Goal: Task Accomplishment & Management: Use online tool/utility

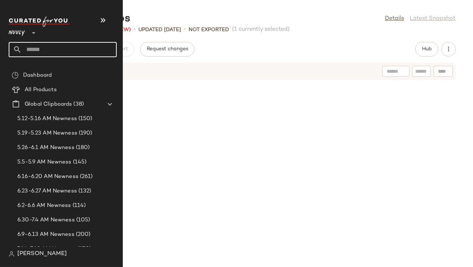
scroll to position [588, 0]
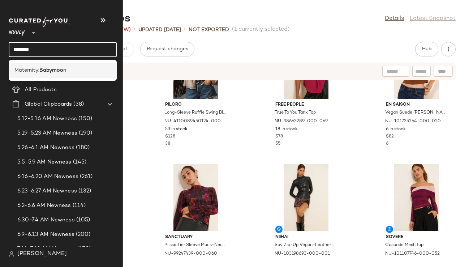
type input "*******"
click at [39, 68] on span "Maternity:" at bounding box center [26, 71] width 25 height 8
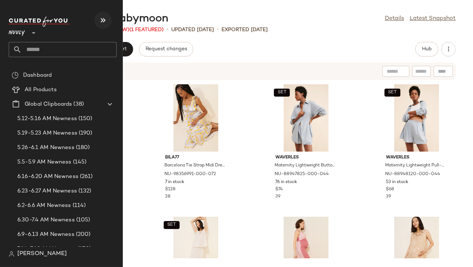
click at [106, 21] on icon "button" at bounding box center [103, 20] width 9 height 9
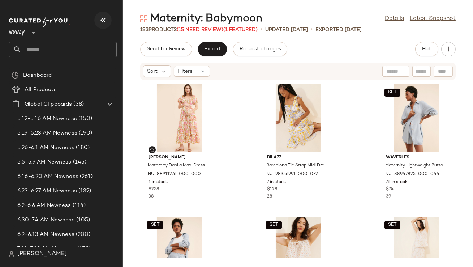
click at [103, 21] on icon "button" at bounding box center [103, 20] width 9 height 9
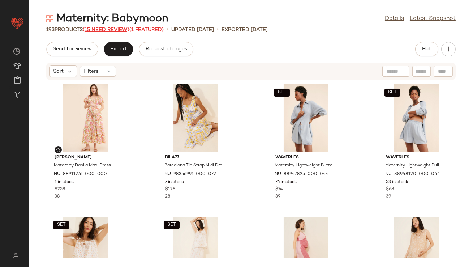
click at [103, 31] on span "(15 Need Review)" at bounding box center [106, 29] width 47 height 5
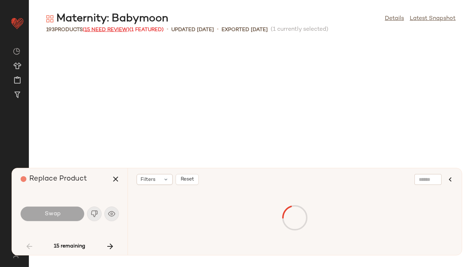
scroll to position [926, 0]
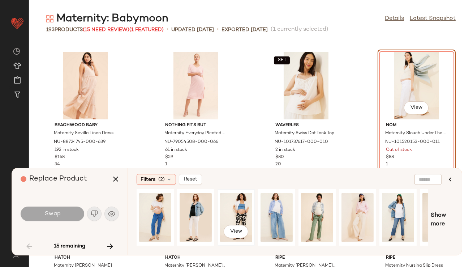
click at [231, 213] on div "View" at bounding box center [236, 217] width 32 height 51
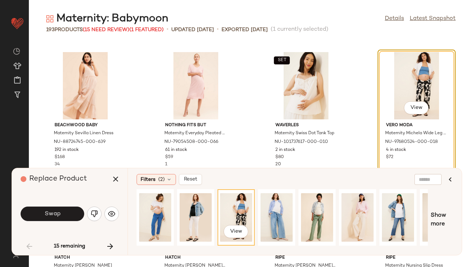
click at [69, 214] on button "Swap" at bounding box center [53, 213] width 64 height 14
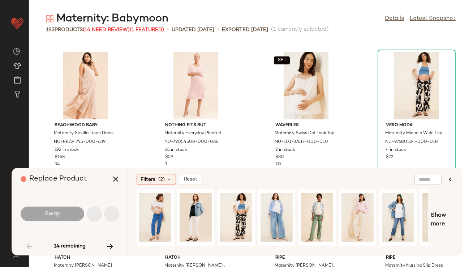
scroll to position [1720, 0]
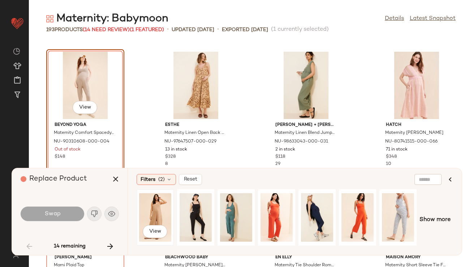
click at [156, 211] on div "View" at bounding box center [155, 217] width 32 height 51
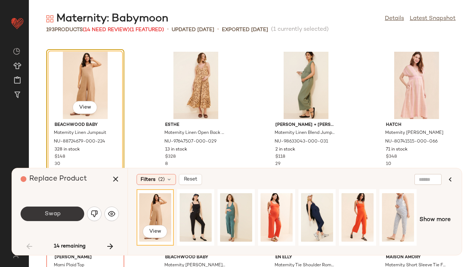
click at [71, 209] on button "Swap" at bounding box center [53, 213] width 64 height 14
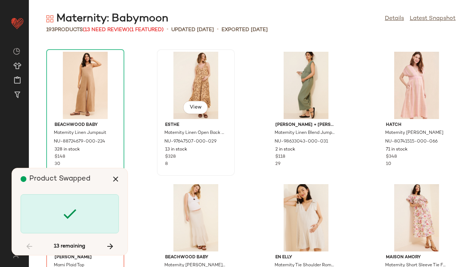
scroll to position [1853, 0]
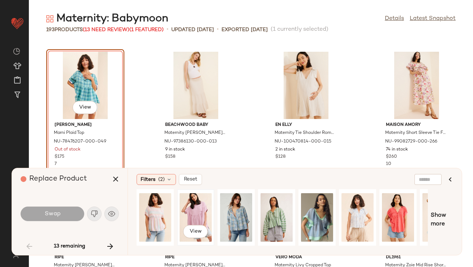
click at [186, 204] on div "View" at bounding box center [196, 217] width 32 height 51
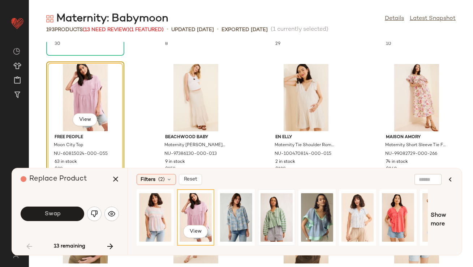
scroll to position [1850, 0]
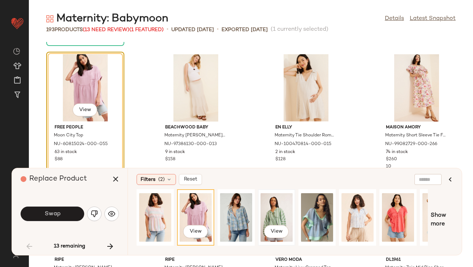
click at [271, 213] on div "View" at bounding box center [277, 217] width 32 height 51
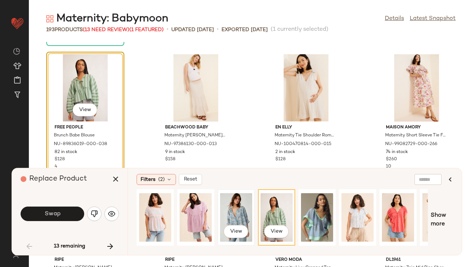
click at [235, 209] on div "View" at bounding box center [236, 217] width 32 height 51
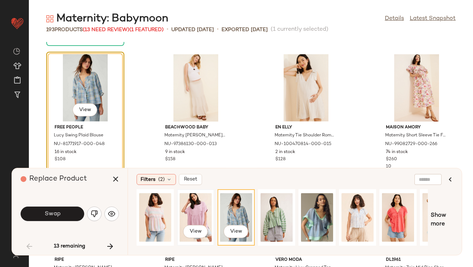
click at [191, 206] on div "View" at bounding box center [196, 217] width 32 height 51
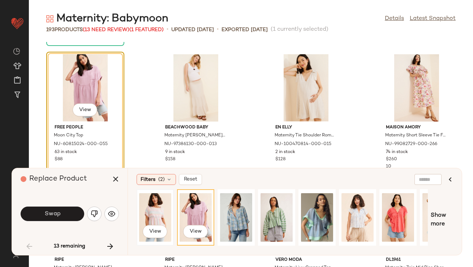
click at [162, 200] on div "View" at bounding box center [155, 217] width 32 height 51
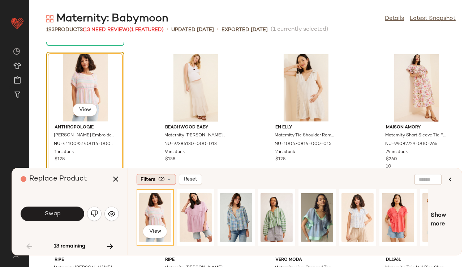
click at [162, 181] on span "(2)" at bounding box center [161, 180] width 7 height 8
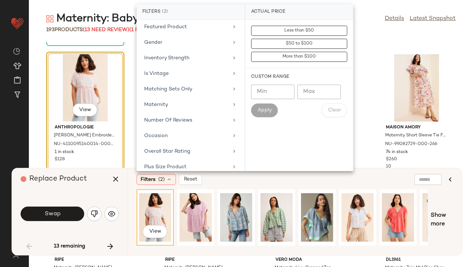
scroll to position [152, 0]
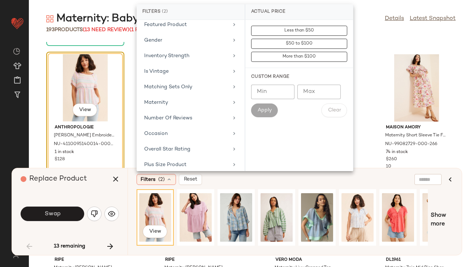
click at [181, 111] on div "Maternity" at bounding box center [191, 118] width 102 height 14
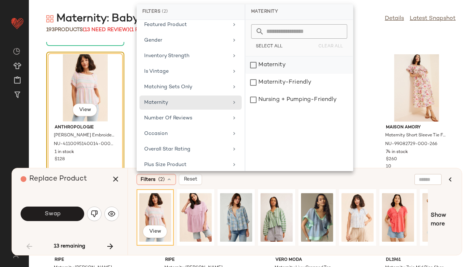
click at [271, 74] on div "Maternity" at bounding box center [300, 82] width 108 height 17
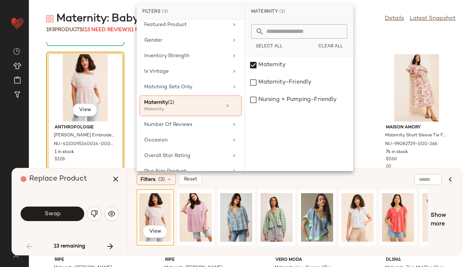
click at [356, 27] on div "193 Products (13 Need Review) (1 Featured) • updated Aug 14th • Exported Aug 14…" at bounding box center [251, 29] width 444 height 7
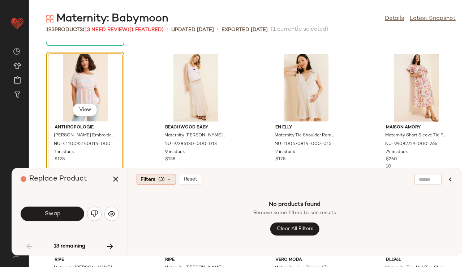
click at [170, 178] on icon at bounding box center [169, 179] width 6 height 6
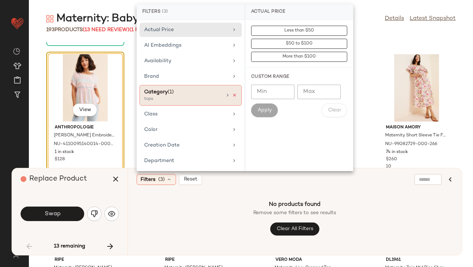
click at [232, 95] on icon at bounding box center [234, 95] width 5 height 5
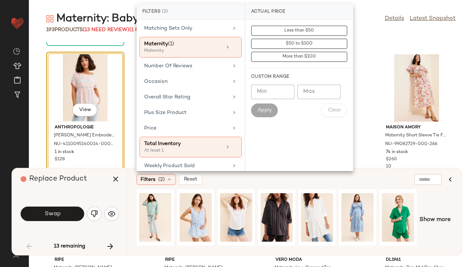
scroll to position [208, 0]
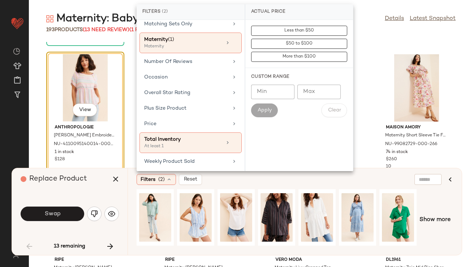
click at [107, 191] on div "Replace Product Swap 13 remaining" at bounding box center [70, 211] width 116 height 87
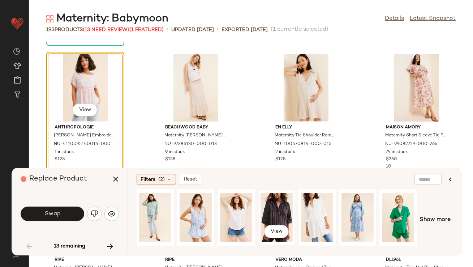
click at [268, 212] on div "View" at bounding box center [277, 217] width 32 height 51
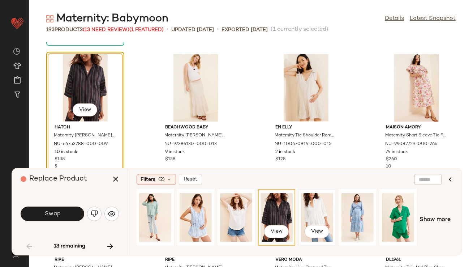
click at [317, 204] on div "View" at bounding box center [317, 217] width 32 height 51
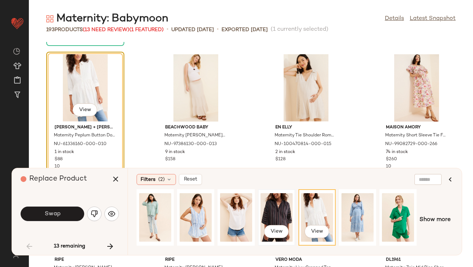
click at [271, 206] on div "View" at bounding box center [277, 217] width 32 height 51
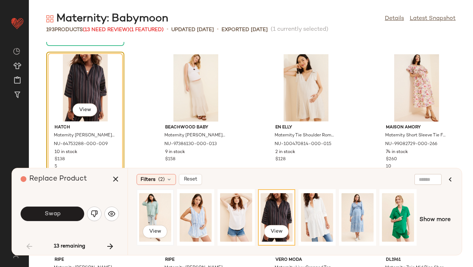
click at [154, 209] on div "View" at bounding box center [155, 217] width 32 height 51
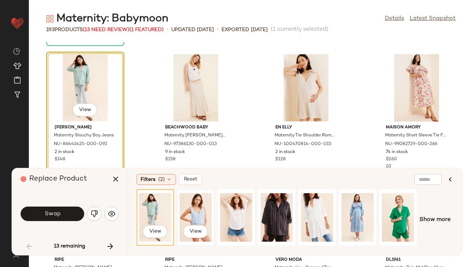
click at [184, 206] on div "View" at bounding box center [196, 217] width 32 height 51
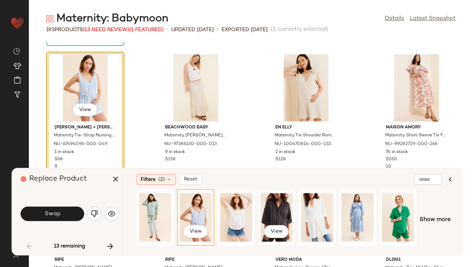
click at [282, 203] on div "View" at bounding box center [277, 217] width 32 height 51
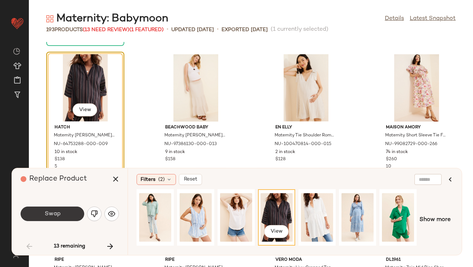
click at [55, 209] on button "Swap" at bounding box center [53, 213] width 64 height 14
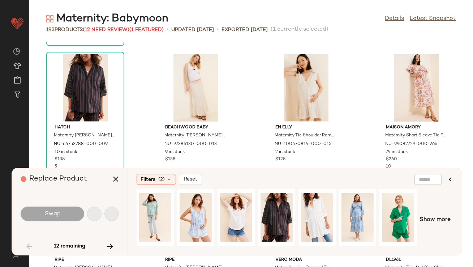
scroll to position [2117, 0]
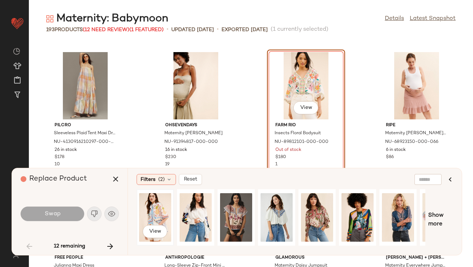
click at [160, 214] on div "View" at bounding box center [155, 217] width 32 height 51
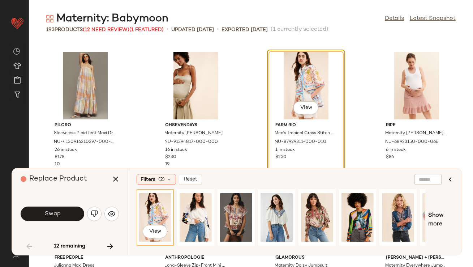
click at [155, 171] on div "Filters (2) Reset View Show more" at bounding box center [295, 211] width 334 height 87
click at [154, 176] on span "Filters" at bounding box center [148, 180] width 15 height 8
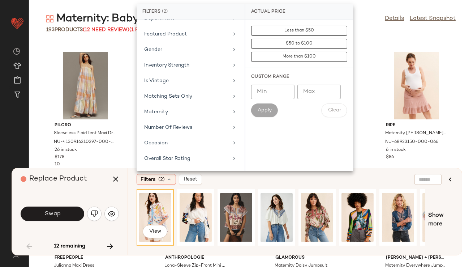
scroll to position [149, 0]
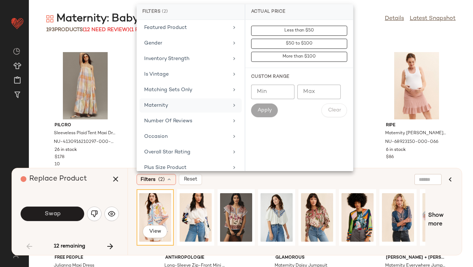
click at [179, 106] on div "Maternity" at bounding box center [186, 106] width 84 height 8
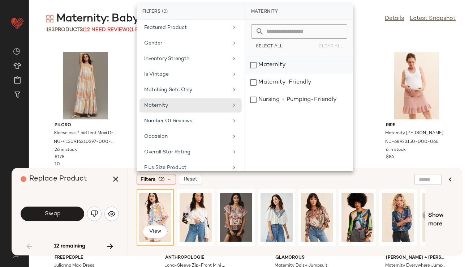
click at [266, 74] on div "Maternity" at bounding box center [300, 82] width 108 height 17
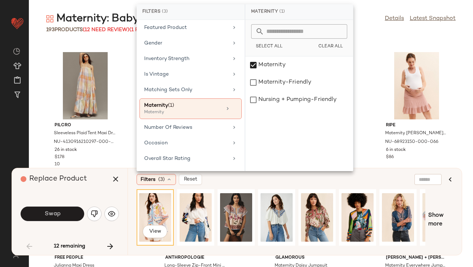
click at [102, 190] on div "Replace Product Swap 12 remaining" at bounding box center [70, 211] width 116 height 87
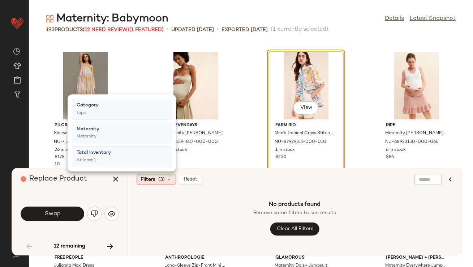
click at [171, 180] on icon at bounding box center [169, 179] width 6 height 6
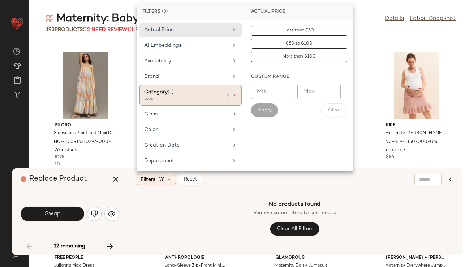
click at [232, 93] on icon at bounding box center [234, 95] width 5 height 5
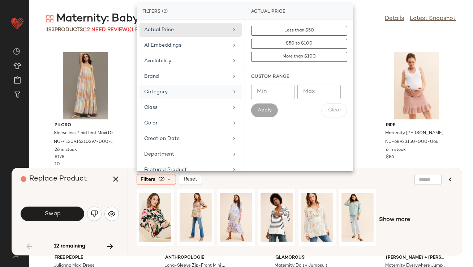
click at [98, 182] on div "Replace Product" at bounding box center [73, 179] width 104 height 22
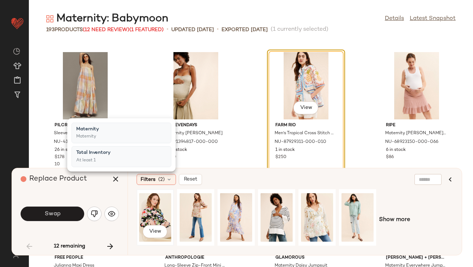
click at [144, 205] on div "View" at bounding box center [155, 217] width 32 height 51
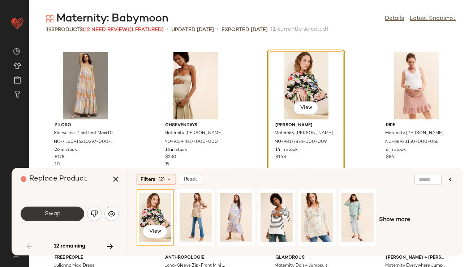
click at [59, 213] on span "Swap" at bounding box center [52, 213] width 16 height 7
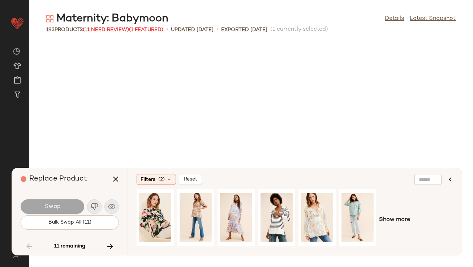
scroll to position [2514, 0]
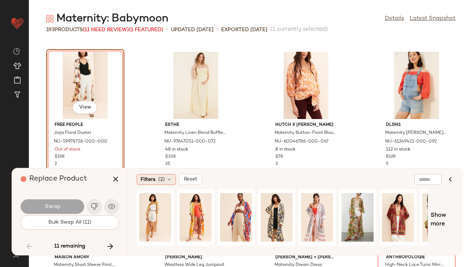
click at [161, 182] on span "(2)" at bounding box center [161, 180] width 7 height 8
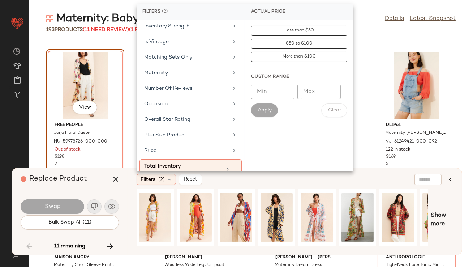
scroll to position [191, 0]
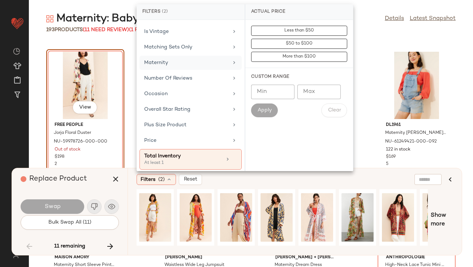
click at [175, 65] on div "Maternity" at bounding box center [186, 63] width 84 height 8
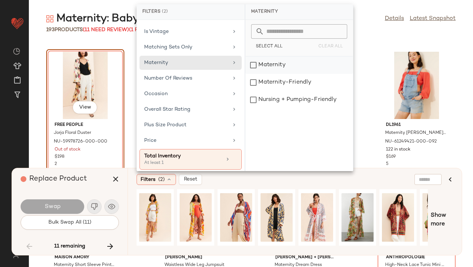
click at [261, 74] on div "Maternity" at bounding box center [300, 82] width 108 height 17
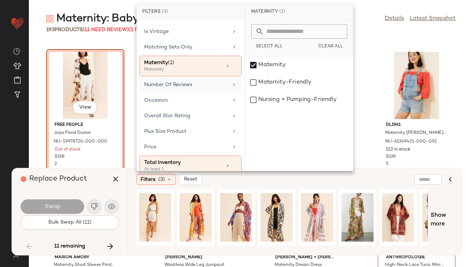
scroll to position [0, 0]
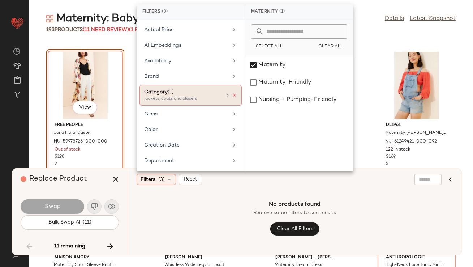
click at [232, 94] on icon at bounding box center [234, 95] width 5 height 5
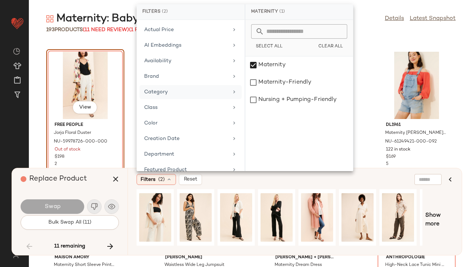
click at [95, 187] on div "Replace Product" at bounding box center [73, 179] width 104 height 22
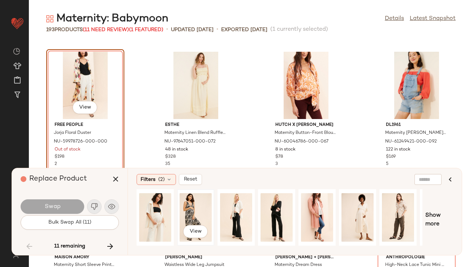
click at [195, 214] on div "View" at bounding box center [196, 217] width 32 height 51
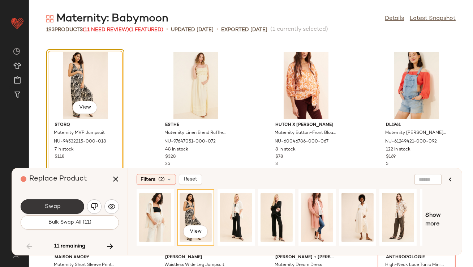
click at [38, 208] on button "Swap" at bounding box center [53, 206] width 64 height 14
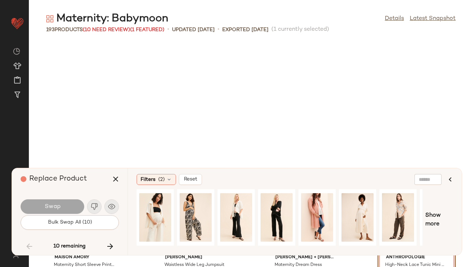
scroll to position [2647, 0]
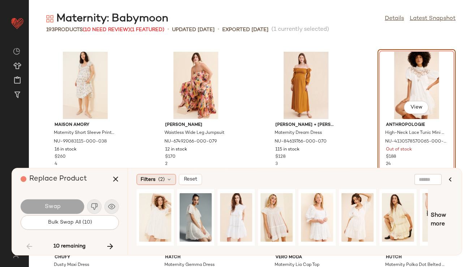
click at [156, 181] on div "Filters (2)" at bounding box center [156, 179] width 39 height 11
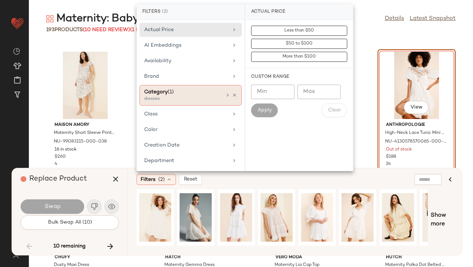
click at [232, 94] on icon at bounding box center [234, 95] width 5 height 5
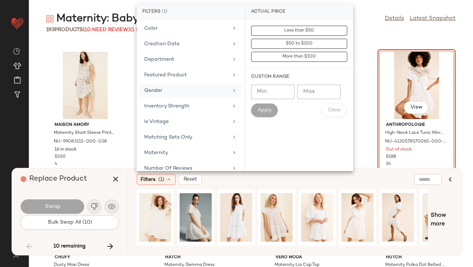
scroll to position [114, 0]
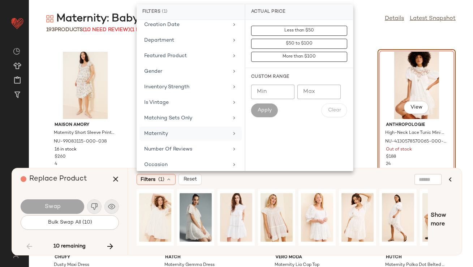
click at [183, 133] on div "Maternity" at bounding box center [186, 134] width 84 height 8
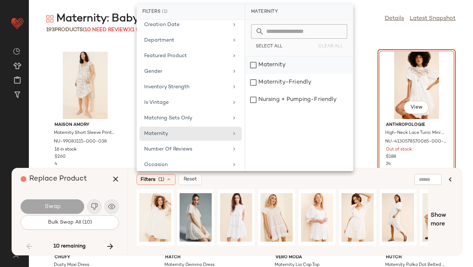
click at [268, 74] on div "Maternity" at bounding box center [300, 82] width 108 height 17
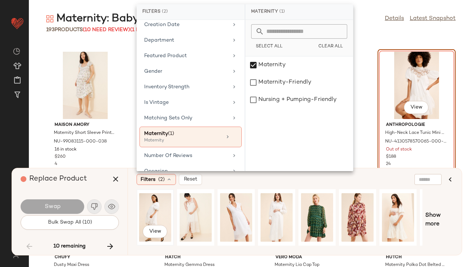
click at [154, 206] on div "View" at bounding box center [155, 217] width 32 height 51
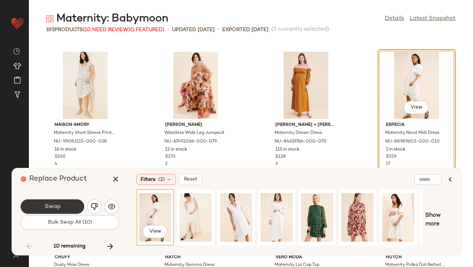
click at [37, 207] on button "Swap" at bounding box center [53, 206] width 64 height 14
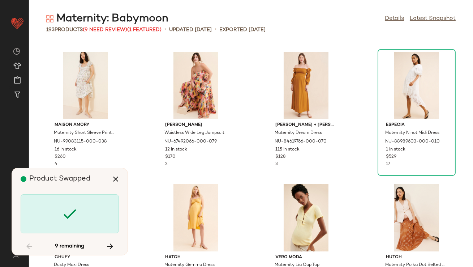
scroll to position [2911, 0]
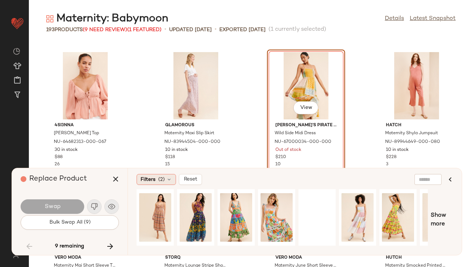
click at [154, 180] on span "Filters" at bounding box center [148, 180] width 15 height 8
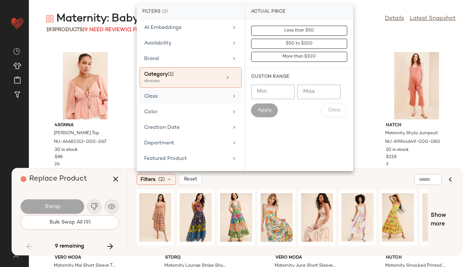
scroll to position [14, 0]
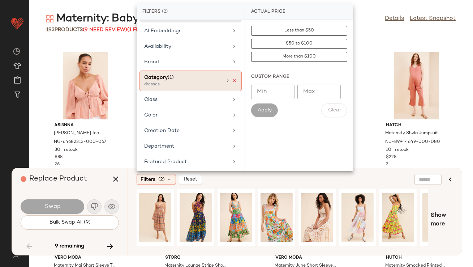
click at [232, 78] on icon at bounding box center [234, 80] width 5 height 5
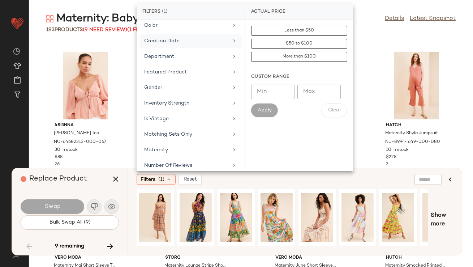
scroll to position [107, 0]
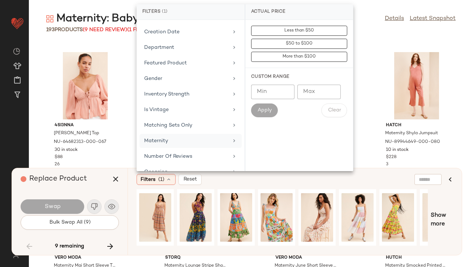
click at [174, 149] on div "Maternity" at bounding box center [191, 156] width 102 height 14
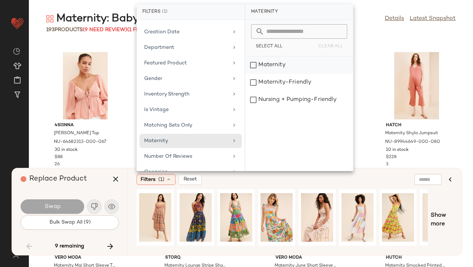
click at [268, 74] on div "Maternity" at bounding box center [300, 82] width 108 height 17
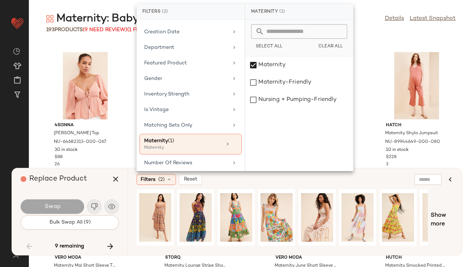
click at [102, 184] on div "Replace Product" at bounding box center [73, 179] width 104 height 22
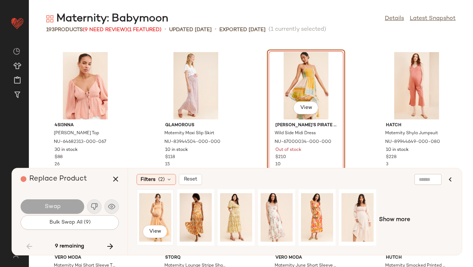
click at [160, 207] on div "View" at bounding box center [155, 217] width 32 height 51
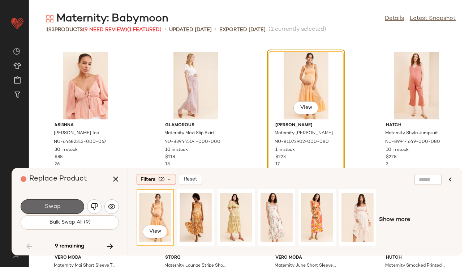
click at [59, 211] on button "Swap" at bounding box center [53, 206] width 64 height 14
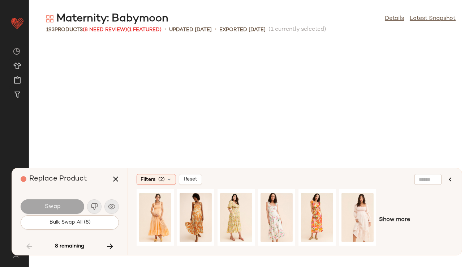
scroll to position [3573, 0]
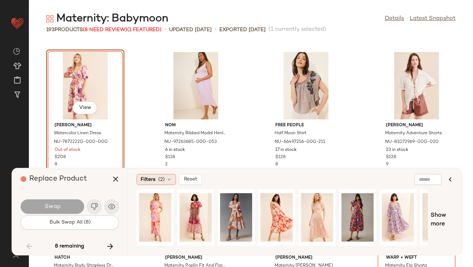
click at [157, 176] on div "Filters (2)" at bounding box center [156, 179] width 39 height 11
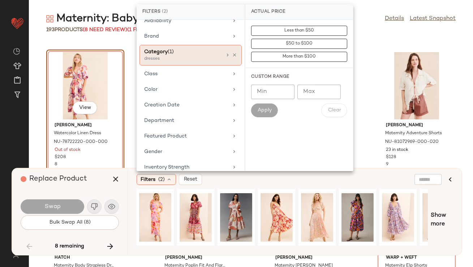
scroll to position [37, 0]
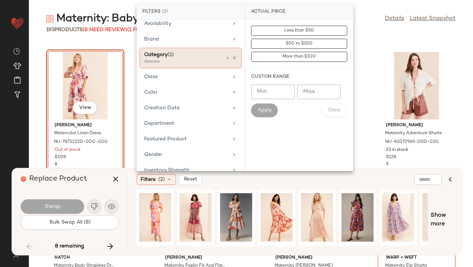
click at [233, 54] on div "Category (1) dresses" at bounding box center [191, 58] width 102 height 21
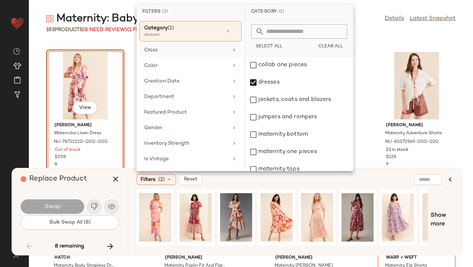
scroll to position [40, 0]
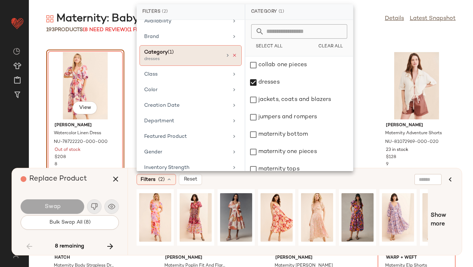
click at [232, 55] on icon at bounding box center [234, 55] width 5 height 5
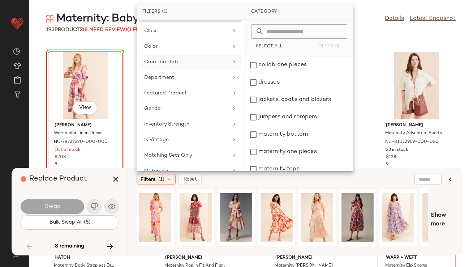
scroll to position [85, 0]
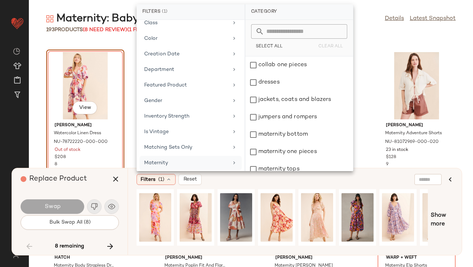
click at [184, 161] on div "Maternity" at bounding box center [186, 163] width 84 height 8
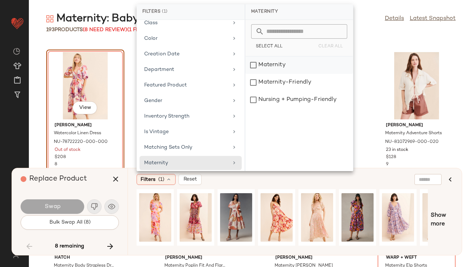
click at [280, 74] on div "Maternity" at bounding box center [300, 82] width 108 height 17
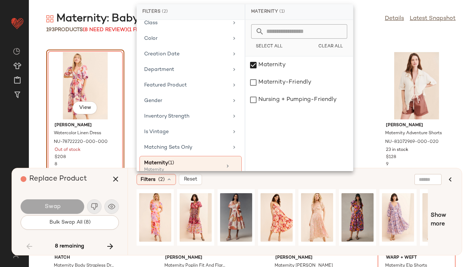
click at [91, 184] on div "Replace Product" at bounding box center [73, 179] width 104 height 22
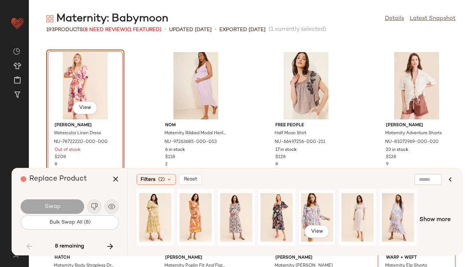
click at [326, 208] on div "View" at bounding box center [317, 217] width 32 height 51
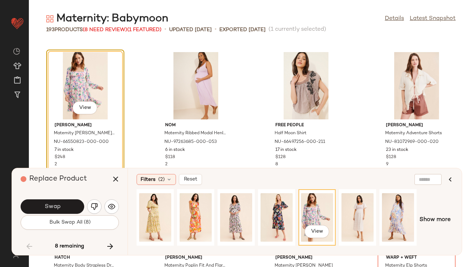
click at [69, 199] on div "Swap" at bounding box center [70, 206] width 98 height 17
click at [67, 204] on button "Swap" at bounding box center [53, 206] width 64 height 14
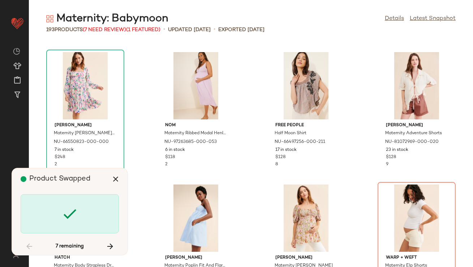
scroll to position [3705, 0]
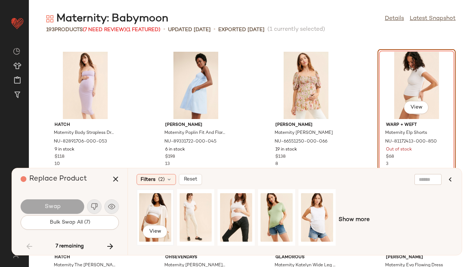
click at [146, 204] on div "View" at bounding box center [155, 217] width 32 height 51
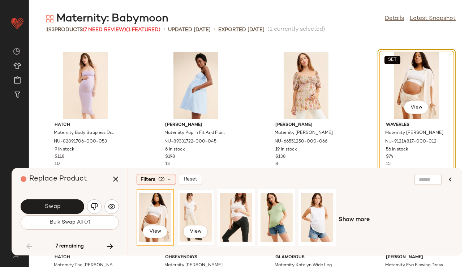
click at [189, 207] on div "View" at bounding box center [196, 217] width 32 height 51
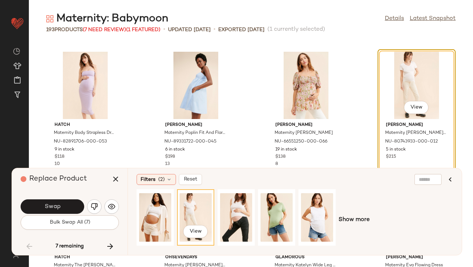
click at [70, 209] on button "Swap" at bounding box center [53, 206] width 64 height 14
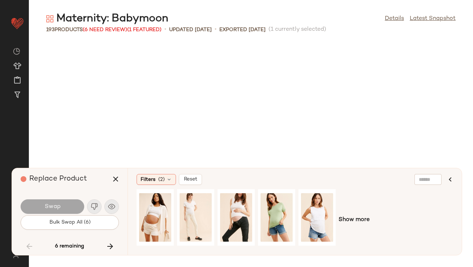
scroll to position [4102, 0]
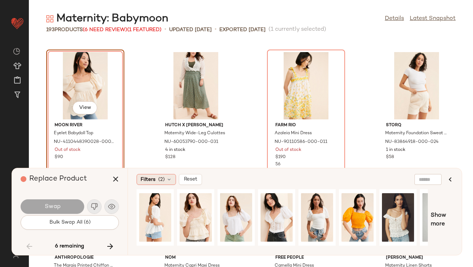
click at [147, 182] on span "Filters" at bounding box center [148, 180] width 15 height 8
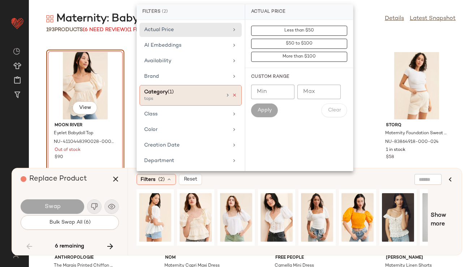
click at [232, 93] on icon at bounding box center [234, 95] width 5 height 5
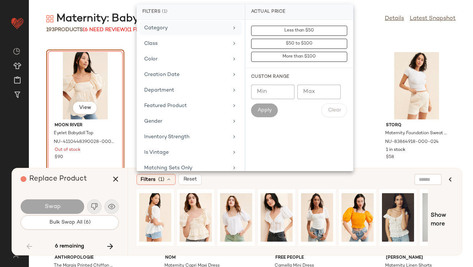
scroll to position [95, 0]
click at [182, 161] on div "Maternity" at bounding box center [191, 168] width 102 height 14
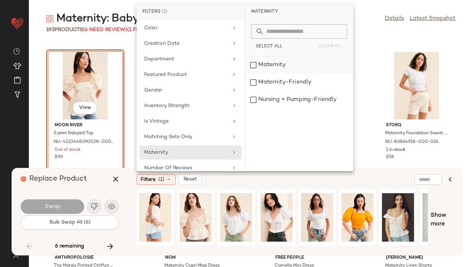
click at [283, 74] on div "Maternity" at bounding box center [300, 82] width 108 height 17
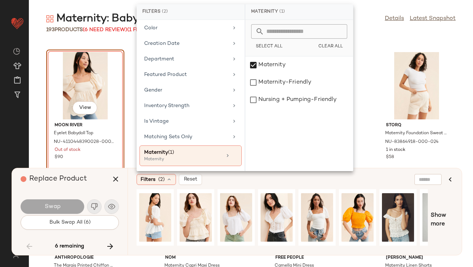
click at [93, 185] on div "Replace Product" at bounding box center [73, 179] width 104 height 22
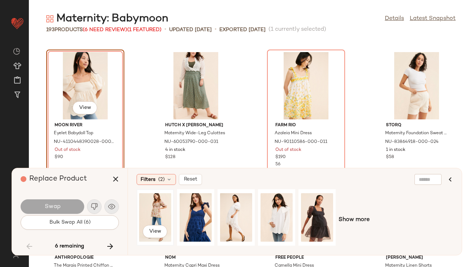
click at [158, 204] on div "View" at bounding box center [155, 217] width 32 height 51
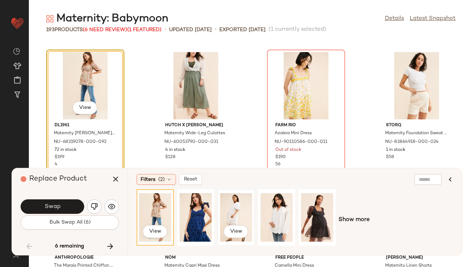
click at [242, 205] on div "View" at bounding box center [236, 217] width 32 height 51
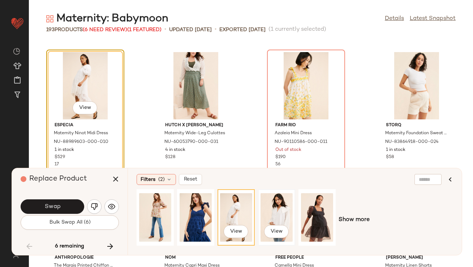
click at [280, 206] on div "View" at bounding box center [277, 217] width 32 height 51
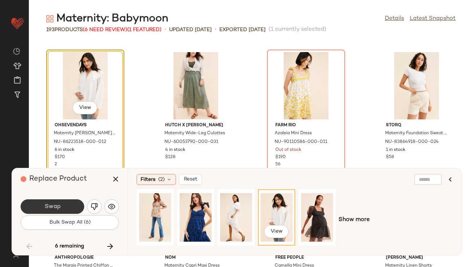
click at [65, 206] on button "Swap" at bounding box center [53, 206] width 64 height 14
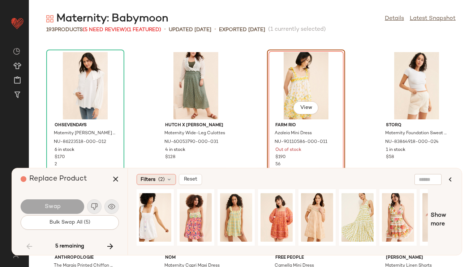
click at [170, 180] on icon at bounding box center [169, 179] width 6 height 6
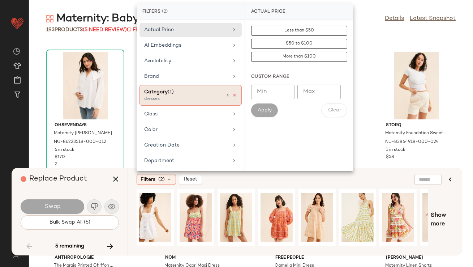
click at [232, 93] on icon at bounding box center [234, 95] width 5 height 5
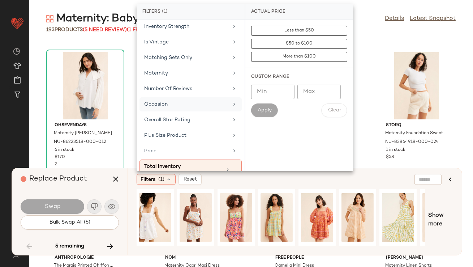
scroll to position [184, 0]
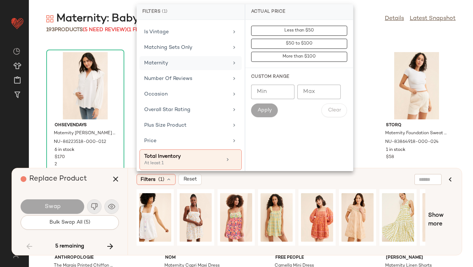
click at [195, 63] on div "Maternity" at bounding box center [186, 63] width 84 height 8
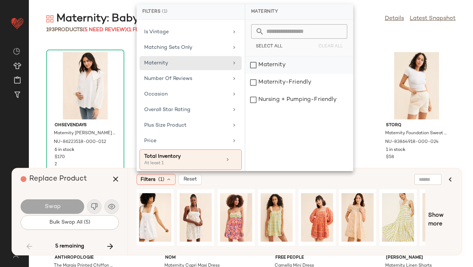
click at [259, 74] on div "Maternity" at bounding box center [300, 82] width 108 height 17
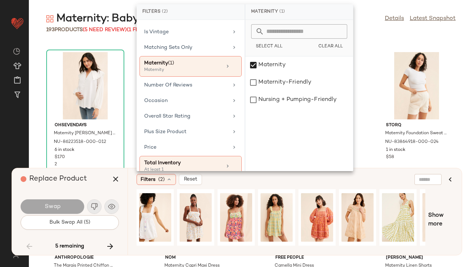
click at [95, 175] on div "Replace Product" at bounding box center [73, 179] width 104 height 22
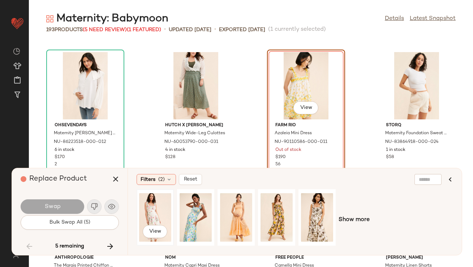
click at [161, 216] on div "View" at bounding box center [155, 217] width 32 height 51
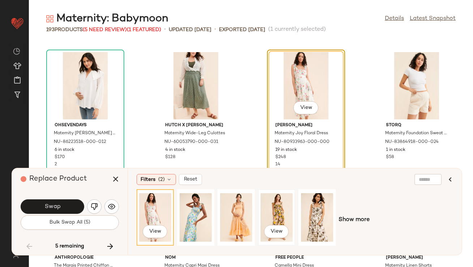
click at [263, 212] on div "View" at bounding box center [277, 217] width 32 height 51
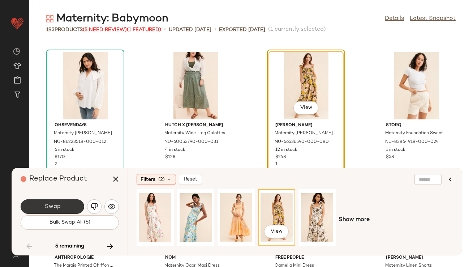
click at [65, 202] on button "Swap" at bounding box center [53, 206] width 64 height 14
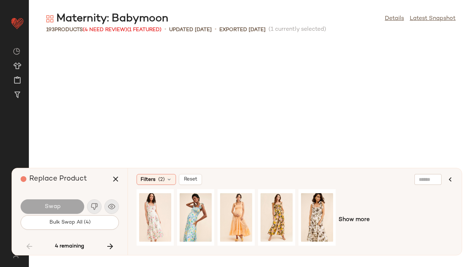
scroll to position [5293, 0]
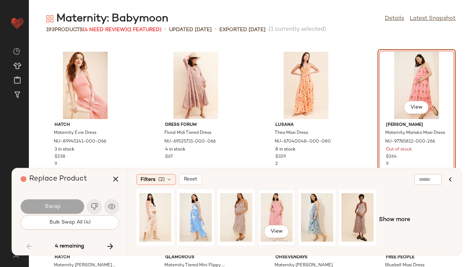
click at [274, 203] on div "View" at bounding box center [277, 217] width 32 height 51
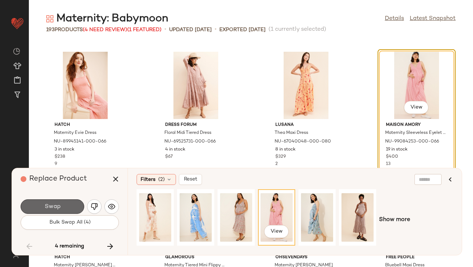
click at [68, 207] on button "Swap" at bounding box center [53, 206] width 64 height 14
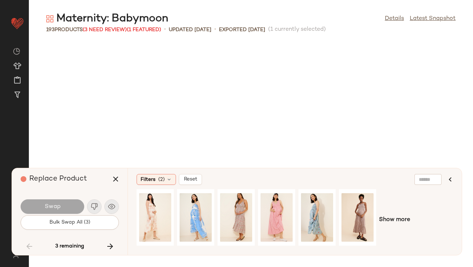
scroll to position [5690, 0]
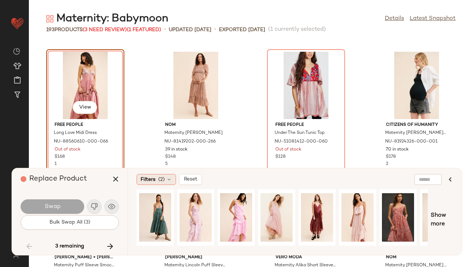
click at [168, 178] on icon at bounding box center [169, 179] width 6 height 6
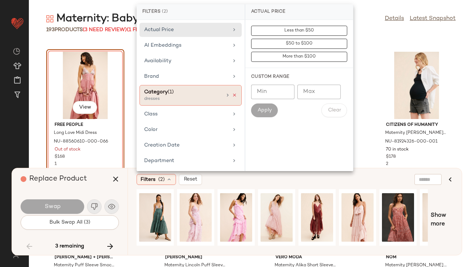
click at [232, 94] on icon at bounding box center [234, 95] width 5 height 5
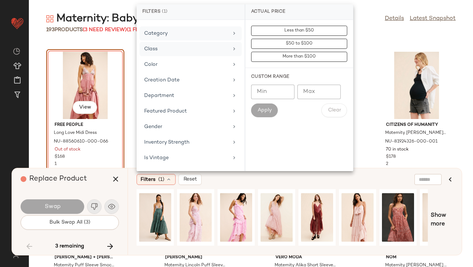
scroll to position [86, 0]
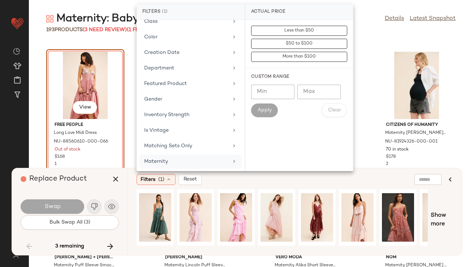
click at [167, 161] on div "Maternity" at bounding box center [186, 162] width 84 height 8
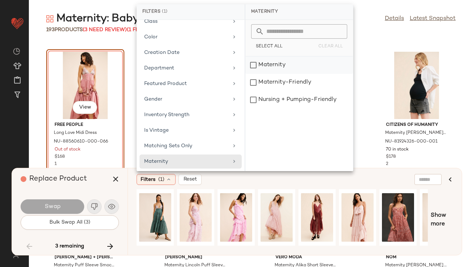
click at [272, 74] on div "Maternity" at bounding box center [300, 82] width 108 height 17
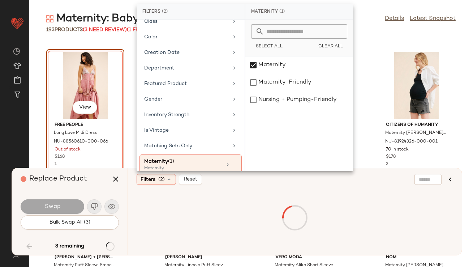
click at [94, 176] on div "Replace Product" at bounding box center [73, 179] width 104 height 22
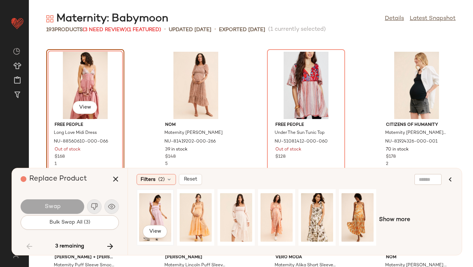
click at [162, 205] on div "View" at bounding box center [155, 217] width 32 height 51
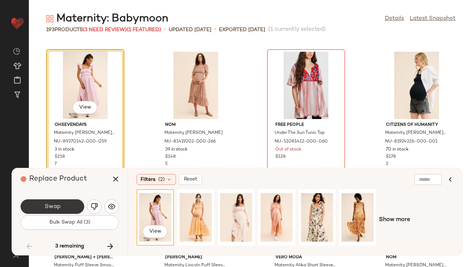
click at [62, 212] on button "Swap" at bounding box center [53, 206] width 64 height 14
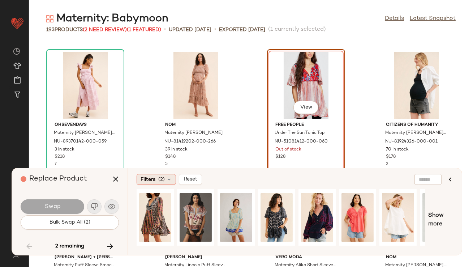
click at [149, 175] on div "Filters (2)" at bounding box center [156, 179] width 39 height 11
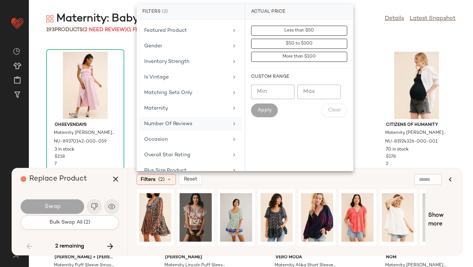
scroll to position [159, 0]
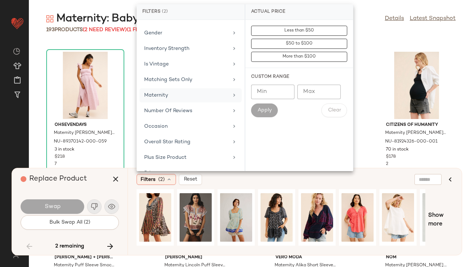
click at [164, 98] on div "Maternity" at bounding box center [186, 95] width 84 height 8
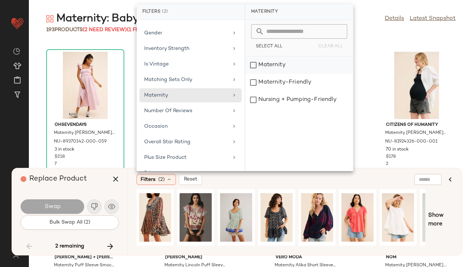
click at [284, 74] on div "Maternity" at bounding box center [300, 82] width 108 height 17
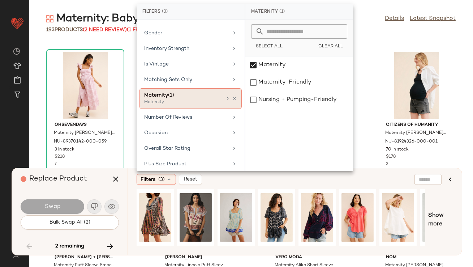
scroll to position [51, 0]
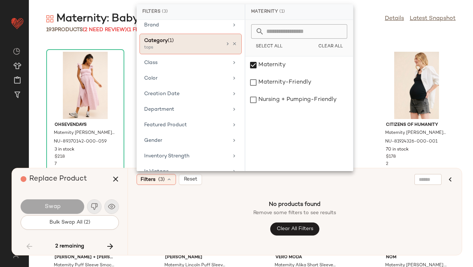
click at [234, 43] on div "Category (1) tops" at bounding box center [191, 44] width 102 height 21
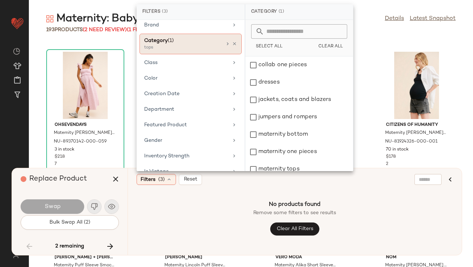
click at [234, 43] on div "Category (1) tops" at bounding box center [191, 44] width 102 height 21
click at [232, 41] on icon at bounding box center [234, 43] width 5 height 5
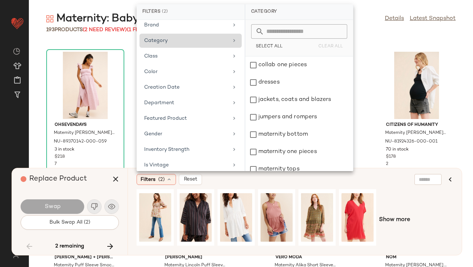
click at [78, 187] on div "Replace Product" at bounding box center [73, 179] width 104 height 22
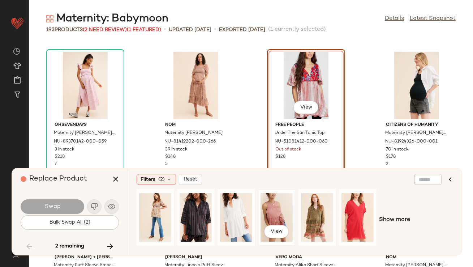
click at [269, 207] on div "View" at bounding box center [277, 217] width 32 height 51
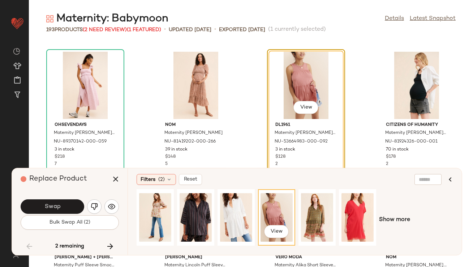
click at [67, 212] on button "Swap" at bounding box center [53, 206] width 64 height 14
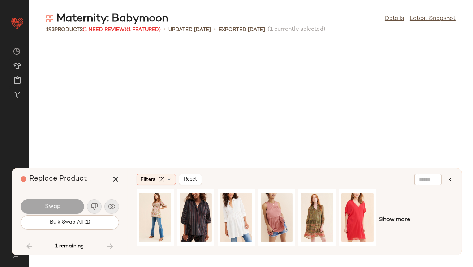
scroll to position [6087, 0]
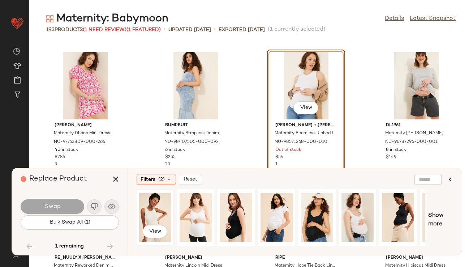
click at [158, 214] on div "View" at bounding box center [155, 217] width 32 height 51
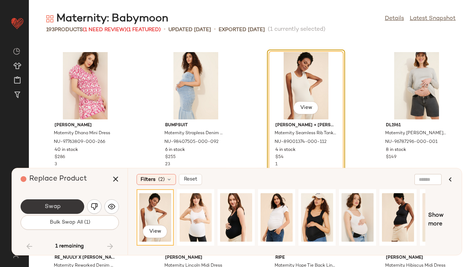
click at [56, 207] on span "Swap" at bounding box center [52, 206] width 16 height 7
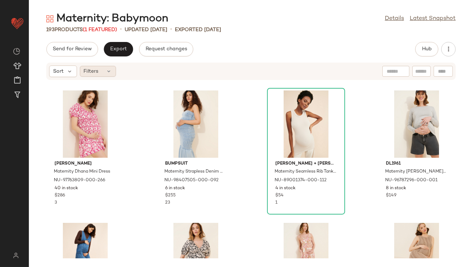
click at [111, 76] on div "Filters" at bounding box center [98, 71] width 36 height 11
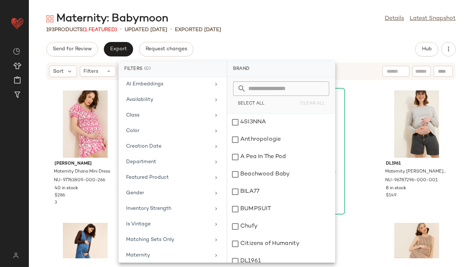
scroll to position [72, 0]
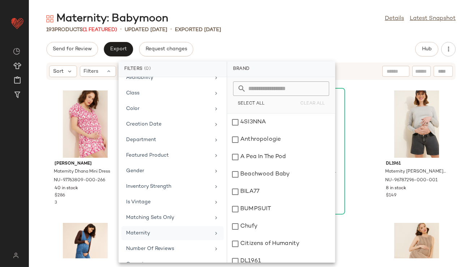
click at [156, 229] on div "Maternity" at bounding box center [168, 233] width 84 height 8
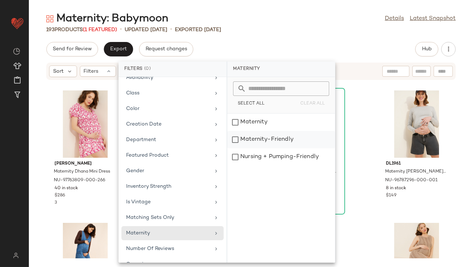
click at [249, 148] on div "Maternity-Friendly" at bounding box center [281, 156] width 108 height 17
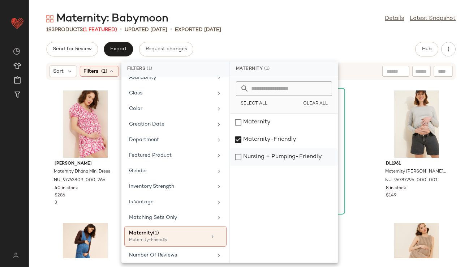
click at [249, 156] on div "Nursing + Pumping-Friendly" at bounding box center [284, 156] width 108 height 17
click at [299, 35] on div "Maternity: Babymoon Details Latest Snapshot 193 Products (1 Featured) • updated…" at bounding box center [251, 139] width 444 height 255
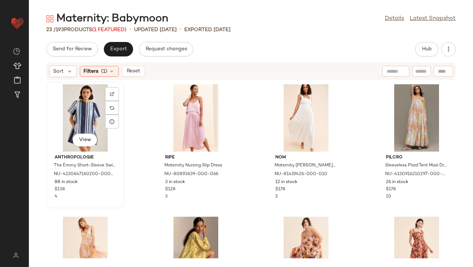
click at [91, 98] on div "View" at bounding box center [85, 117] width 73 height 67
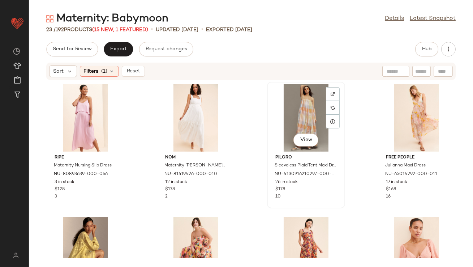
click at [304, 106] on div "View" at bounding box center [306, 117] width 73 height 67
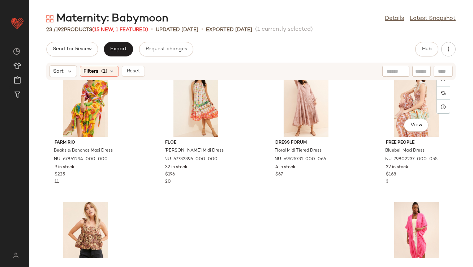
scroll to position [617, 0]
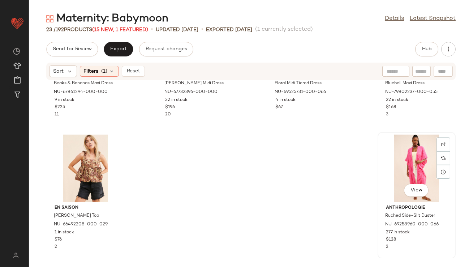
click at [412, 149] on div "View" at bounding box center [416, 168] width 73 height 67
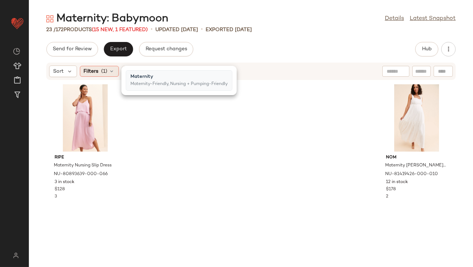
click at [111, 71] on icon at bounding box center [112, 71] width 6 height 6
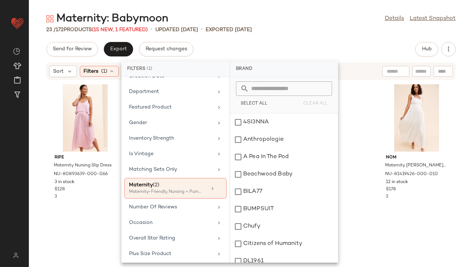
scroll to position [157, 0]
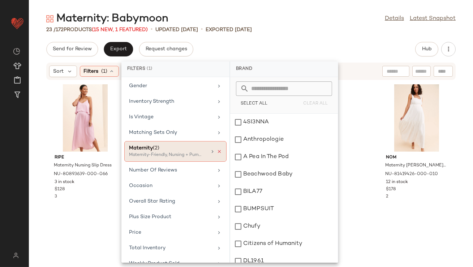
click at [217, 149] on icon at bounding box center [219, 151] width 5 height 5
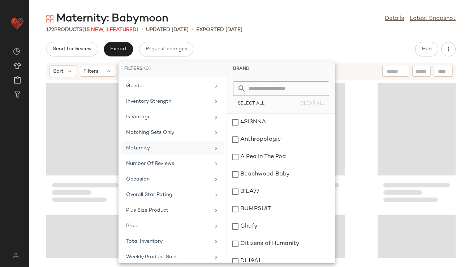
click at [292, 44] on div "Send for Review Export Request changes Hub" at bounding box center [251, 49] width 410 height 14
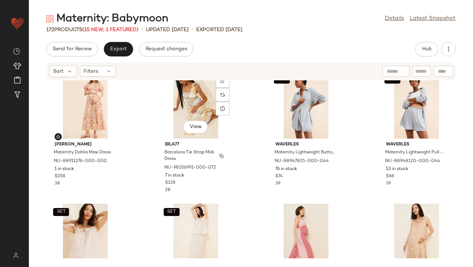
scroll to position [18, 0]
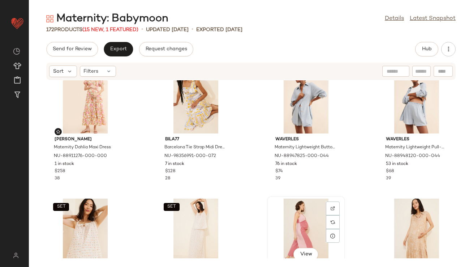
scroll to position [20, 0]
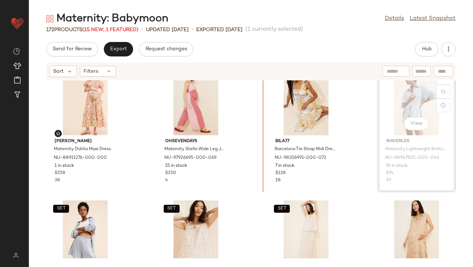
scroll to position [12, 0]
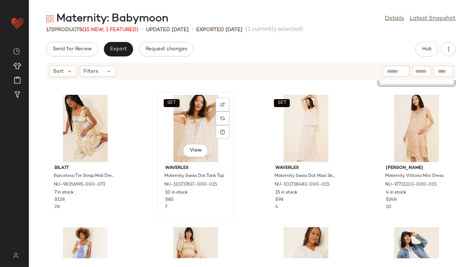
scroll to position [151, 0]
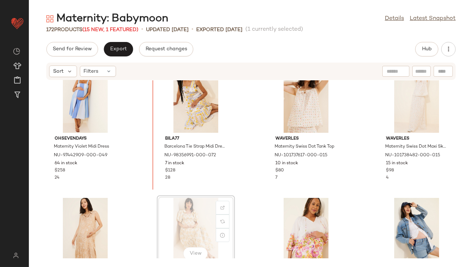
scroll to position [152, 0]
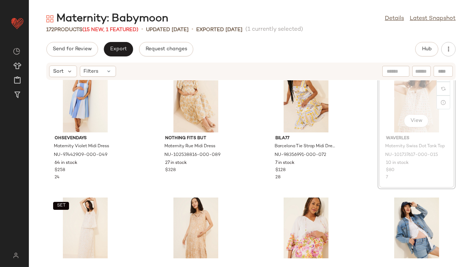
scroll to position [149, 0]
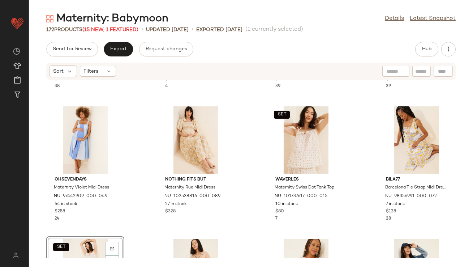
scroll to position [100, 0]
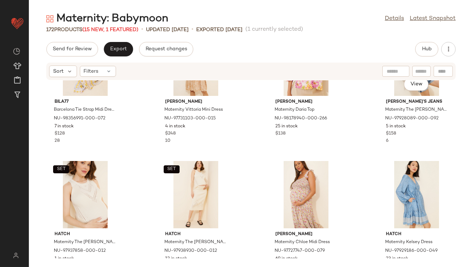
scroll to position [335, 0]
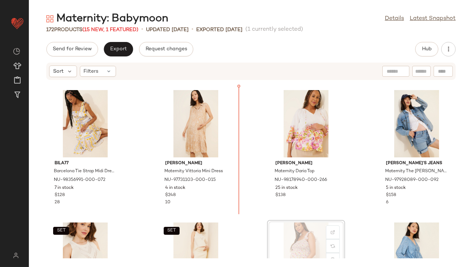
scroll to position [265, 0]
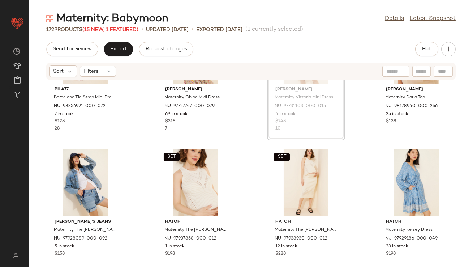
scroll to position [363, 0]
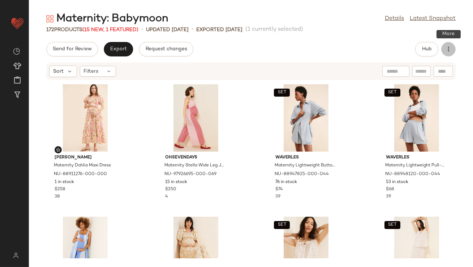
click at [448, 51] on icon "button" at bounding box center [448, 49] width 7 height 7
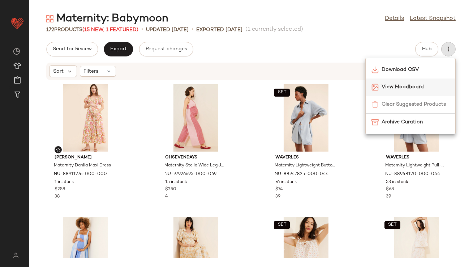
click at [414, 86] on span "View Moodboard" at bounding box center [416, 87] width 68 height 8
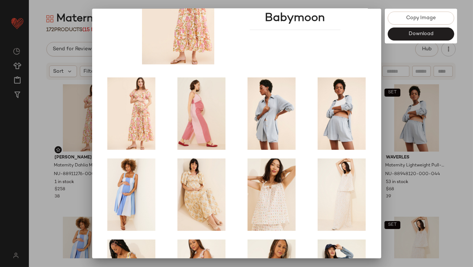
scroll to position [123, 0]
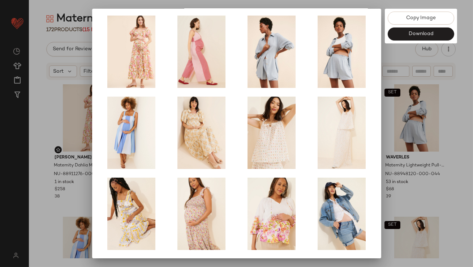
click at [413, 137] on div at bounding box center [236, 133] width 473 height 267
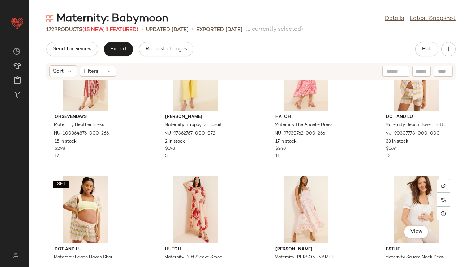
scroll to position [575, 0]
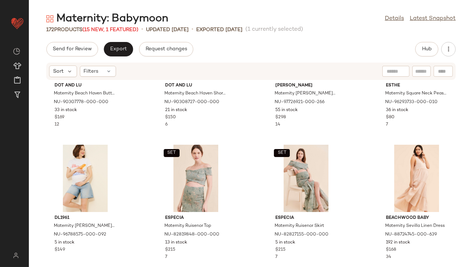
scroll to position [762, 0]
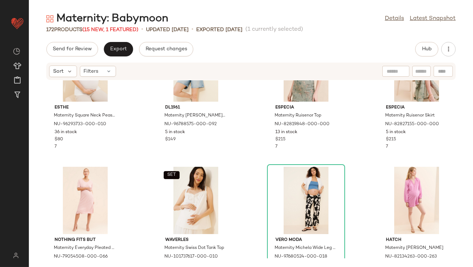
scroll to position [866, 0]
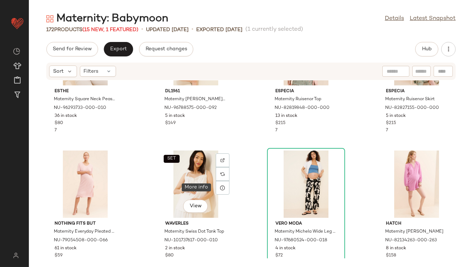
click at [220, 189] on icon at bounding box center [223, 188] width 6 height 6
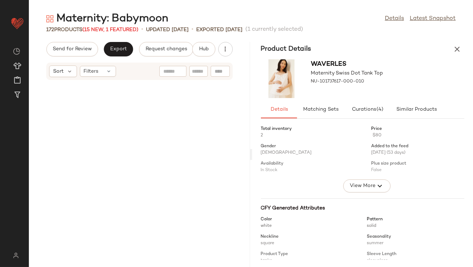
scroll to position [1853, 0]
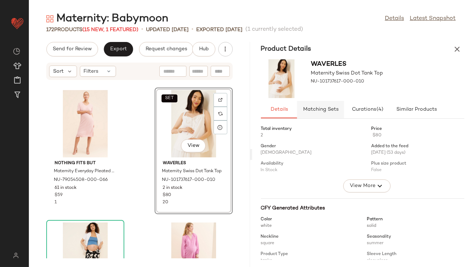
click at [329, 110] on span "Matching Sets" at bounding box center [321, 110] width 36 height 6
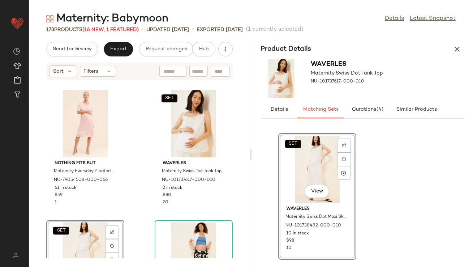
click at [456, 46] on icon "button" at bounding box center [457, 49] width 9 height 9
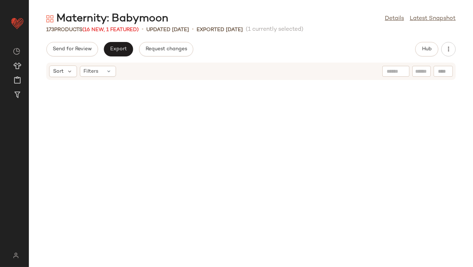
scroll to position [926, 0]
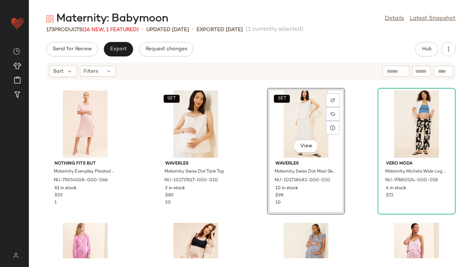
click at [364, 127] on div "Nothing Fits But Maternity Everyday Pleated Dress NU-79054508-000-066 61 in sto…" at bounding box center [251, 169] width 444 height 178
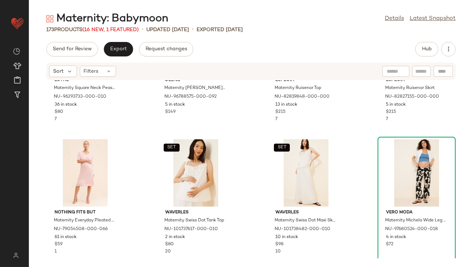
scroll to position [881, 0]
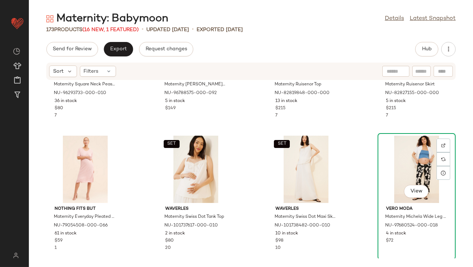
click at [412, 149] on div "View" at bounding box center [416, 169] width 73 height 67
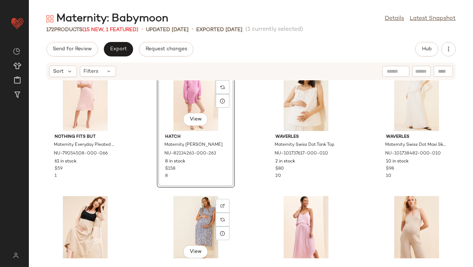
scroll to position [994, 0]
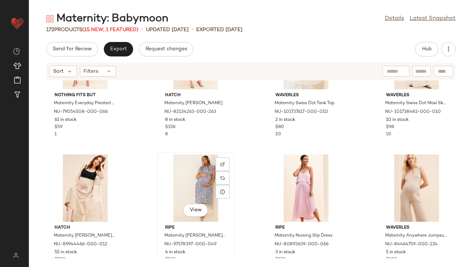
click at [185, 182] on div "View" at bounding box center [195, 187] width 73 height 67
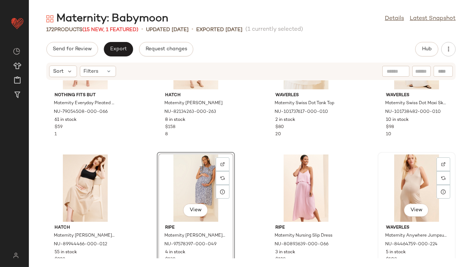
click at [392, 178] on div "View" at bounding box center [416, 187] width 73 height 67
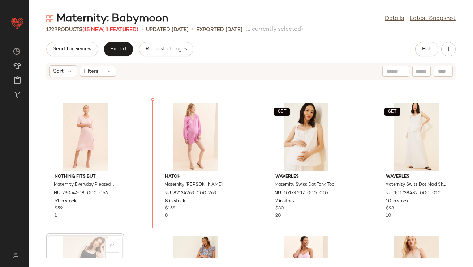
scroll to position [913, 0]
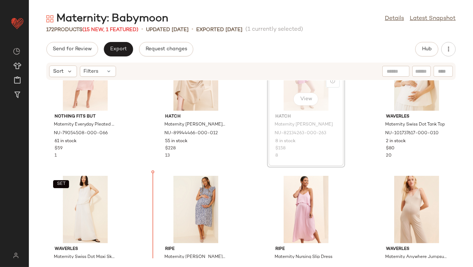
scroll to position [992, 0]
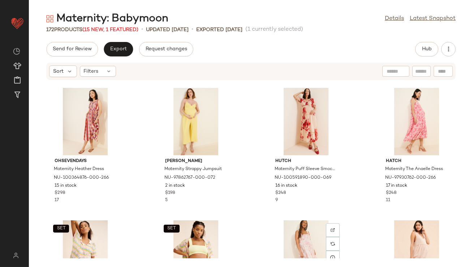
scroll to position [487, 0]
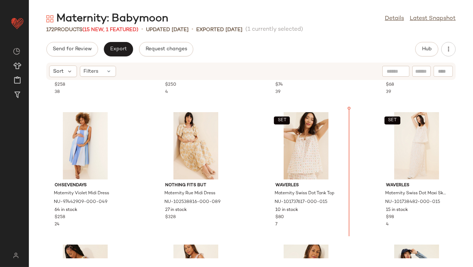
scroll to position [115, 0]
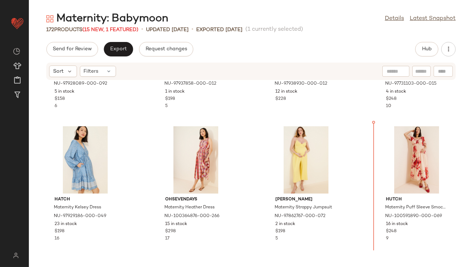
scroll to position [518, 0]
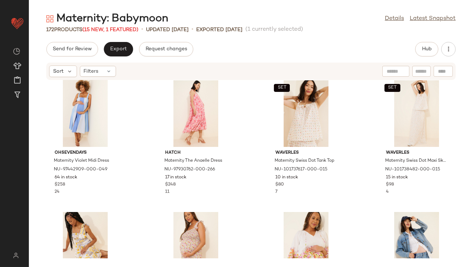
scroll to position [152, 0]
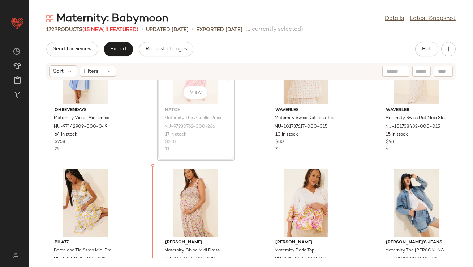
scroll to position [209, 0]
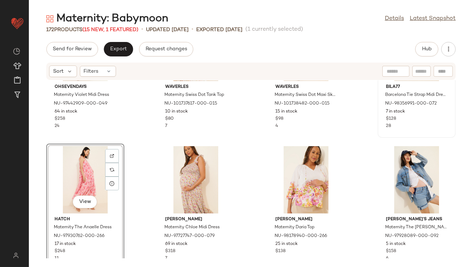
scroll to position [97, 0]
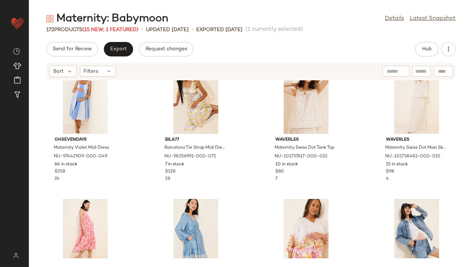
scroll to position [30, 0]
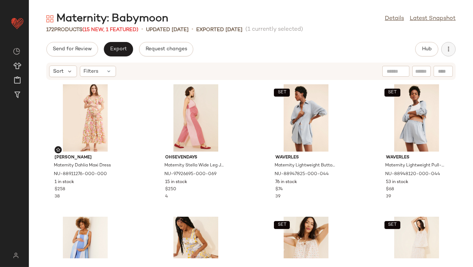
click at [447, 52] on icon "button" at bounding box center [448, 49] width 7 height 7
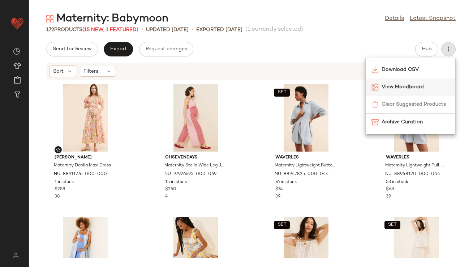
click at [417, 87] on span "View Moodboard" at bounding box center [416, 87] width 68 height 8
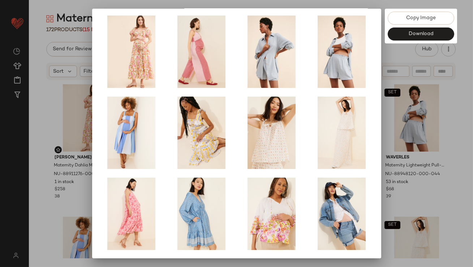
click at [426, 154] on div at bounding box center [236, 133] width 473 height 267
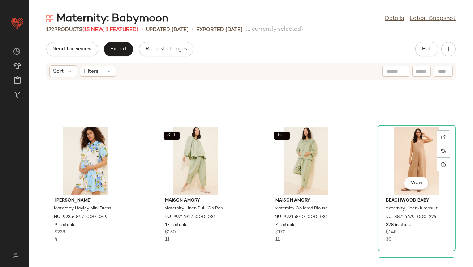
scroll to position [1550, 0]
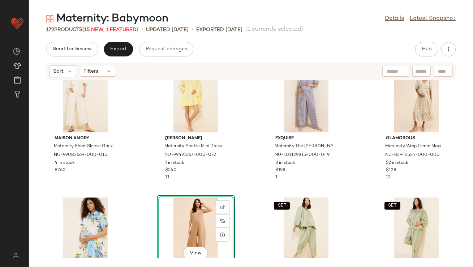
scroll to position [1508, 0]
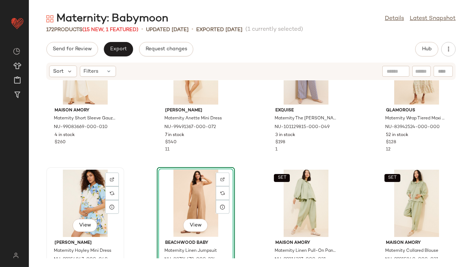
click at [81, 195] on div "View" at bounding box center [85, 203] width 73 height 67
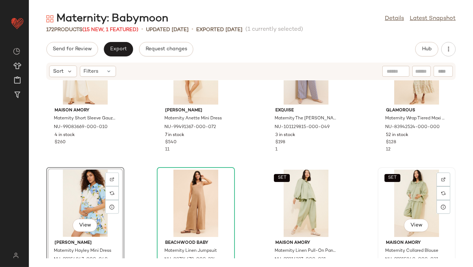
click at [423, 197] on div "SET View" at bounding box center [416, 203] width 73 height 67
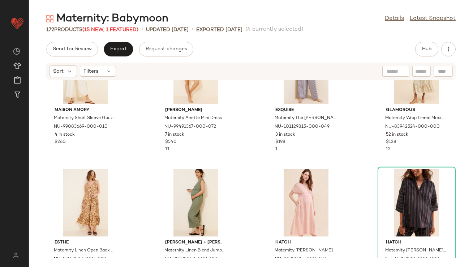
scroll to position [1700, 0]
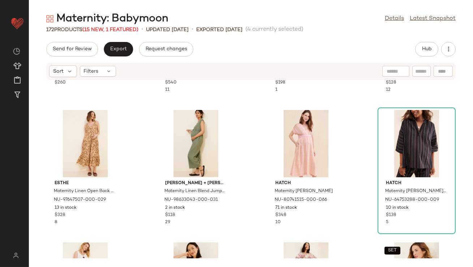
click at [142, 151] on div "Maison Amory Maternity Short Sleeve Gauze Jumpsuit NU-99083669-000-010 4 in sto…" at bounding box center [251, 169] width 444 height 178
click at [76, 131] on div "View" at bounding box center [85, 143] width 73 height 67
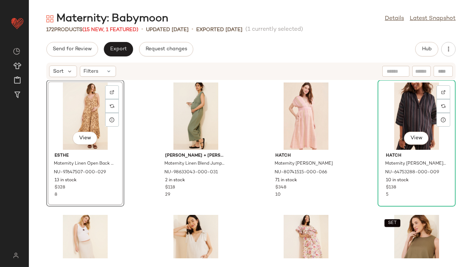
scroll to position [1729, 0]
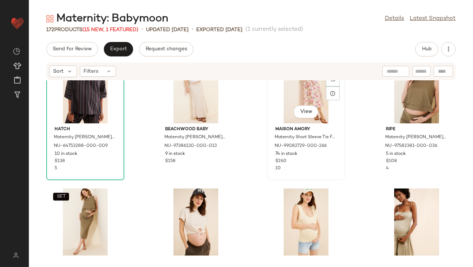
scroll to position [1866, 0]
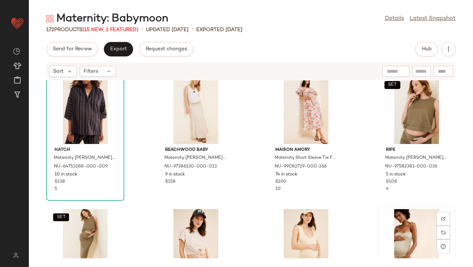
scroll to position [1867, 0]
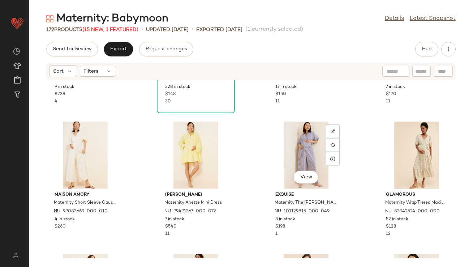
scroll to position [1583, 0]
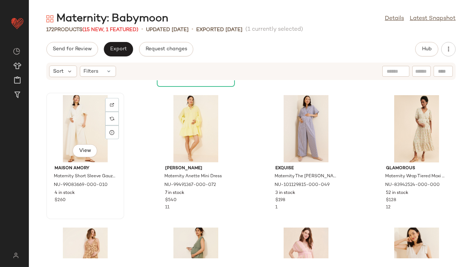
click at [88, 115] on div "View" at bounding box center [85, 128] width 73 height 67
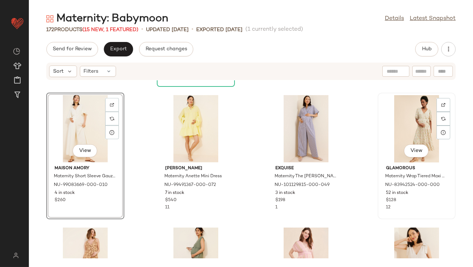
click at [398, 124] on div "View" at bounding box center [416, 128] width 73 height 67
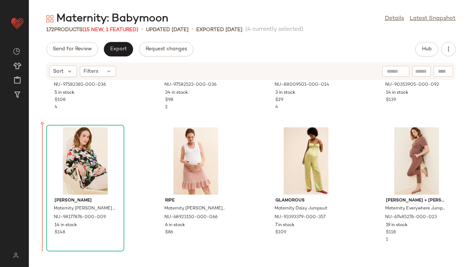
scroll to position [2086, 0]
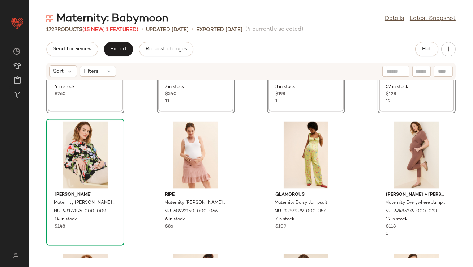
click at [142, 135] on div "SET View Maison Amory Maternity Short Sleeve Gauze Jumpsuit NU-99083669-000-010…" at bounding box center [251, 169] width 444 height 178
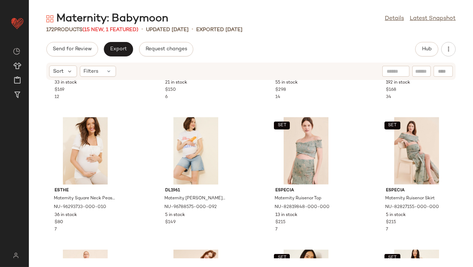
scroll to position [778, 0]
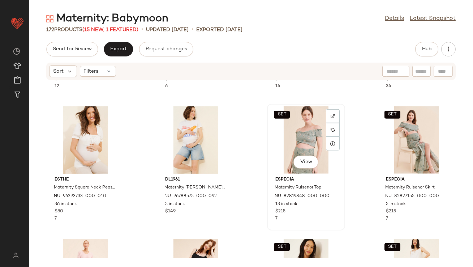
click at [300, 123] on div "SET View" at bounding box center [306, 139] width 73 height 67
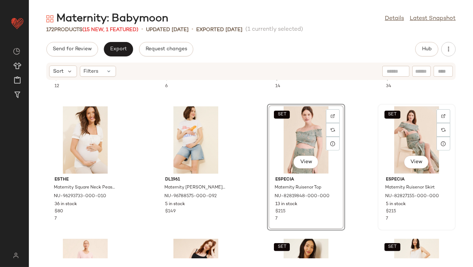
click at [400, 132] on div "SET View" at bounding box center [416, 139] width 73 height 67
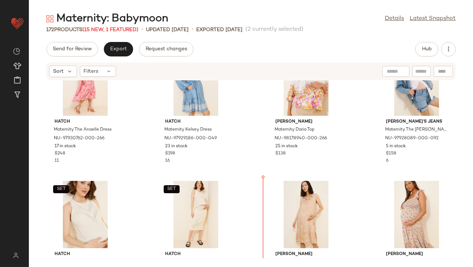
scroll to position [336, 0]
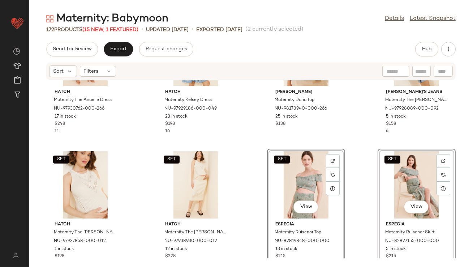
click at [257, 145] on div "Hatch Maternity The Anaelle Dress NU-97930762-000-266 17 in stock $248 11 Hatch…" at bounding box center [251, 169] width 444 height 178
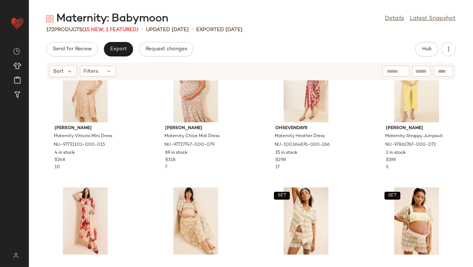
scroll to position [598, 0]
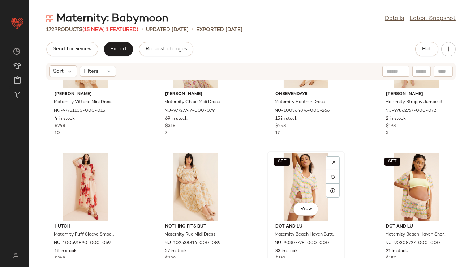
click at [302, 173] on div "SET View" at bounding box center [306, 186] width 73 height 67
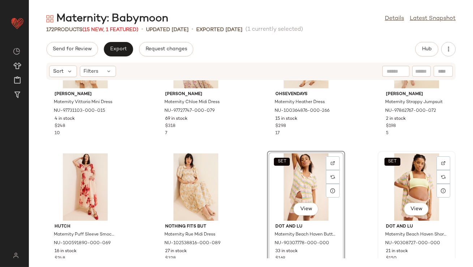
click at [415, 171] on div "SET View" at bounding box center [416, 186] width 73 height 67
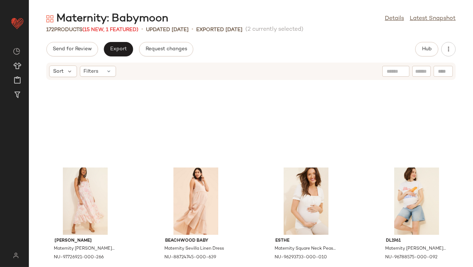
scroll to position [653, 0]
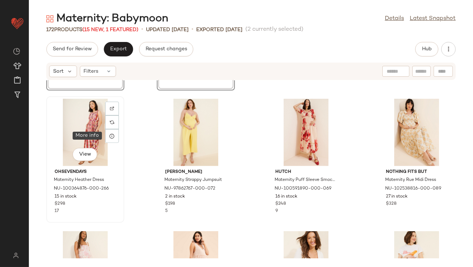
click at [90, 130] on div "View" at bounding box center [85, 132] width 73 height 67
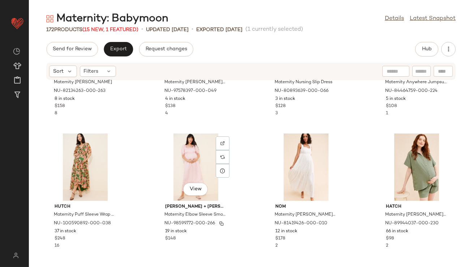
scroll to position [992, 0]
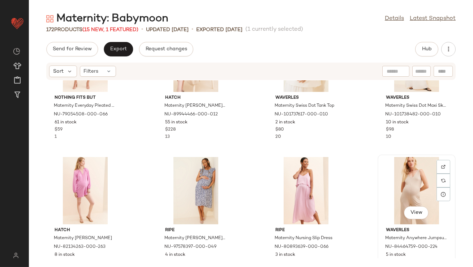
click at [413, 182] on div "View" at bounding box center [416, 190] width 73 height 67
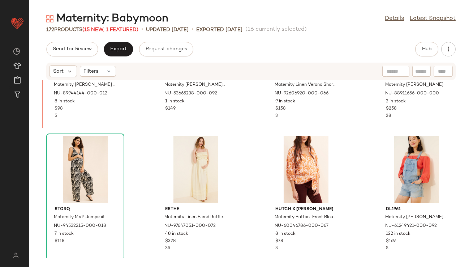
scroll to position [2334, 0]
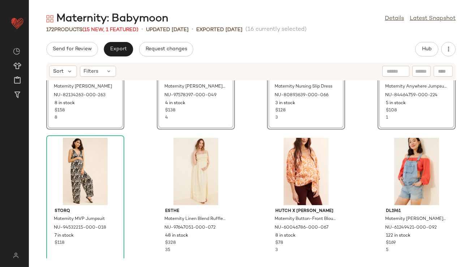
click at [143, 128] on div "View Hatch Maternity Katia Romper NU-82134263-000-263 8 in stock $158 8 View ri…" at bounding box center [251, 169] width 444 height 178
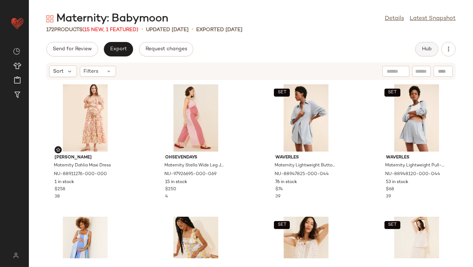
click at [428, 48] on span "Hub" at bounding box center [427, 49] width 10 height 6
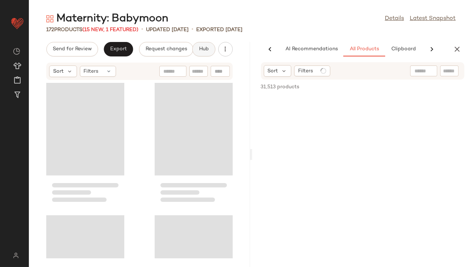
scroll to position [0, 40]
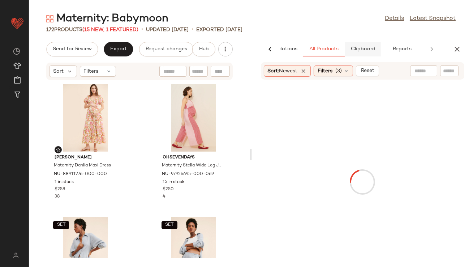
click at [370, 49] on span "Clipboard" at bounding box center [362, 49] width 25 height 6
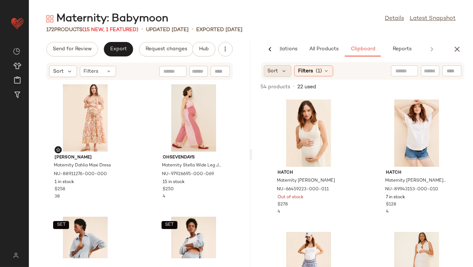
click at [279, 71] on div "Sort" at bounding box center [278, 71] width 28 height 12
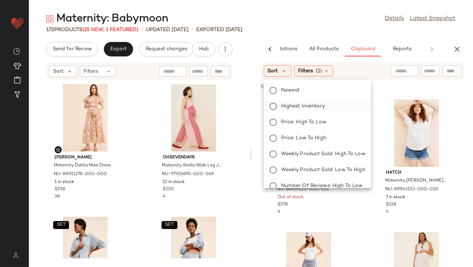
click at [287, 108] on span "Highest Inventory" at bounding box center [303, 106] width 44 height 8
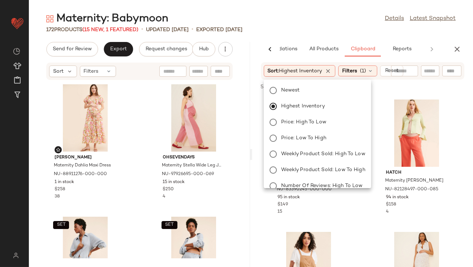
click at [299, 8] on main "Maternity: Babymoon Details Latest Snapshot 172 Products (15 New, 1 Featured) •…" at bounding box center [236, 133] width 473 height 267
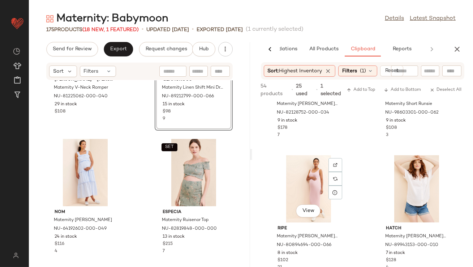
scroll to position [620, 0]
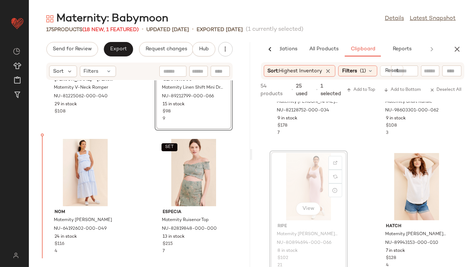
drag, startPoint x: 290, startPoint y: 191, endPoint x: 284, endPoint y: 191, distance: 6.2
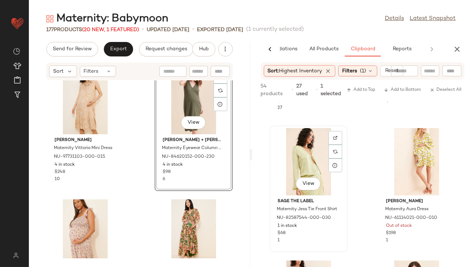
scroll to position [911, 0]
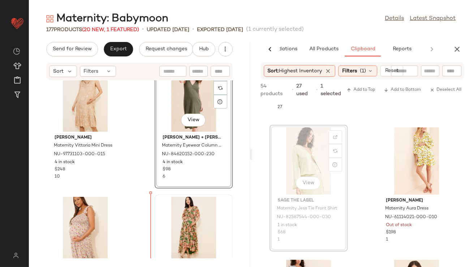
drag, startPoint x: 314, startPoint y: 159, endPoint x: 169, endPoint y: 215, distance: 155.4
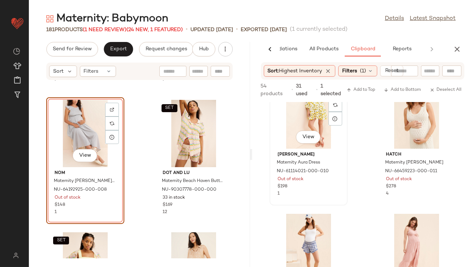
scroll to position [825, 0]
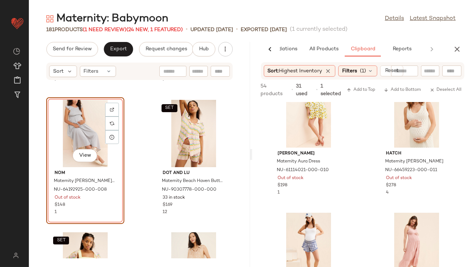
click at [78, 132] on div "View" at bounding box center [85, 133] width 73 height 67
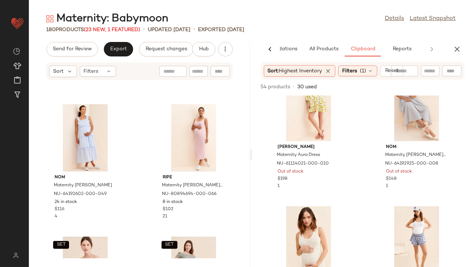
scroll to position [1044, 0]
click at [324, 51] on span "All Products" at bounding box center [324, 49] width 30 height 6
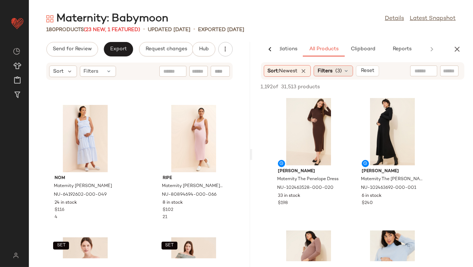
click at [325, 68] on span "Filters" at bounding box center [325, 71] width 15 height 8
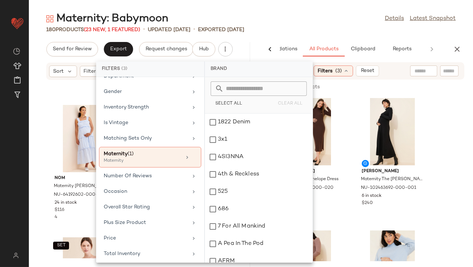
scroll to position [180, 0]
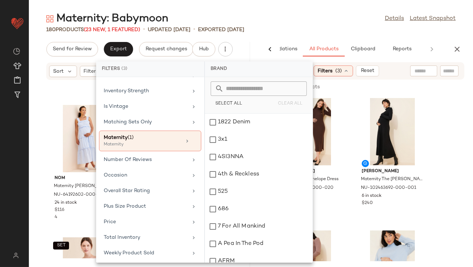
click at [326, 33] on div "Maternity: Babymoon Details Latest Snapshot 180 Products (23 New, 1 Featured) •…" at bounding box center [251, 139] width 444 height 255
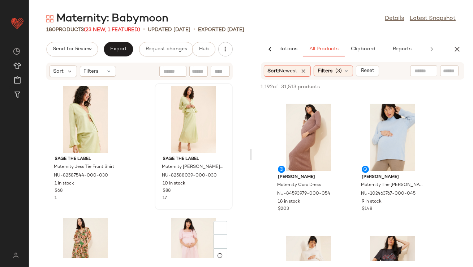
scroll to position [1809, 0]
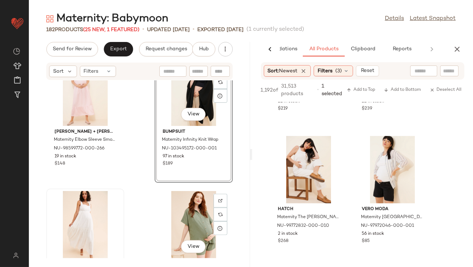
scroll to position [2017, 0]
click at [171, 112] on div "View" at bounding box center [193, 91] width 73 height 67
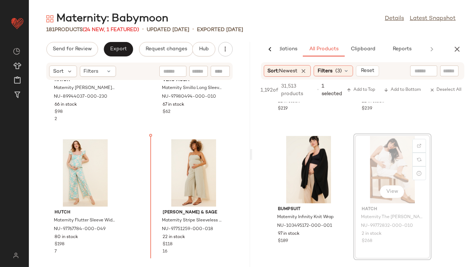
scroll to position [2231, 0]
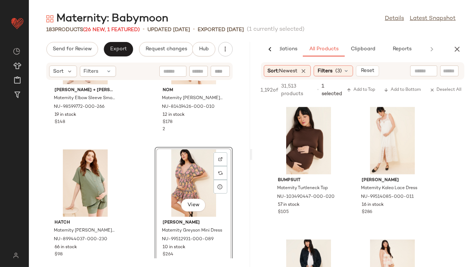
scroll to position [2074, 0]
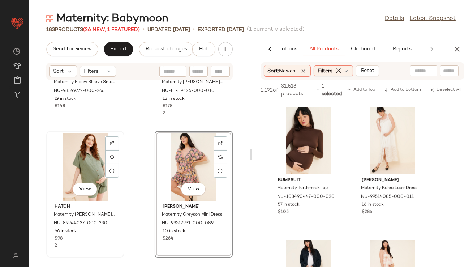
click at [80, 168] on div "View" at bounding box center [85, 166] width 73 height 67
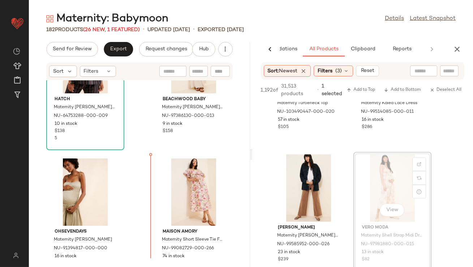
scroll to position [3108, 0]
drag, startPoint x: 400, startPoint y: 182, endPoint x: 396, endPoint y: 183, distance: 4.0
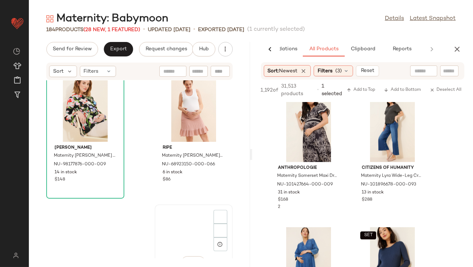
scroll to position [4115, 0]
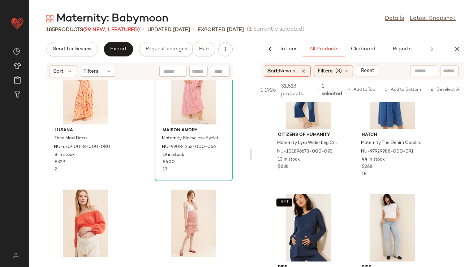
scroll to position [1830, 0]
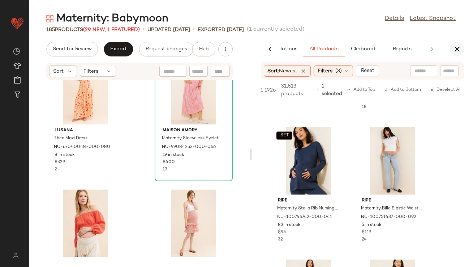
click at [455, 51] on icon "button" at bounding box center [457, 49] width 9 height 9
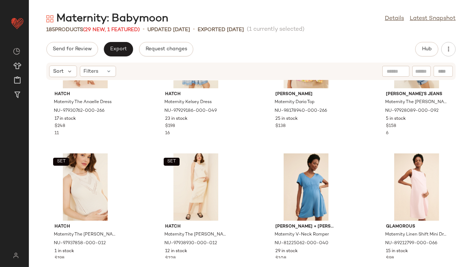
scroll to position [0, 0]
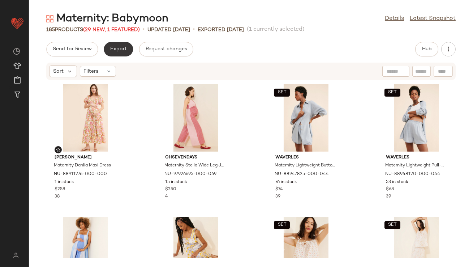
click at [118, 46] on button "Export" at bounding box center [118, 49] width 29 height 14
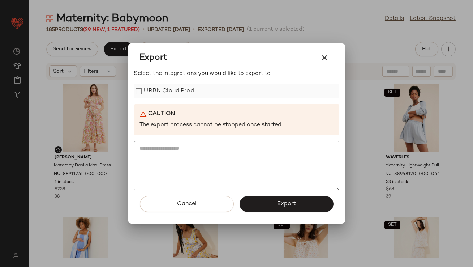
click at [145, 89] on label "URBN Cloud Prod" at bounding box center [169, 91] width 50 height 14
click at [271, 203] on button "Export" at bounding box center [287, 204] width 94 height 16
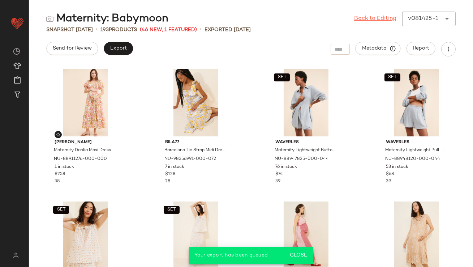
click at [379, 21] on link "Back to Editing" at bounding box center [375, 18] width 42 height 9
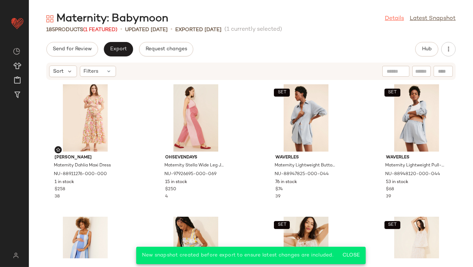
click at [387, 14] on link "Details" at bounding box center [394, 18] width 19 height 9
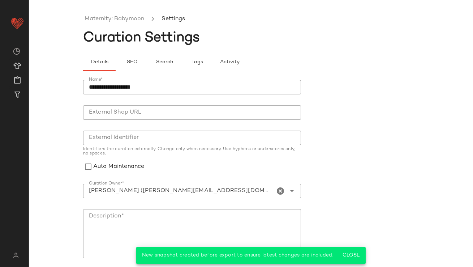
click at [255, 188] on input "Curation Owner*" at bounding box center [179, 191] width 192 height 9
type input "**********"
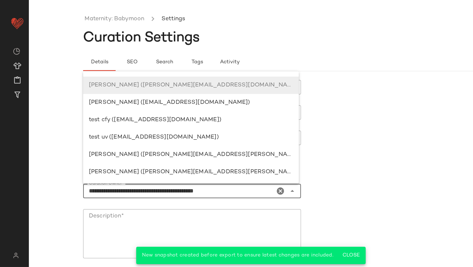
click at [277, 191] on icon "Clear Curation Owner*" at bounding box center [281, 191] width 9 height 9
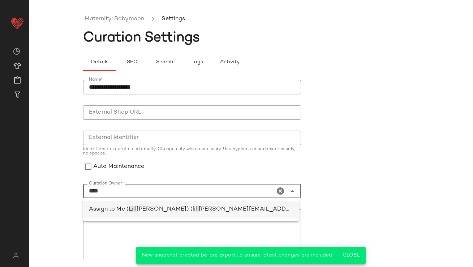
click at [219, 210] on span "ian.sisti@curatedforyou.io)" at bounding box center [303, 209] width 208 height 6
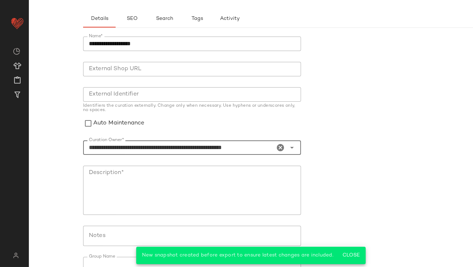
scroll to position [86, 0]
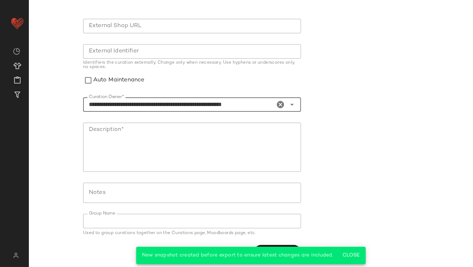
type input "**********"
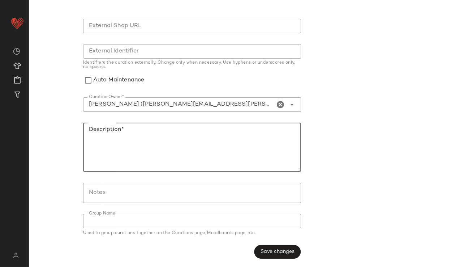
click at [231, 138] on textarea "Description*" at bounding box center [192, 147] width 218 height 49
click at [277, 247] on button "Save changes" at bounding box center [277, 252] width 47 height 14
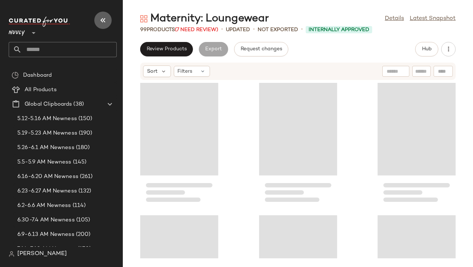
click at [95, 21] on button "button" at bounding box center [102, 20] width 17 height 17
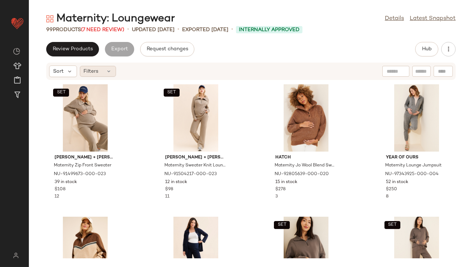
click at [102, 70] on div "Filters" at bounding box center [98, 71] width 36 height 11
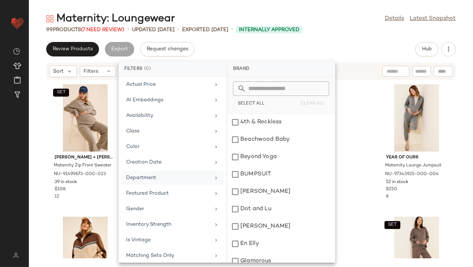
scroll to position [74, 0]
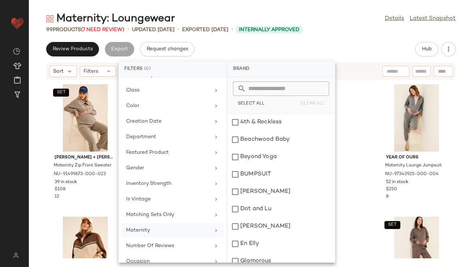
click at [144, 229] on div "Maternity" at bounding box center [168, 230] width 84 height 8
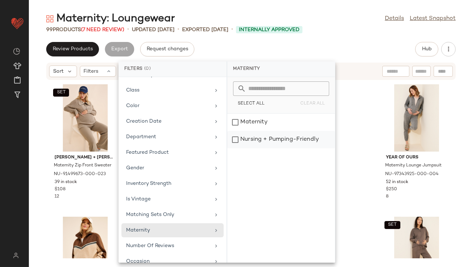
click at [270, 140] on div "Nursing + Pumping-Friendly" at bounding box center [281, 139] width 108 height 17
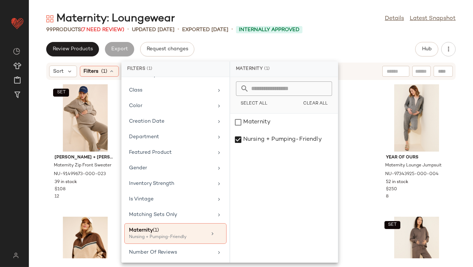
click at [299, 53] on div "Review Products Export Request changes Hub" at bounding box center [251, 49] width 410 height 14
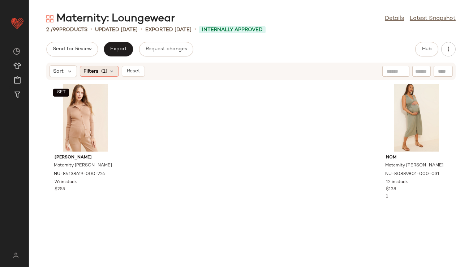
click at [107, 72] on span "(1)" at bounding box center [105, 72] width 6 height 8
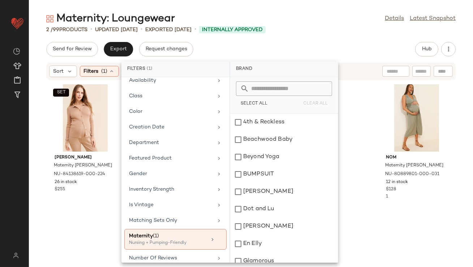
scroll to position [103, 0]
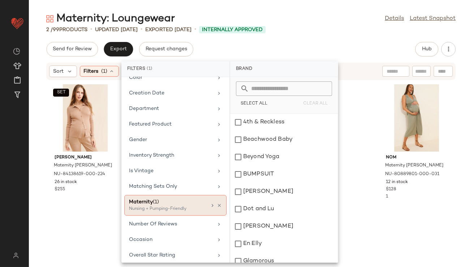
click at [217, 204] on icon at bounding box center [219, 205] width 5 height 5
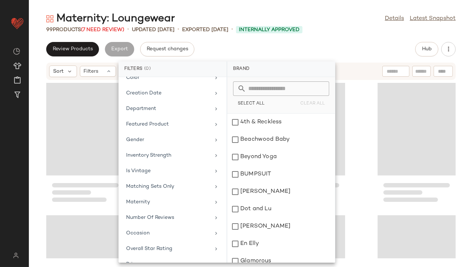
click at [297, 47] on div "Review Products Export Request changes Hub" at bounding box center [251, 49] width 410 height 14
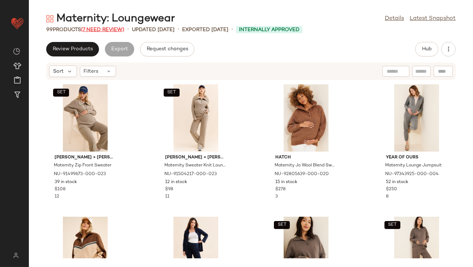
click at [107, 27] on span "(7 Need Review)" at bounding box center [102, 29] width 43 height 5
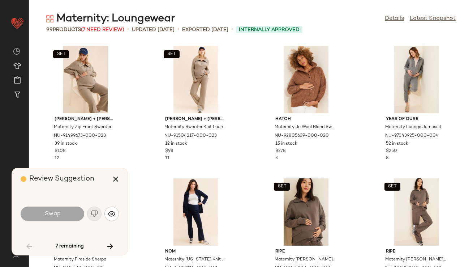
scroll to position [403, 0]
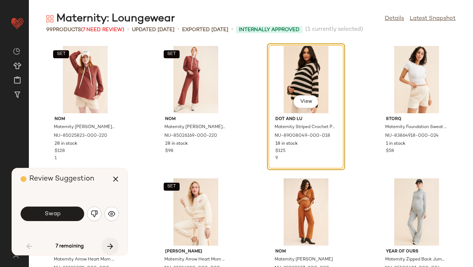
click at [107, 246] on icon "button" at bounding box center [110, 246] width 9 height 9
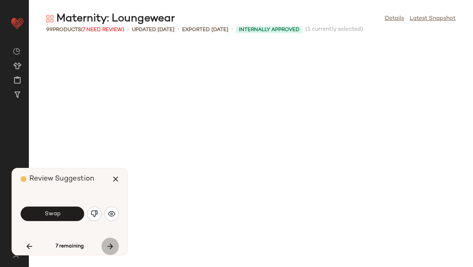
scroll to position [662, 0]
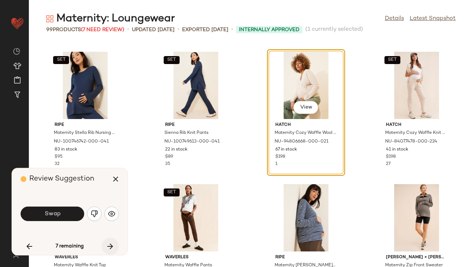
click at [107, 246] on icon "button" at bounding box center [110, 246] width 9 height 9
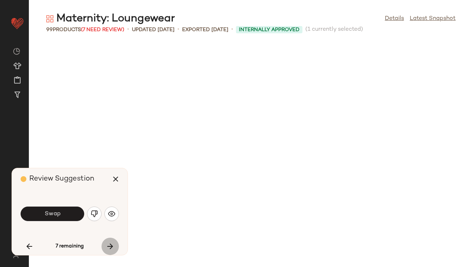
scroll to position [926, 0]
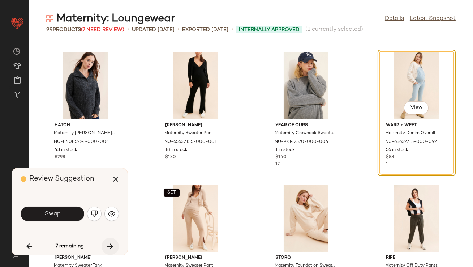
click at [107, 246] on icon "button" at bounding box center [110, 246] width 9 height 9
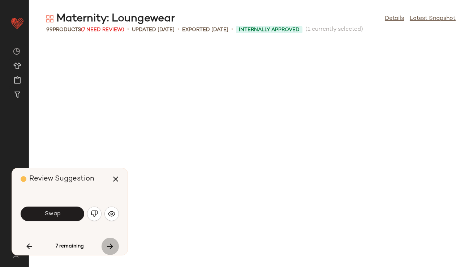
scroll to position [1191, 0]
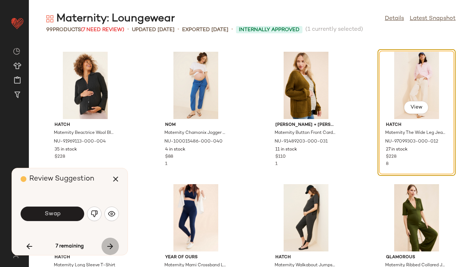
click at [107, 246] on icon "button" at bounding box center [110, 246] width 9 height 9
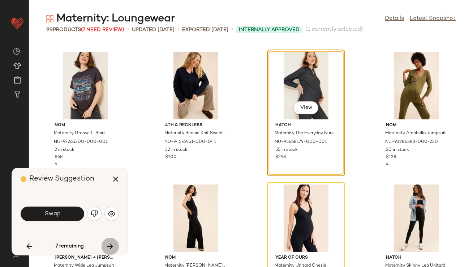
click at [107, 246] on icon "button" at bounding box center [110, 246] width 9 height 9
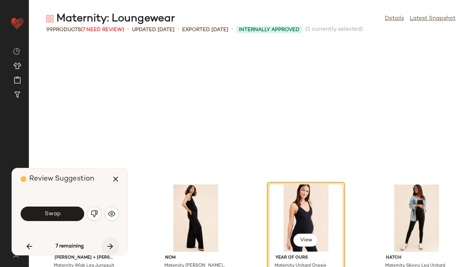
scroll to position [1720, 0]
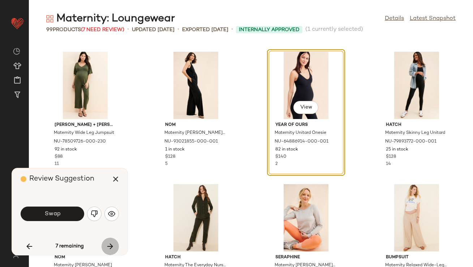
click at [107, 246] on icon "button" at bounding box center [110, 246] width 9 height 9
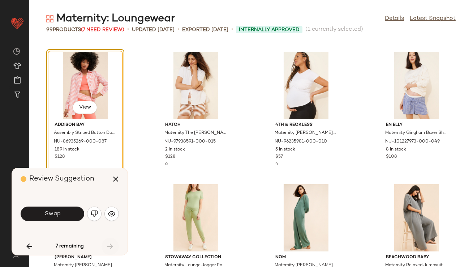
click at [107, 246] on div "7 remaining" at bounding box center [70, 246] width 98 height 17
click at [118, 176] on icon "button" at bounding box center [115, 179] width 9 height 9
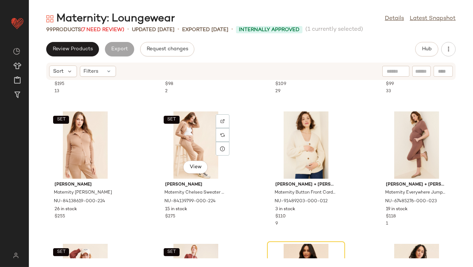
scroll to position [263, 0]
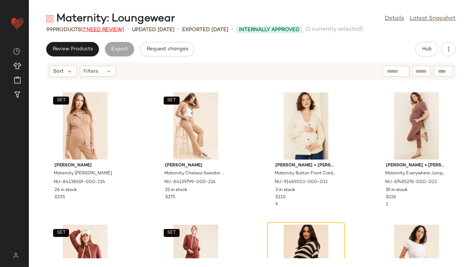
click at [94, 29] on span "(7 Need Review)" at bounding box center [102, 29] width 43 height 5
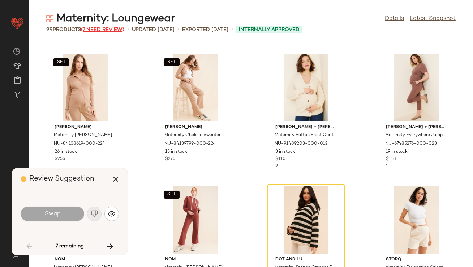
scroll to position [397, 0]
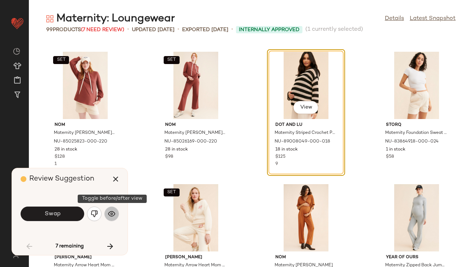
click at [109, 213] on img "button" at bounding box center [111, 213] width 7 height 7
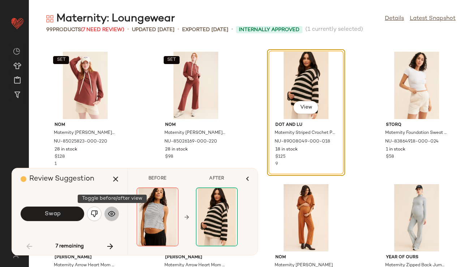
click at [109, 213] on img "button" at bounding box center [111, 213] width 7 height 7
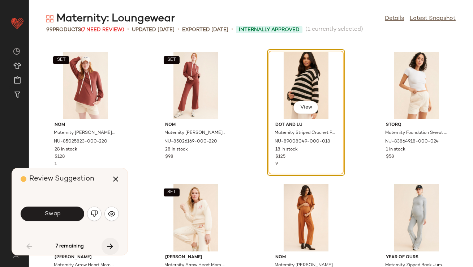
click at [109, 243] on icon "button" at bounding box center [110, 246] width 9 height 9
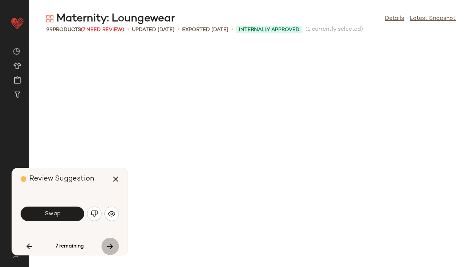
scroll to position [662, 0]
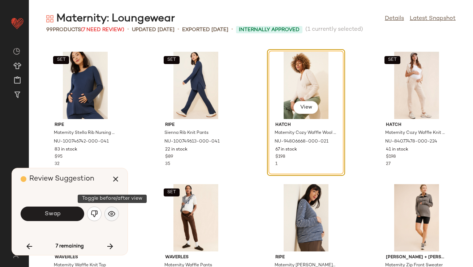
click at [111, 212] on img "button" at bounding box center [111, 213] width 7 height 7
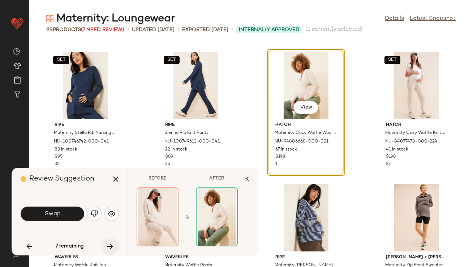
click at [107, 249] on icon "button" at bounding box center [110, 246] width 9 height 9
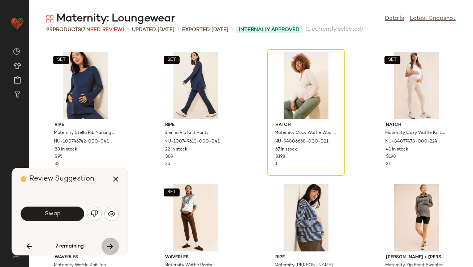
scroll to position [926, 0]
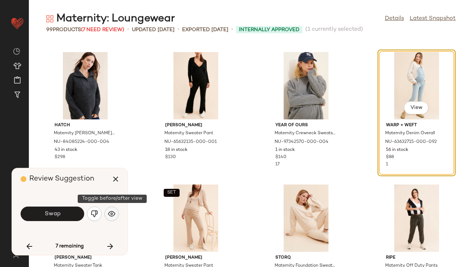
click at [109, 215] on img "button" at bounding box center [111, 213] width 7 height 7
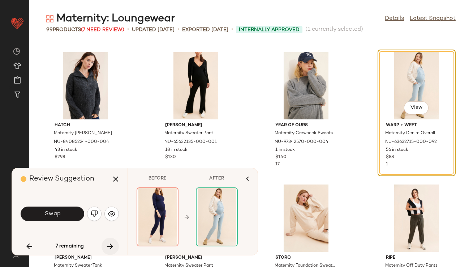
click at [109, 247] on icon "button" at bounding box center [110, 246] width 9 height 9
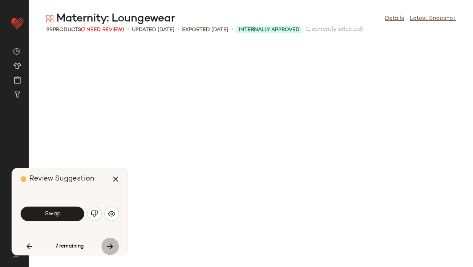
scroll to position [1191, 0]
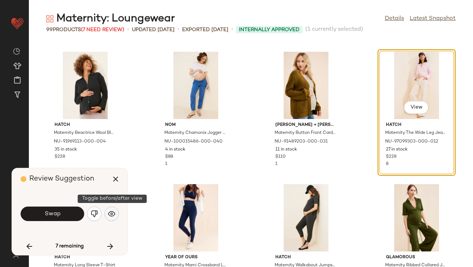
click at [110, 218] on button "button" at bounding box center [111, 213] width 14 height 14
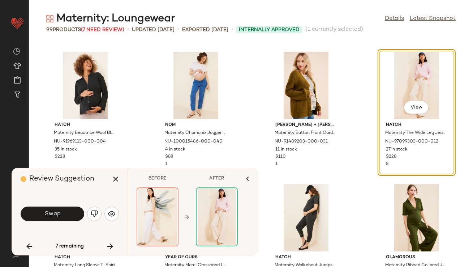
drag, startPoint x: 112, startPoint y: 251, endPoint x: 65, endPoint y: 190, distance: 76.9
click at [65, 190] on div "Review Suggestion Swap 7 remaining" at bounding box center [70, 211] width 116 height 87
click at [64, 207] on button "Swap" at bounding box center [53, 213] width 64 height 14
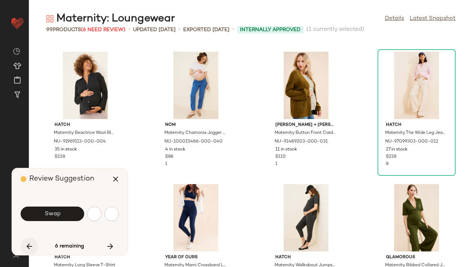
scroll to position [1588, 0]
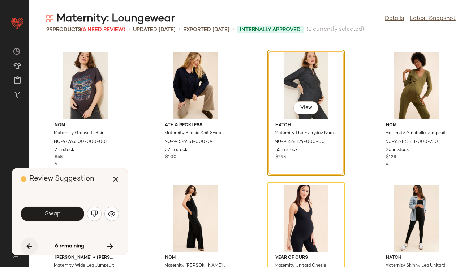
click at [29, 244] on icon "button" at bounding box center [29, 246] width 9 height 9
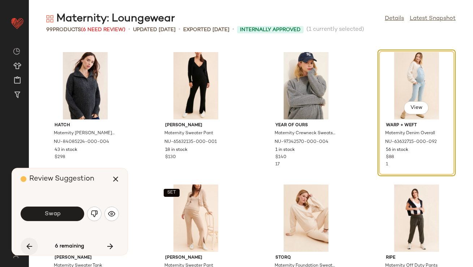
click at [29, 244] on icon "button" at bounding box center [29, 246] width 9 height 9
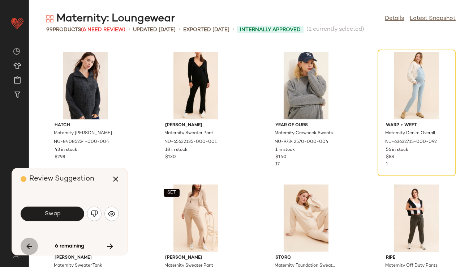
scroll to position [662, 0]
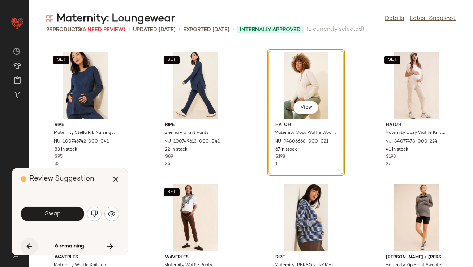
click at [29, 244] on icon "button" at bounding box center [29, 246] width 9 height 9
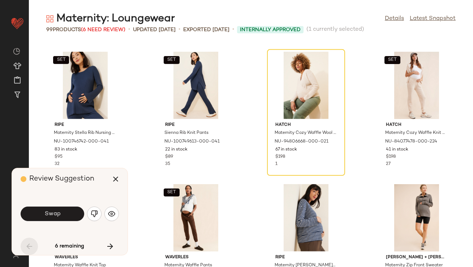
scroll to position [397, 0]
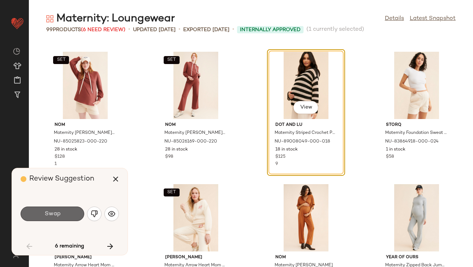
click at [70, 213] on button "Swap" at bounding box center [53, 213] width 64 height 14
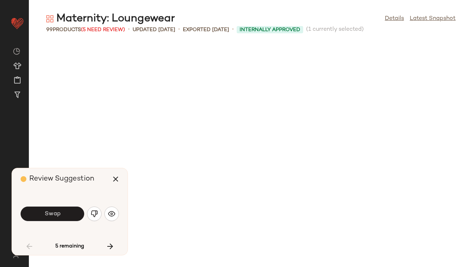
scroll to position [662, 0]
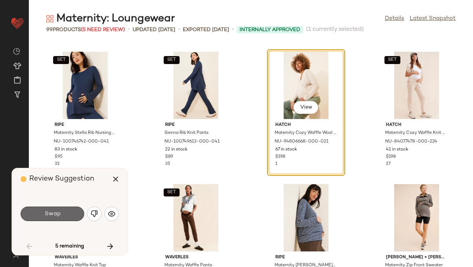
click at [68, 215] on button "Swap" at bounding box center [53, 213] width 64 height 14
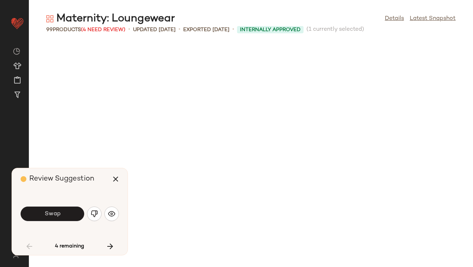
scroll to position [926, 0]
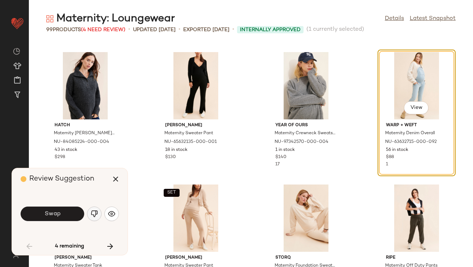
click at [95, 216] on img "button" at bounding box center [94, 213] width 7 height 7
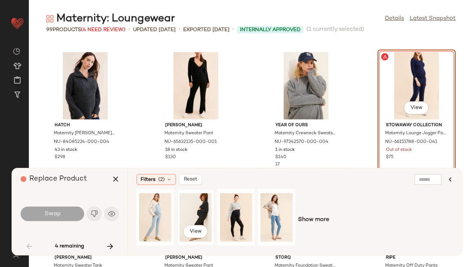
click at [189, 210] on div "View" at bounding box center [196, 217] width 32 height 51
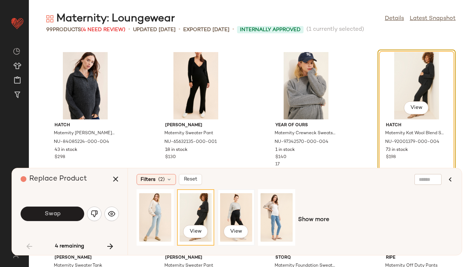
click at [239, 211] on div "View" at bounding box center [236, 217] width 32 height 51
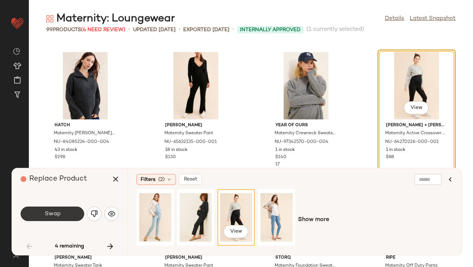
click at [56, 217] on span "Swap" at bounding box center [52, 213] width 16 height 7
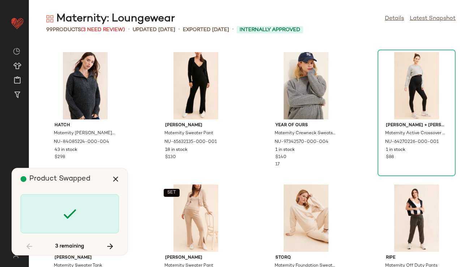
scroll to position [1588, 0]
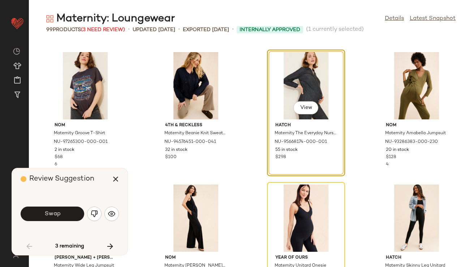
click at [69, 217] on button "Swap" at bounding box center [53, 213] width 64 height 14
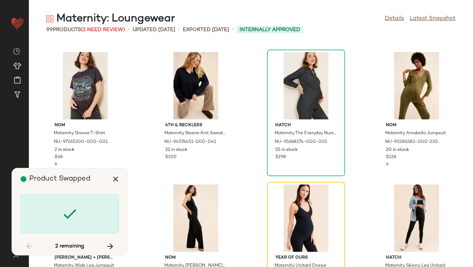
scroll to position [1720, 0]
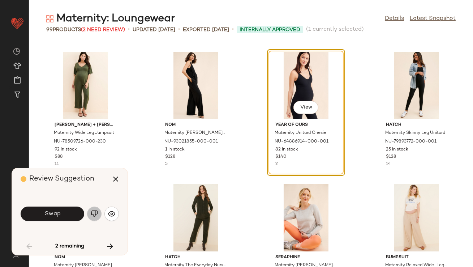
click at [94, 217] on img "button" at bounding box center [94, 213] width 7 height 7
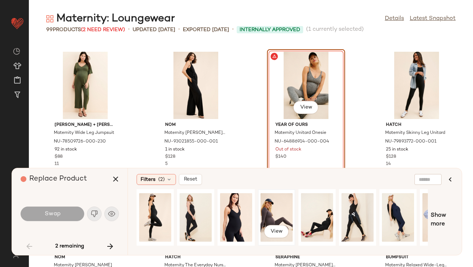
click at [267, 209] on div "View" at bounding box center [277, 217] width 32 height 51
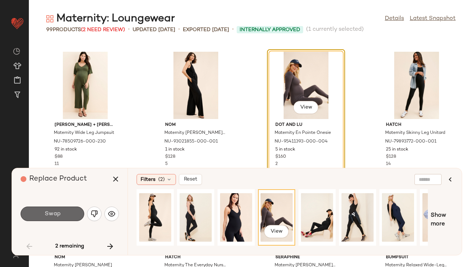
click at [54, 215] on span "Swap" at bounding box center [52, 213] width 16 height 7
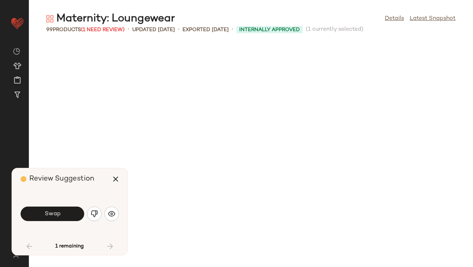
scroll to position [2382, 0]
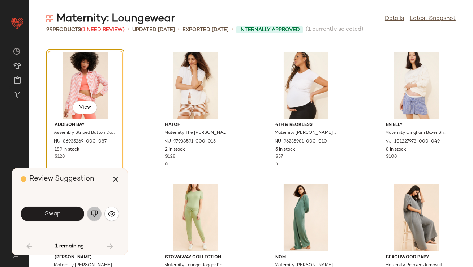
click at [98, 209] on button "button" at bounding box center [94, 213] width 14 height 14
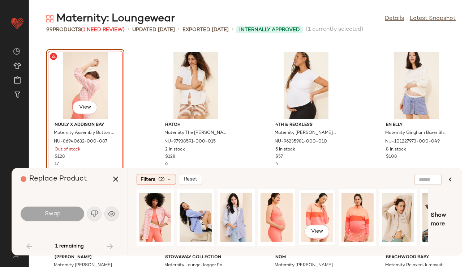
click at [316, 211] on div "View" at bounding box center [317, 217] width 32 height 51
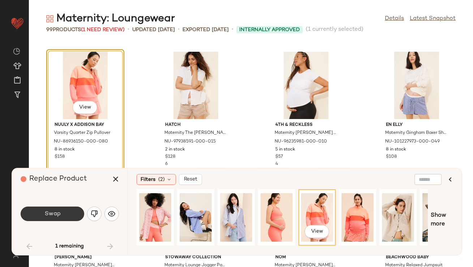
click at [36, 212] on button "Swap" at bounding box center [53, 213] width 64 height 14
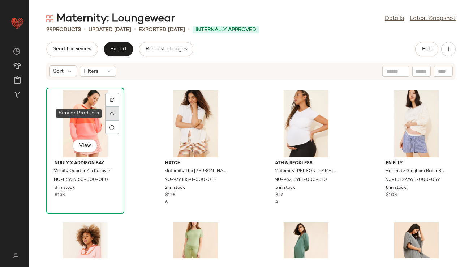
click at [113, 111] on img at bounding box center [112, 113] width 4 height 4
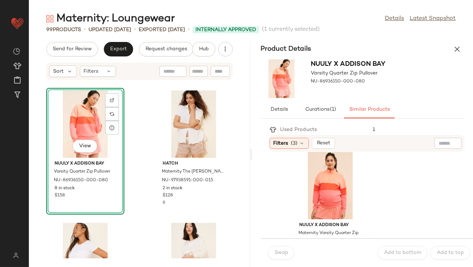
scroll to position [152, 0]
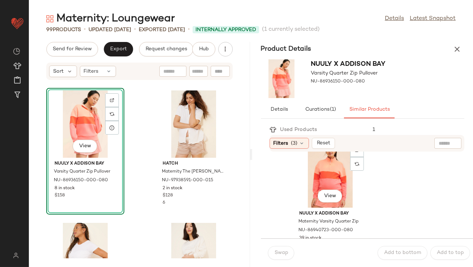
click at [317, 191] on div "View" at bounding box center [330, 173] width 73 height 67
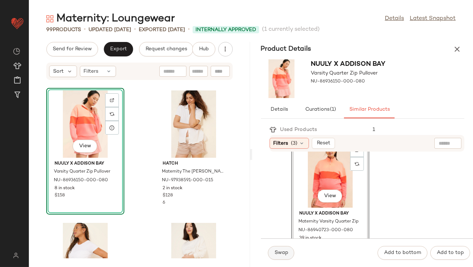
click at [281, 250] on span "Swap" at bounding box center [281, 253] width 14 height 6
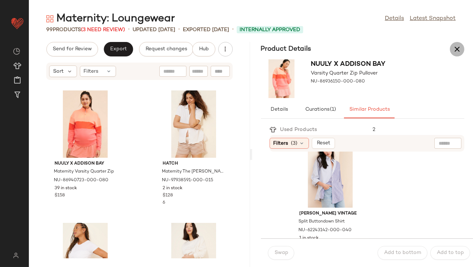
click at [458, 50] on icon "button" at bounding box center [457, 49] width 9 height 9
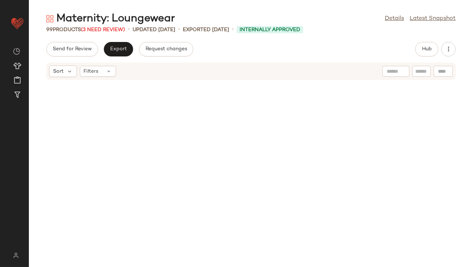
scroll to position [2382, 0]
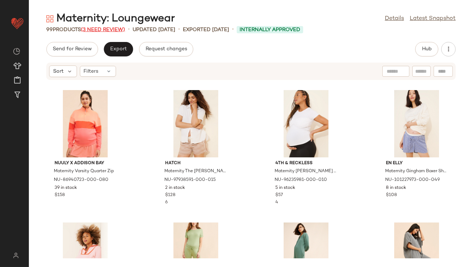
click at [101, 27] on span "(3 Need Review)" at bounding box center [103, 29] width 44 height 5
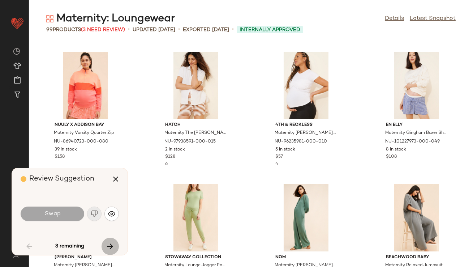
click at [111, 244] on icon "button" at bounding box center [110, 246] width 9 height 9
click at [111, 179] on icon "button" at bounding box center [115, 179] width 9 height 9
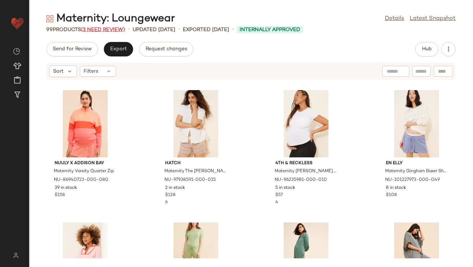
click at [124, 29] on span "(3 Need Review)" at bounding box center [103, 29] width 44 height 5
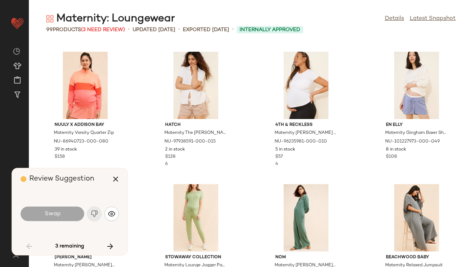
click at [112, 246] on icon "button" at bounding box center [110, 246] width 9 height 9
click at [114, 183] on icon "button" at bounding box center [115, 179] width 9 height 9
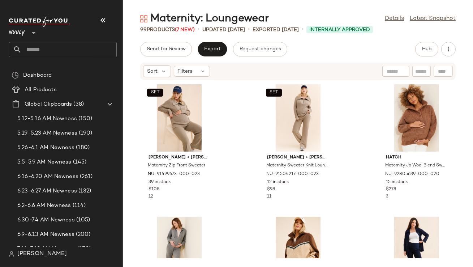
click at [105, 21] on icon "button" at bounding box center [103, 20] width 9 height 9
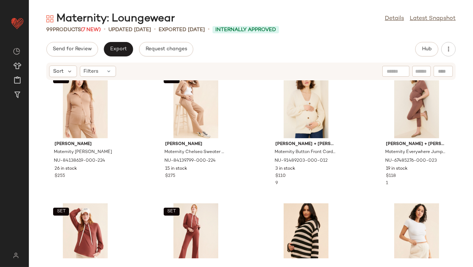
scroll to position [286, 0]
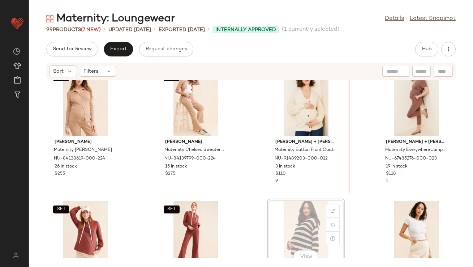
scroll to position [283, 0]
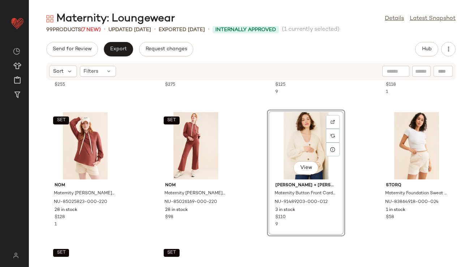
scroll to position [416, 0]
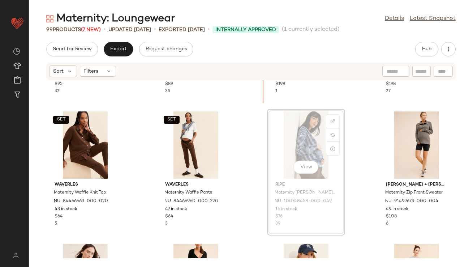
scroll to position [776, 0]
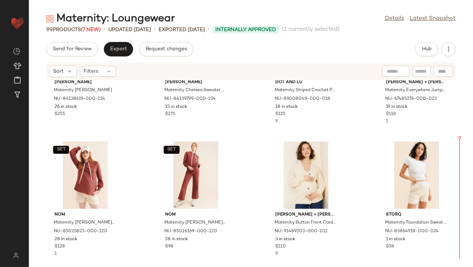
scroll to position [342, 0]
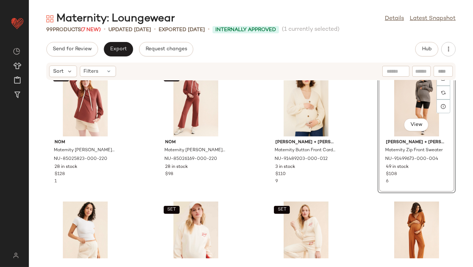
scroll to position [511, 0]
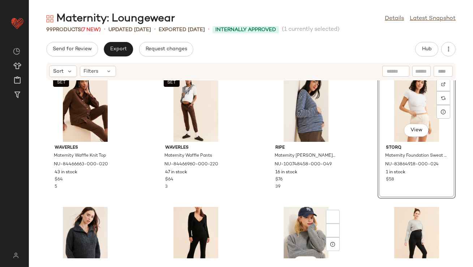
scroll to position [811, 0]
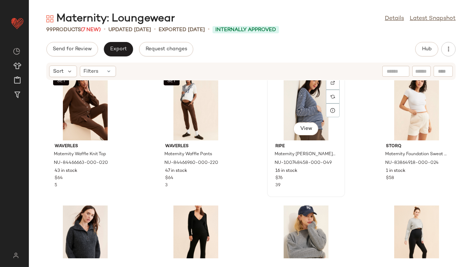
scroll to position [809, 0]
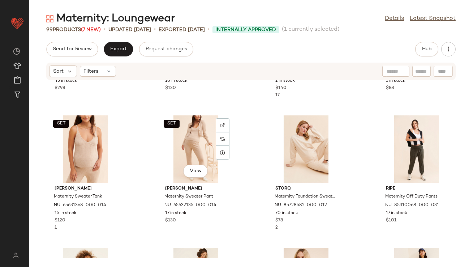
scroll to position [1084, 0]
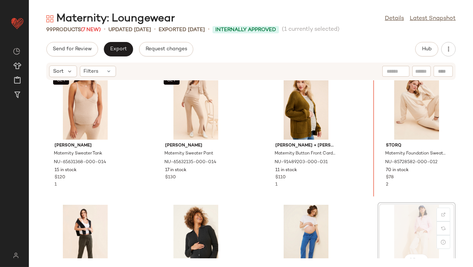
scroll to position [1077, 0]
drag, startPoint x: 404, startPoint y: 222, endPoint x: 403, endPoint y: 218, distance: 4.0
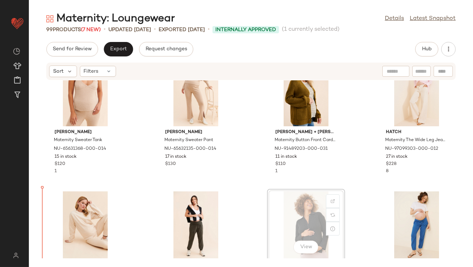
scroll to position [1097, 0]
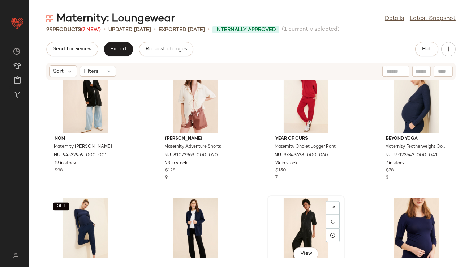
scroll to position [2816, 0]
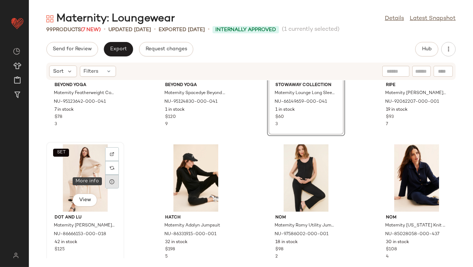
click at [116, 183] on div at bounding box center [112, 182] width 14 height 14
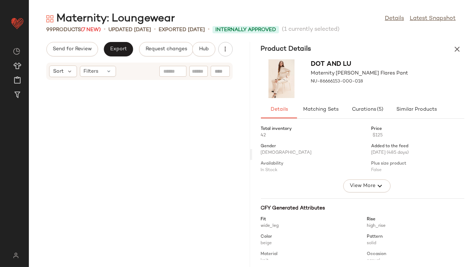
scroll to position [6087, 0]
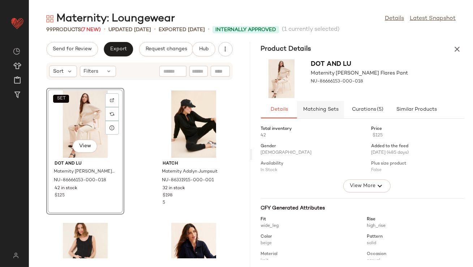
click at [391, 105] on button "Matching Sets" at bounding box center [416, 109] width 51 height 17
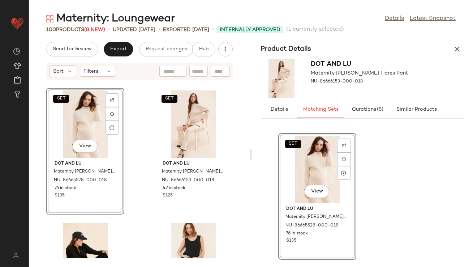
click at [452, 52] on button "button" at bounding box center [457, 49] width 14 height 14
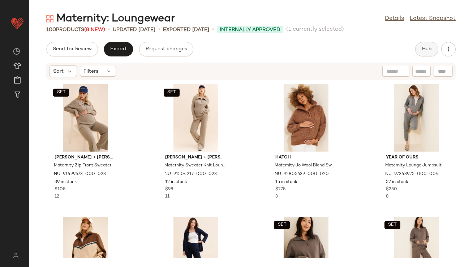
click at [425, 55] on button "Hub" at bounding box center [426, 49] width 23 height 14
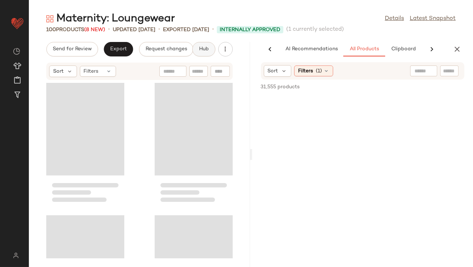
scroll to position [0, 40]
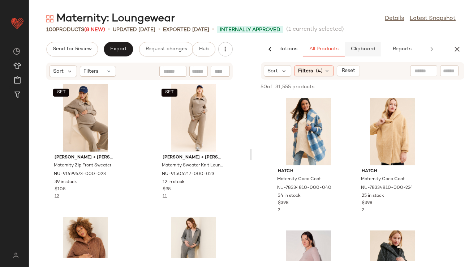
click at [363, 45] on button "Clipboard" at bounding box center [363, 49] width 36 height 14
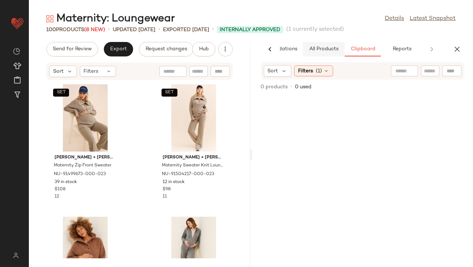
click at [322, 52] on button "All Products" at bounding box center [324, 49] width 42 height 14
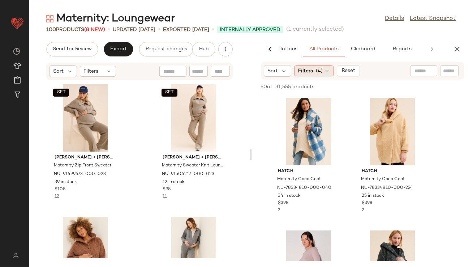
click at [321, 71] on span "(4)" at bounding box center [319, 71] width 7 height 8
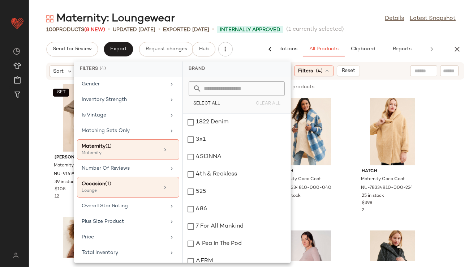
scroll to position [187, 0]
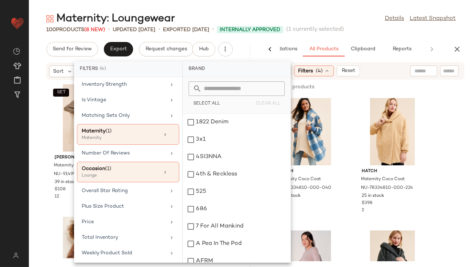
click at [316, 21] on div "Maternity: Loungewear Details Latest Snapshot" at bounding box center [251, 19] width 444 height 14
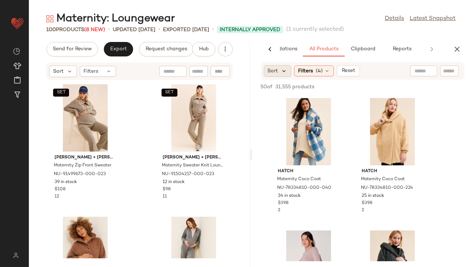
click at [282, 68] on icon at bounding box center [284, 71] width 7 height 7
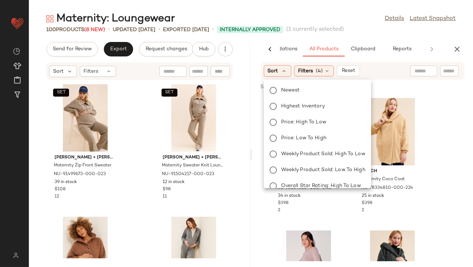
click at [283, 82] on div "Newest Highest Inventory Price: High to Low Price: Low to High Weekly Product S…" at bounding box center [317, 161] width 109 height 159
click at [281, 88] on span "Newest" at bounding box center [290, 90] width 19 height 8
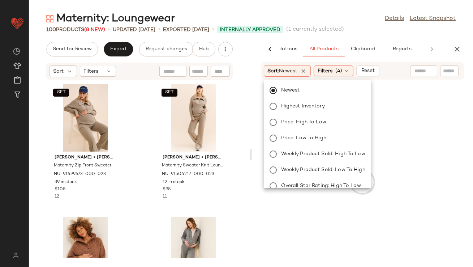
click at [322, 16] on div "Maternity: Loungewear Details Latest Snapshot" at bounding box center [251, 19] width 444 height 14
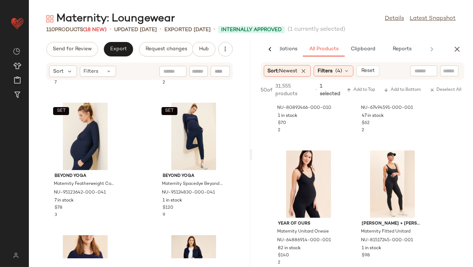
scroll to position [817, 0]
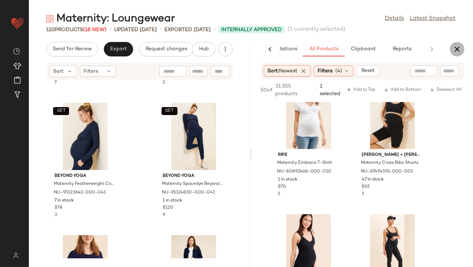
click at [459, 43] on button "button" at bounding box center [457, 49] width 14 height 14
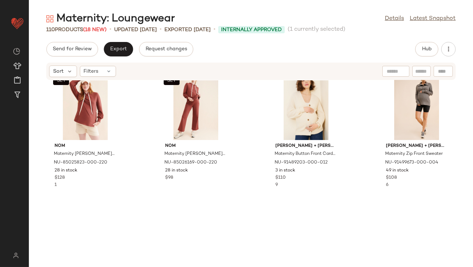
scroll to position [0, 0]
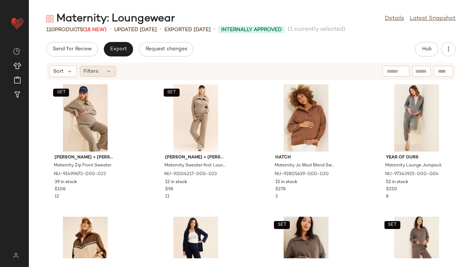
click at [108, 67] on div "Filters" at bounding box center [98, 71] width 36 height 11
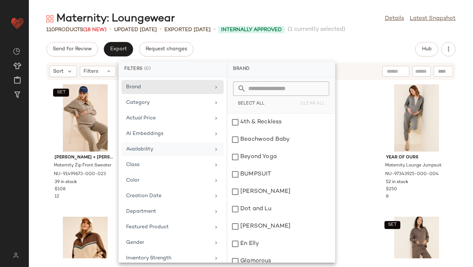
click at [141, 148] on div "Availability" at bounding box center [168, 149] width 84 height 8
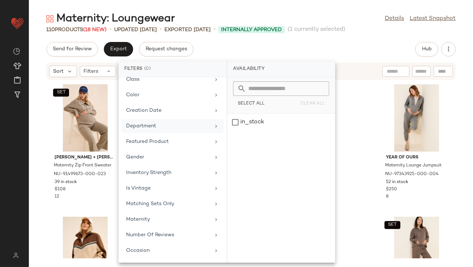
scroll to position [94, 0]
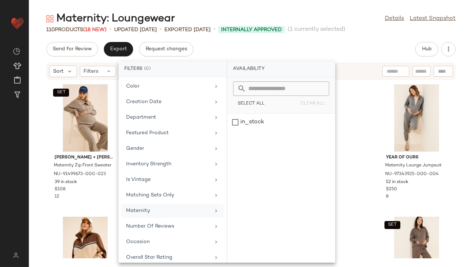
click at [144, 207] on div "Maternity" at bounding box center [168, 211] width 84 height 8
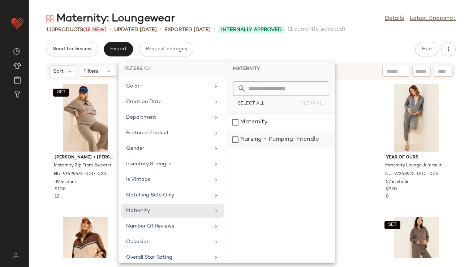
click at [271, 139] on div "Nursing + Pumping-Friendly" at bounding box center [281, 139] width 108 height 17
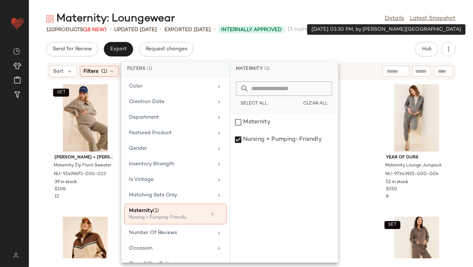
click at [282, 28] on span "Internally Approved" at bounding box center [251, 30] width 61 height 8
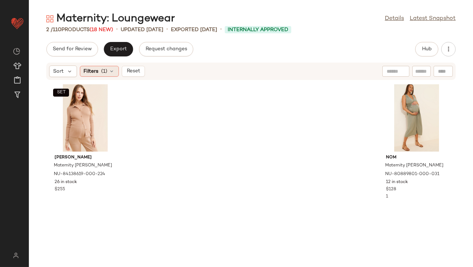
click at [105, 71] on span "(1)" at bounding box center [105, 72] width 6 height 8
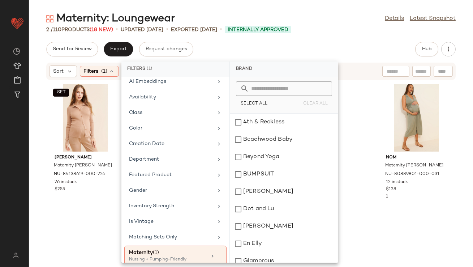
scroll to position [108, 0]
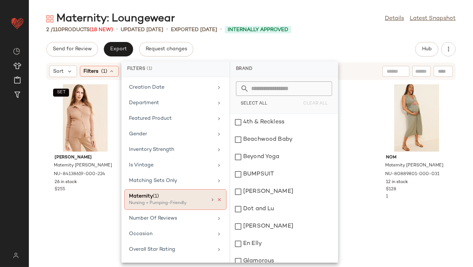
click at [218, 197] on icon at bounding box center [219, 199] width 5 height 5
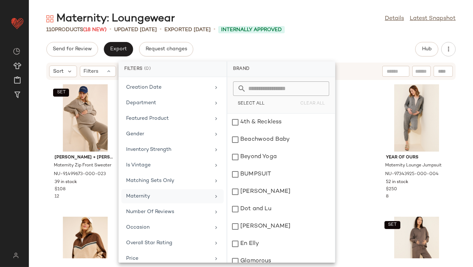
click at [328, 55] on div "Send for Review Export Request changes Hub" at bounding box center [251, 49] width 410 height 14
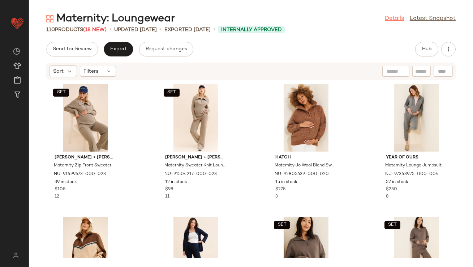
click at [397, 15] on link "Details" at bounding box center [394, 18] width 19 height 9
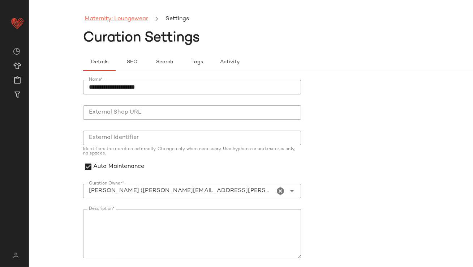
click at [126, 18] on link "Maternity: Loungewear" at bounding box center [117, 18] width 64 height 9
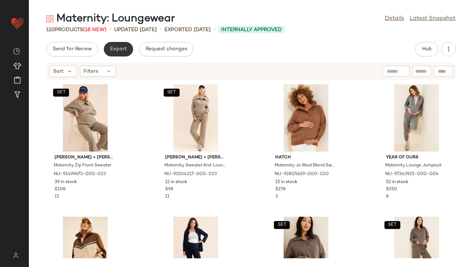
click at [114, 50] on span "Export" at bounding box center [118, 49] width 17 height 6
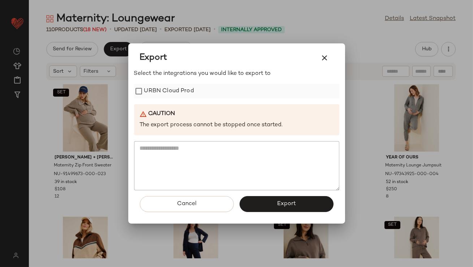
click at [169, 91] on label "URBN Cloud Prod" at bounding box center [169, 91] width 50 height 14
click at [265, 206] on button "Export" at bounding box center [287, 204] width 94 height 16
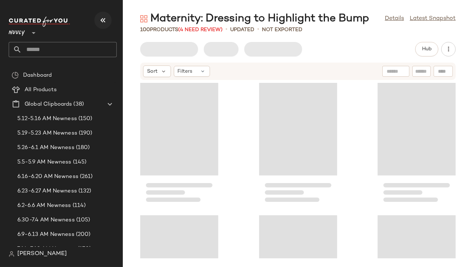
click at [106, 17] on icon "button" at bounding box center [103, 20] width 9 height 9
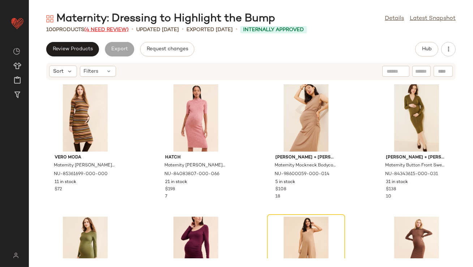
click at [108, 29] on span "(4 Need Review)" at bounding box center [106, 29] width 44 height 5
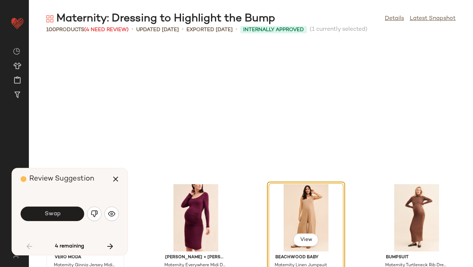
scroll to position [138, 0]
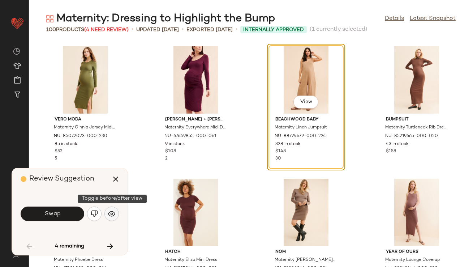
click at [109, 216] on img "button" at bounding box center [111, 213] width 7 height 7
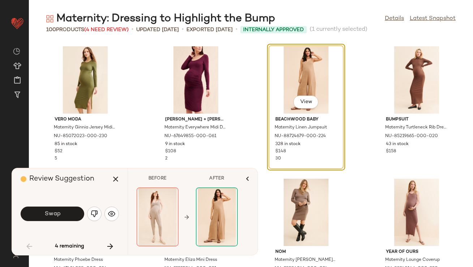
click at [53, 216] on span "Swap" at bounding box center [52, 213] width 16 height 7
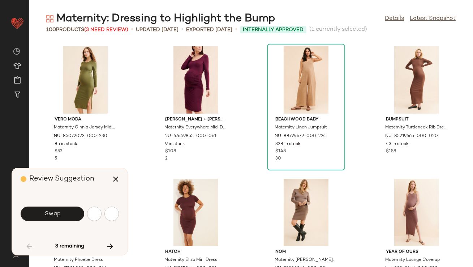
scroll to position [397, 0]
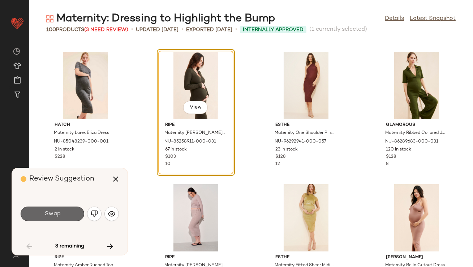
click at [53, 215] on span "Swap" at bounding box center [52, 213] width 16 height 7
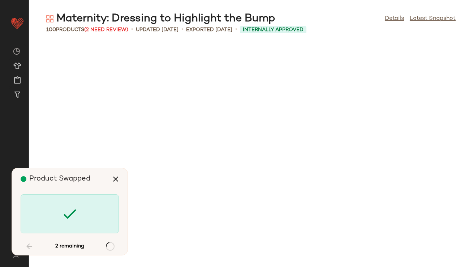
scroll to position [1059, 0]
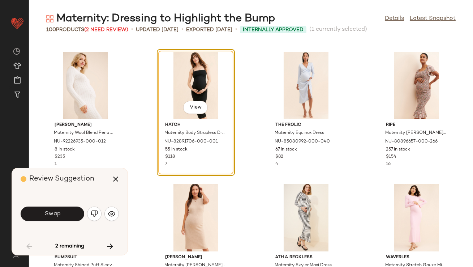
click at [54, 216] on span "Swap" at bounding box center [52, 213] width 16 height 7
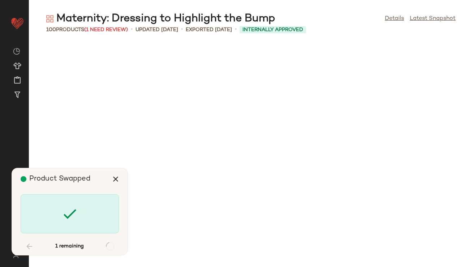
scroll to position [1588, 0]
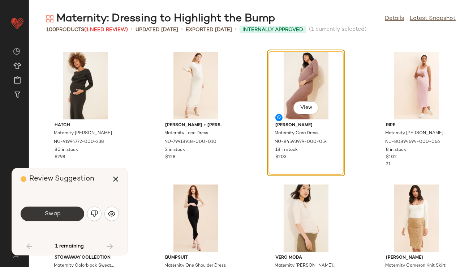
click at [54, 216] on span "Swap" at bounding box center [52, 213] width 16 height 7
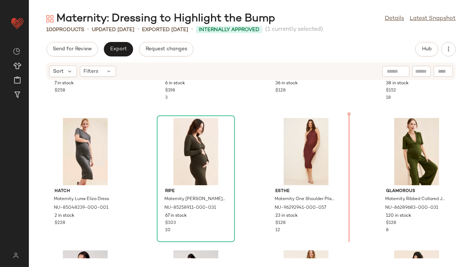
scroll to position [369, 0]
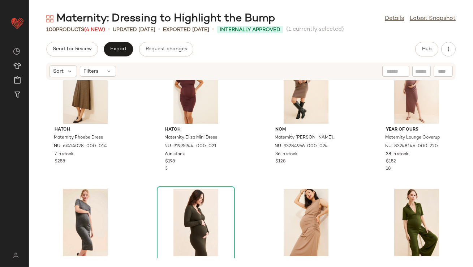
scroll to position [349, 0]
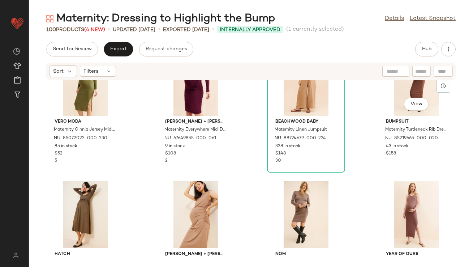
scroll to position [174, 0]
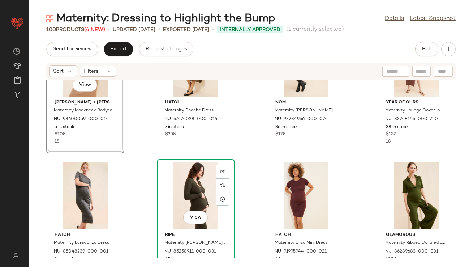
scroll to position [346, 0]
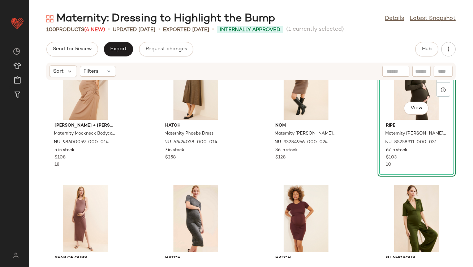
scroll to position [305, 0]
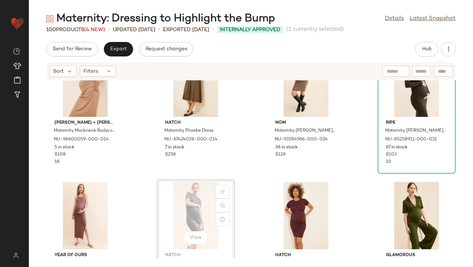
scroll to position [307, 0]
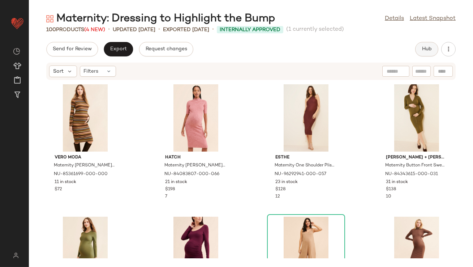
click at [424, 44] on button "Hub" at bounding box center [426, 49] width 23 height 14
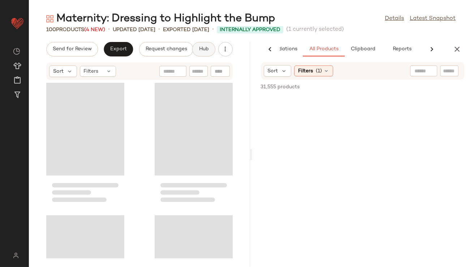
scroll to position [0, 40]
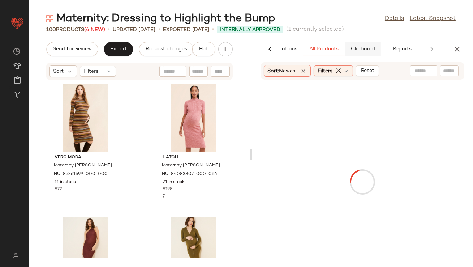
click at [362, 43] on button "Clipboard" at bounding box center [363, 49] width 36 height 14
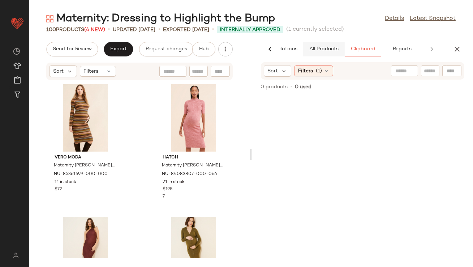
click at [318, 49] on span "All Products" at bounding box center [324, 49] width 30 height 6
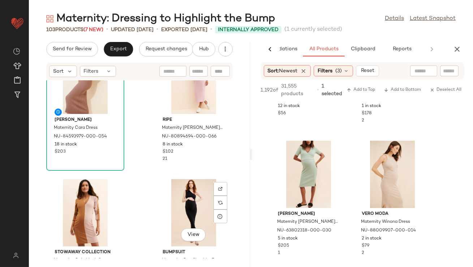
scroll to position [3350, 0]
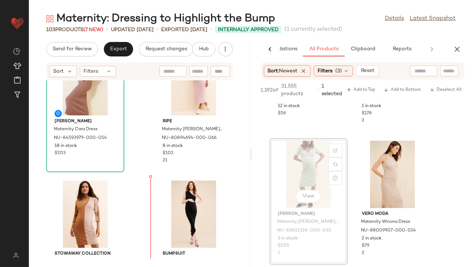
drag, startPoint x: 297, startPoint y: 165, endPoint x: 293, endPoint y: 165, distance: 4.0
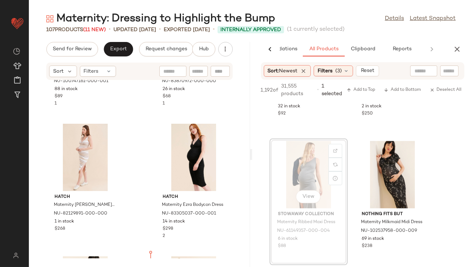
scroll to position [4114, 0]
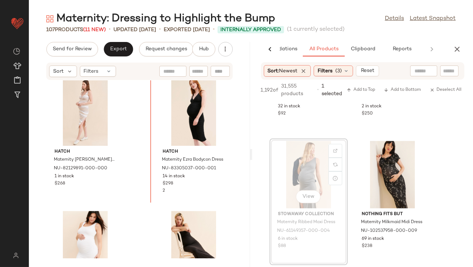
drag, startPoint x: 290, startPoint y: 181, endPoint x: 277, endPoint y: 181, distance: 12.3
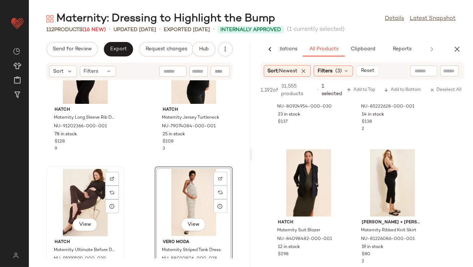
scroll to position [7056, 0]
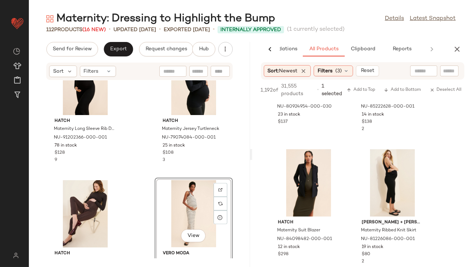
drag, startPoint x: 188, startPoint y: 190, endPoint x: 185, endPoint y: 187, distance: 3.9
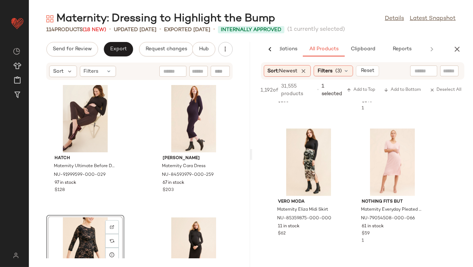
scroll to position [3879, 0]
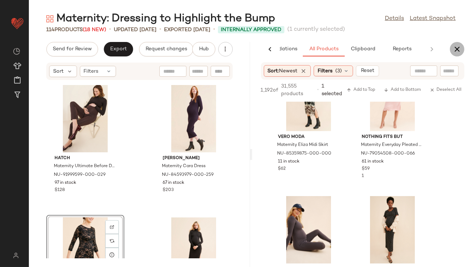
click at [460, 51] on icon "button" at bounding box center [457, 49] width 9 height 9
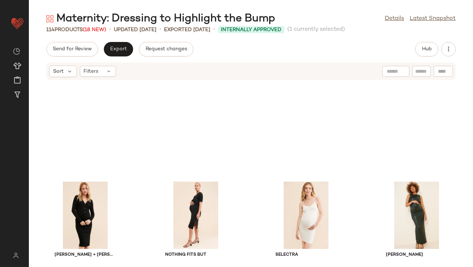
scroll to position [2353, 0]
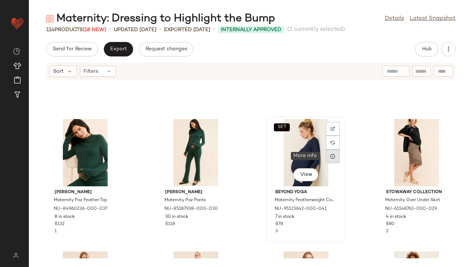
click at [330, 155] on icon at bounding box center [333, 156] width 6 height 6
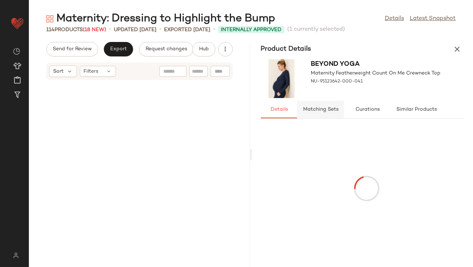
scroll to position [4896, 0]
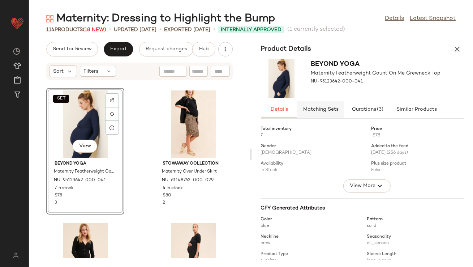
click at [391, 115] on button "Matching Sets" at bounding box center [416, 109] width 51 height 17
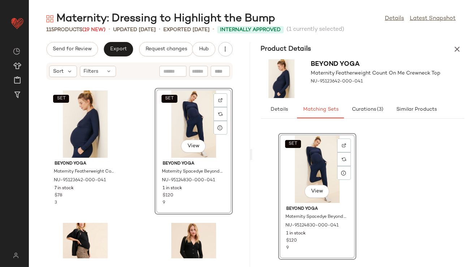
click at [461, 59] on div "Beyond Yoga Maternity Featherweight Count On Me Crewneck Top NU-95123642-000-041" at bounding box center [362, 78] width 221 height 44
click at [457, 51] on icon "button" at bounding box center [457, 49] width 9 height 9
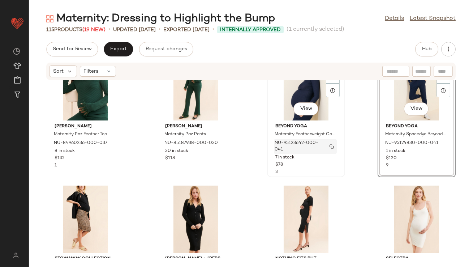
scroll to position [2472, 0]
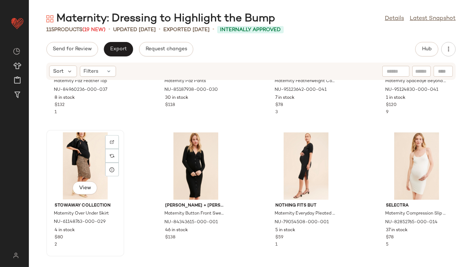
click at [82, 154] on div "View" at bounding box center [85, 165] width 73 height 67
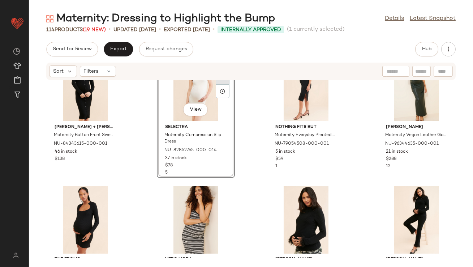
scroll to position [2563, 0]
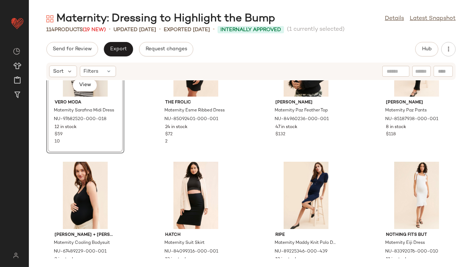
scroll to position [2694, 0]
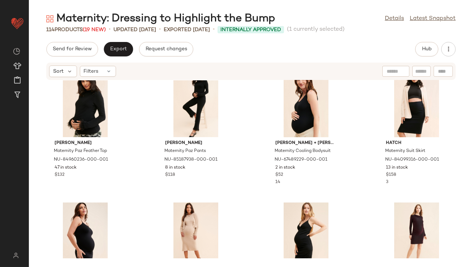
scroll to position [2810, 0]
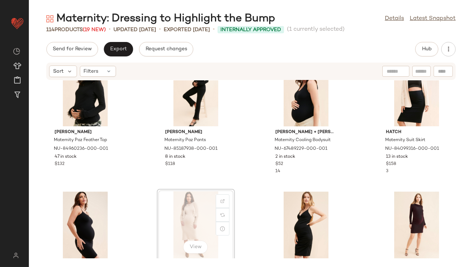
scroll to position [2811, 0]
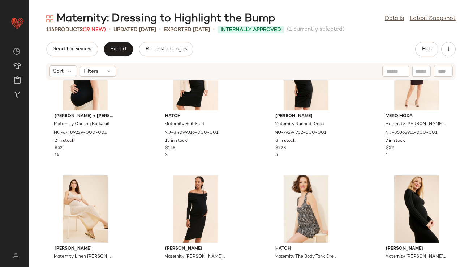
scroll to position [2959, 0]
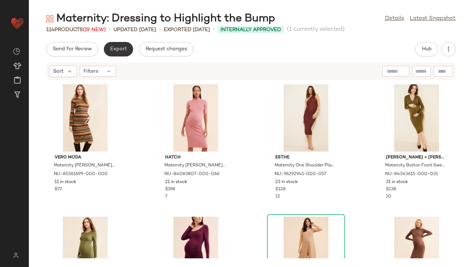
click at [114, 49] on span "Export" at bounding box center [118, 49] width 17 height 6
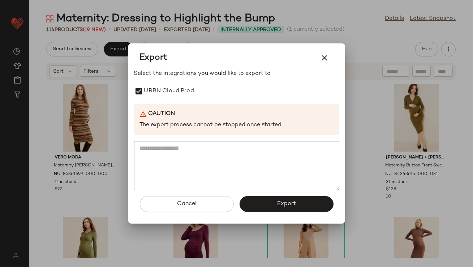
click at [277, 201] on span "Export" at bounding box center [286, 203] width 19 height 7
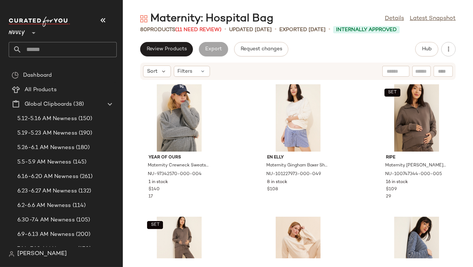
click at [104, 23] on icon "button" at bounding box center [103, 20] width 9 height 9
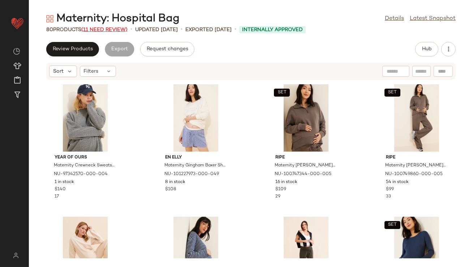
click at [121, 32] on span "(11 Need Review)" at bounding box center [104, 29] width 46 height 5
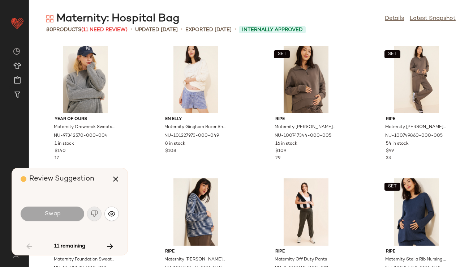
scroll to position [270, 0]
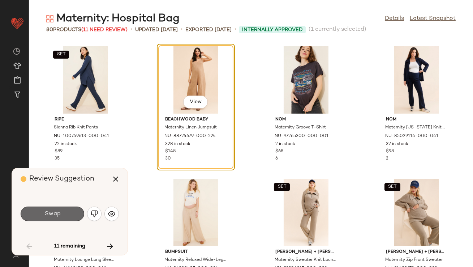
click at [55, 207] on button "Swap" at bounding box center [53, 213] width 64 height 14
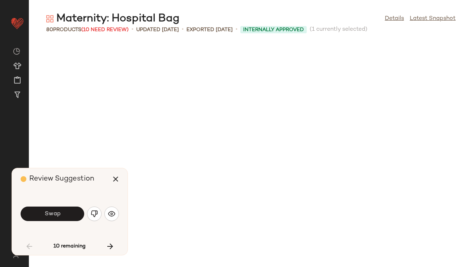
scroll to position [662, 0]
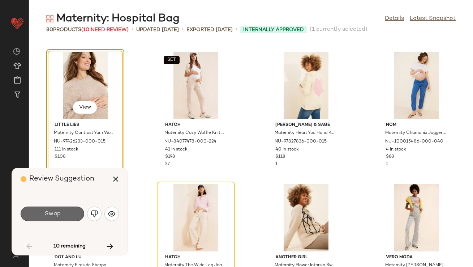
click at [56, 210] on button "Swap" at bounding box center [53, 213] width 64 height 14
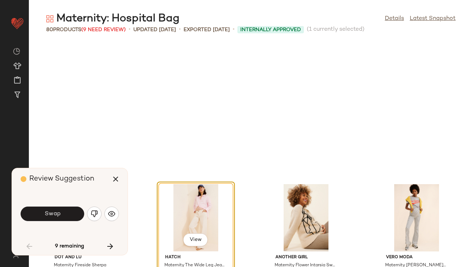
scroll to position [794, 0]
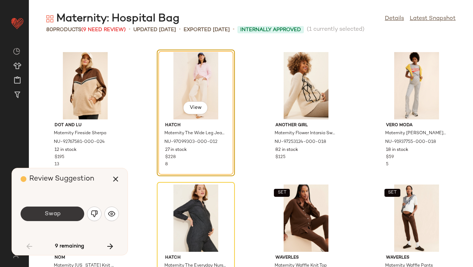
click at [56, 210] on button "Swap" at bounding box center [53, 213] width 64 height 14
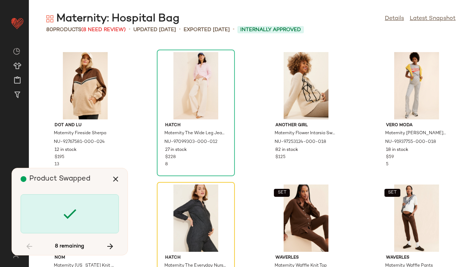
scroll to position [926, 0]
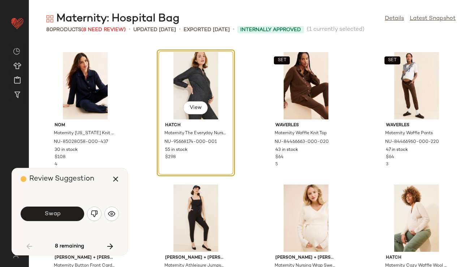
click at [56, 210] on button "Swap" at bounding box center [53, 213] width 64 height 14
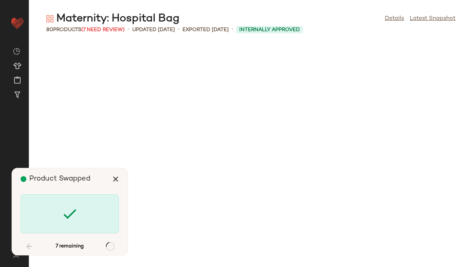
scroll to position [1455, 0]
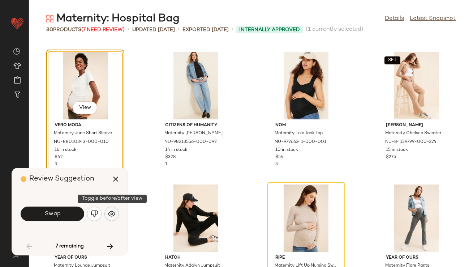
click at [116, 211] on button "button" at bounding box center [111, 213] width 14 height 14
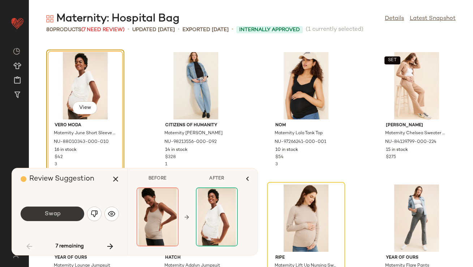
click at [60, 213] on span "Swap" at bounding box center [52, 213] width 16 height 7
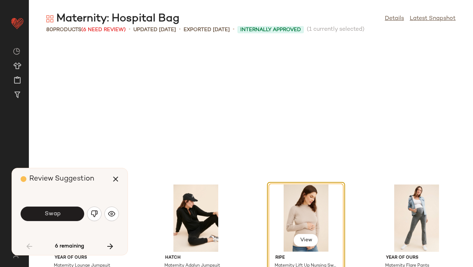
scroll to position [1588, 0]
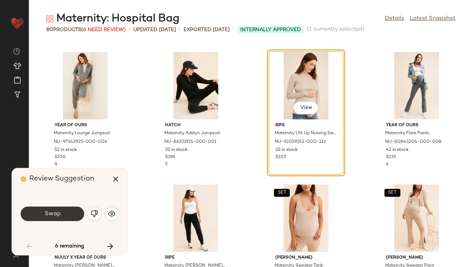
click at [68, 214] on button "Swap" at bounding box center [53, 213] width 64 height 14
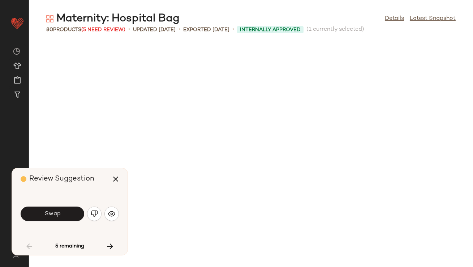
scroll to position [1853, 0]
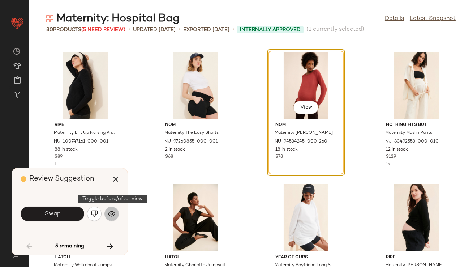
click at [113, 214] on img "button" at bounding box center [111, 213] width 7 height 7
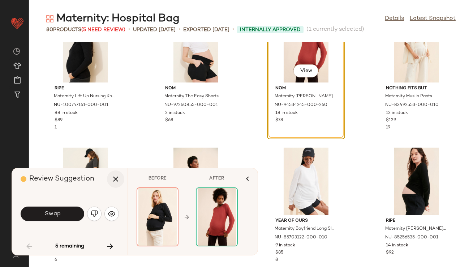
scroll to position [1906, 0]
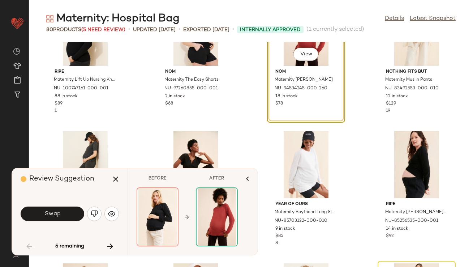
click at [61, 210] on button "Swap" at bounding box center [53, 213] width 64 height 14
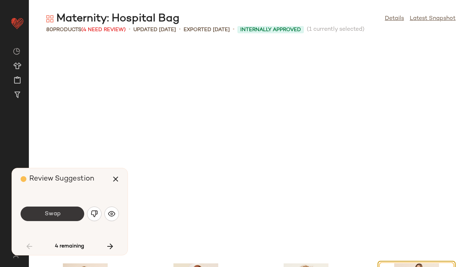
scroll to position [2117, 0]
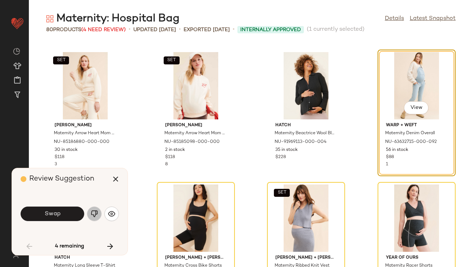
click at [97, 214] on img "button" at bounding box center [94, 213] width 7 height 7
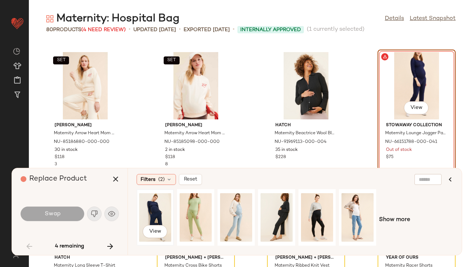
click at [164, 215] on div "View" at bounding box center [155, 217] width 32 height 51
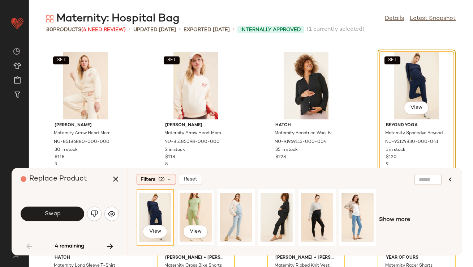
click at [193, 214] on div "View" at bounding box center [196, 217] width 32 height 51
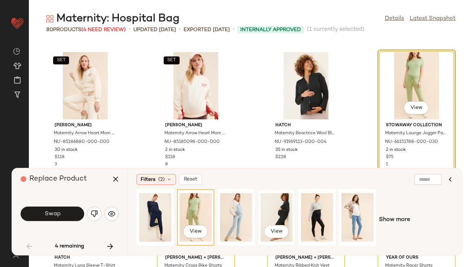
click at [291, 213] on div "View" at bounding box center [277, 217] width 32 height 51
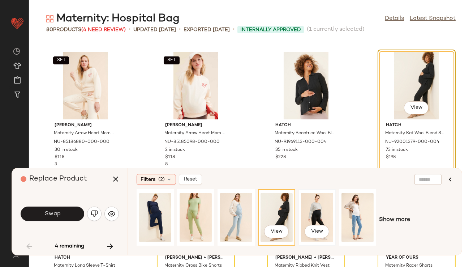
click at [305, 208] on div "View" at bounding box center [317, 217] width 32 height 51
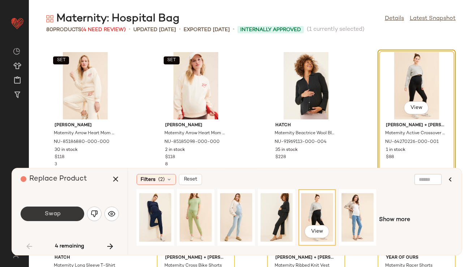
click at [58, 212] on span "Swap" at bounding box center [52, 213] width 16 height 7
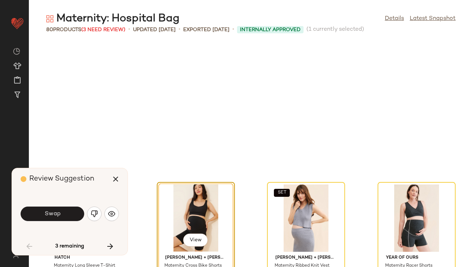
scroll to position [2249, 0]
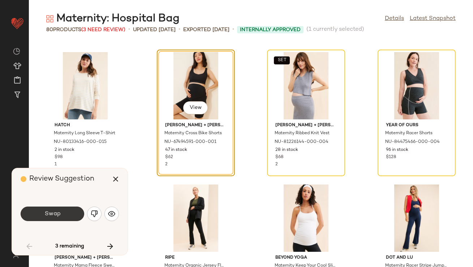
click at [67, 212] on button "Swap" at bounding box center [53, 213] width 64 height 14
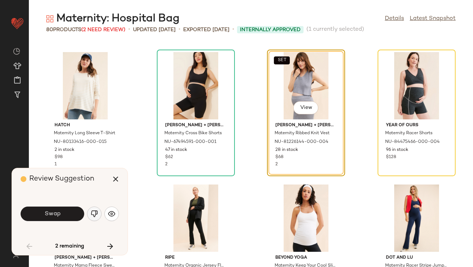
click at [95, 215] on img "button" at bounding box center [94, 213] width 7 height 7
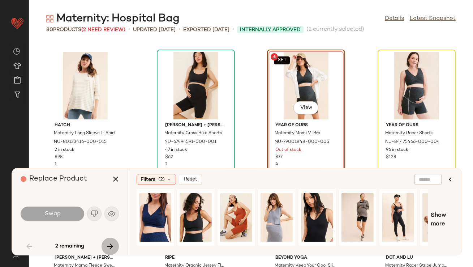
click at [105, 243] on button "button" at bounding box center [110, 246] width 17 height 17
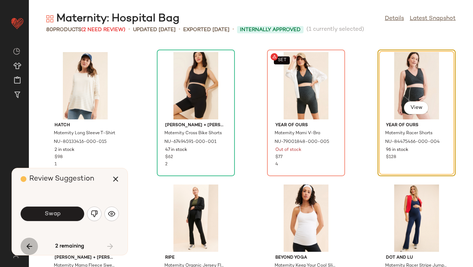
click at [28, 246] on icon "button" at bounding box center [29, 246] width 9 height 9
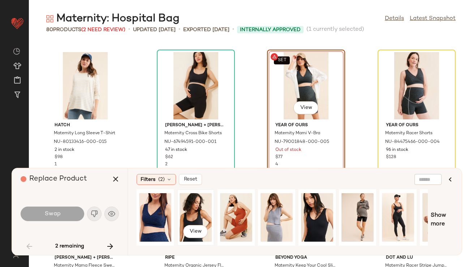
click at [180, 212] on div "View" at bounding box center [196, 217] width 32 height 51
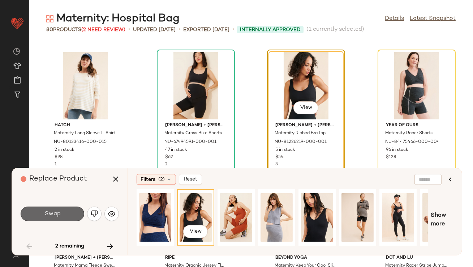
click at [67, 208] on button "Swap" at bounding box center [53, 213] width 64 height 14
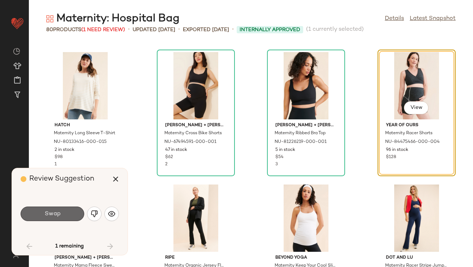
click at [67, 212] on button "Swap" at bounding box center [53, 213] width 64 height 14
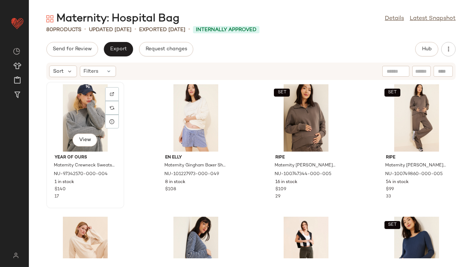
click at [63, 118] on div "View" at bounding box center [85, 117] width 73 height 67
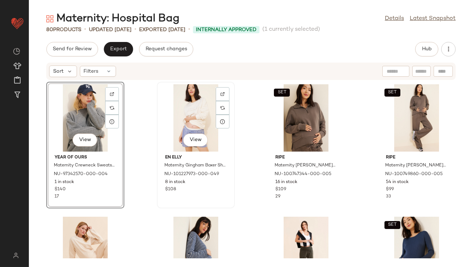
click at [205, 117] on div "View" at bounding box center [195, 117] width 73 height 67
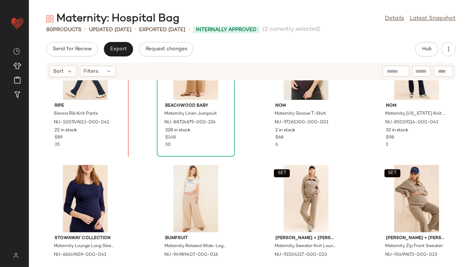
scroll to position [333, 0]
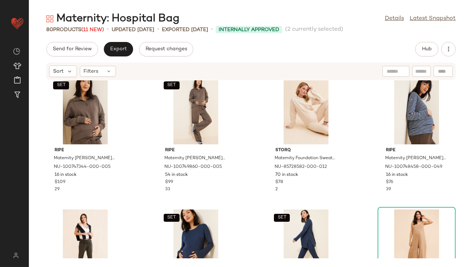
scroll to position [8, 0]
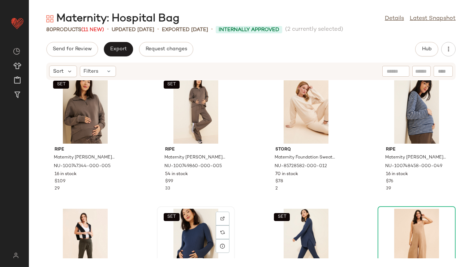
click at [197, 221] on div "SET View" at bounding box center [195, 242] width 73 height 67
click at [284, 222] on div "SET View" at bounding box center [306, 242] width 73 height 67
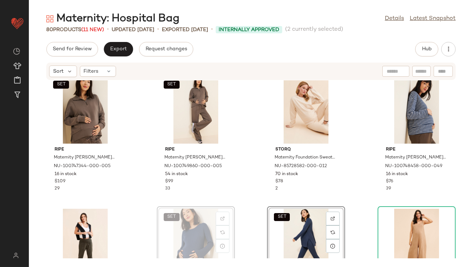
scroll to position [9, 0]
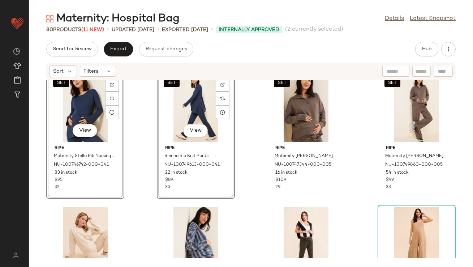
click at [145, 202] on div "SET View ripe Maternity Stella Rib Nursing Knit Top NU-100746742-000-041 83 in …" at bounding box center [251, 169] width 444 height 178
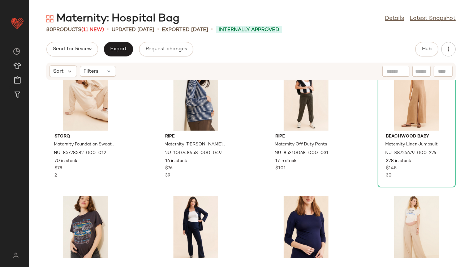
scroll to position [216, 0]
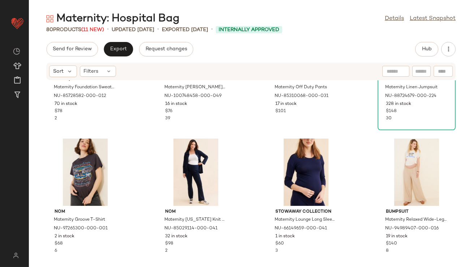
click at [145, 203] on div "Storq Maternity Foundation Sweatshirt NU-85728582-000-012 70 in stock $78 2 rip…" at bounding box center [251, 169] width 444 height 178
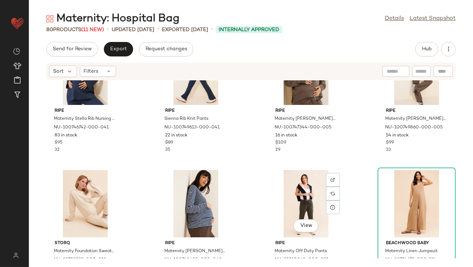
scroll to position [0, 0]
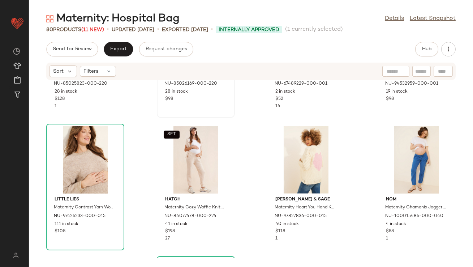
scroll to position [653, 0]
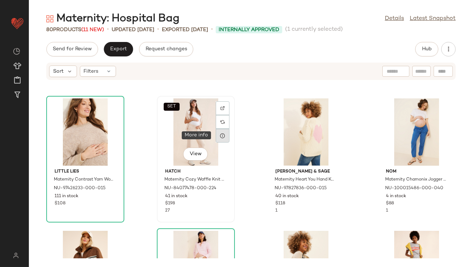
click at [219, 141] on div at bounding box center [223, 136] width 14 height 14
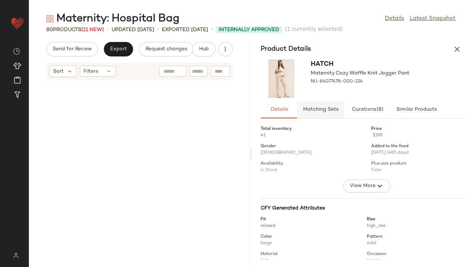
scroll to position [1323, 0]
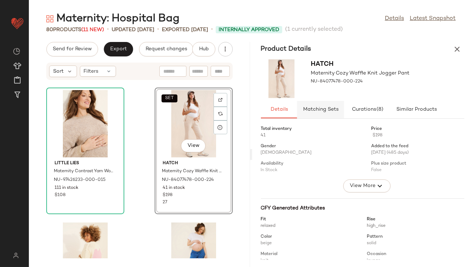
click at [391, 106] on button "Matching Sets" at bounding box center [416, 109] width 51 height 17
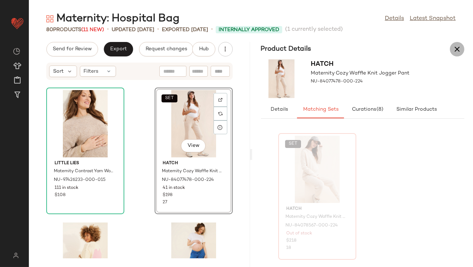
click at [458, 46] on icon "button" at bounding box center [457, 49] width 9 height 9
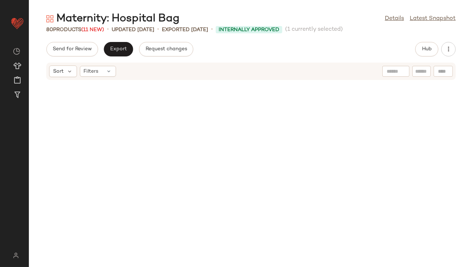
scroll to position [662, 0]
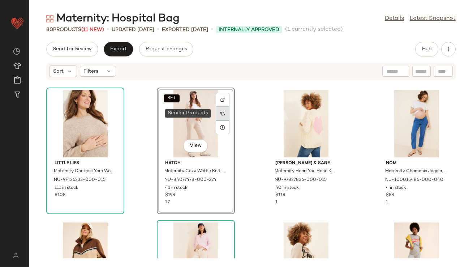
click at [222, 114] on img at bounding box center [223, 113] width 4 height 4
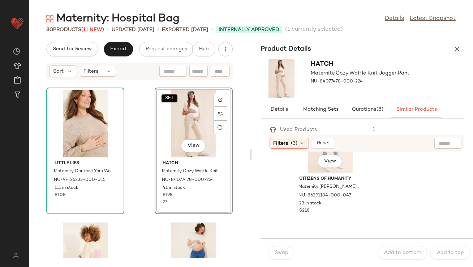
scroll to position [687, 0]
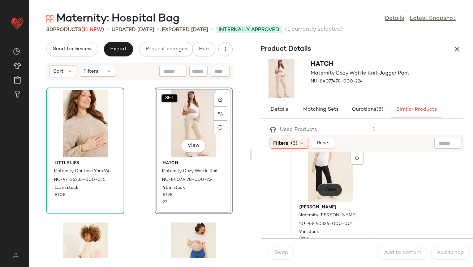
click at [328, 185] on button "View" at bounding box center [330, 189] width 25 height 13
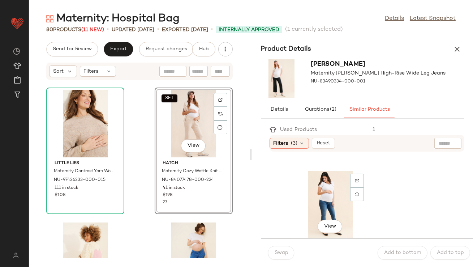
scroll to position [258, 0]
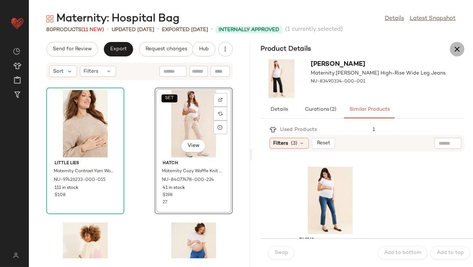
click at [454, 45] on icon "button" at bounding box center [457, 49] width 9 height 9
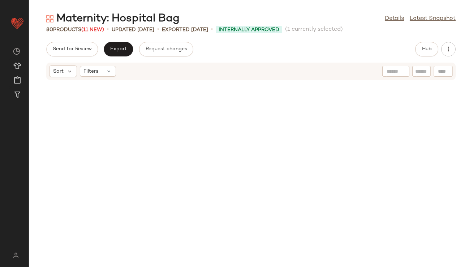
scroll to position [662, 0]
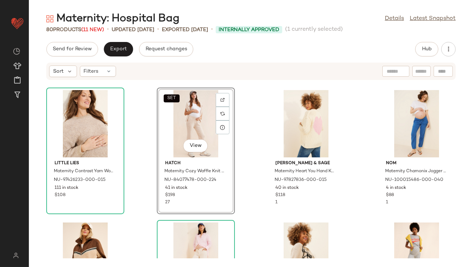
click at [173, 117] on div "SET View" at bounding box center [195, 123] width 73 height 67
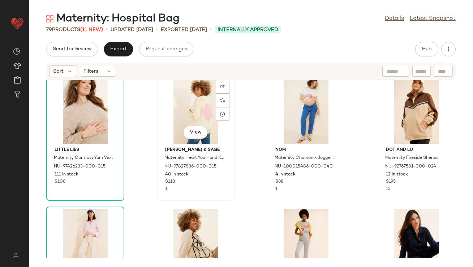
scroll to position [687, 0]
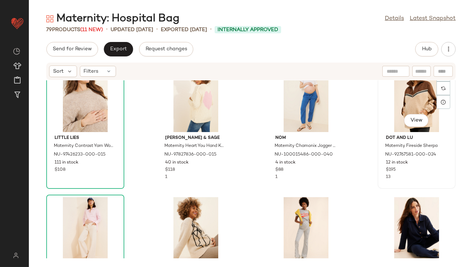
click at [394, 89] on div "View" at bounding box center [416, 98] width 73 height 67
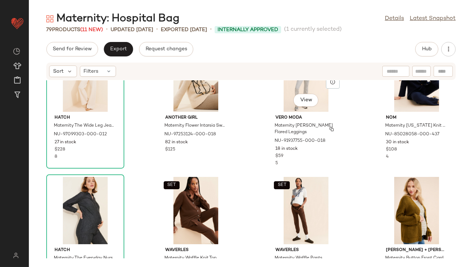
scroll to position [876, 0]
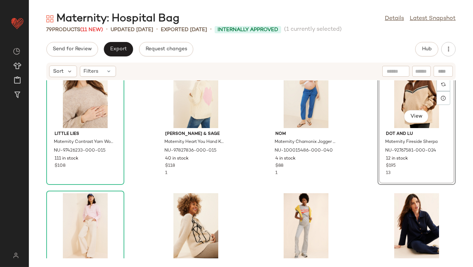
click at [396, 99] on div "View" at bounding box center [416, 94] width 73 height 67
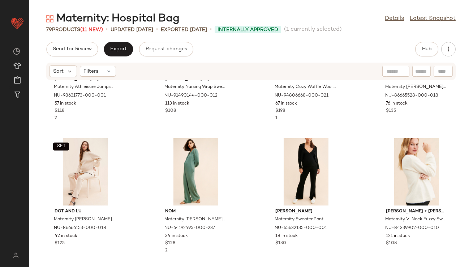
scroll to position [1144, 0]
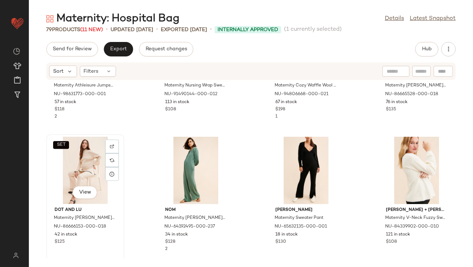
click at [94, 158] on div "SET View" at bounding box center [85, 170] width 73 height 67
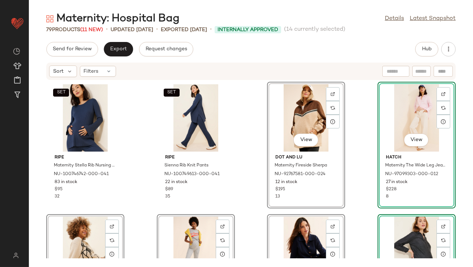
click at [247, 180] on div "SET ripe Maternity Stella Rib Nursing Knit Top NU-100746742-000-041 83 in stock…" at bounding box center [251, 169] width 444 height 178
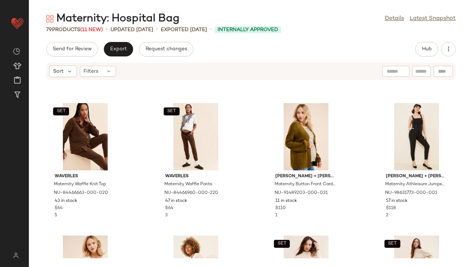
scroll to position [348, 0]
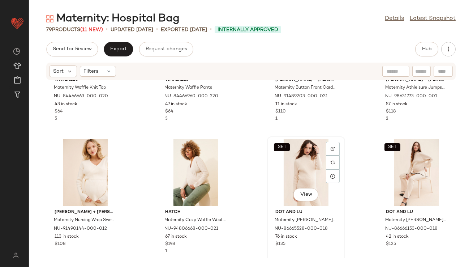
click at [293, 170] on div "SET View" at bounding box center [306, 172] width 73 height 67
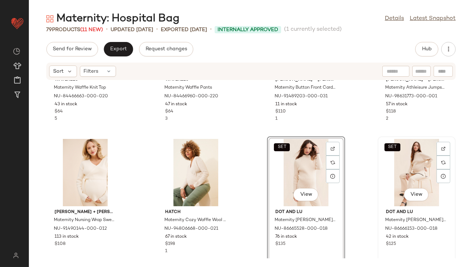
click at [388, 164] on div "SET View" at bounding box center [416, 172] width 73 height 67
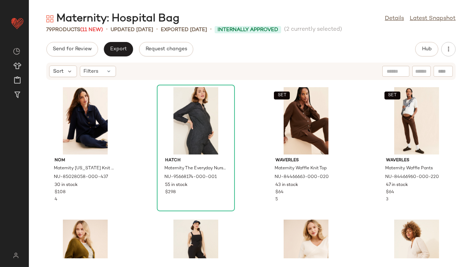
click at [253, 183] on div "Another Girl Maternity Flower Intarsia Sweater NU-97253124-000-018 82 in stock …" at bounding box center [251, 169] width 444 height 178
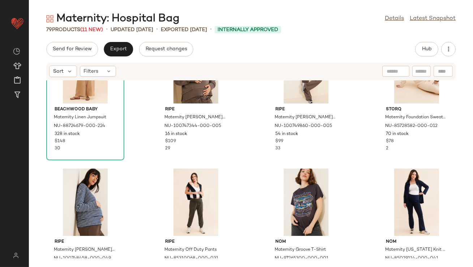
click at [253, 183] on div "Beachwood Baby Maternity Linen Jumpsuit NU-88724679-000-224 328 in stock $148 3…" at bounding box center [251, 169] width 444 height 178
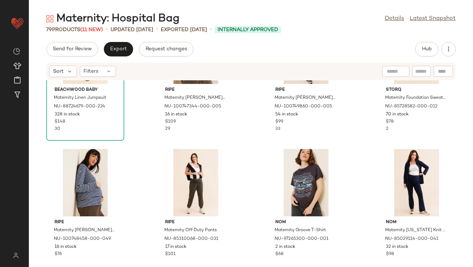
scroll to position [609, 0]
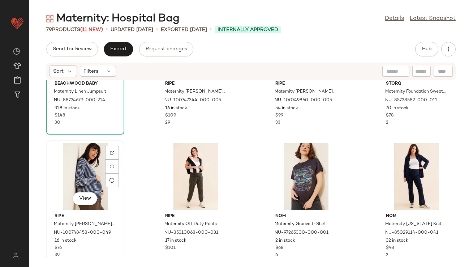
click at [81, 163] on div "View" at bounding box center [85, 176] width 73 height 67
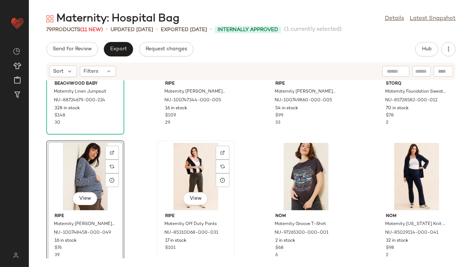
click at [179, 164] on div "View" at bounding box center [195, 176] width 73 height 67
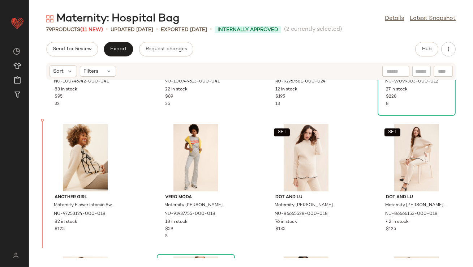
scroll to position [116, 0]
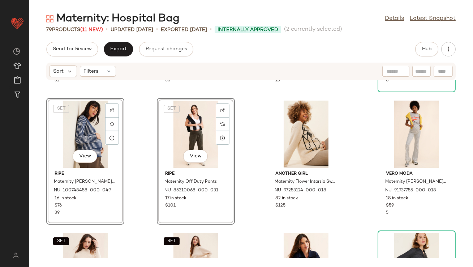
click at [142, 161] on div "SET ripe Maternity Stella Rib Nursing Knit Top NU-100746742-000-041 83 in stock…" at bounding box center [251, 169] width 444 height 178
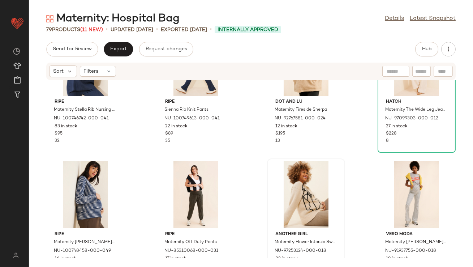
scroll to position [63, 0]
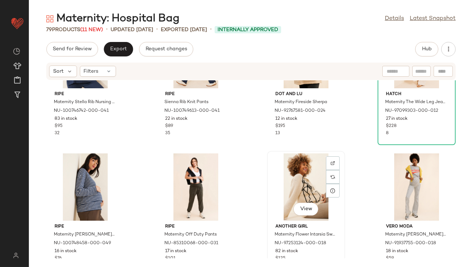
click at [311, 167] on div "View" at bounding box center [306, 186] width 73 height 67
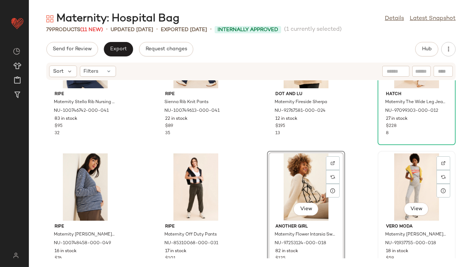
click at [407, 171] on div "View" at bounding box center [416, 186] width 73 height 67
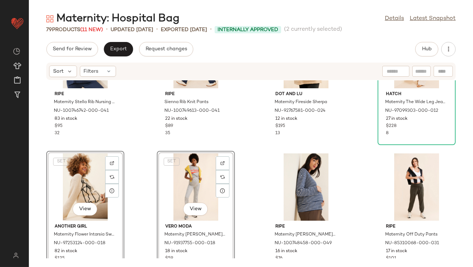
click at [148, 161] on div "SET ripe Maternity Stella Rib Nursing Knit Top NU-100746742-000-041 83 in stock…" at bounding box center [251, 169] width 444 height 178
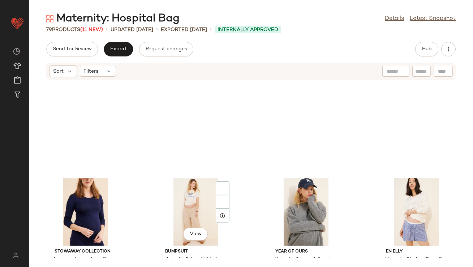
scroll to position [678, 0]
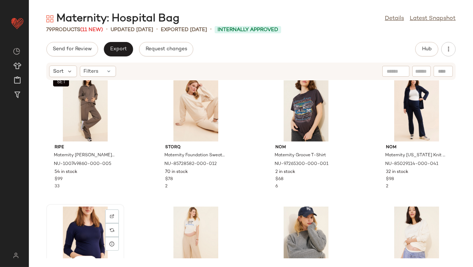
click at [74, 230] on div "View" at bounding box center [85, 239] width 73 height 67
click at [171, 236] on div "View" at bounding box center [195, 239] width 73 height 67
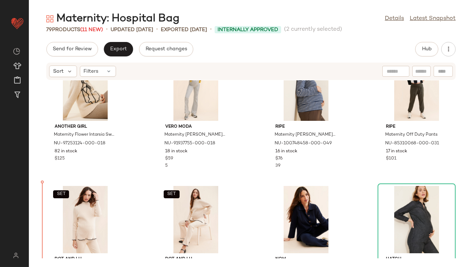
scroll to position [202, 0]
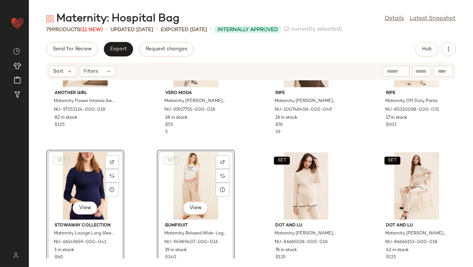
click at [143, 157] on div "Another Girl Maternity Flower Intarsia Sweater NU-97253124-000-018 82 in stock …" at bounding box center [251, 169] width 444 height 178
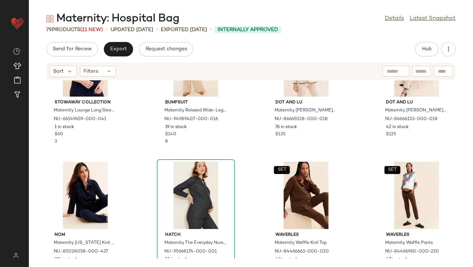
scroll to position [351, 0]
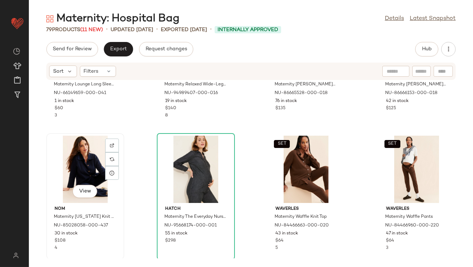
click at [89, 174] on div "View" at bounding box center [85, 169] width 73 height 67
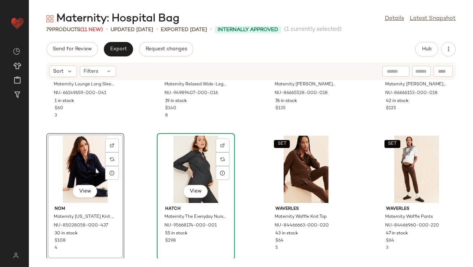
click at [179, 172] on div "View" at bounding box center [195, 169] width 73 height 67
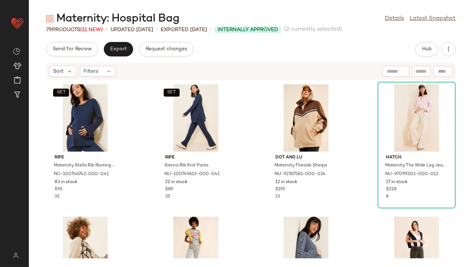
click at [234, 185] on div "SET ripe Maternity Stella Rib Nursing Knit Top NU-100746742-000-041 83 in stock…" at bounding box center [251, 169] width 444 height 178
click at [445, 51] on icon "button" at bounding box center [448, 49] width 7 height 7
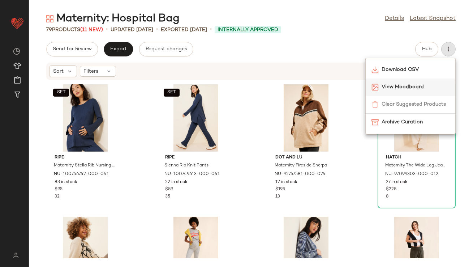
click at [404, 84] on span "View Moodboard" at bounding box center [416, 87] width 68 height 8
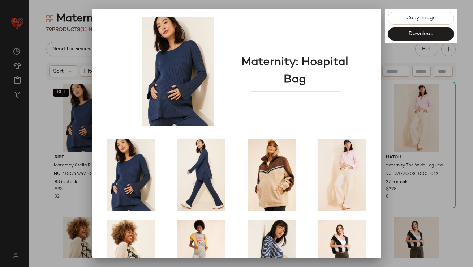
scroll to position [123, 0]
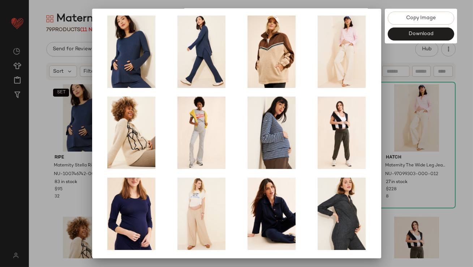
click at [394, 133] on div at bounding box center [236, 133] width 473 height 267
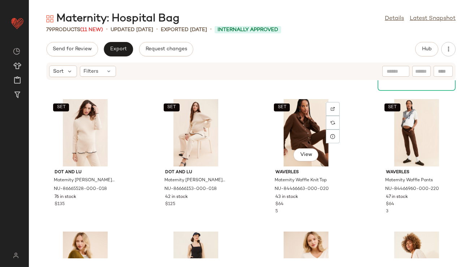
scroll to position [390, 0]
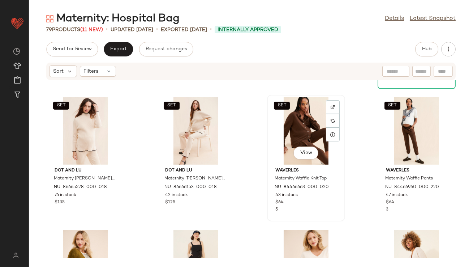
click at [301, 141] on div "SET View" at bounding box center [306, 130] width 73 height 67
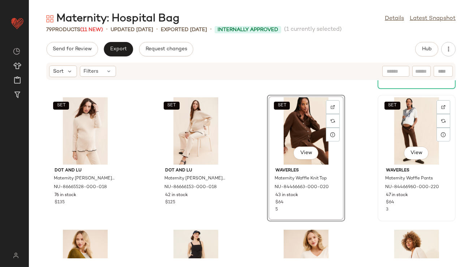
click at [391, 135] on div "SET View" at bounding box center [416, 130] width 73 height 67
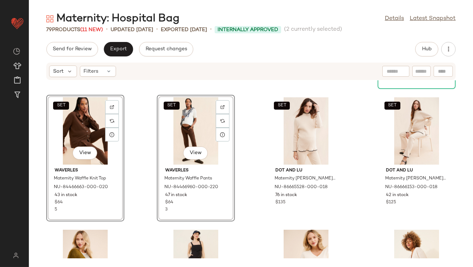
click at [152, 205] on div "Stowaway Collection Maternity Lounge Long Sleeve T-Shirt NU-66149659-000-041 1 …" at bounding box center [251, 169] width 444 height 178
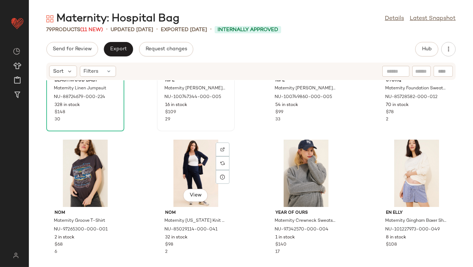
scroll to position [752, 0]
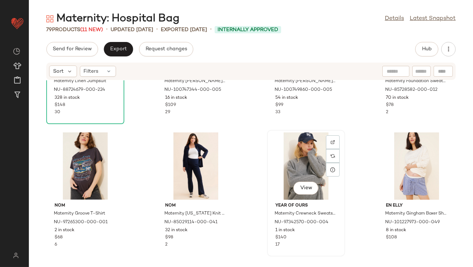
click at [296, 165] on div "View" at bounding box center [306, 165] width 73 height 67
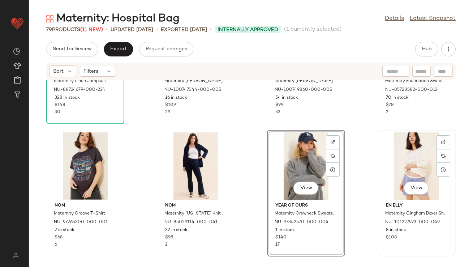
click at [401, 172] on div "View" at bounding box center [416, 165] width 73 height 67
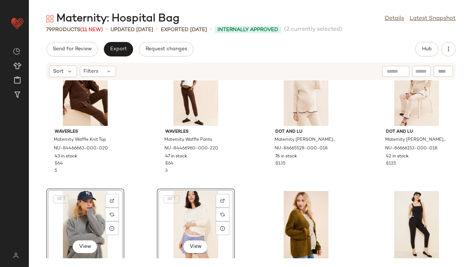
scroll to position [382, 0]
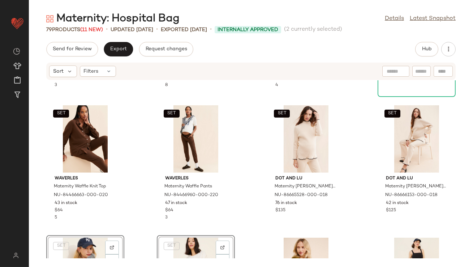
click at [151, 190] on div "Stowaway Collection Maternity Lounge Long Sleeve T-Shirt NU-66149659-000-041 1 …" at bounding box center [251, 169] width 444 height 178
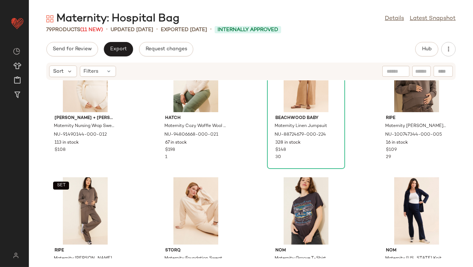
scroll to position [734, 0]
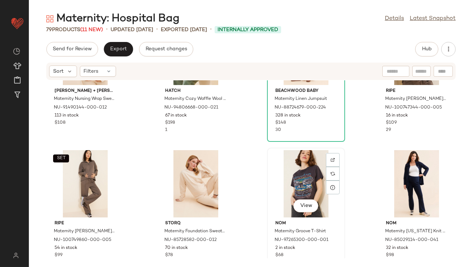
click at [296, 191] on div "View" at bounding box center [306, 183] width 73 height 67
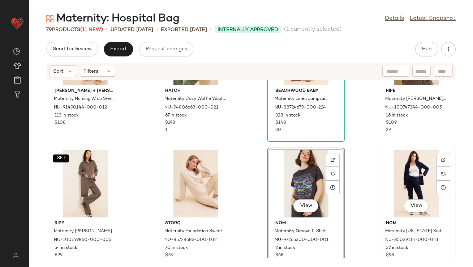
click at [388, 167] on div "View" at bounding box center [416, 183] width 73 height 67
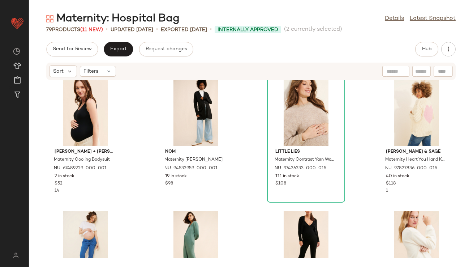
scroll to position [1054, 0]
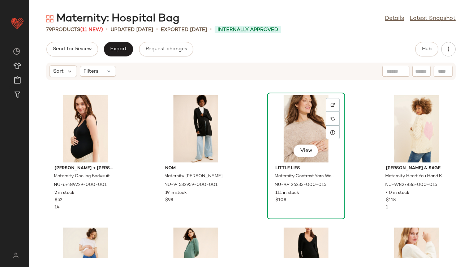
click at [287, 134] on div "View" at bounding box center [306, 128] width 73 height 67
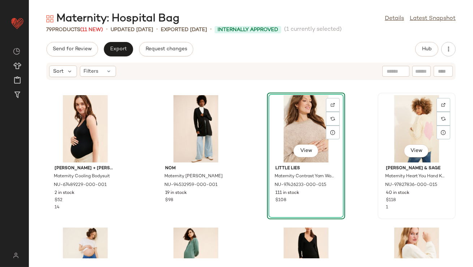
click at [389, 126] on div "View" at bounding box center [416, 128] width 73 height 67
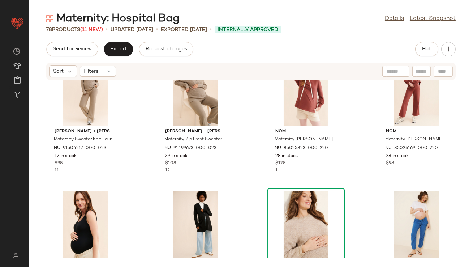
scroll to position [963, 0]
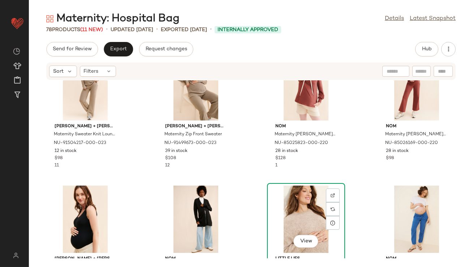
click at [297, 212] on div "View" at bounding box center [306, 218] width 73 height 67
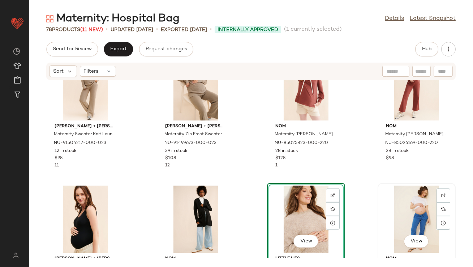
click at [422, 211] on div "View" at bounding box center [416, 218] width 73 height 67
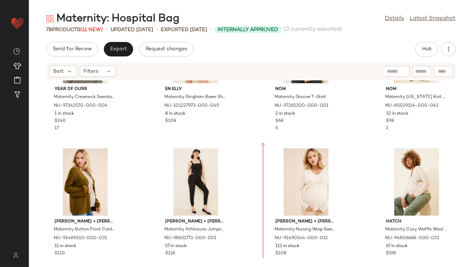
scroll to position [618, 0]
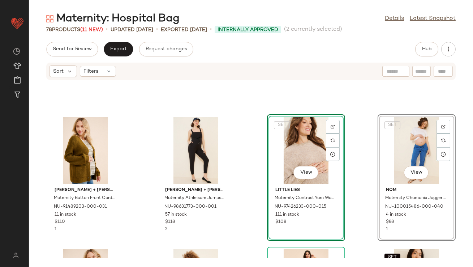
scroll to position [683, 0]
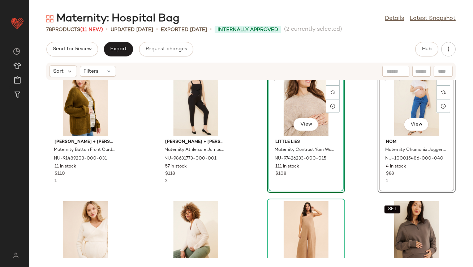
click at [245, 201] on div "Ingrid + Isabel Maternity Button Front Cardigan NU-91489203-000-031 11 in stock…" at bounding box center [251, 169] width 444 height 178
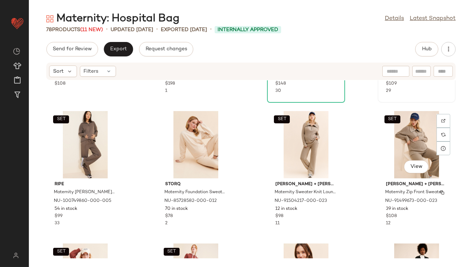
scroll to position [820, 0]
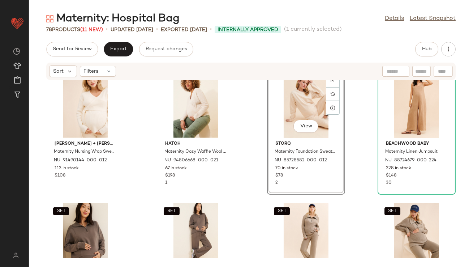
scroll to position [908, 0]
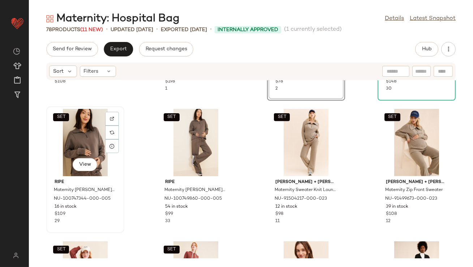
click at [78, 143] on div "SET View" at bounding box center [85, 142] width 73 height 67
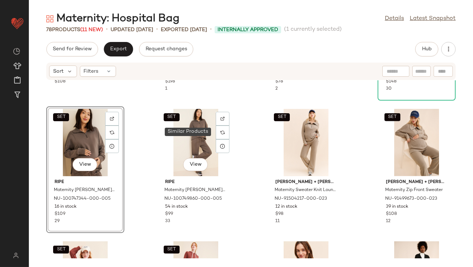
drag, startPoint x: 208, startPoint y: 127, endPoint x: 221, endPoint y: 129, distance: 13.1
click at [221, 128] on div at bounding box center [223, 132] width 14 height 14
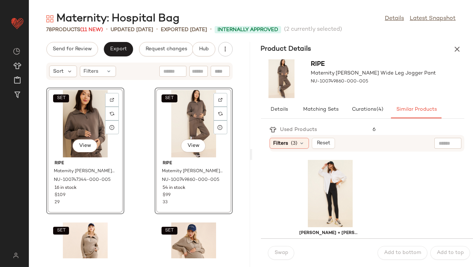
click at [460, 48] on icon "button" at bounding box center [457, 49] width 9 height 9
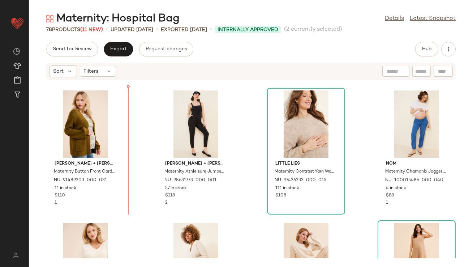
scroll to position [631, 0]
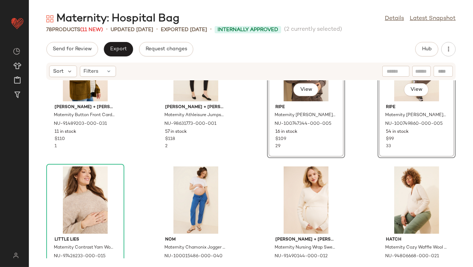
click at [256, 189] on div "Ingrid + Isabel Maternity Button Front Cardigan NU-91489203-000-031 11 in stock…" at bounding box center [251, 169] width 444 height 178
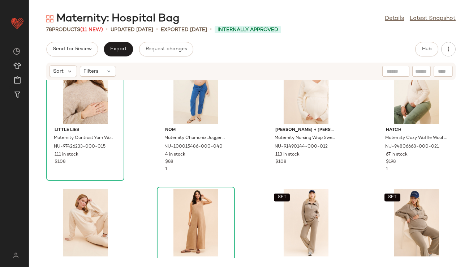
scroll to position [867, 0]
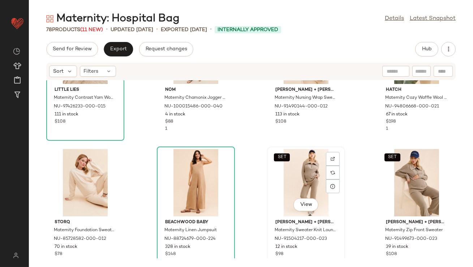
click at [295, 189] on div "SET View" at bounding box center [306, 182] width 73 height 67
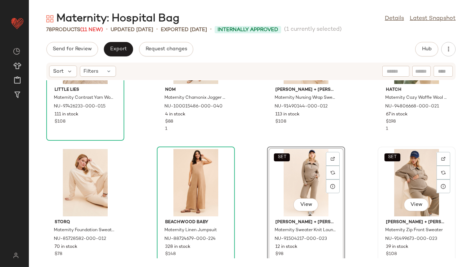
click at [410, 179] on div "SET View" at bounding box center [416, 182] width 73 height 67
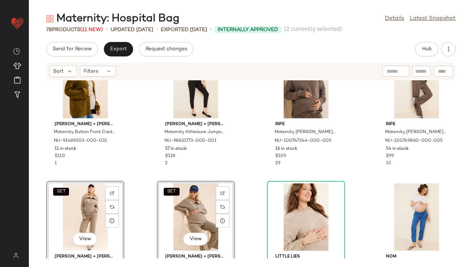
click at [135, 124] on div "Ingrid + Isabel Maternity Button Front Cardigan NU-91489203-000-031 11 in stock…" at bounding box center [251, 169] width 444 height 178
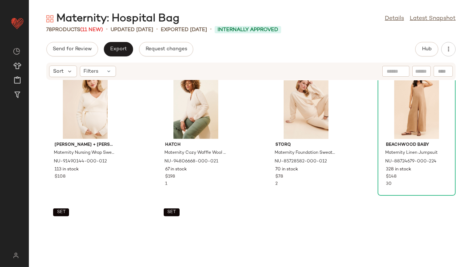
scroll to position [1010, 0]
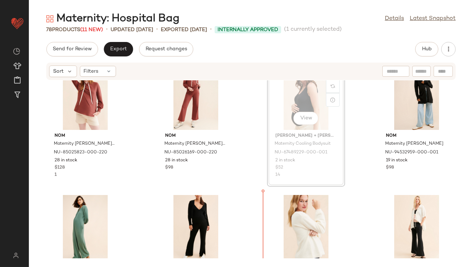
scroll to position [1105, 0]
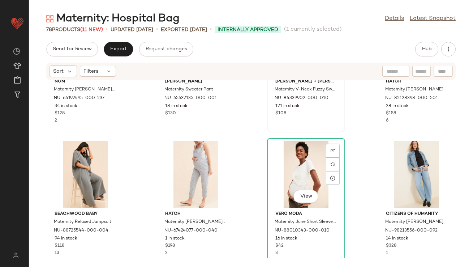
scroll to position [1356, 0]
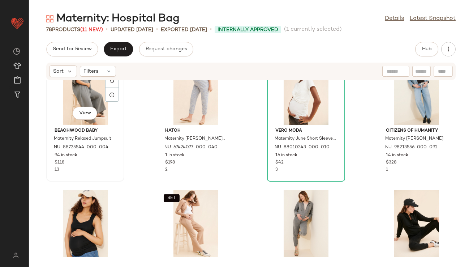
click at [76, 95] on div "View" at bounding box center [85, 90] width 73 height 67
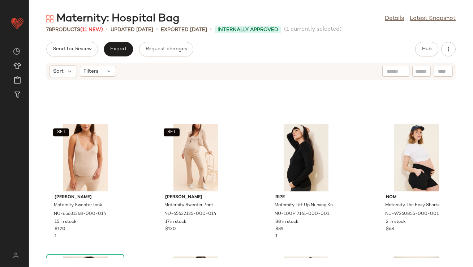
scroll to position [1609, 0]
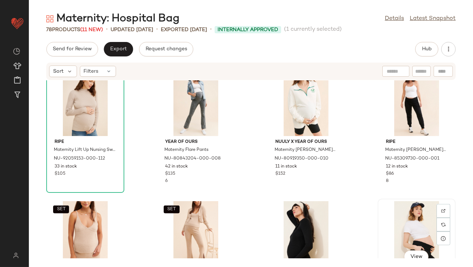
click at [406, 215] on div "View" at bounding box center [416, 234] width 73 height 67
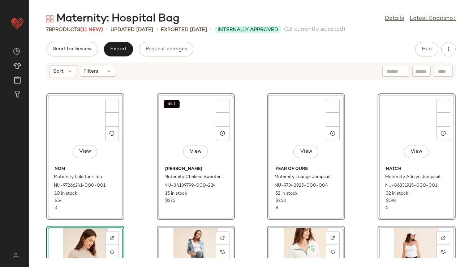
scroll to position [1393, 0]
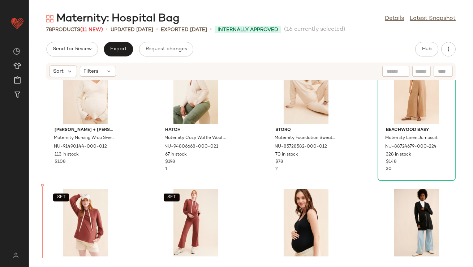
scroll to position [1015, 0]
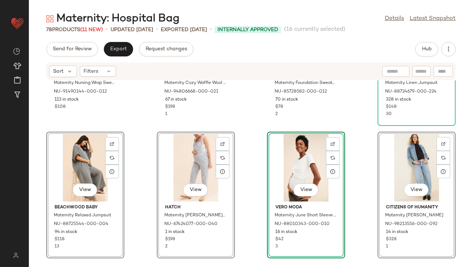
click at [134, 110] on div "Ingrid + Isabel Maternity Nursing Wrap Sweater NU-91490144-000-012 113 in stock…" at bounding box center [251, 169] width 444 height 178
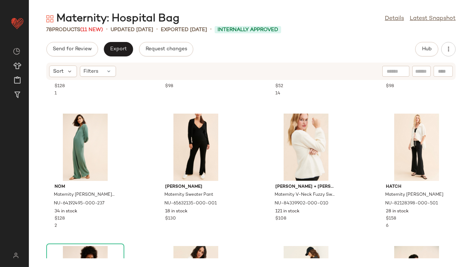
scroll to position [1731, 0]
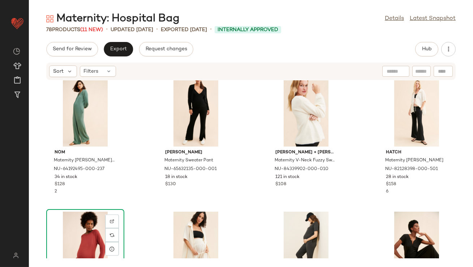
click at [87, 238] on div "View" at bounding box center [85, 245] width 73 height 67
click at [189, 231] on div "View" at bounding box center [195, 245] width 73 height 67
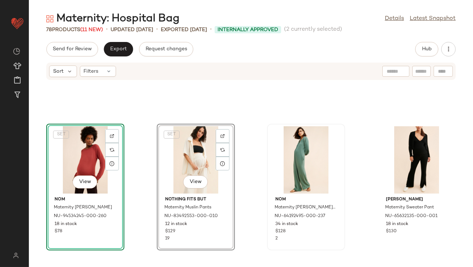
scroll to position [1657, 0]
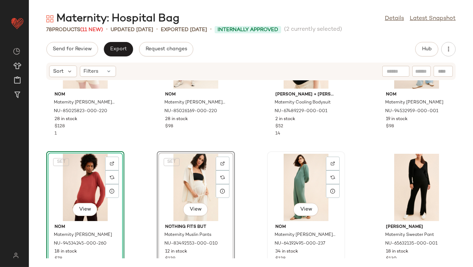
click at [304, 186] on div "View" at bounding box center [306, 187] width 73 height 67
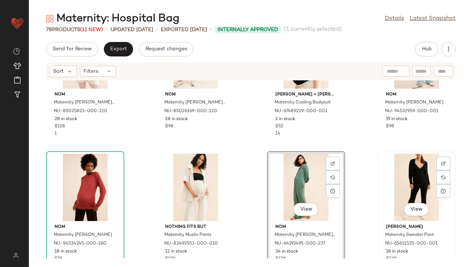
click at [396, 184] on div "View" at bounding box center [416, 187] width 73 height 67
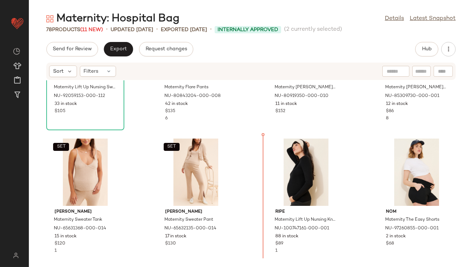
scroll to position [1417, 0]
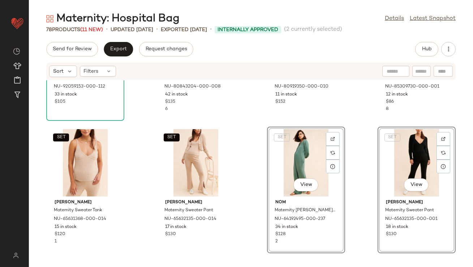
click at [254, 180] on div "ripe Maternity Lift Up Nursing Sweater NU-92059153-000-112 33 in stock $105 Yea…" at bounding box center [251, 169] width 444 height 178
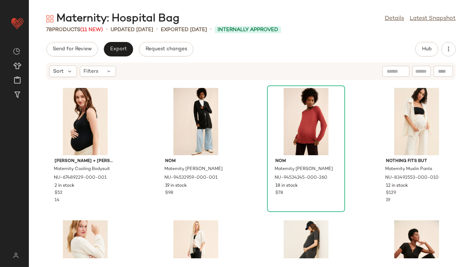
scroll to position [1764, 0]
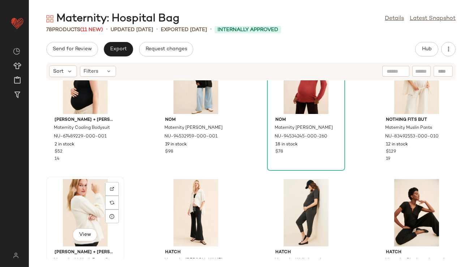
click at [77, 206] on div "View" at bounding box center [85, 212] width 73 height 67
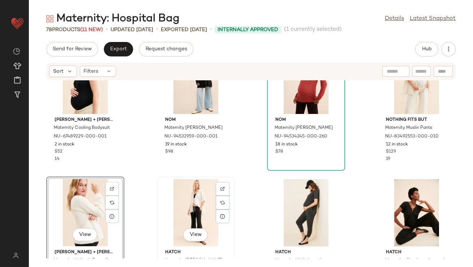
click at [200, 202] on div "View" at bounding box center [195, 212] width 73 height 67
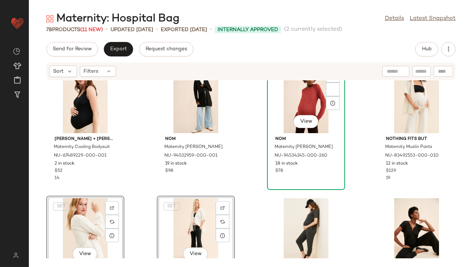
scroll to position [1732, 0]
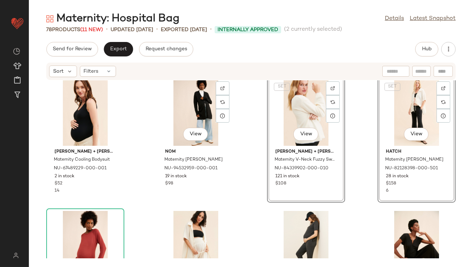
click at [236, 163] on div "ripe Maternity Lift Up Nursing Knit Top NU-100747161-000-001 88 in stock $89 1 …" at bounding box center [251, 169] width 444 height 178
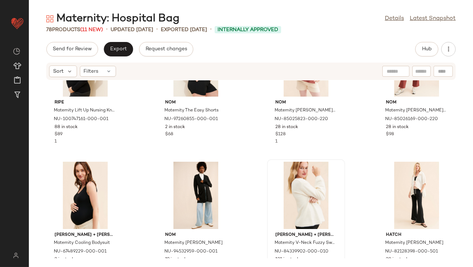
scroll to position [1690, 0]
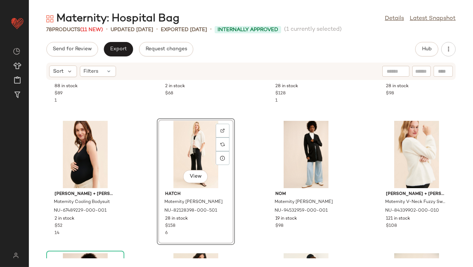
click at [257, 148] on div "ripe Maternity Lift Up Nursing Knit Top NU-100747161-000-001 88 in stock $89 1 …" at bounding box center [251, 169] width 444 height 178
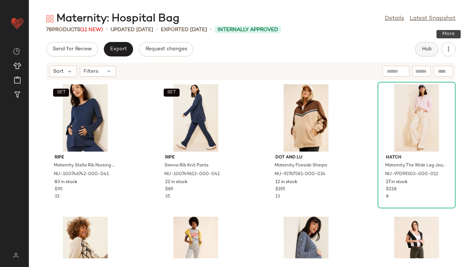
click at [427, 45] on button "Hub" at bounding box center [426, 49] width 23 height 14
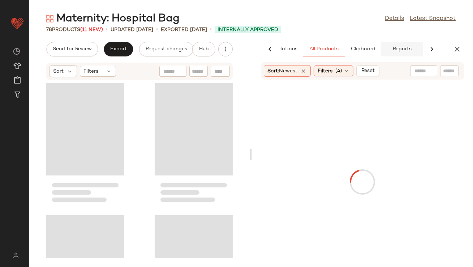
scroll to position [0, 40]
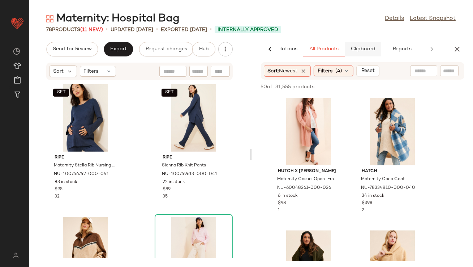
click at [373, 46] on span "Clipboard" at bounding box center [362, 49] width 25 height 6
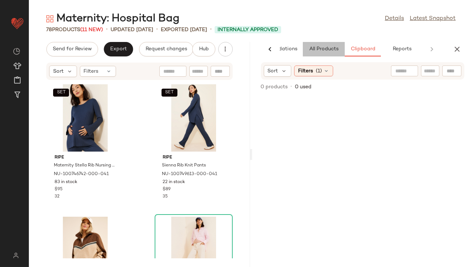
click at [322, 54] on button "All Products" at bounding box center [324, 49] width 42 height 14
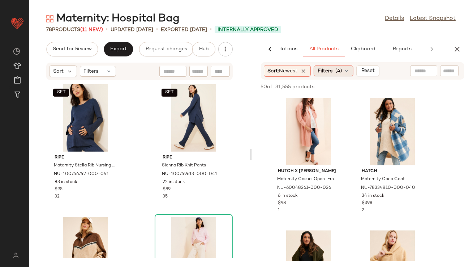
click at [338, 69] on span "(4)" at bounding box center [339, 71] width 7 height 8
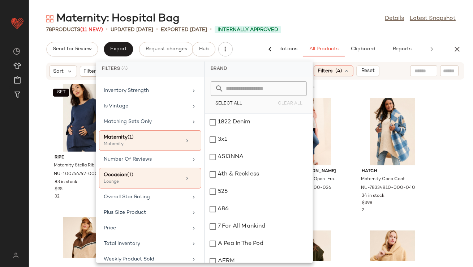
scroll to position [184, 0]
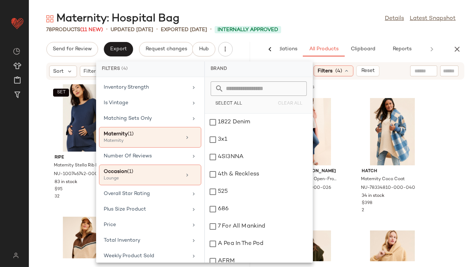
click at [333, 17] on div "Maternity: Hospital Bag Details Latest Snapshot" at bounding box center [251, 19] width 444 height 14
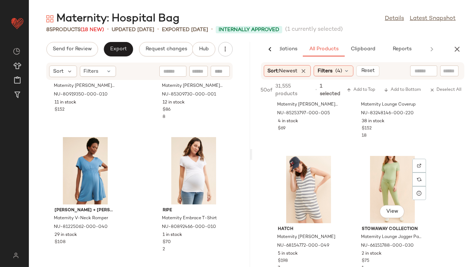
scroll to position [1000, 0]
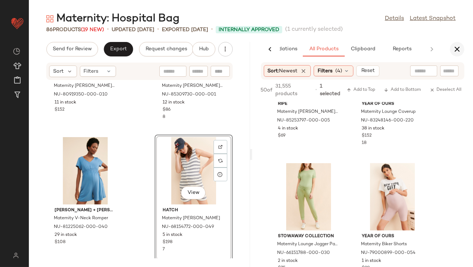
click at [460, 50] on icon "button" at bounding box center [457, 49] width 9 height 9
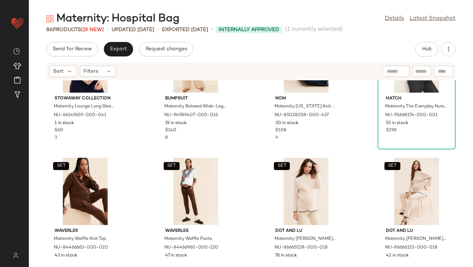
scroll to position [315, 0]
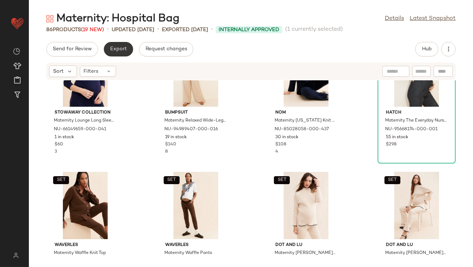
click at [123, 54] on button "Export" at bounding box center [118, 49] width 29 height 14
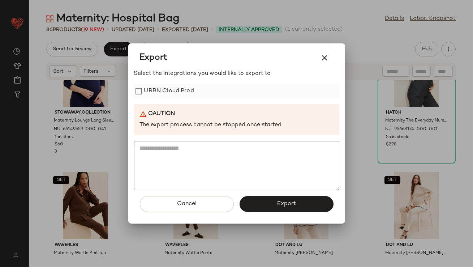
click at [153, 89] on label "URBN Cloud Prod" at bounding box center [169, 91] width 50 height 14
click at [272, 201] on button "Export" at bounding box center [287, 204] width 94 height 16
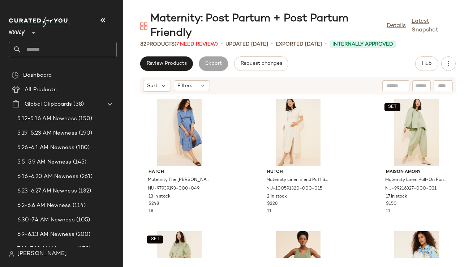
click at [106, 20] on icon "button" at bounding box center [103, 20] width 9 height 9
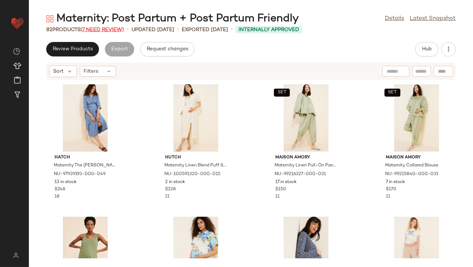
click at [116, 29] on span "(7 Need Review)" at bounding box center [102, 29] width 43 height 5
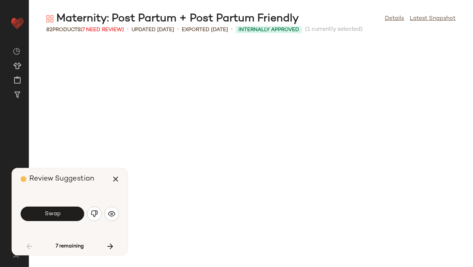
scroll to position [403, 0]
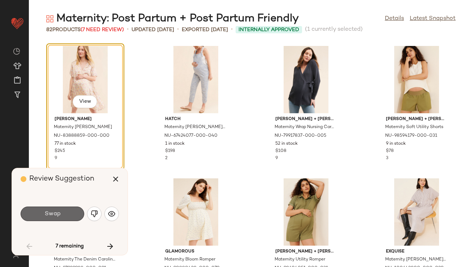
click at [41, 214] on button "Swap" at bounding box center [53, 213] width 64 height 14
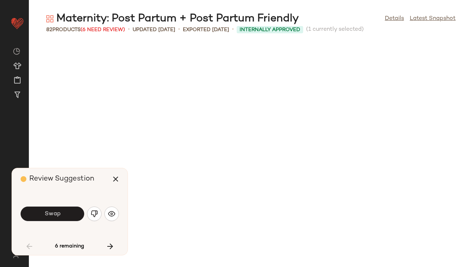
scroll to position [662, 0]
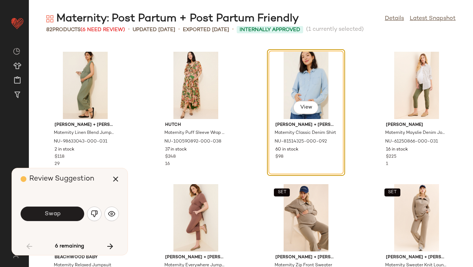
click at [120, 218] on div "Review Suggestion Swap 6 remaining" at bounding box center [70, 211] width 116 height 87
click at [115, 217] on img "button" at bounding box center [111, 213] width 7 height 7
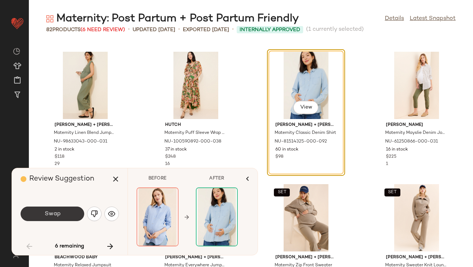
click at [64, 217] on button "Swap" at bounding box center [53, 213] width 64 height 14
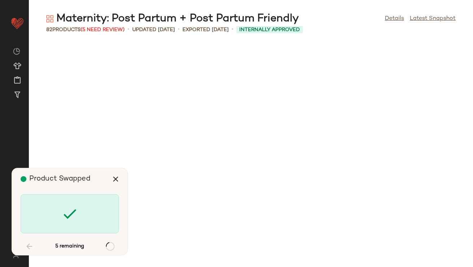
scroll to position [1455, 0]
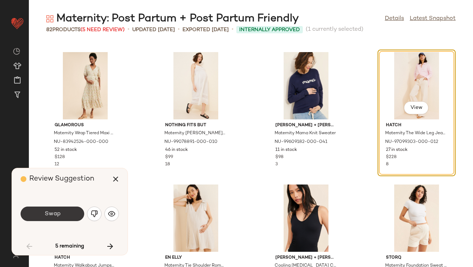
click at [58, 215] on span "Swap" at bounding box center [52, 213] width 16 height 7
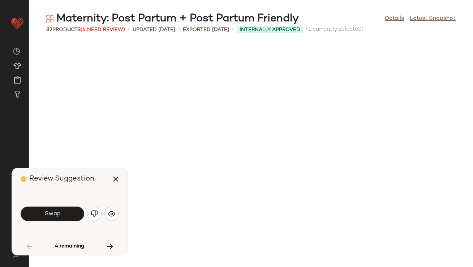
scroll to position [1720, 0]
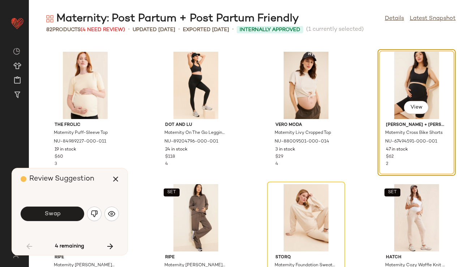
click at [58, 215] on span "Swap" at bounding box center [52, 213] width 16 height 7
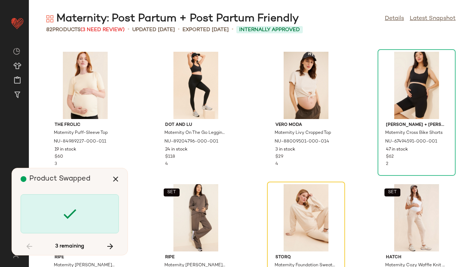
scroll to position [1853, 0]
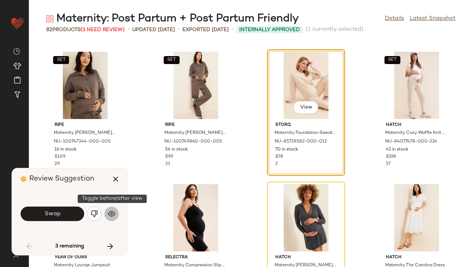
click at [110, 216] on img "button" at bounding box center [111, 213] width 7 height 7
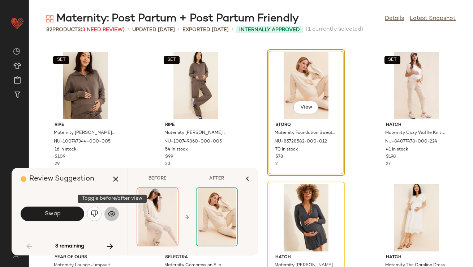
click at [110, 216] on img "button" at bounding box center [111, 213] width 7 height 7
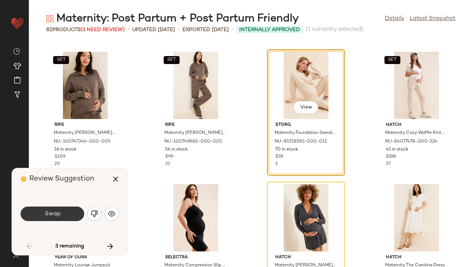
click at [65, 211] on button "Swap" at bounding box center [53, 213] width 64 height 14
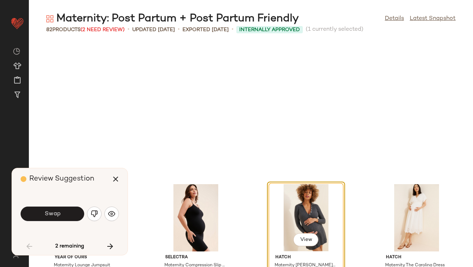
scroll to position [1985, 0]
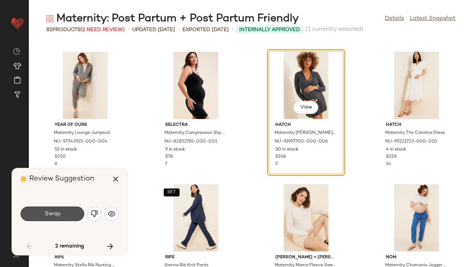
click at [65, 211] on button "Swap" at bounding box center [53, 213] width 64 height 14
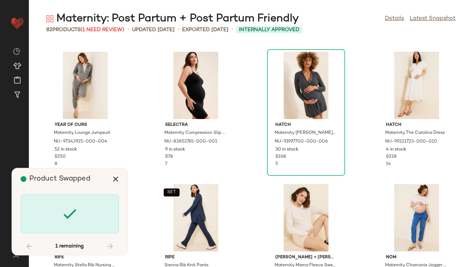
scroll to position [2555, 0]
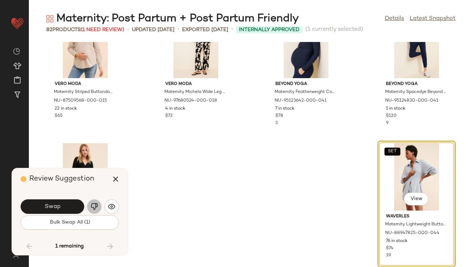
click at [91, 209] on img "button" at bounding box center [94, 206] width 7 height 7
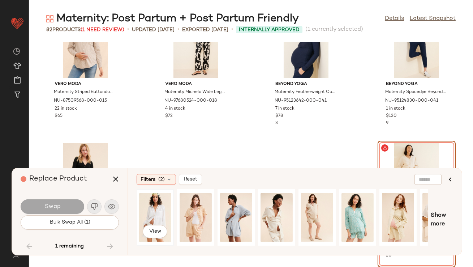
click at [158, 211] on div "View" at bounding box center [155, 217] width 32 height 51
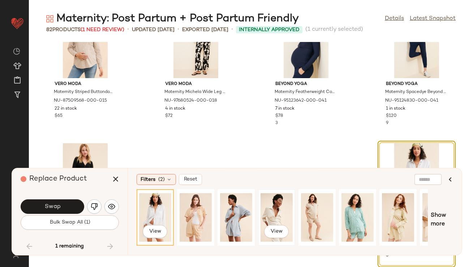
click at [277, 207] on div "View" at bounding box center [277, 217] width 32 height 51
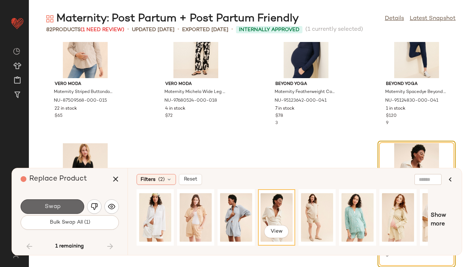
click at [73, 210] on button "Swap" at bounding box center [53, 206] width 64 height 14
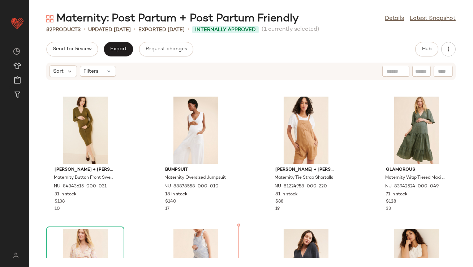
scroll to position [214, 0]
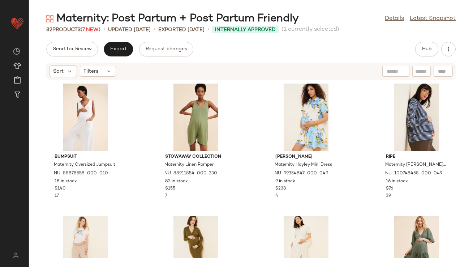
scroll to position [165, 0]
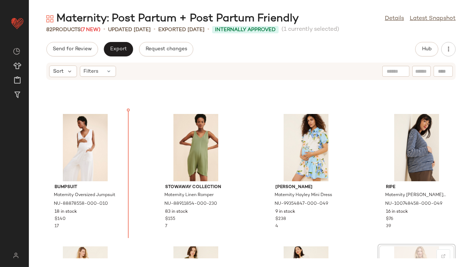
scroll to position [75, 0]
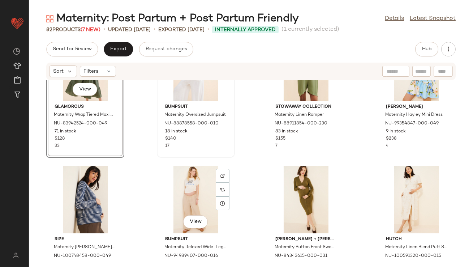
scroll to position [215, 0]
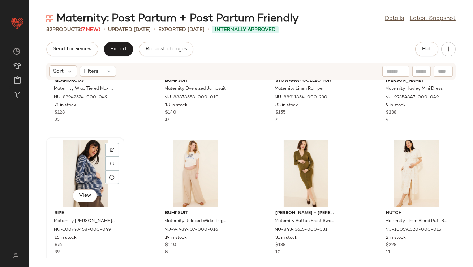
click at [84, 175] on div "View" at bounding box center [85, 173] width 73 height 67
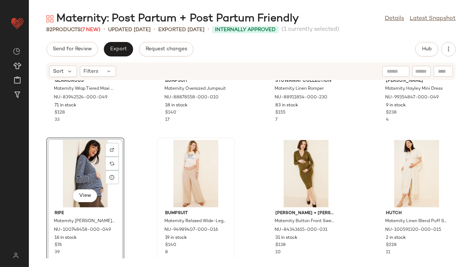
click at [167, 165] on div at bounding box center [195, 173] width 73 height 67
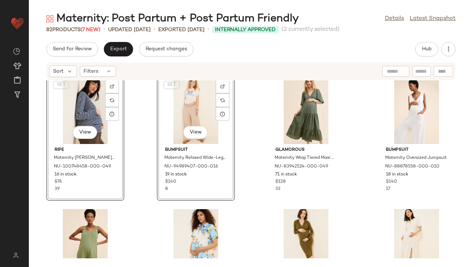
click at [148, 137] on div "SET View ripe Maternity Claudette Long Sleeve Nursing Top NU-100748458-000-049 …" at bounding box center [251, 169] width 444 height 178
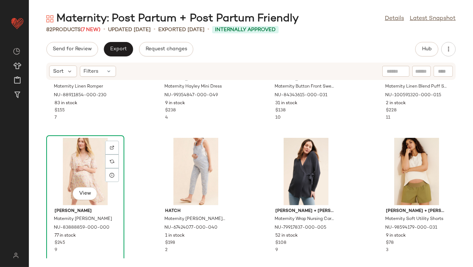
scroll to position [358, 0]
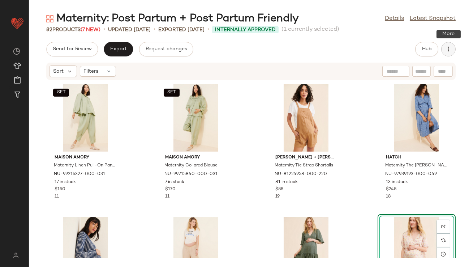
click at [447, 43] on button "button" at bounding box center [448, 49] width 14 height 14
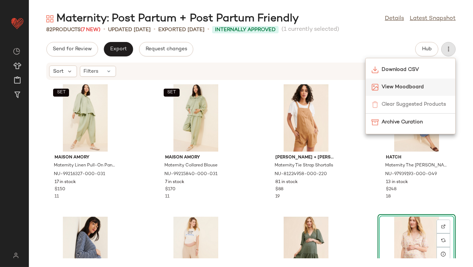
click at [402, 85] on span "View Moodboard" at bounding box center [416, 87] width 68 height 8
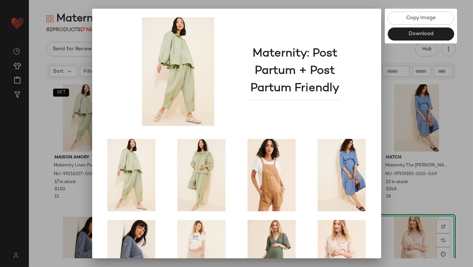
scroll to position [123, 0]
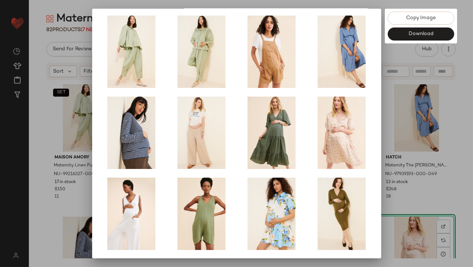
click at [396, 156] on div at bounding box center [236, 133] width 473 height 267
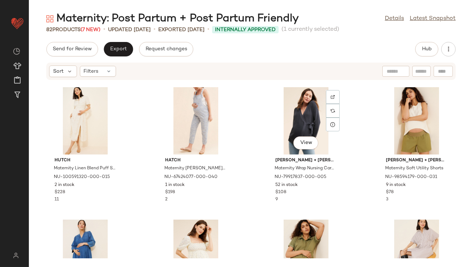
scroll to position [498, 0]
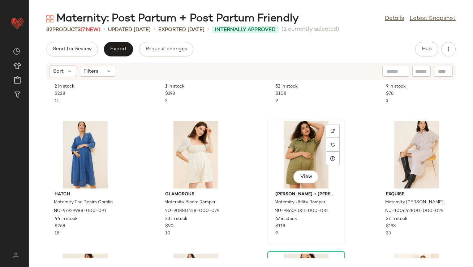
click at [289, 163] on div "View" at bounding box center [306, 154] width 73 height 67
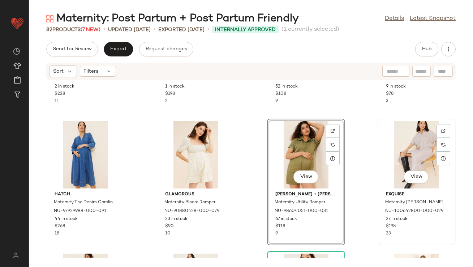
click at [383, 142] on div "View" at bounding box center [416, 154] width 73 height 67
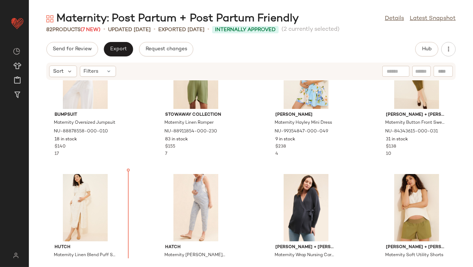
scroll to position [315, 0]
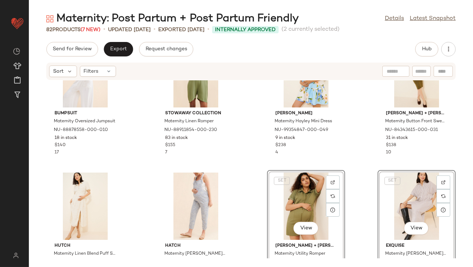
click at [263, 179] on div "BUMPSUIT Maternity Oversized Jumpsuit NU-88878558-000-010 18 in stock $140 17 S…" at bounding box center [251, 169] width 444 height 178
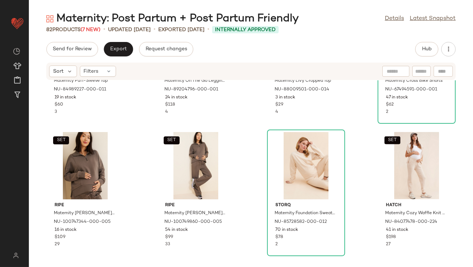
scroll to position [1839, 0]
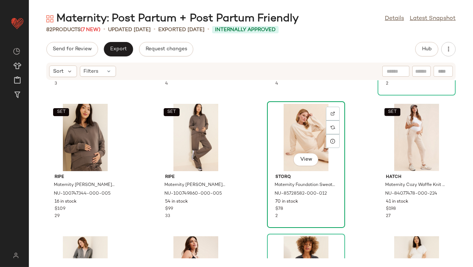
click at [307, 135] on div "View" at bounding box center [306, 137] width 73 height 67
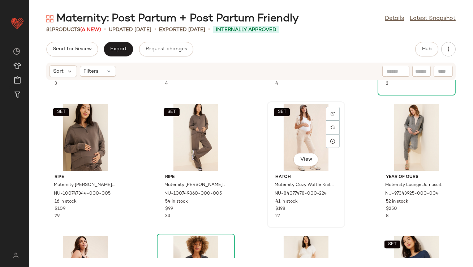
click at [303, 133] on div "SET View" at bounding box center [306, 137] width 73 height 67
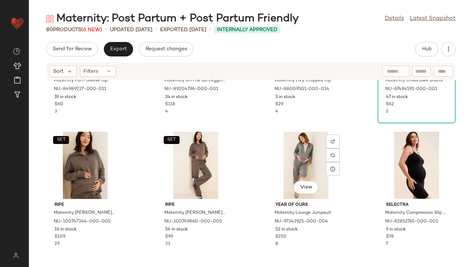
scroll to position [1911, 0]
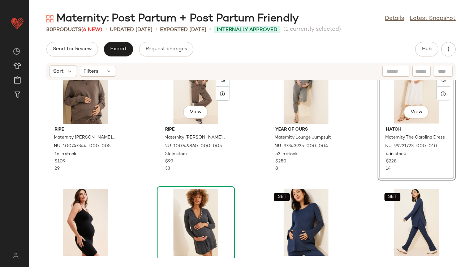
scroll to position [1899, 0]
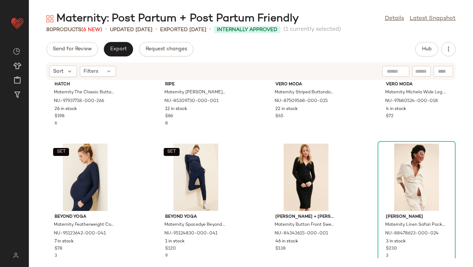
scroll to position [2470, 0]
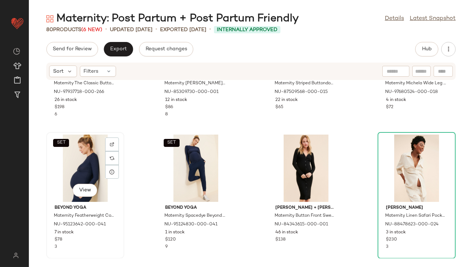
click at [80, 182] on div "SET View" at bounding box center [85, 168] width 73 height 67
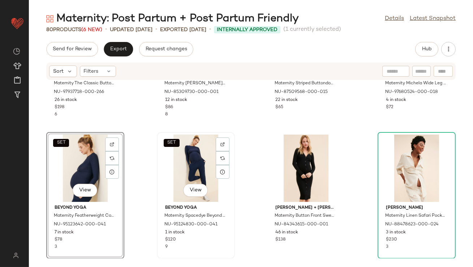
click at [185, 174] on div "SET View" at bounding box center [195, 168] width 73 height 67
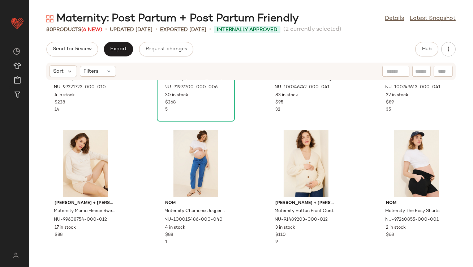
click at [146, 194] on div "Hatch Maternity The Carolina Dress NU-99221723-000-010 4 in stock $228 14 Hatch…" at bounding box center [251, 169] width 444 height 178
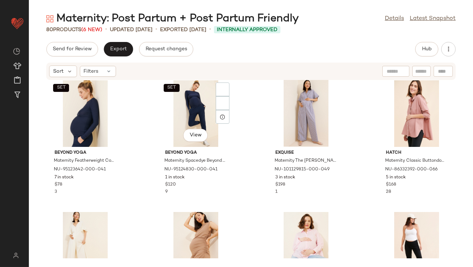
scroll to position [2270, 0]
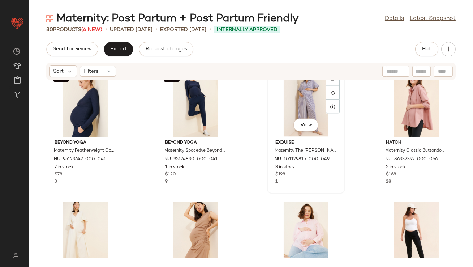
click at [284, 102] on div "View" at bounding box center [306, 102] width 73 height 67
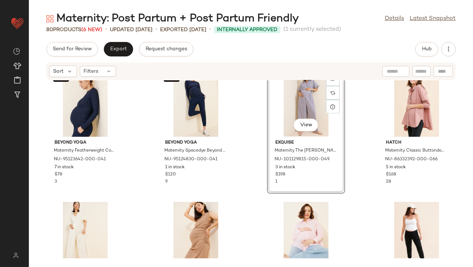
click at [359, 110] on div "Ingrid + Isabel Maternity Mama Fleece Sweatshirt NU-99608754-000-012 17 in stoc…" at bounding box center [251, 169] width 444 height 178
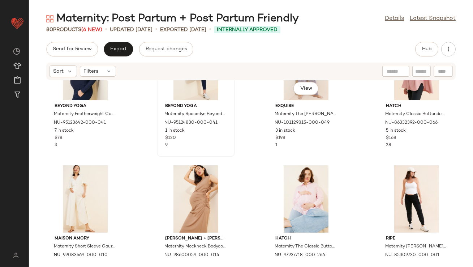
scroll to position [2324, 0]
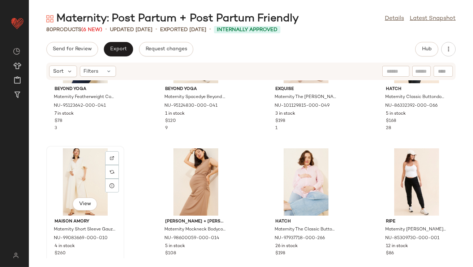
drag, startPoint x: 94, startPoint y: 178, endPoint x: 105, endPoint y: 176, distance: 11.4
click at [94, 178] on div "View" at bounding box center [85, 181] width 73 height 67
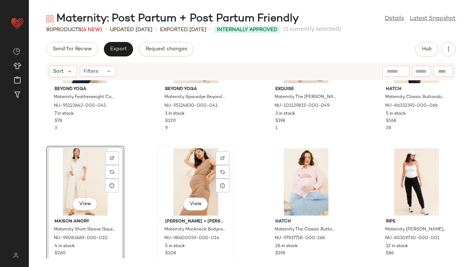
click at [190, 171] on div "View" at bounding box center [195, 181] width 73 height 67
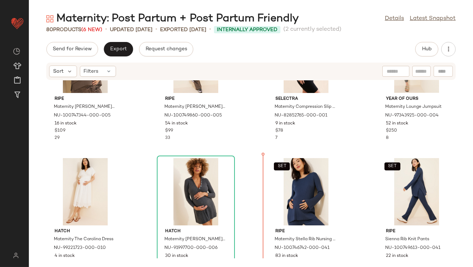
scroll to position [1920, 0]
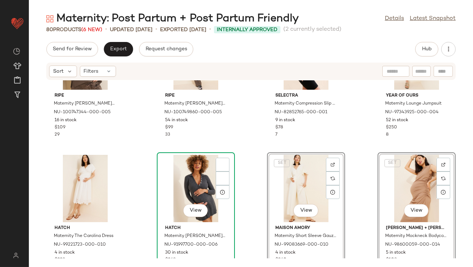
click at [231, 153] on div "View Hatch Maternity Addie Wool Blend Polo Sweater Dress NU-91997700-000-006 30…" at bounding box center [196, 215] width 77 height 125
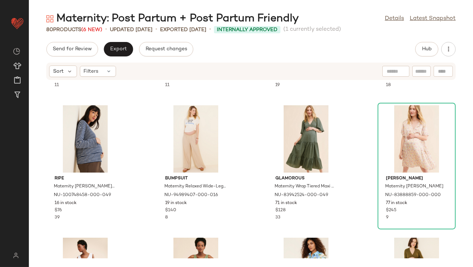
scroll to position [25, 0]
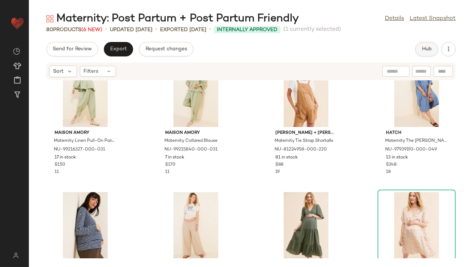
click at [431, 45] on button "Hub" at bounding box center [426, 49] width 23 height 14
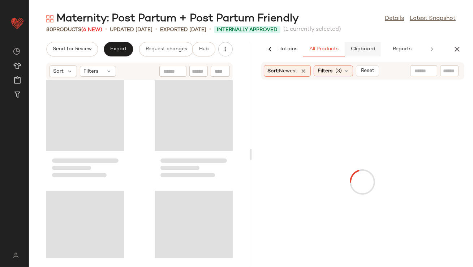
scroll to position [3970, 0]
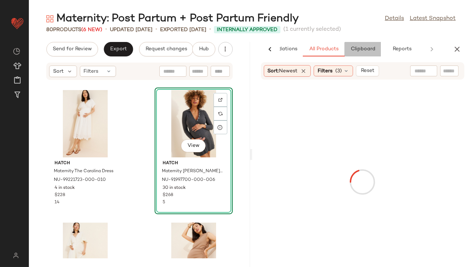
click at [371, 49] on span "Clipboard" at bounding box center [362, 49] width 25 height 6
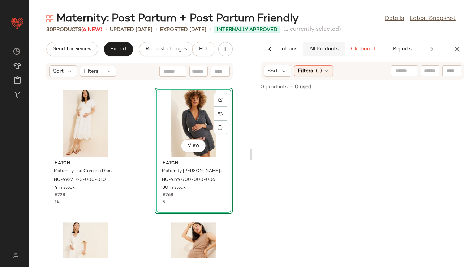
click at [328, 46] on button "All Products" at bounding box center [324, 49] width 42 height 14
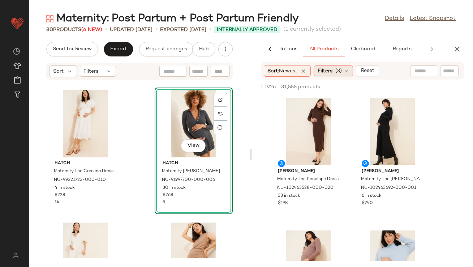
click at [327, 70] on span "Filters" at bounding box center [325, 71] width 15 height 8
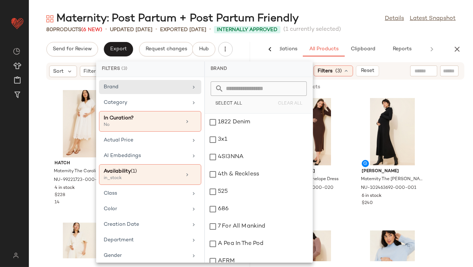
click at [341, 30] on span "(1 currently selected)" at bounding box center [312, 29] width 58 height 9
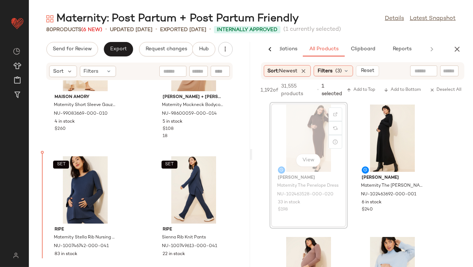
scroll to position [4172, 0]
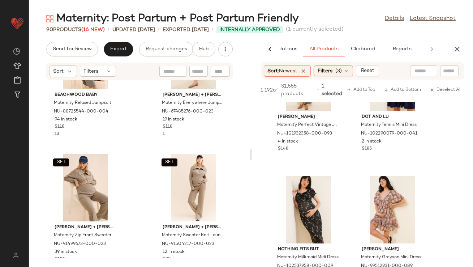
scroll to position [1712, 0]
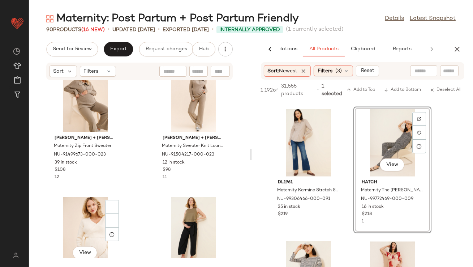
scroll to position [1883, 0]
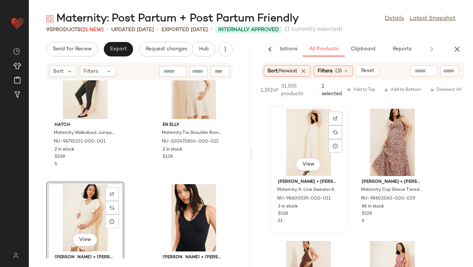
scroll to position [3042, 0]
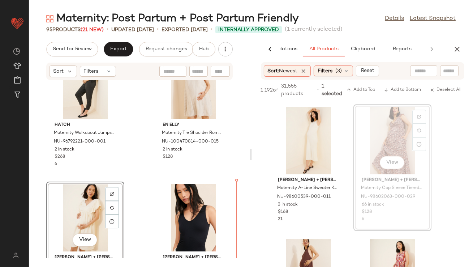
drag, startPoint x: 397, startPoint y: 141, endPoint x: 390, endPoint y: 143, distance: 7.2
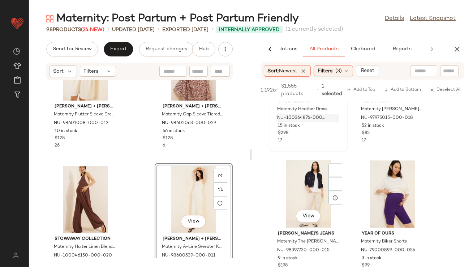
scroll to position [3135, 0]
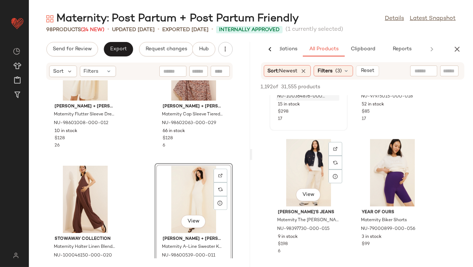
click at [334, 205] on div "View" at bounding box center [308, 172] width 73 height 67
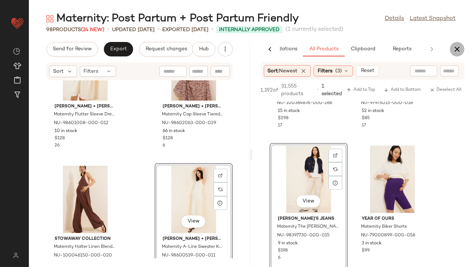
click at [459, 50] on icon "button" at bounding box center [457, 49] width 9 height 9
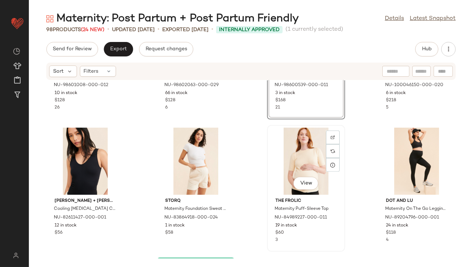
scroll to position [2045, 0]
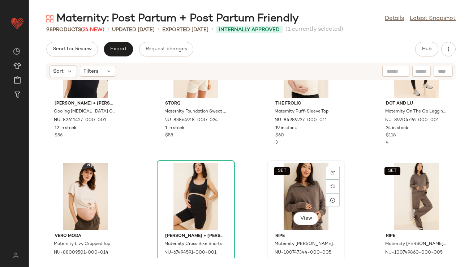
click at [302, 180] on div "SET View" at bounding box center [306, 196] width 73 height 67
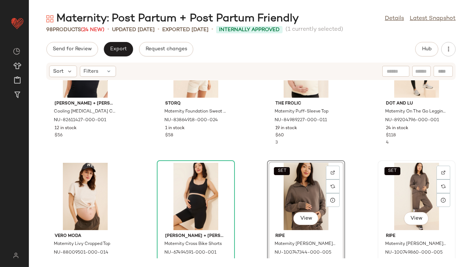
click at [401, 197] on div "SET View" at bounding box center [416, 196] width 73 height 67
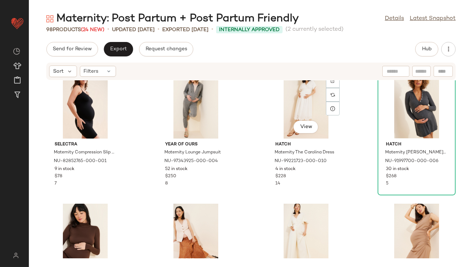
scroll to position [2180, 0]
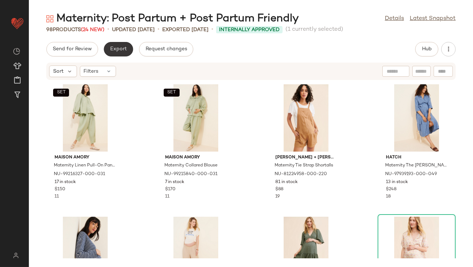
click at [112, 48] on span "Export" at bounding box center [118, 49] width 17 height 6
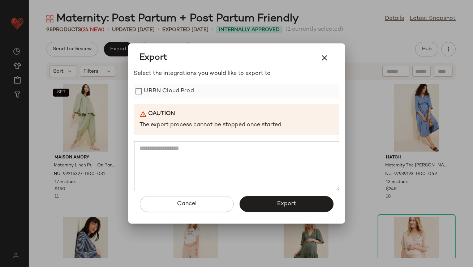
click at [161, 93] on label "URBN Cloud Prod" at bounding box center [169, 91] width 50 height 14
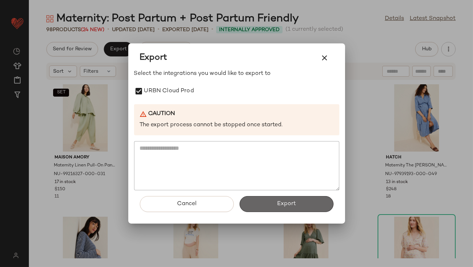
click at [273, 209] on button "Export" at bounding box center [287, 204] width 94 height 16
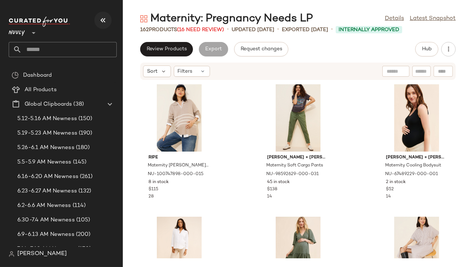
click at [104, 16] on icon "button" at bounding box center [103, 20] width 9 height 9
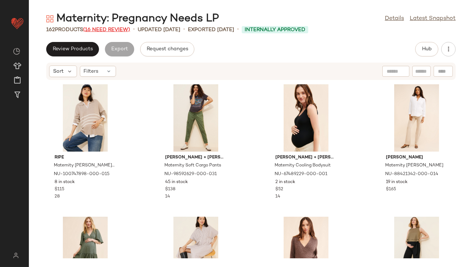
click at [108, 29] on span "(16 Need Review)" at bounding box center [106, 29] width 47 height 5
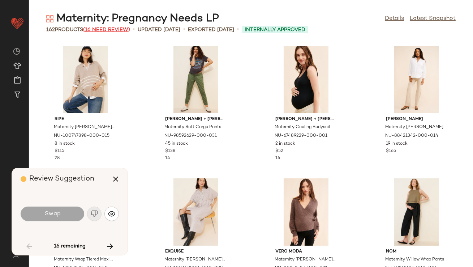
scroll to position [403, 0]
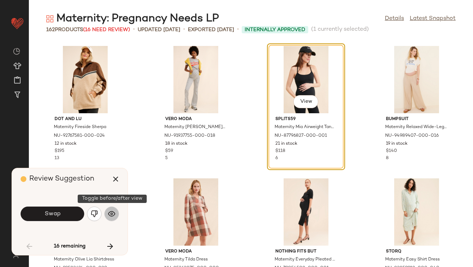
click at [111, 208] on button "button" at bounding box center [111, 213] width 14 height 14
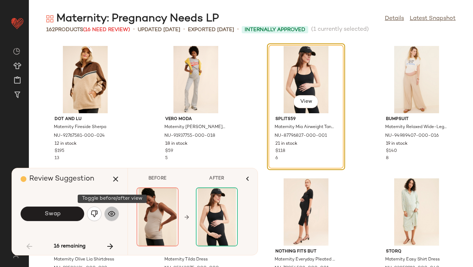
click at [111, 208] on button "button" at bounding box center [111, 213] width 14 height 14
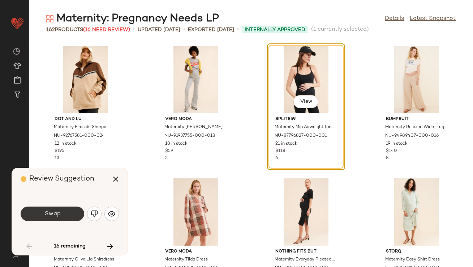
click at [55, 212] on span "Swap" at bounding box center [52, 213] width 16 height 7
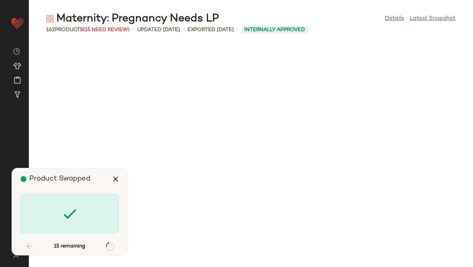
scroll to position [926, 0]
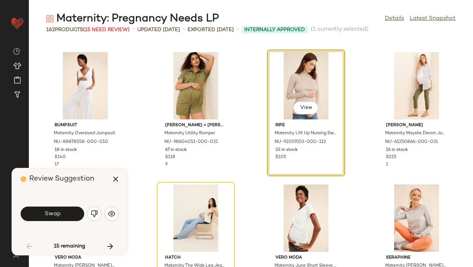
click at [56, 212] on span "Swap" at bounding box center [52, 213] width 16 height 7
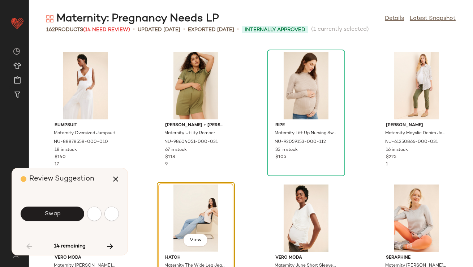
scroll to position [1059, 0]
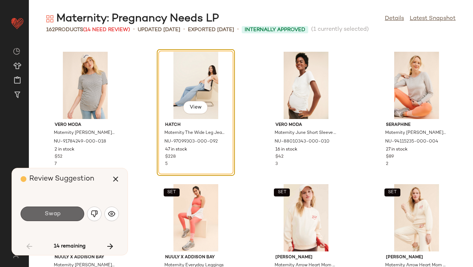
click at [56, 212] on span "Swap" at bounding box center [52, 213] width 16 height 7
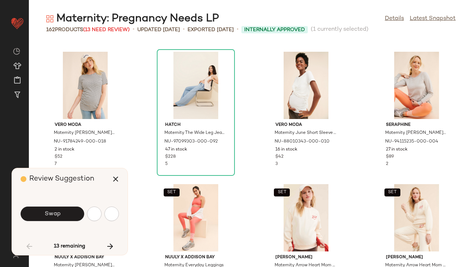
scroll to position [1323, 0]
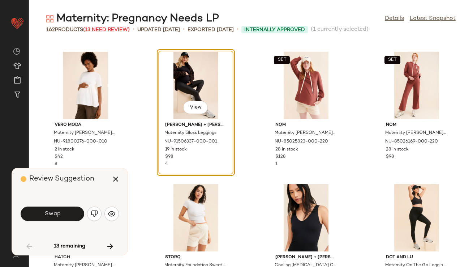
click at [56, 212] on span "Swap" at bounding box center [52, 213] width 16 height 7
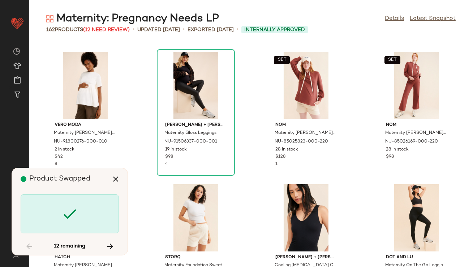
scroll to position [1588, 0]
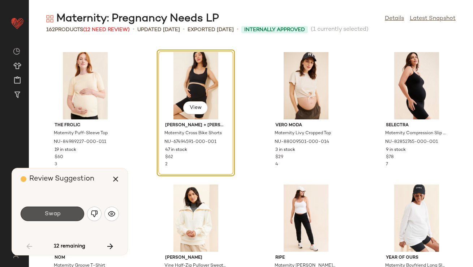
click at [56, 212] on span "Swap" at bounding box center [52, 213] width 16 height 7
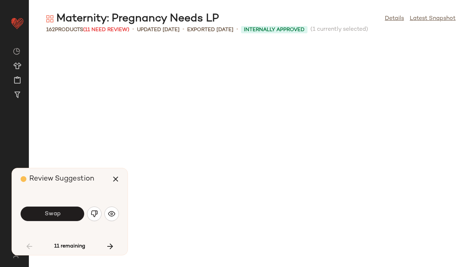
scroll to position [1985, 0]
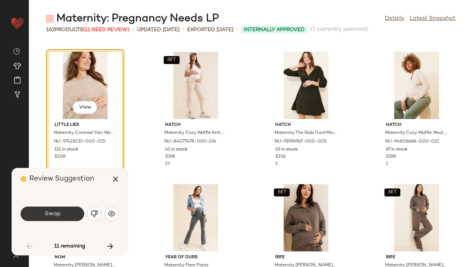
click at [56, 212] on span "Swap" at bounding box center [52, 213] width 16 height 7
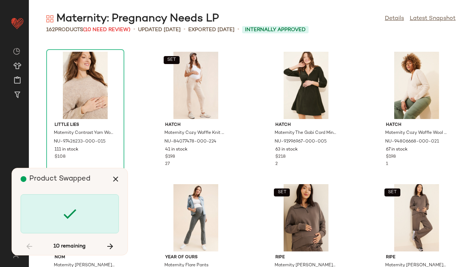
scroll to position [2249, 0]
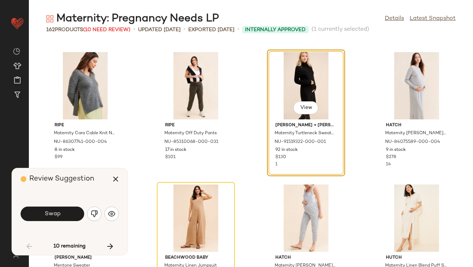
click at [56, 212] on span "Swap" at bounding box center [52, 213] width 16 height 7
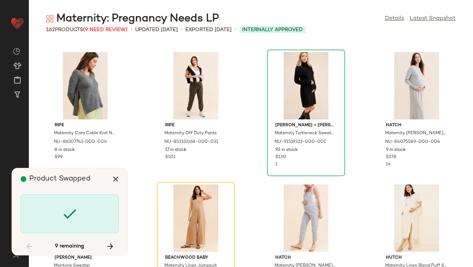
scroll to position [2382, 0]
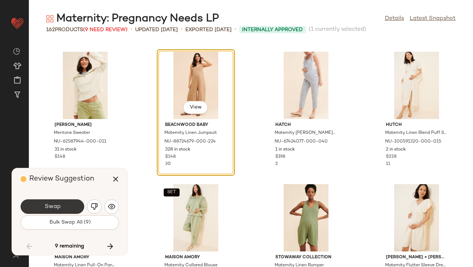
click at [56, 212] on button "Swap" at bounding box center [53, 206] width 64 height 14
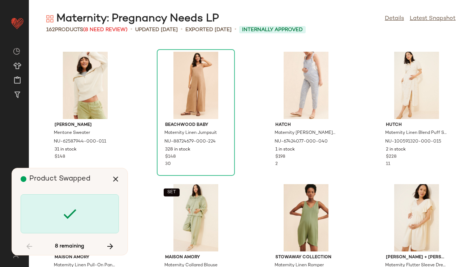
scroll to position [2647, 0]
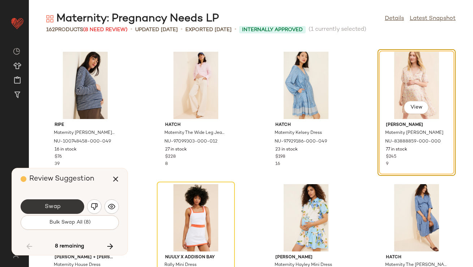
click at [56, 212] on button "Swap" at bounding box center [53, 206] width 64 height 14
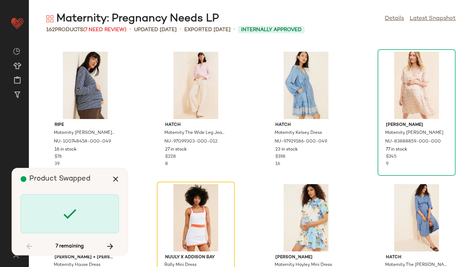
scroll to position [2779, 0]
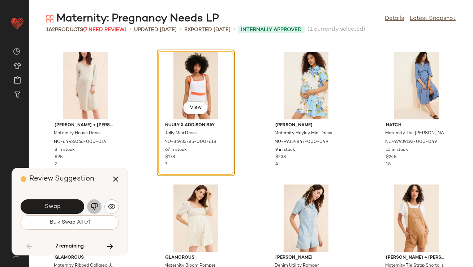
click at [94, 204] on img "button" at bounding box center [94, 206] width 7 height 7
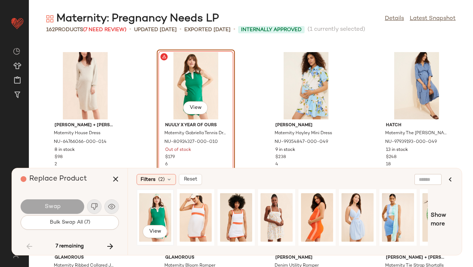
click at [154, 215] on div "View" at bounding box center [155, 217] width 32 height 51
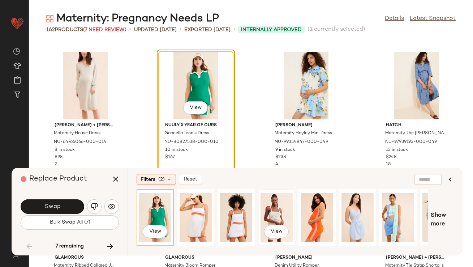
click at [279, 201] on div "View" at bounding box center [277, 217] width 32 height 51
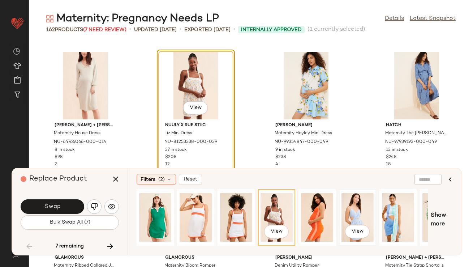
click at [351, 206] on div "View" at bounding box center [358, 217] width 32 height 51
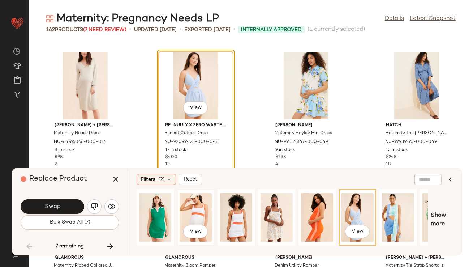
click at [187, 214] on div "View" at bounding box center [196, 217] width 32 height 51
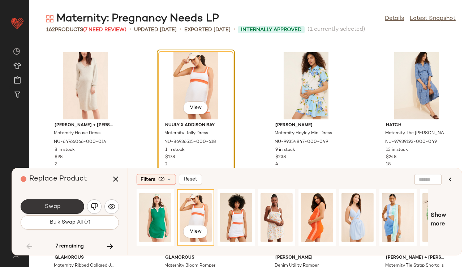
click at [70, 202] on button "Swap" at bounding box center [53, 206] width 64 height 14
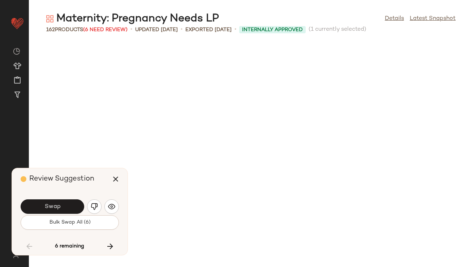
scroll to position [3176, 0]
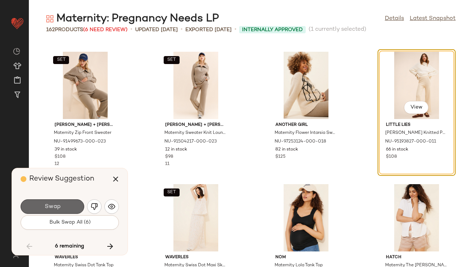
click at [68, 205] on button "Swap" at bounding box center [53, 206] width 64 height 14
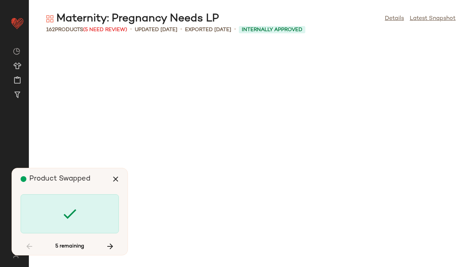
scroll to position [3970, 0]
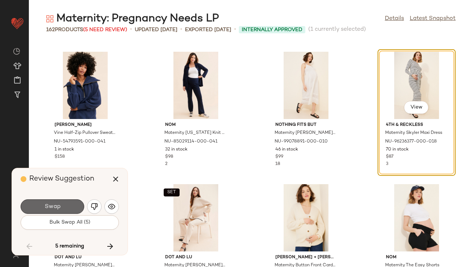
click at [72, 200] on button "Swap" at bounding box center [53, 206] width 64 height 14
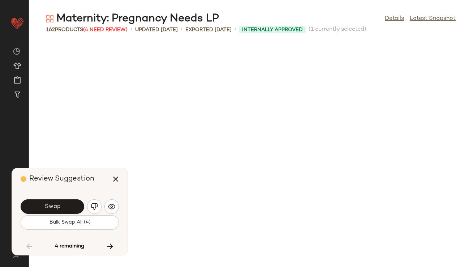
scroll to position [4234, 0]
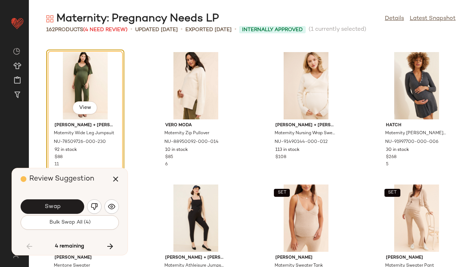
click at [72, 200] on button "Swap" at bounding box center [53, 206] width 64 height 14
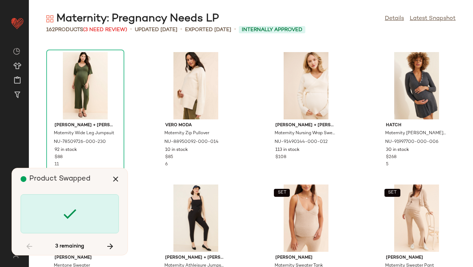
scroll to position [4499, 0]
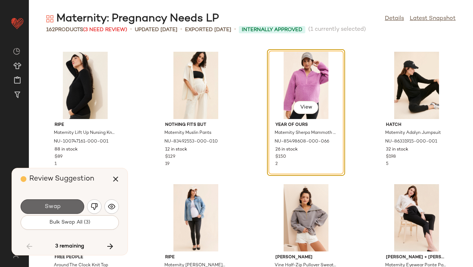
click at [68, 204] on button "Swap" at bounding box center [53, 206] width 64 height 14
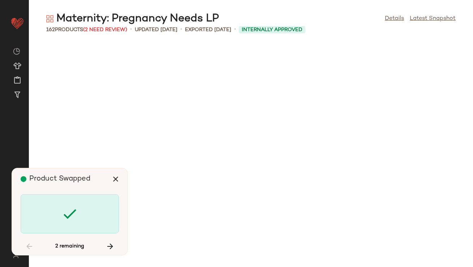
scroll to position [5029, 0]
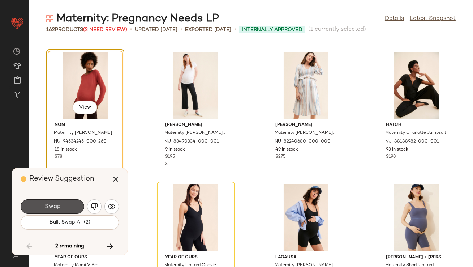
click at [68, 204] on button "Swap" at bounding box center [53, 206] width 64 height 14
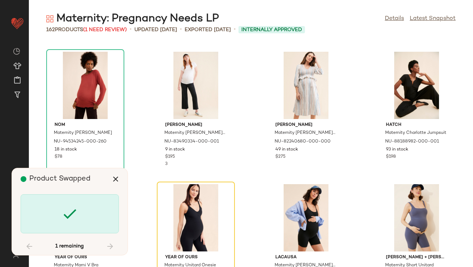
scroll to position [5161, 0]
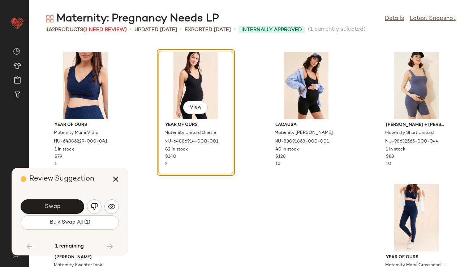
click at [68, 204] on button "Swap" at bounding box center [53, 206] width 64 height 14
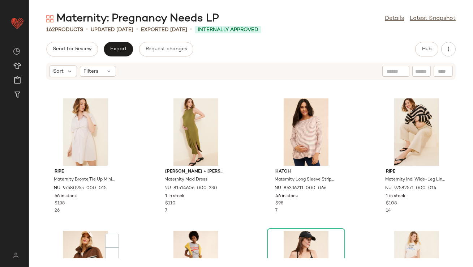
scroll to position [391, 0]
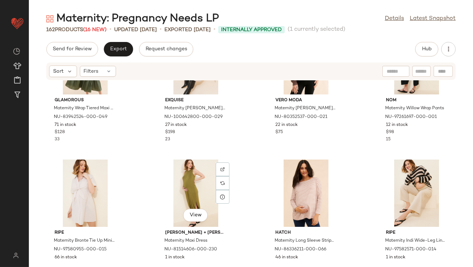
scroll to position [203, 0]
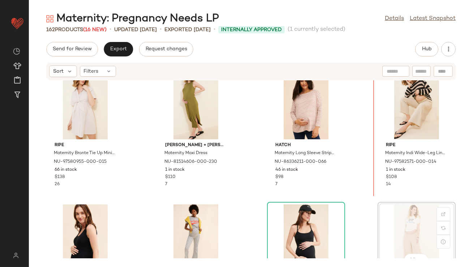
scroll to position [283, 0]
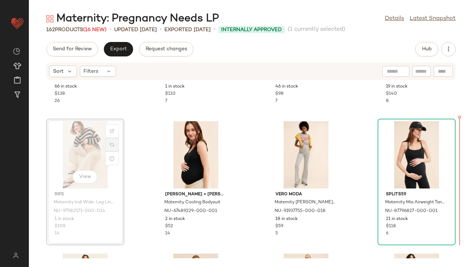
drag, startPoint x: 98, startPoint y: 222, endPoint x: 105, endPoint y: 222, distance: 6.9
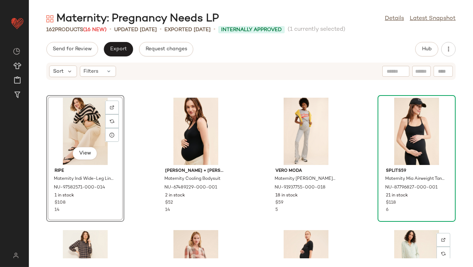
scroll to position [376, 0]
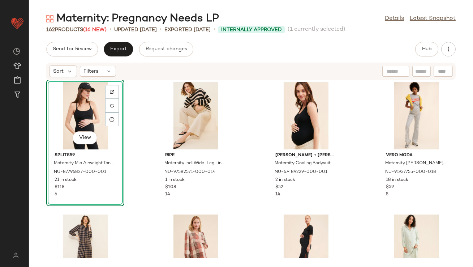
scroll to position [430, 0]
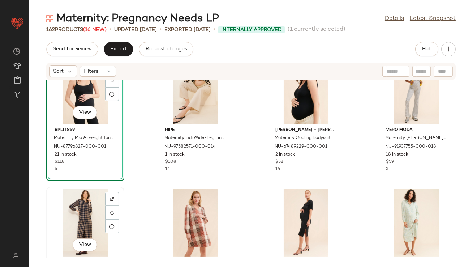
click at [79, 214] on div "View" at bounding box center [85, 222] width 73 height 67
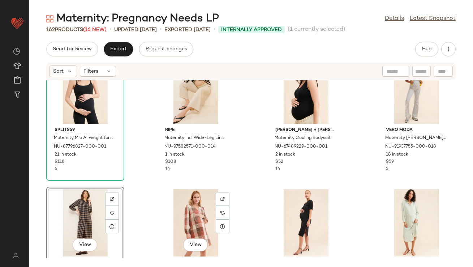
drag, startPoint x: 182, startPoint y: 215, endPoint x: 99, endPoint y: 215, distance: 82.4
click at [181, 215] on div "View" at bounding box center [195, 222] width 73 height 67
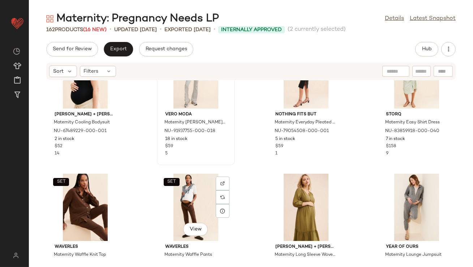
scroll to position [577, 0]
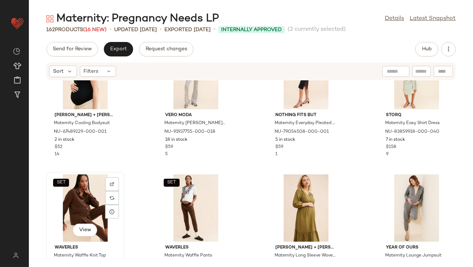
click at [89, 199] on div "SET View" at bounding box center [85, 207] width 73 height 67
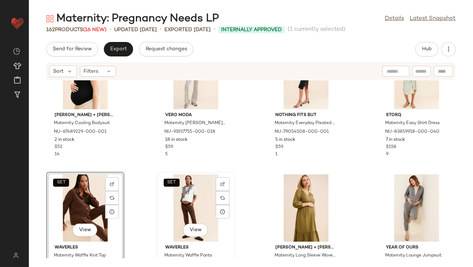
click at [189, 203] on div "SET View" at bounding box center [195, 207] width 73 height 67
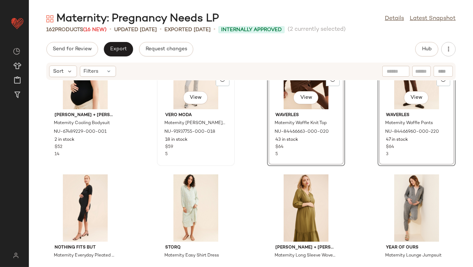
click at [210, 162] on div "View Vero Moda Maternity [PERSON_NAME] Flared Leggings NU-91937755-000-018 18 i…" at bounding box center [196, 102] width 77 height 125
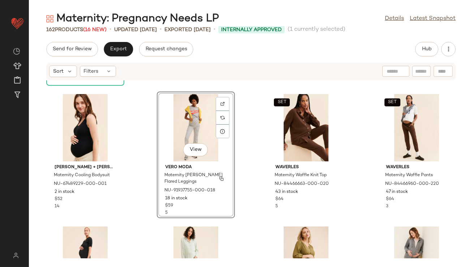
scroll to position [539, 0]
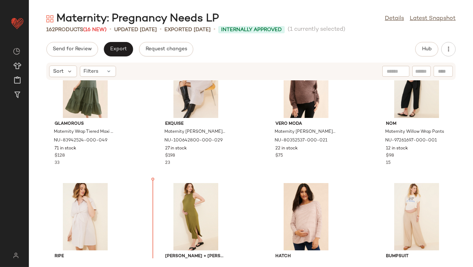
scroll to position [192, 0]
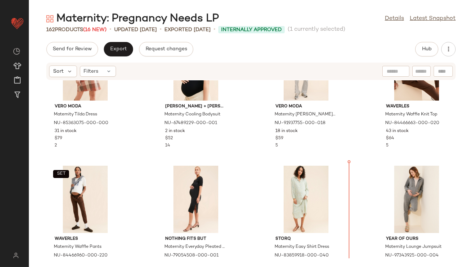
scroll to position [588, 0]
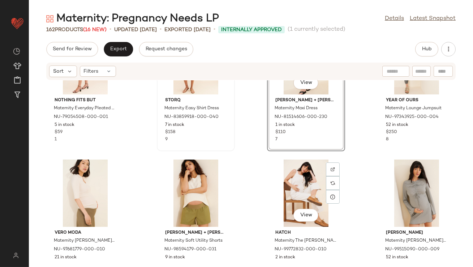
scroll to position [725, 0]
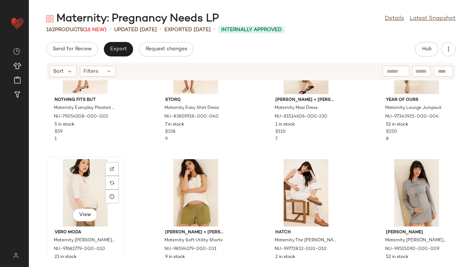
click at [78, 182] on div "View" at bounding box center [85, 192] width 73 height 67
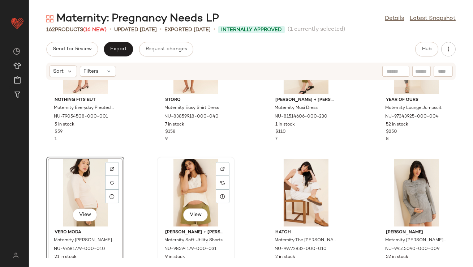
click at [192, 190] on div "View" at bounding box center [195, 192] width 73 height 67
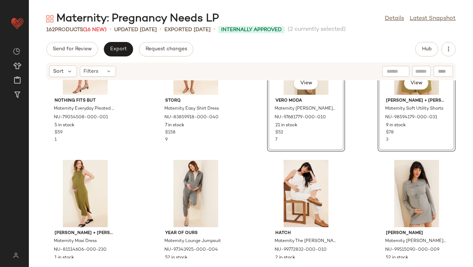
scroll to position [736, 0]
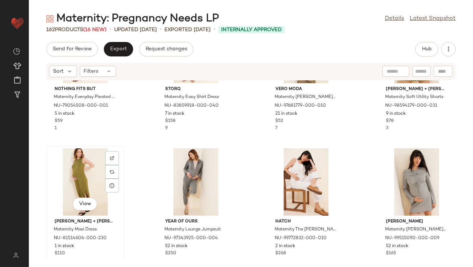
click at [88, 167] on div "View" at bounding box center [85, 181] width 73 height 67
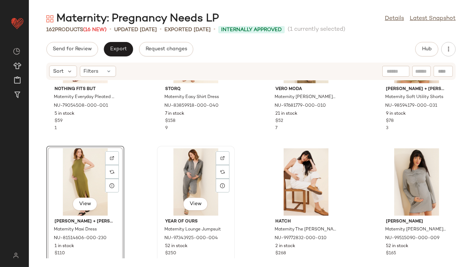
click at [179, 172] on div "View" at bounding box center [195, 181] width 73 height 67
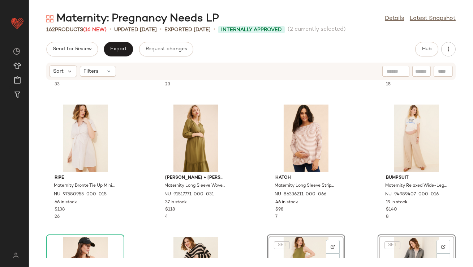
click at [249, 179] on div "Glamorous Maternity Wrap Tiered Maxi Dress NU-83942524-000-049 71 in stock $128…" at bounding box center [251, 169] width 444 height 178
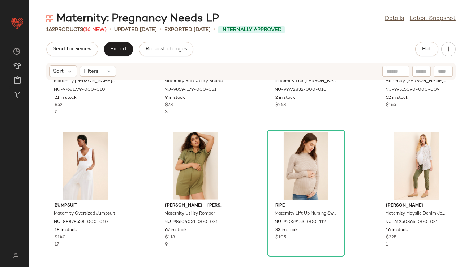
scroll to position [822, 0]
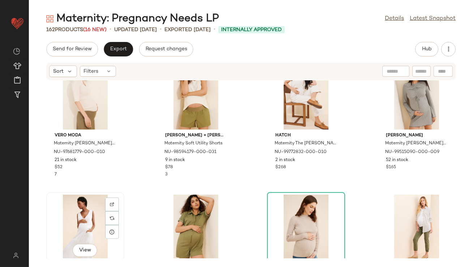
click at [74, 205] on div "View" at bounding box center [85, 228] width 73 height 67
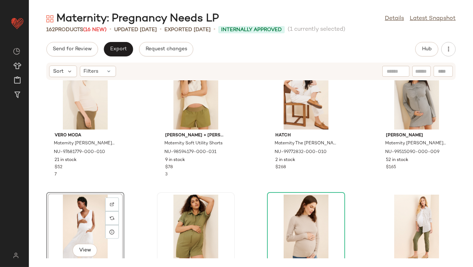
click at [189, 213] on div at bounding box center [195, 228] width 73 height 67
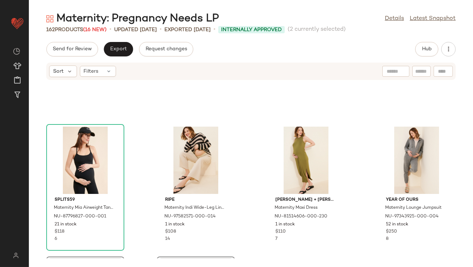
click at [150, 141] on div "Splits59 Maternity Mia Airweight Tank Top NU-87796827-000-001 21 in stock $118 …" at bounding box center [251, 169] width 444 height 178
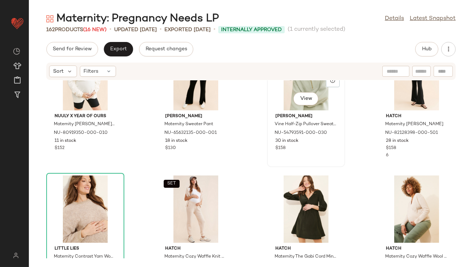
scroll to position [1864, 0]
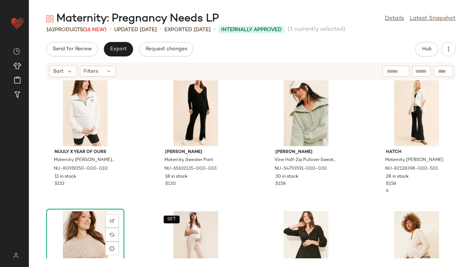
click at [91, 236] on div "View" at bounding box center [85, 244] width 73 height 67
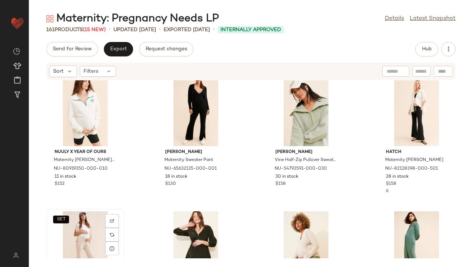
click at [82, 232] on div "SET View" at bounding box center [85, 244] width 73 height 67
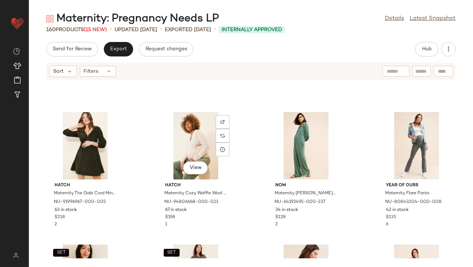
scroll to position [1960, 0]
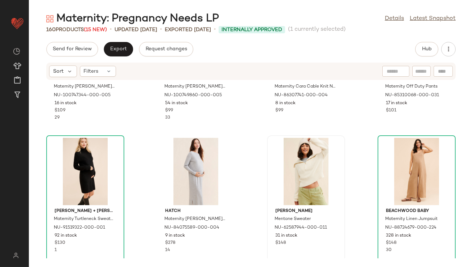
scroll to position [2205, 0]
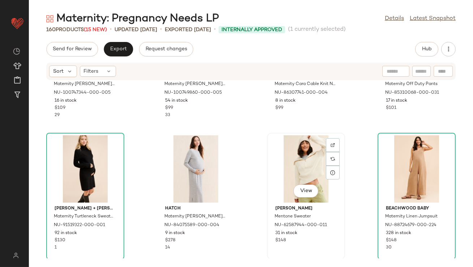
click at [282, 164] on div "View" at bounding box center [306, 168] width 73 height 67
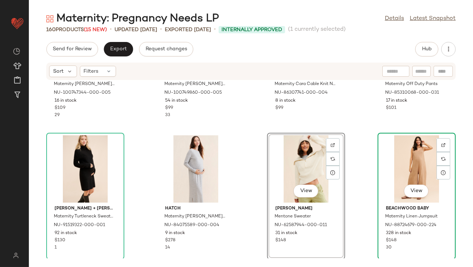
click at [414, 156] on div "View" at bounding box center [416, 168] width 73 height 67
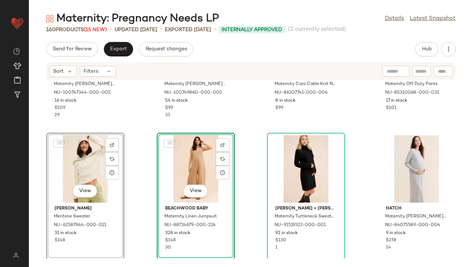
click at [140, 120] on div "SET ripe Maternity Terry Nursing Sweatshirt NU-100747344-000-005 16 in stock $1…" at bounding box center [251, 169] width 444 height 178
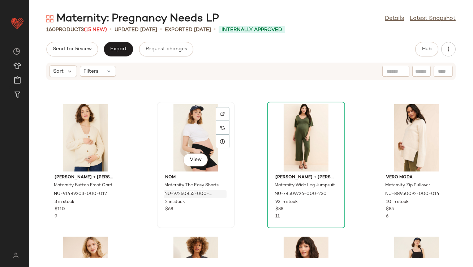
scroll to position [4058, 0]
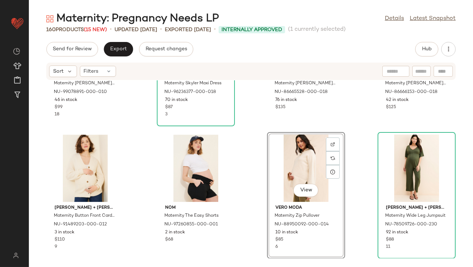
click at [280, 162] on div "View" at bounding box center [306, 168] width 73 height 67
click at [398, 163] on div "View" at bounding box center [416, 168] width 73 height 67
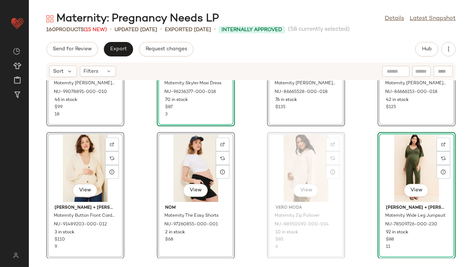
scroll to position [4057, 0]
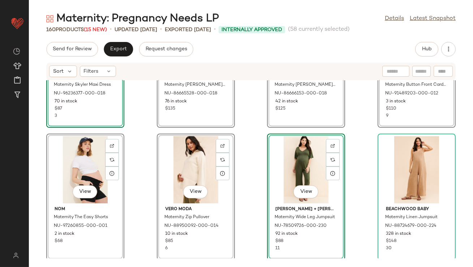
click at [247, 161] on div "View 4th & Reckless Maternity Skyler Maxi Dress NU-96236377-000-018 70 in stock…" at bounding box center [251, 169] width 444 height 178
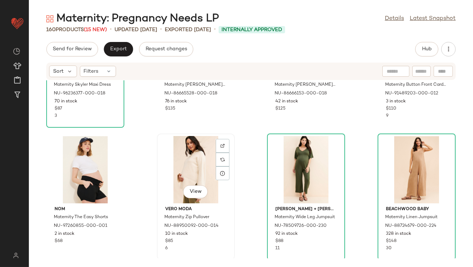
click at [188, 164] on div "View" at bounding box center [195, 169] width 73 height 67
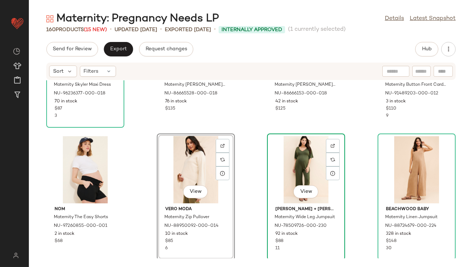
click at [292, 171] on div "View" at bounding box center [306, 169] width 73 height 67
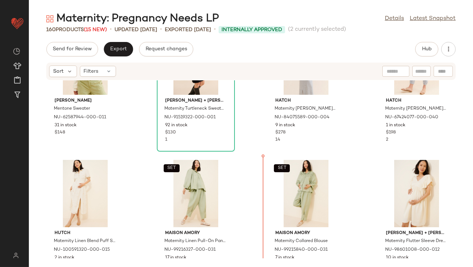
scroll to position [2350, 0]
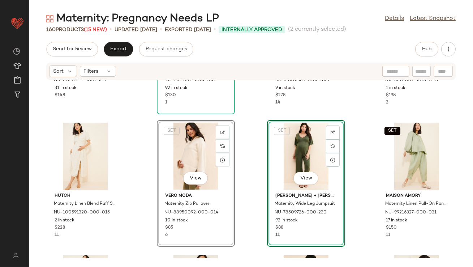
click at [146, 177] on div "Varley Mentone Sweater NU-62587944-000-011 31 in stock $148 Ingrid + Isabel Mat…" at bounding box center [251, 169] width 444 height 178
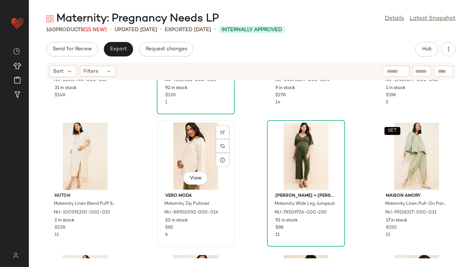
click at [183, 156] on div "View" at bounding box center [195, 156] width 73 height 67
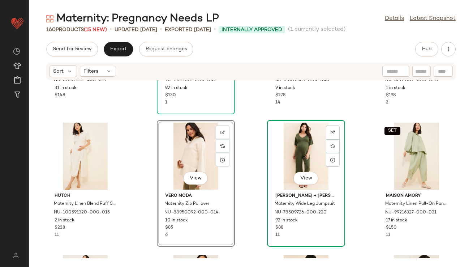
click at [303, 155] on div "View" at bounding box center [306, 156] width 73 height 67
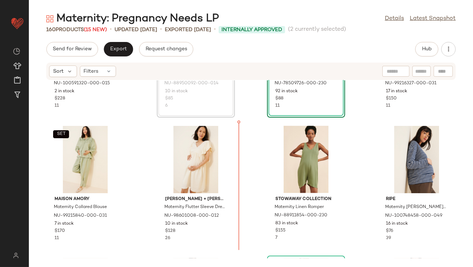
scroll to position [2479, 0]
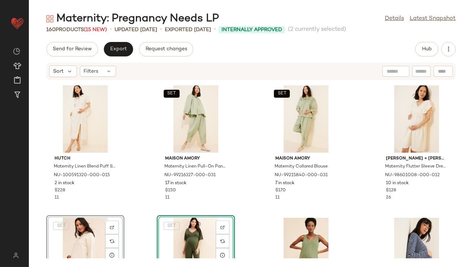
scroll to position [2384, 0]
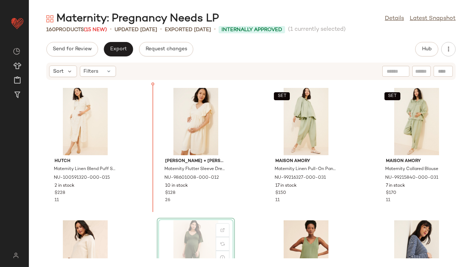
scroll to position [2385, 0]
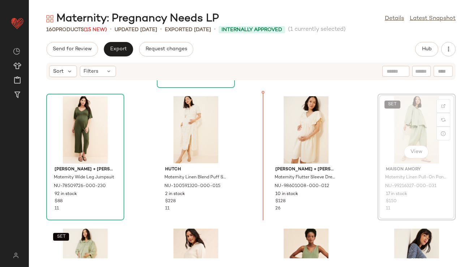
scroll to position [2373, 0]
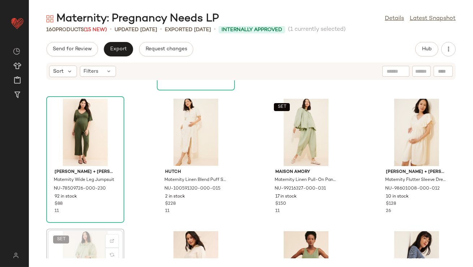
scroll to position [2374, 0]
drag, startPoint x: 85, startPoint y: 240, endPoint x: 89, endPoint y: 237, distance: 5.2
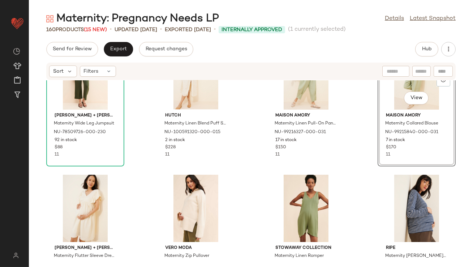
scroll to position [2431, 0]
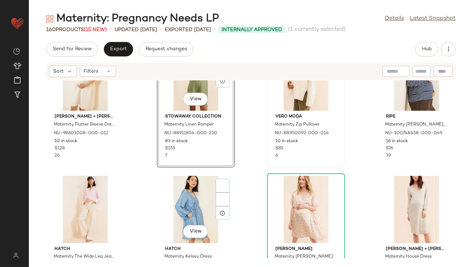
scroll to position [2579, 0]
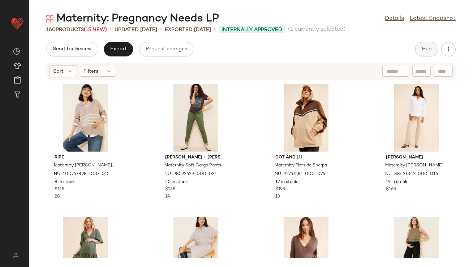
click at [430, 48] on span "Hub" at bounding box center [427, 49] width 10 height 6
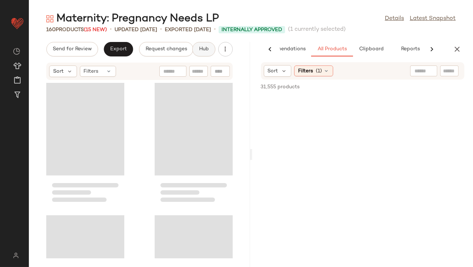
scroll to position [0, 40]
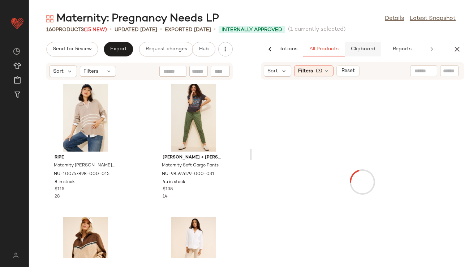
click at [357, 44] on button "Clipboard" at bounding box center [363, 49] width 36 height 14
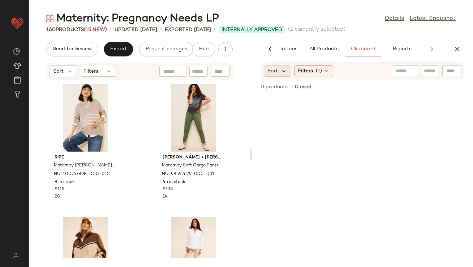
click at [286, 68] on icon at bounding box center [284, 71] width 7 height 7
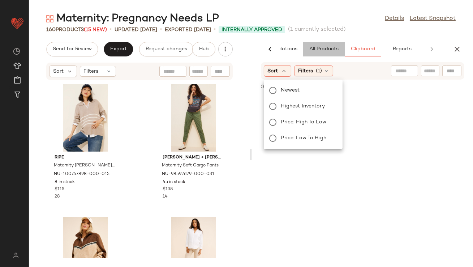
click at [332, 46] on span "All Products" at bounding box center [324, 49] width 30 height 6
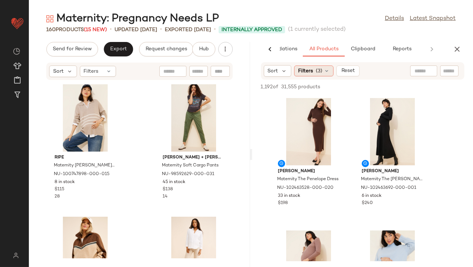
click at [322, 67] on div "Filters (3)" at bounding box center [313, 70] width 39 height 11
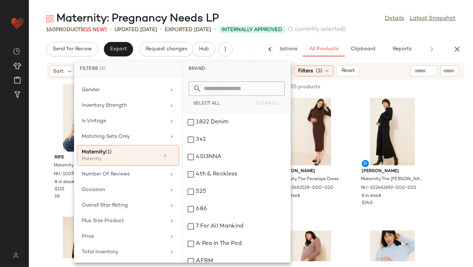
scroll to position [180, 0]
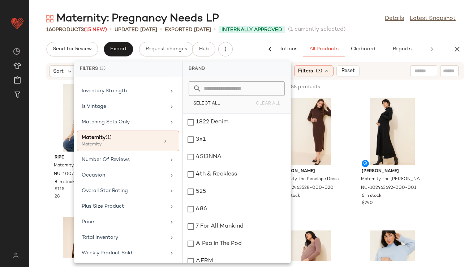
click at [311, 13] on div "Maternity: Pregnancy Needs LP Details Latest Snapshot" at bounding box center [251, 19] width 444 height 14
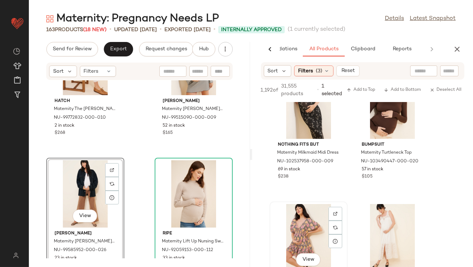
scroll to position [1474, 0]
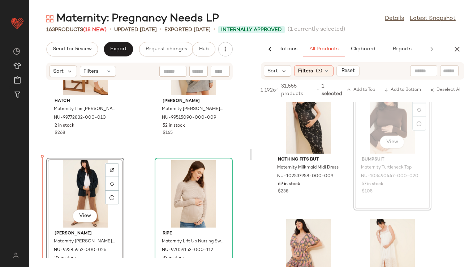
drag, startPoint x: 379, startPoint y: 117, endPoint x: 375, endPoint y: 117, distance: 4.4
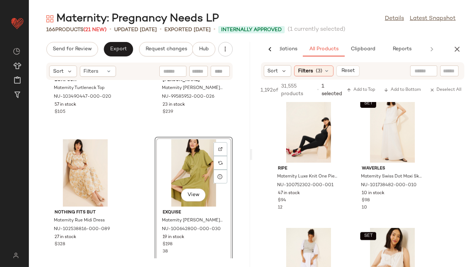
scroll to position [2201, 0]
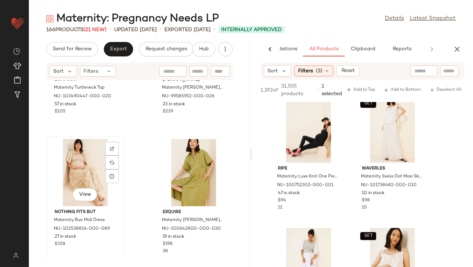
click at [62, 157] on div "View" at bounding box center [85, 172] width 73 height 67
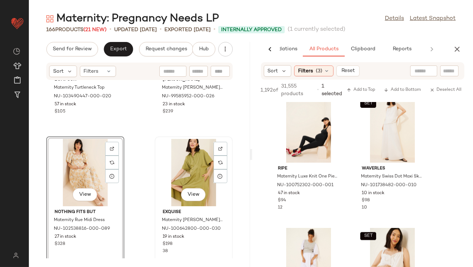
click at [178, 158] on div "View" at bounding box center [193, 172] width 73 height 67
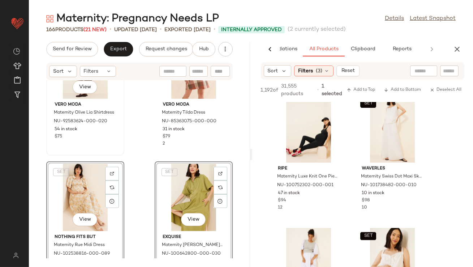
click at [116, 148] on div "View Vero Moda Maternity Olive Lia Shirtdress NU-92583624-000-020 54 in stock $…" at bounding box center [85, 92] width 77 height 125
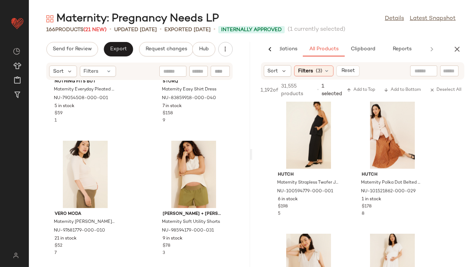
scroll to position [1945, 0]
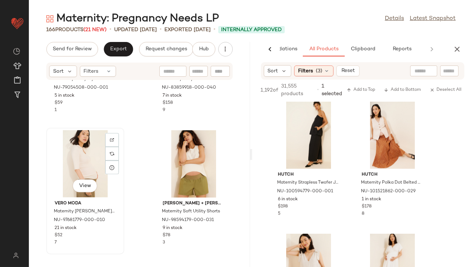
click at [75, 176] on div "View" at bounding box center [85, 163] width 73 height 67
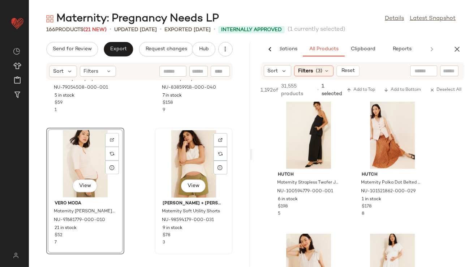
click at [202, 172] on div "View" at bounding box center [193, 163] width 73 height 67
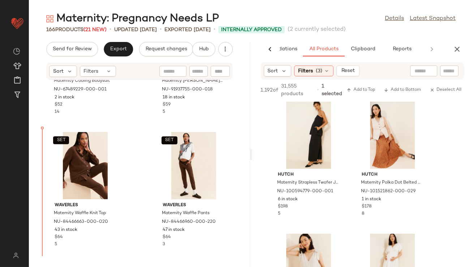
scroll to position [1574, 0]
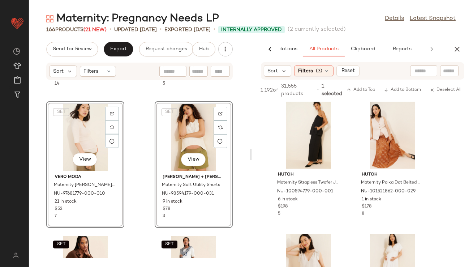
click at [138, 152] on div "Ingrid + Isabel Maternity Cooling Bodysuit NU-67489229-000-001 2 in stock $52 1…" at bounding box center [139, 169] width 221 height 178
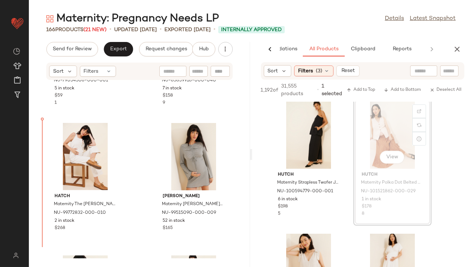
scroll to position [2108, 0]
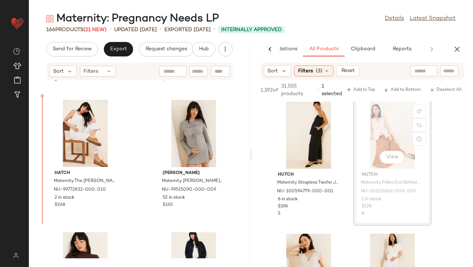
drag, startPoint x: 376, startPoint y: 122, endPoint x: 372, endPoint y: 123, distance: 4.4
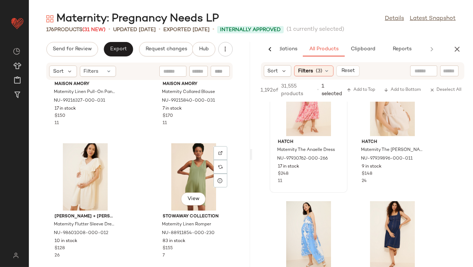
scroll to position [6037, 0]
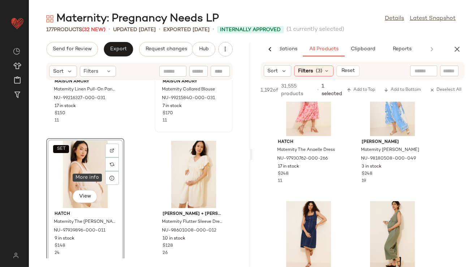
click at [108, 180] on div at bounding box center [112, 178] width 14 height 14
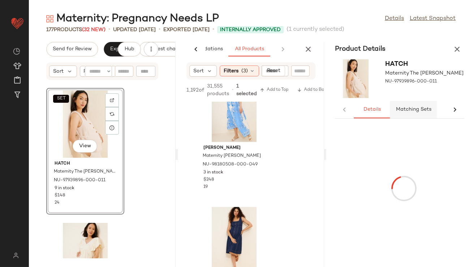
scroll to position [8575, 0]
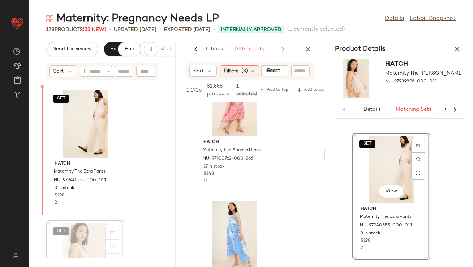
scroll to position [12175, 0]
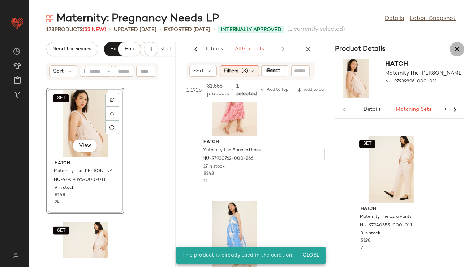
click at [458, 45] on icon "button" at bounding box center [457, 49] width 9 height 9
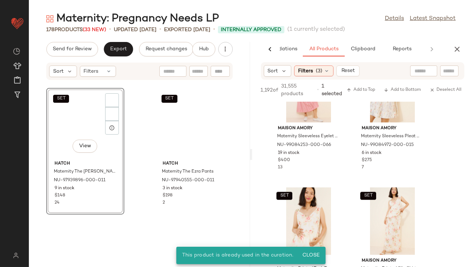
scroll to position [3405, 0]
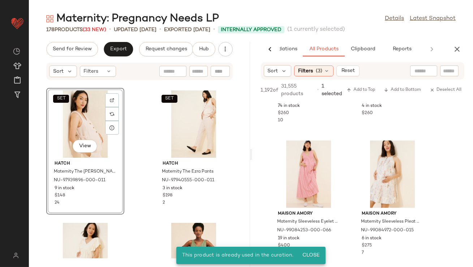
click at [454, 49] on icon "button" at bounding box center [457, 49] width 9 height 9
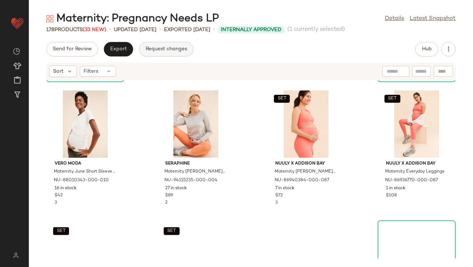
scroll to position [1465, 0]
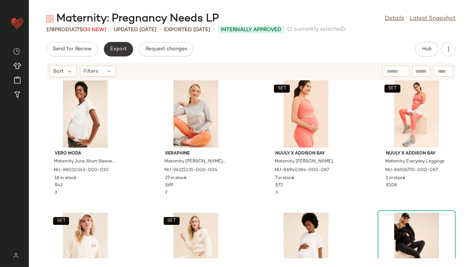
click at [121, 50] on span "Export" at bounding box center [118, 49] width 17 height 6
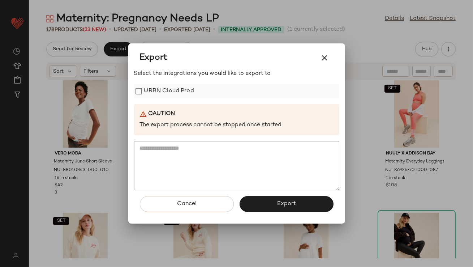
click at [163, 89] on label "URBN Cloud Prod" at bounding box center [169, 91] width 50 height 14
click at [260, 202] on button "Export" at bounding box center [287, 204] width 94 height 16
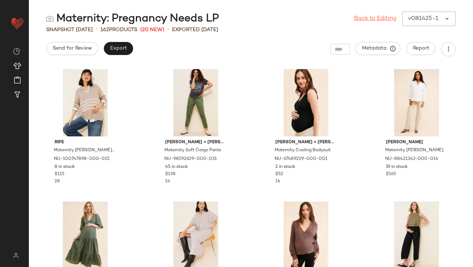
click at [385, 22] on link "Back to Editing" at bounding box center [375, 18] width 42 height 9
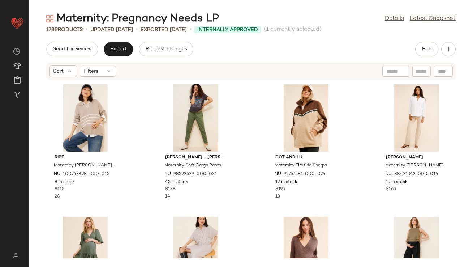
click at [384, 17] on div "Maternity: Pregnancy Needs LP Details Latest Snapshot" at bounding box center [251, 19] width 444 height 14
click at [387, 17] on link "Details" at bounding box center [394, 18] width 19 height 9
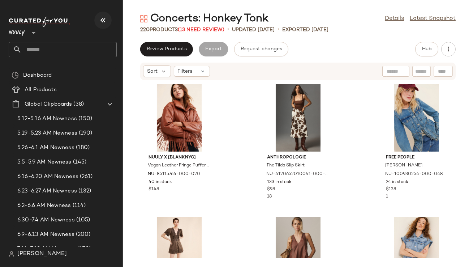
click at [110, 22] on button "button" at bounding box center [102, 20] width 17 height 17
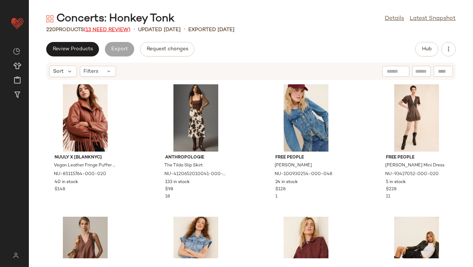
click at [129, 27] on span "(13 Need Review)" at bounding box center [107, 29] width 47 height 5
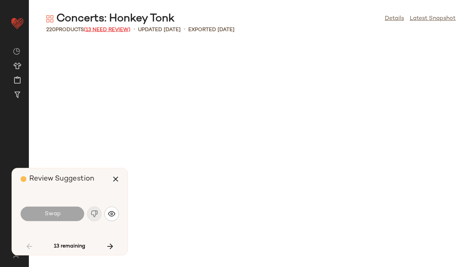
scroll to position [662, 0]
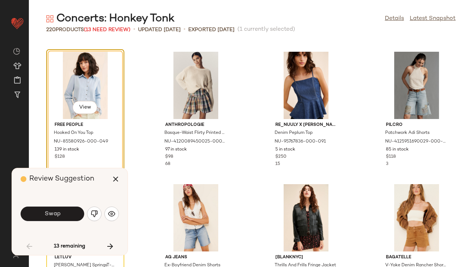
click at [93, 213] on img "button" at bounding box center [94, 213] width 7 height 7
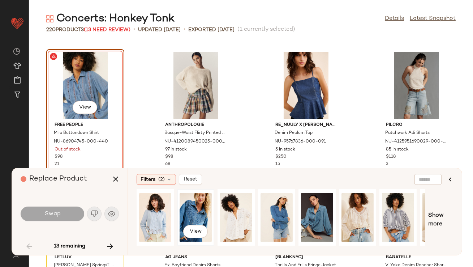
click at [194, 213] on div "View" at bounding box center [196, 217] width 32 height 51
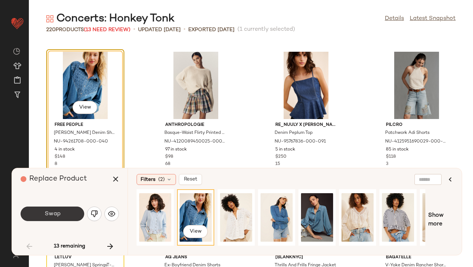
click at [51, 217] on button "Swap" at bounding box center [53, 213] width 64 height 14
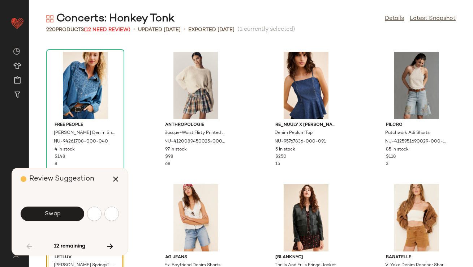
scroll to position [794, 0]
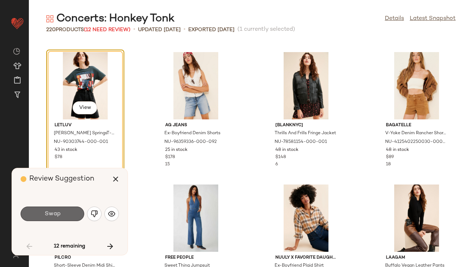
click at [61, 214] on button "Swap" at bounding box center [53, 213] width 64 height 14
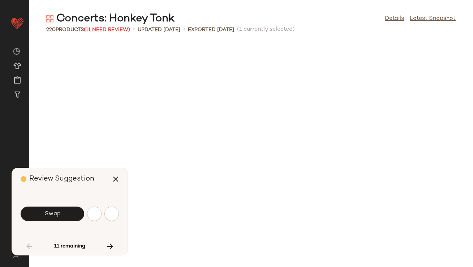
scroll to position [1191, 0]
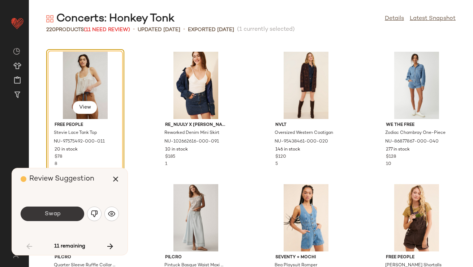
click at [61, 214] on button "Swap" at bounding box center [53, 213] width 64 height 14
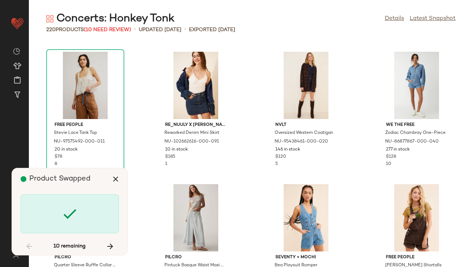
scroll to position [1588, 0]
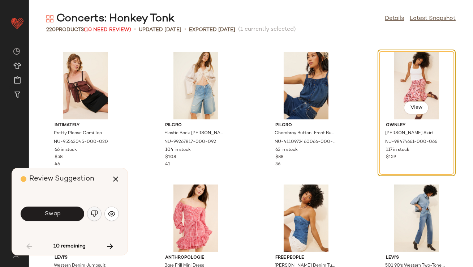
click at [94, 214] on img "button" at bounding box center [94, 213] width 7 height 7
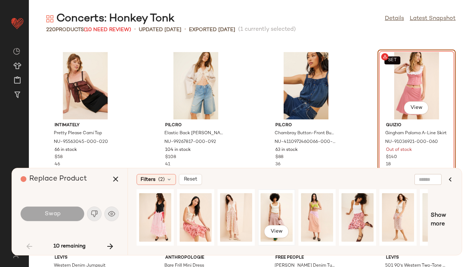
click at [272, 210] on div "View" at bounding box center [277, 217] width 32 height 51
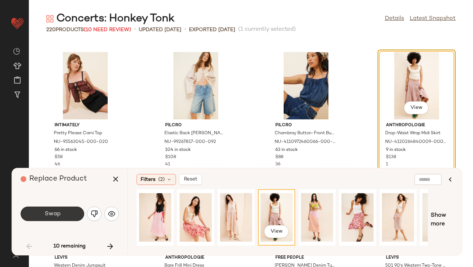
click at [66, 213] on button "Swap" at bounding box center [53, 213] width 64 height 14
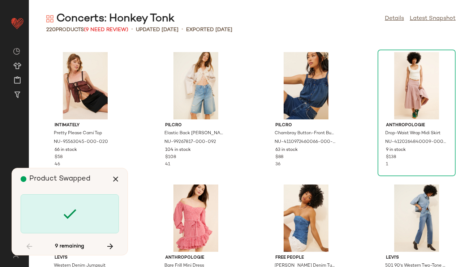
scroll to position [2117, 0]
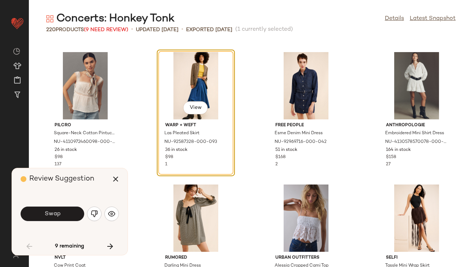
click at [66, 213] on button "Swap" at bounding box center [53, 213] width 64 height 14
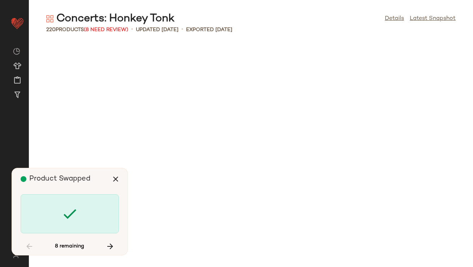
scroll to position [2779, 0]
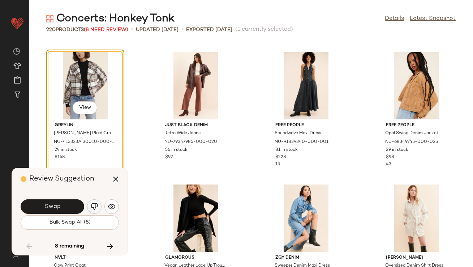
click at [95, 207] on img "button" at bounding box center [94, 206] width 7 height 7
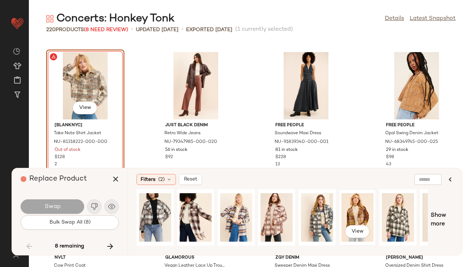
click at [352, 214] on div "View" at bounding box center [358, 217] width 32 height 51
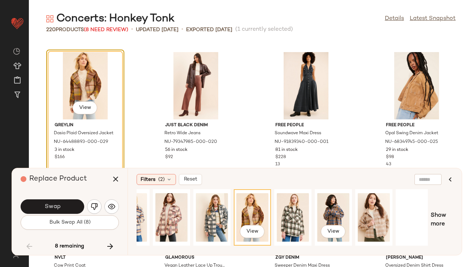
scroll to position [0, 110]
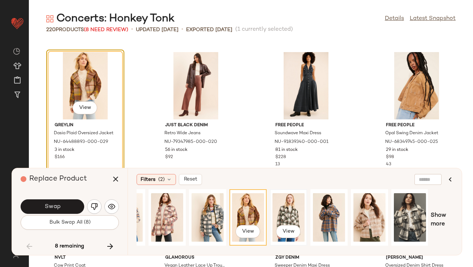
click at [285, 205] on div "View" at bounding box center [289, 217] width 32 height 51
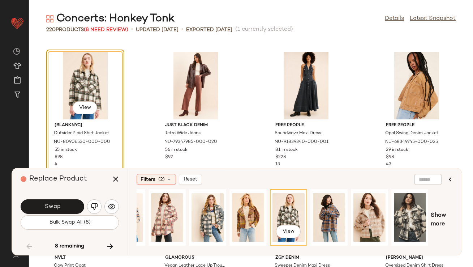
click at [69, 200] on button "Swap" at bounding box center [53, 206] width 64 height 14
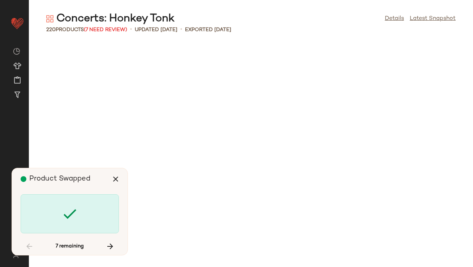
scroll to position [3838, 0]
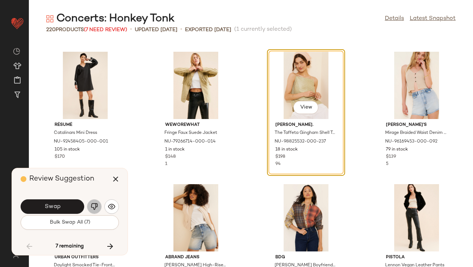
click at [91, 205] on img "button" at bounding box center [94, 206] width 7 height 7
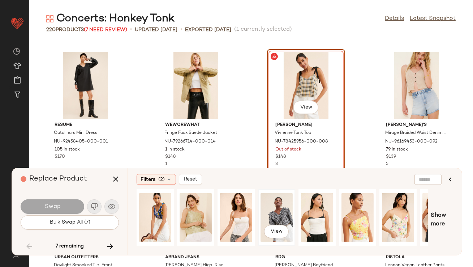
click at [278, 217] on div "View" at bounding box center [277, 217] width 32 height 51
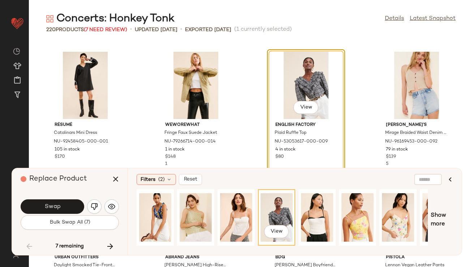
click at [77, 208] on button "Swap" at bounding box center [53, 206] width 64 height 14
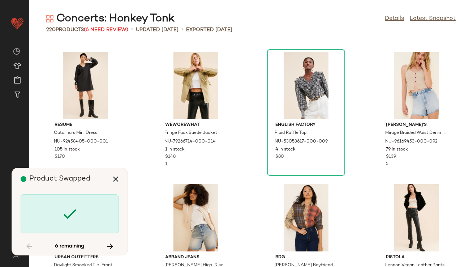
scroll to position [4102, 0]
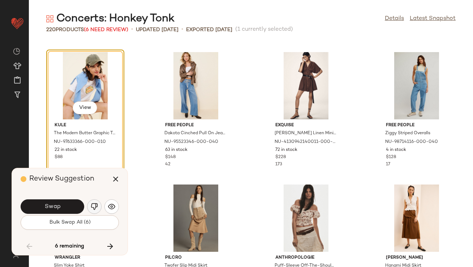
click at [99, 204] on button "button" at bounding box center [94, 206] width 14 height 14
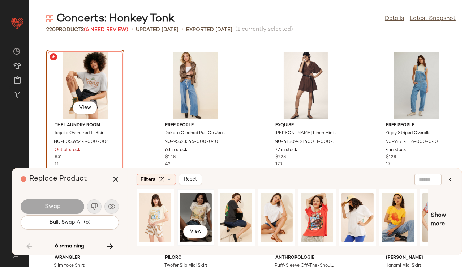
click at [203, 213] on div "View" at bounding box center [196, 217] width 32 height 51
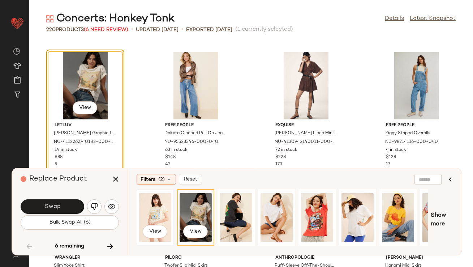
click at [161, 210] on div "View" at bounding box center [155, 217] width 32 height 51
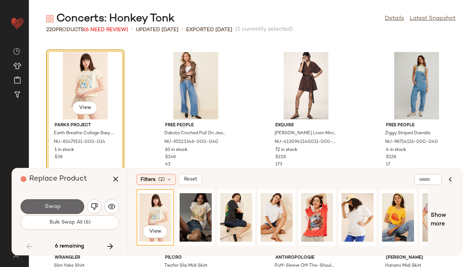
click at [47, 202] on button "Swap" at bounding box center [53, 206] width 64 height 14
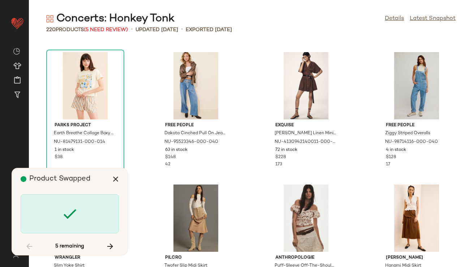
scroll to position [4367, 0]
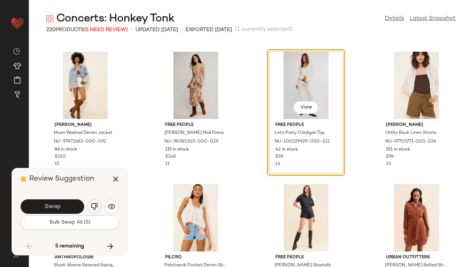
click at [96, 204] on img "button" at bounding box center [94, 206] width 7 height 7
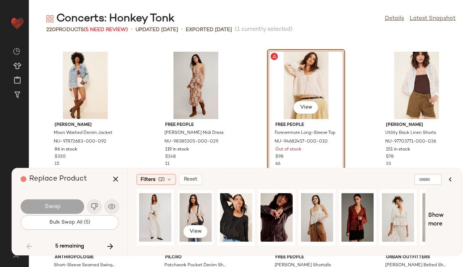
click at [189, 212] on div "View" at bounding box center [196, 217] width 32 height 51
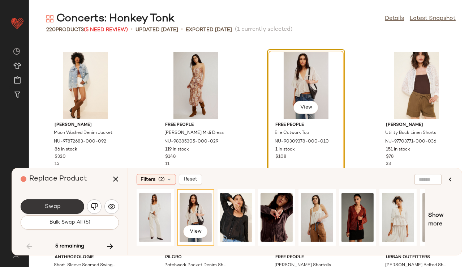
click at [71, 207] on button "Swap" at bounding box center [53, 206] width 64 height 14
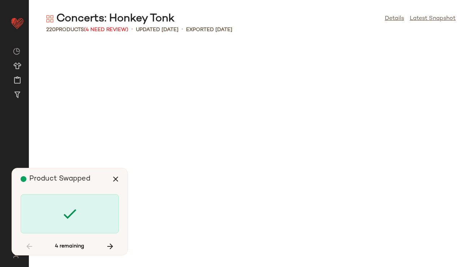
scroll to position [5425, 0]
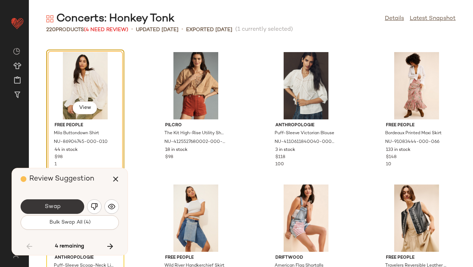
click at [71, 207] on button "Swap" at bounding box center [53, 206] width 64 height 14
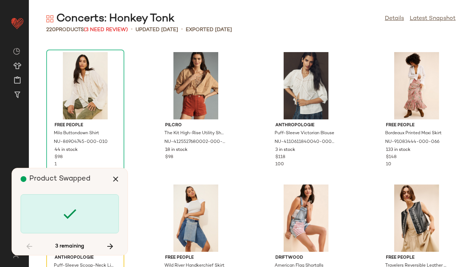
scroll to position [5558, 0]
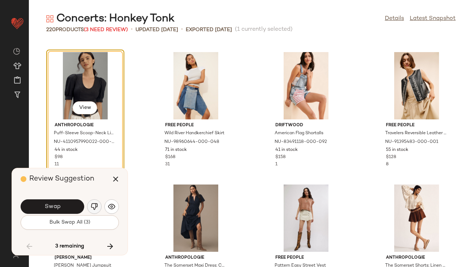
click at [93, 203] on img "button" at bounding box center [94, 206] width 7 height 7
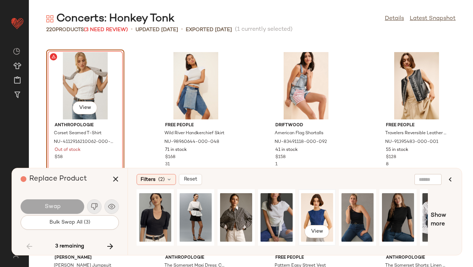
click at [318, 213] on div "View" at bounding box center [317, 217] width 32 height 51
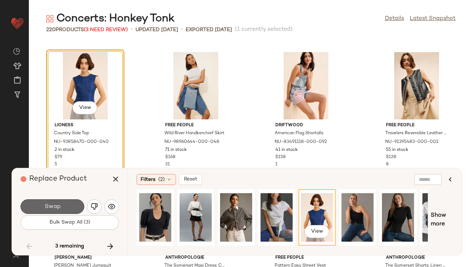
click at [67, 208] on button "Swap" at bounding box center [53, 206] width 64 height 14
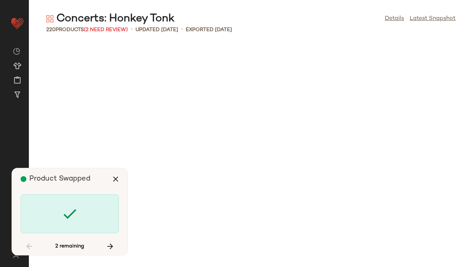
scroll to position [7014, 0]
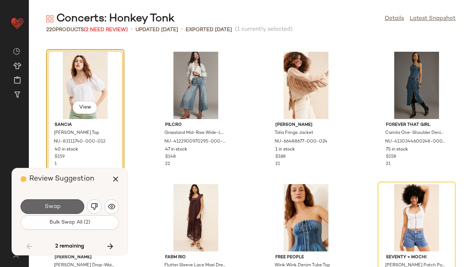
click at [68, 207] on button "Swap" at bounding box center [53, 206] width 64 height 14
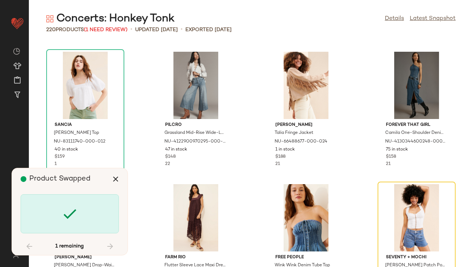
scroll to position [7055, 0]
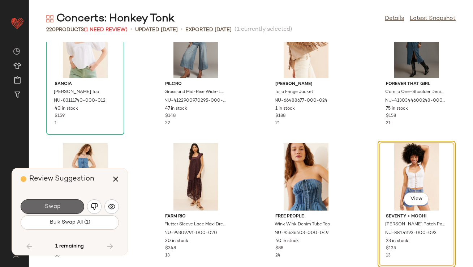
click at [67, 203] on button "Swap" at bounding box center [53, 206] width 64 height 14
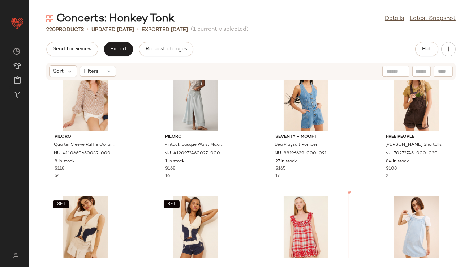
scroll to position [1318, 0]
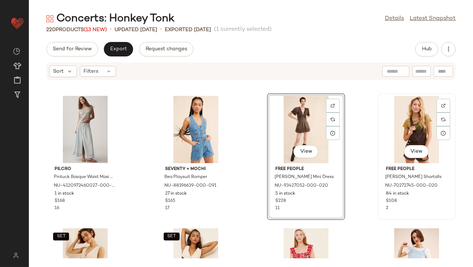
click at [403, 135] on div "View" at bounding box center [416, 129] width 73 height 67
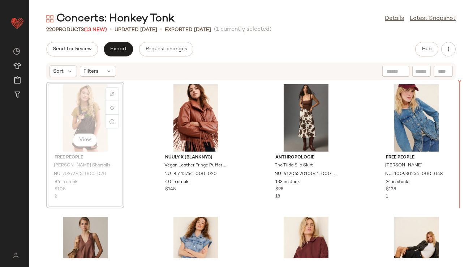
drag, startPoint x: 73, startPoint y: 107, endPoint x: 79, endPoint y: 107, distance: 5.8
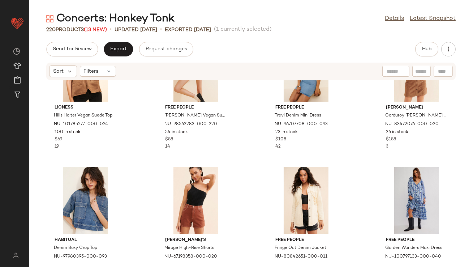
scroll to position [321, 0]
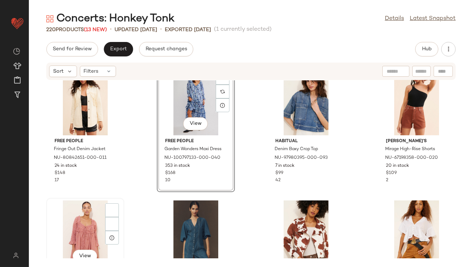
scroll to position [434, 0]
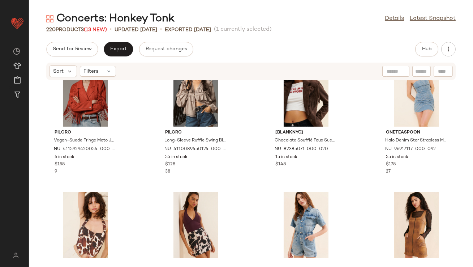
scroll to position [1946, 0]
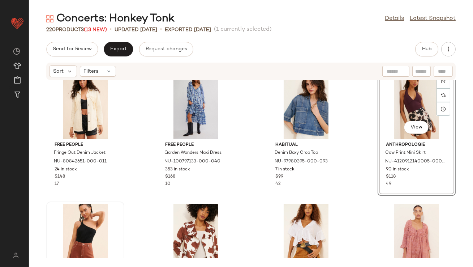
scroll to position [447, 0]
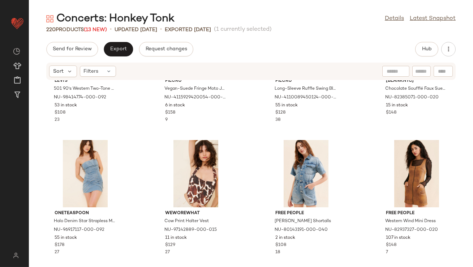
scroll to position [1974, 0]
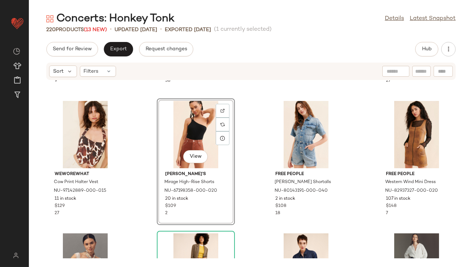
click at [242, 148] on div "Pilcro Vegan-Suede Fringe Moto Jacket NU-4115929420054-000-060 6 in stock $158 …" at bounding box center [251, 169] width 444 height 178
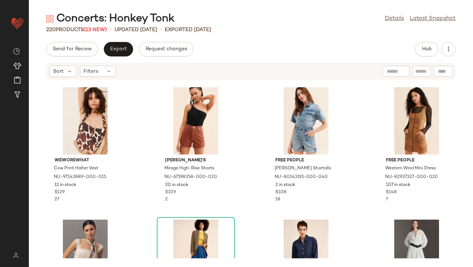
scroll to position [1944, 0]
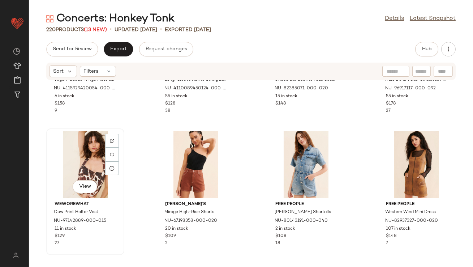
click at [79, 159] on div "View" at bounding box center [85, 164] width 73 height 67
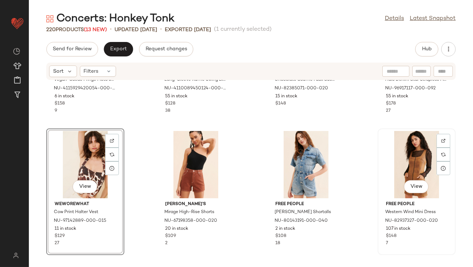
click at [397, 166] on div "View" at bounding box center [416, 164] width 73 height 67
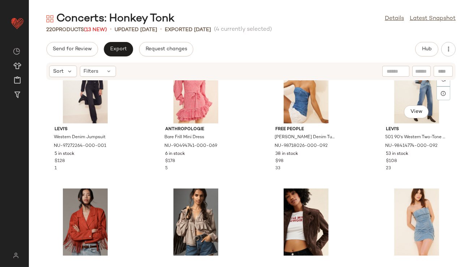
click at [364, 175] on div "[PERSON_NAME]'s Western Denim Jumpsuit NU-97272264-000-001 5 in stock $128 1 An…" at bounding box center [251, 169] width 444 height 178
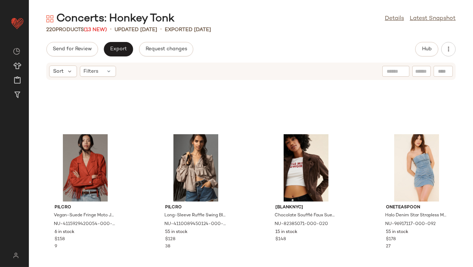
scroll to position [1892, 0]
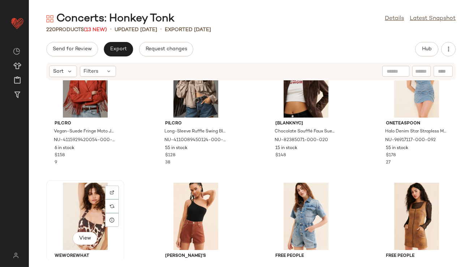
click at [88, 200] on div "View" at bounding box center [85, 216] width 73 height 67
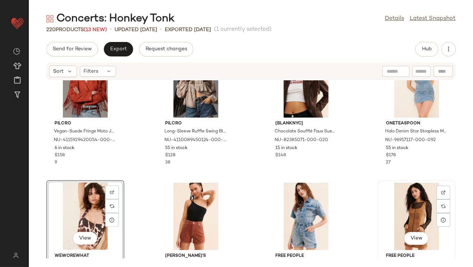
click at [391, 211] on div "View" at bounding box center [416, 216] width 73 height 67
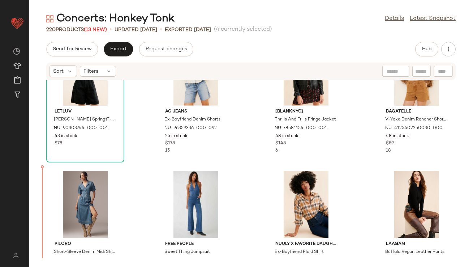
scroll to position [888, 0]
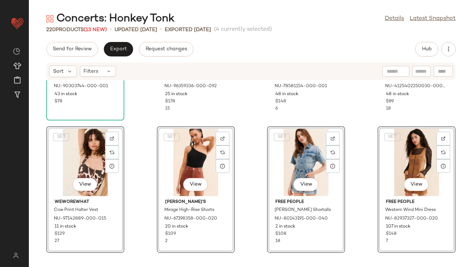
click at [140, 136] on div "Letluv [PERSON_NAME] SpringsT-Shirtn Boyfriend T-Shirt NU-90303744-000-001 43 i…" at bounding box center [251, 169] width 444 height 178
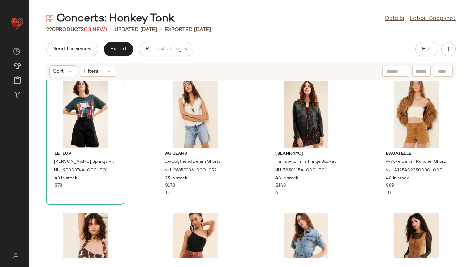
scroll to position [794, 0]
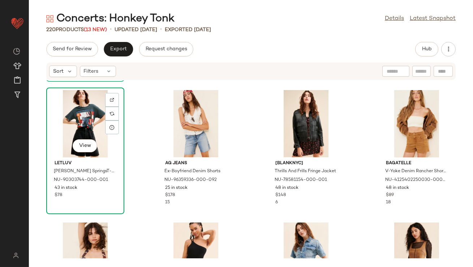
click at [80, 118] on div "View" at bounding box center [85, 123] width 73 height 67
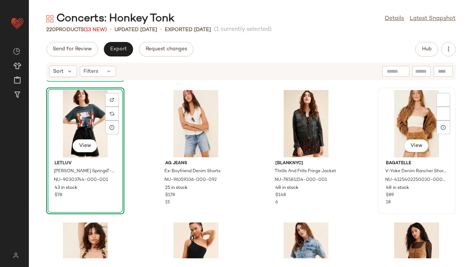
click at [380, 123] on div "View" at bounding box center [416, 123] width 73 height 67
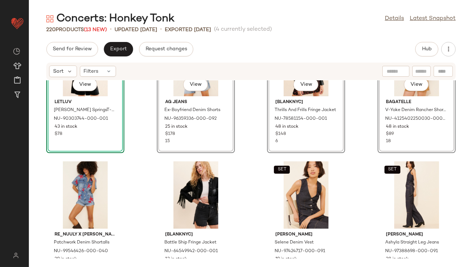
click at [128, 138] on div "SET View Letluv [PERSON_NAME] SpringsT-Shirtn Boyfriend T-Shirt NU-90303744-000…" at bounding box center [251, 169] width 444 height 178
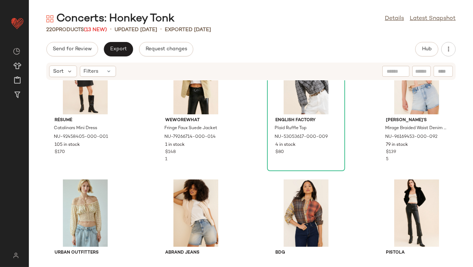
scroll to position [3927, 0]
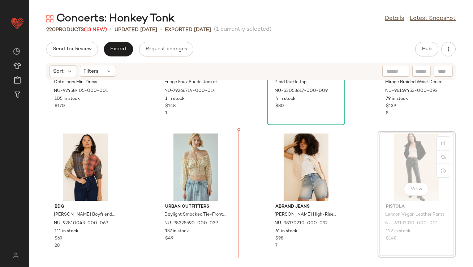
drag, startPoint x: 398, startPoint y: 159, endPoint x: 391, endPoint y: 159, distance: 7.2
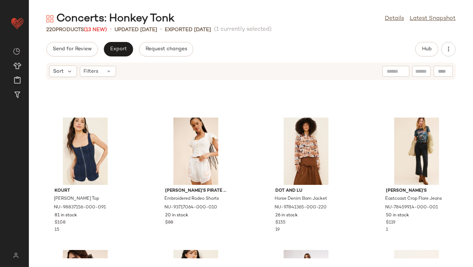
scroll to position [4870, 0]
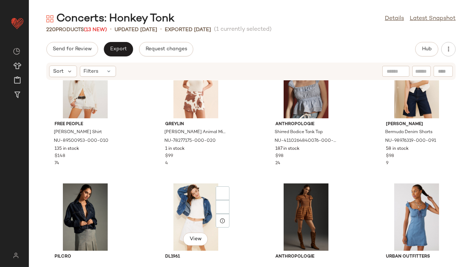
scroll to position [6727, 0]
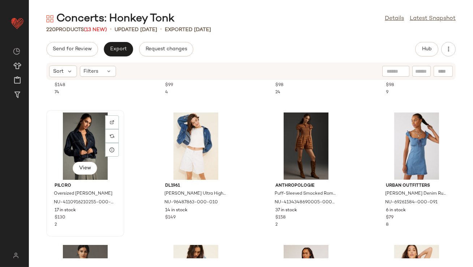
click at [78, 133] on div "View" at bounding box center [85, 145] width 73 height 67
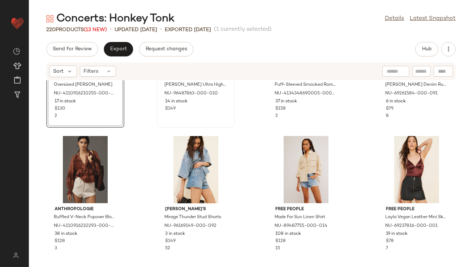
scroll to position [7102, 0]
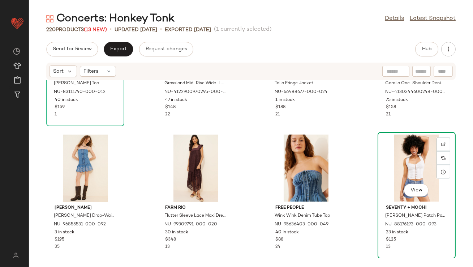
click at [400, 157] on div "View" at bounding box center [416, 168] width 73 height 67
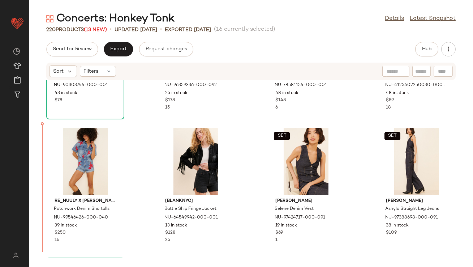
scroll to position [1160, 0]
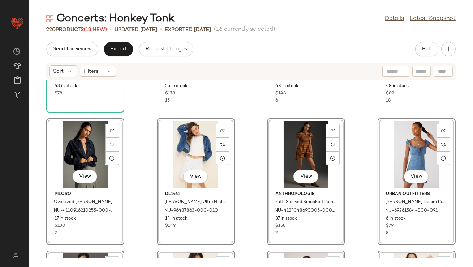
click at [135, 121] on div "Letluv Bruce SpringsT-Shirtn Boyfriend T-Shirt NU-90303744-000-001 43 in stock …" at bounding box center [251, 169] width 444 height 178
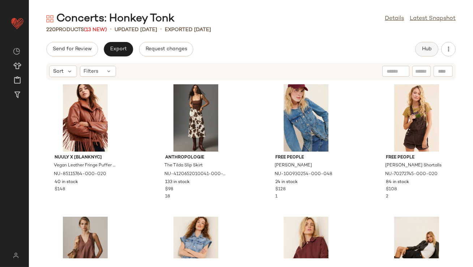
click at [428, 49] on span "Hub" at bounding box center [427, 49] width 10 height 6
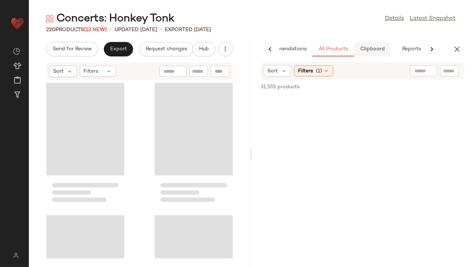
scroll to position [0, 40]
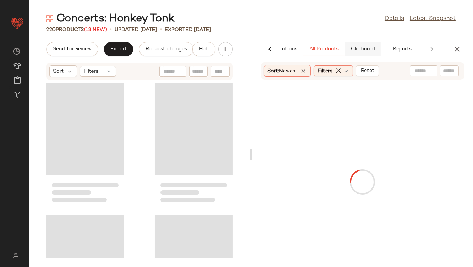
click at [373, 47] on span "Clipboard" at bounding box center [362, 49] width 25 height 6
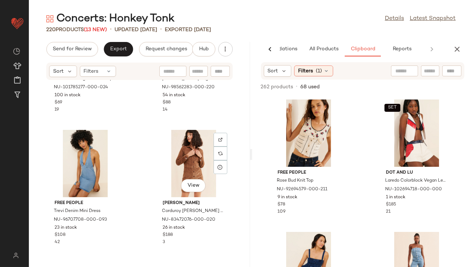
scroll to position [624, 0]
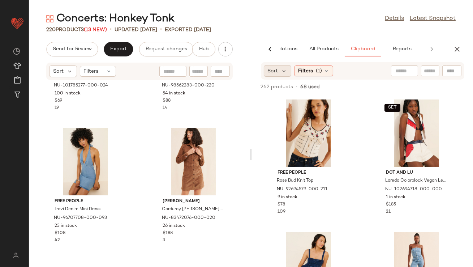
click at [289, 72] on div "Sort" at bounding box center [278, 71] width 28 height 12
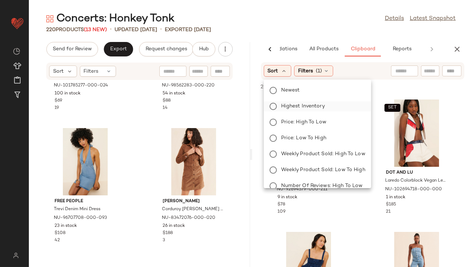
click at [282, 104] on span "Highest Inventory" at bounding box center [303, 106] width 44 height 8
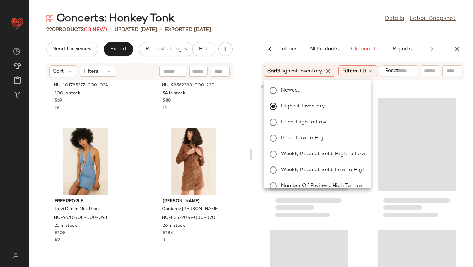
click at [316, 19] on div "Concerts: Honkey Tonk Details Latest Snapshot" at bounding box center [251, 19] width 444 height 14
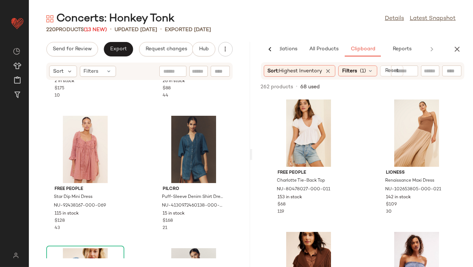
scroll to position [1148, 0]
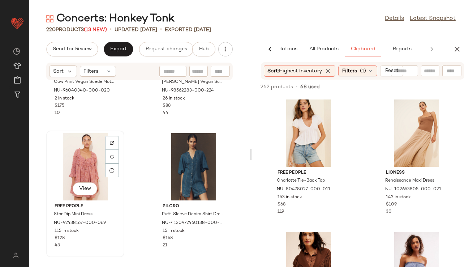
click at [85, 160] on div "View" at bounding box center [85, 166] width 73 height 67
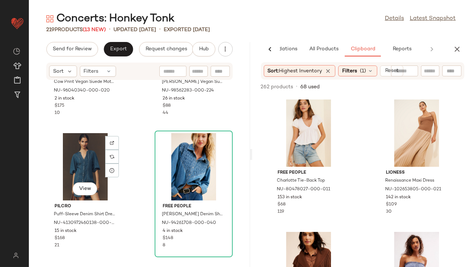
click at [93, 162] on div "View" at bounding box center [85, 166] width 73 height 67
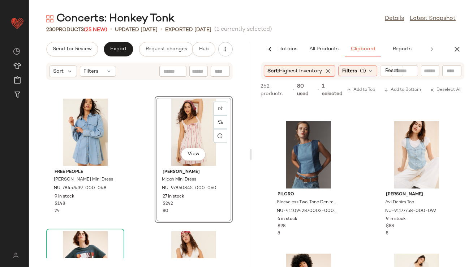
scroll to position [2649, 0]
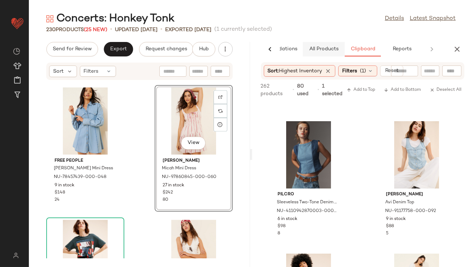
click at [325, 51] on span "All Products" at bounding box center [324, 49] width 30 height 6
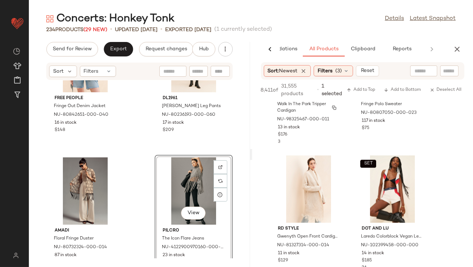
scroll to position [2138, 0]
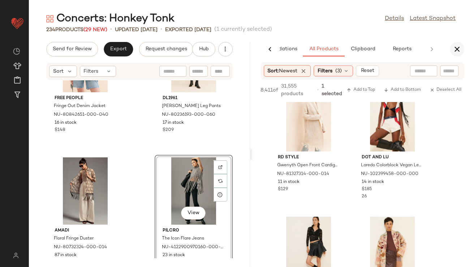
click at [459, 48] on icon "button" at bounding box center [457, 49] width 9 height 9
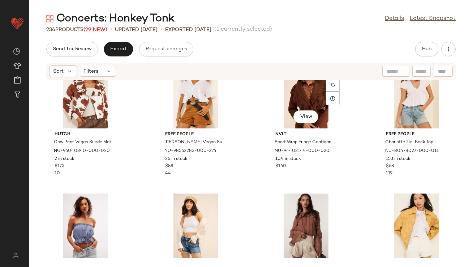
scroll to position [475, 0]
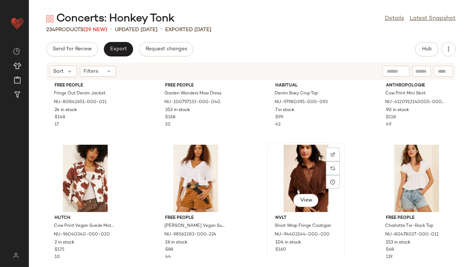
click at [305, 186] on div "View" at bounding box center [306, 178] width 73 height 67
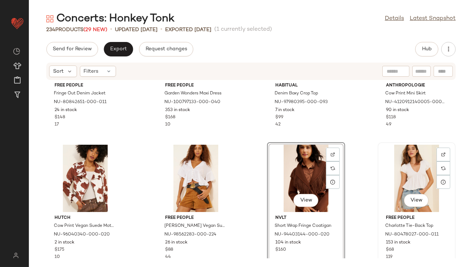
click at [415, 176] on div "View" at bounding box center [416, 178] width 73 height 67
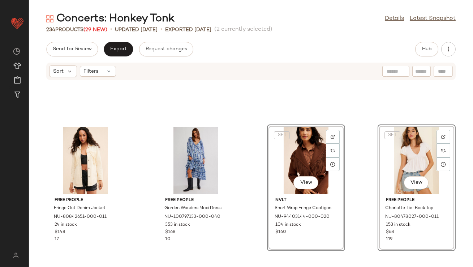
click at [254, 153] on div "Free People Fringe Out Denim Jacket NU-80842651-000-011 24 in stock $148 17 Fre…" at bounding box center [251, 169] width 444 height 178
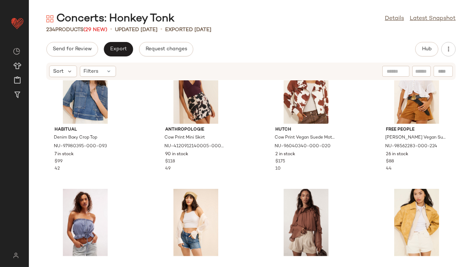
scroll to position [592, 0]
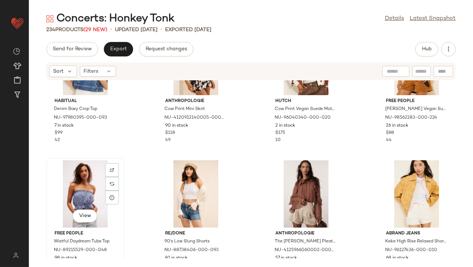
click at [91, 183] on div "View" at bounding box center [85, 193] width 73 height 67
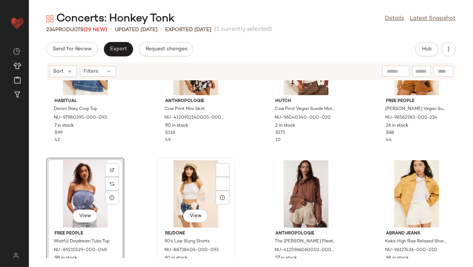
click at [176, 183] on div "View" at bounding box center [195, 193] width 73 height 67
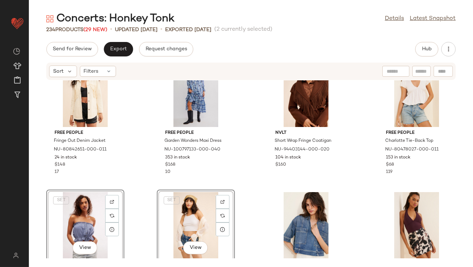
click at [131, 132] on div "Free People Fringe Out Denim Jacket NU-80842651-000-011 24 in stock $148 17 Fre…" at bounding box center [251, 169] width 444 height 178
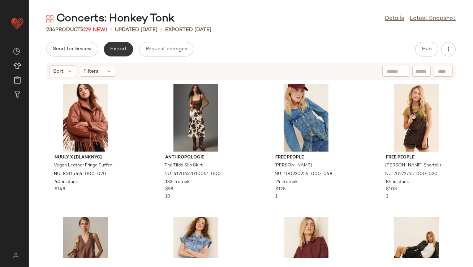
click at [126, 49] on span "Export" at bounding box center [118, 49] width 17 height 6
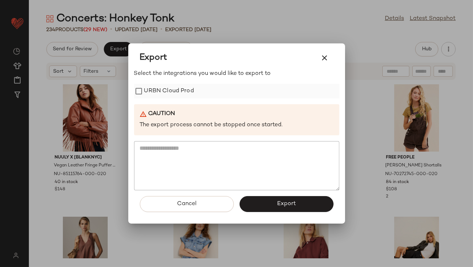
click at [148, 92] on label "URBN Cloud Prod" at bounding box center [169, 91] width 50 height 14
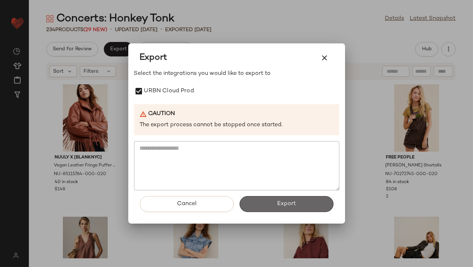
click at [295, 205] on span "Export" at bounding box center [286, 203] width 19 height 7
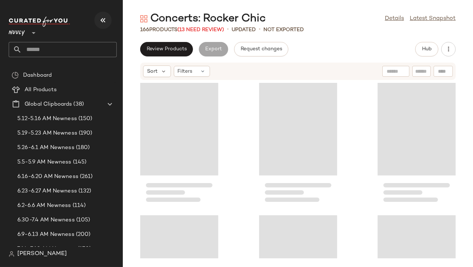
click at [102, 20] on icon "button" at bounding box center [103, 20] width 9 height 9
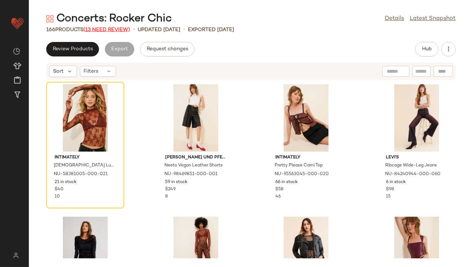
click at [114, 29] on span "(13 Need Review)" at bounding box center [107, 29] width 47 height 5
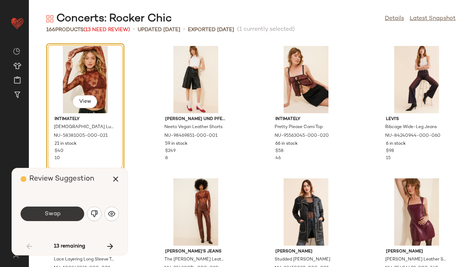
click at [61, 218] on button "Swap" at bounding box center [53, 213] width 64 height 14
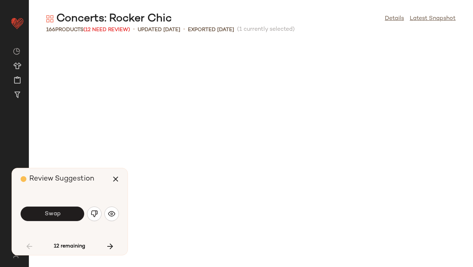
scroll to position [270, 0]
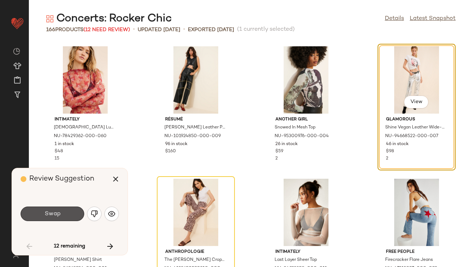
click at [61, 218] on button "Swap" at bounding box center [53, 213] width 64 height 14
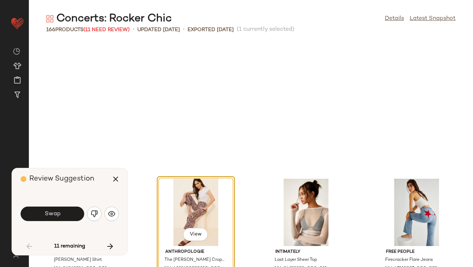
scroll to position [397, 0]
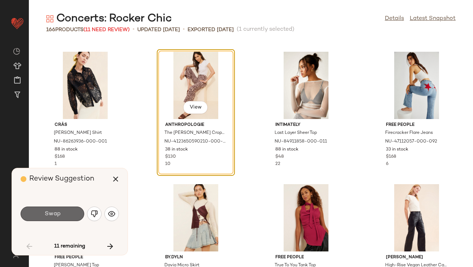
click at [61, 218] on button "Swap" at bounding box center [53, 213] width 64 height 14
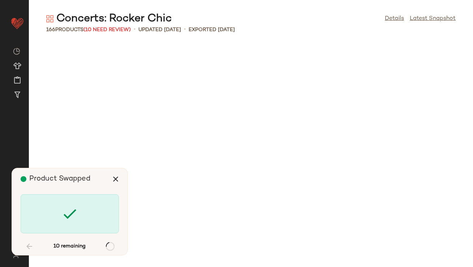
scroll to position [1059, 0]
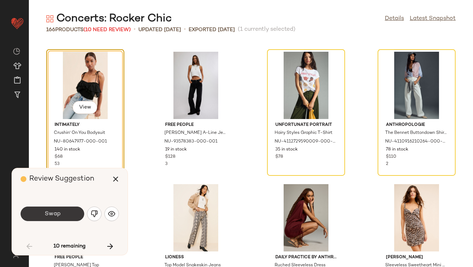
click at [61, 218] on button "Swap" at bounding box center [53, 213] width 64 height 14
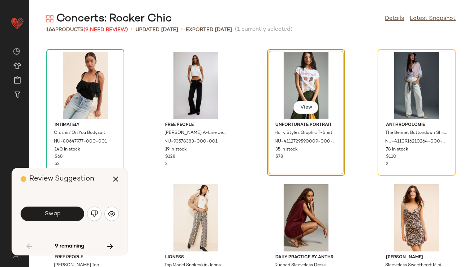
click at [92, 214] on img "button" at bounding box center [94, 213] width 7 height 7
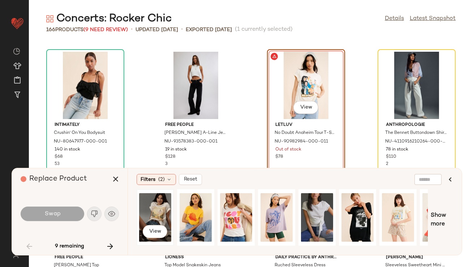
click at [162, 217] on div "View" at bounding box center [155, 217] width 32 height 51
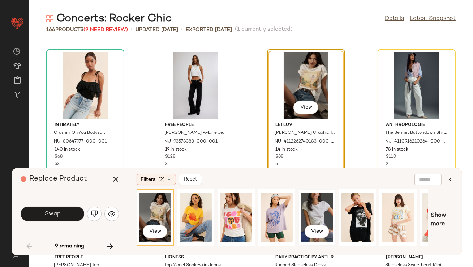
click at [329, 215] on div "View" at bounding box center [317, 217] width 32 height 51
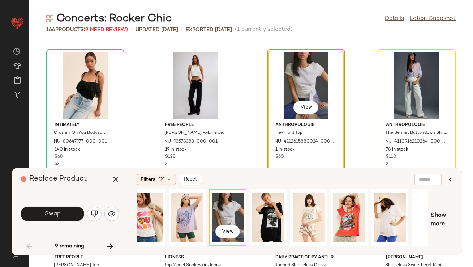
scroll to position [0, 110]
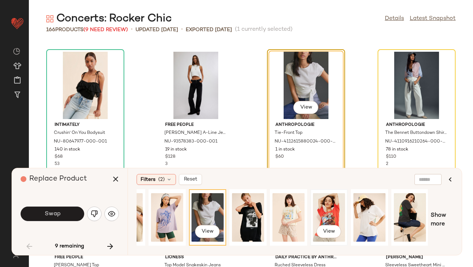
click at [330, 212] on div "View" at bounding box center [329, 217] width 32 height 51
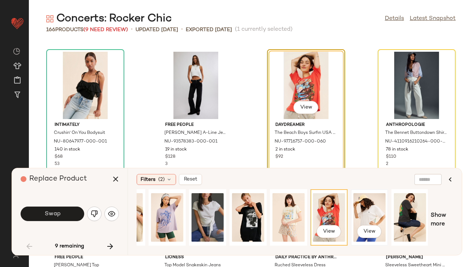
click at [362, 217] on div "View" at bounding box center [370, 217] width 32 height 51
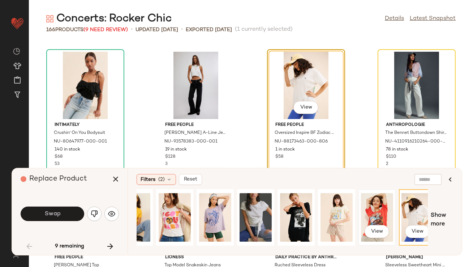
scroll to position [0, 0]
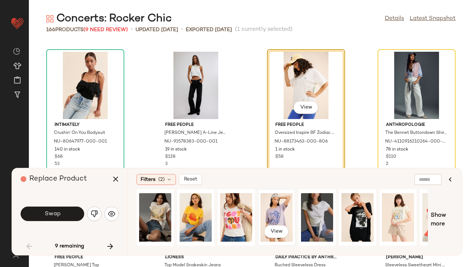
click at [277, 213] on div "View" at bounding box center [277, 217] width 32 height 51
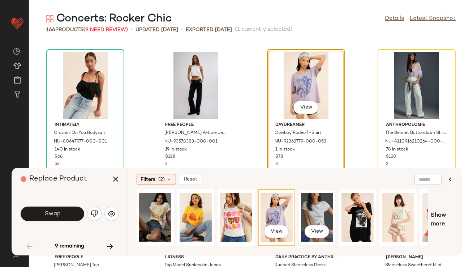
click at [313, 212] on div "View" at bounding box center [317, 217] width 32 height 51
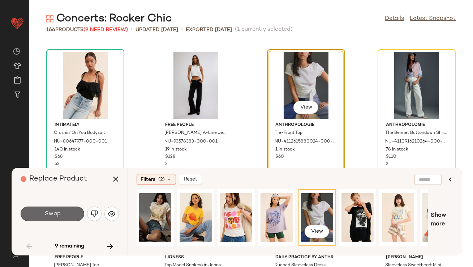
click at [44, 214] on button "Swap" at bounding box center [53, 213] width 64 height 14
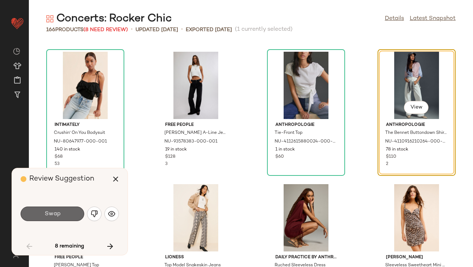
click at [75, 215] on button "Swap" at bounding box center [53, 213] width 64 height 14
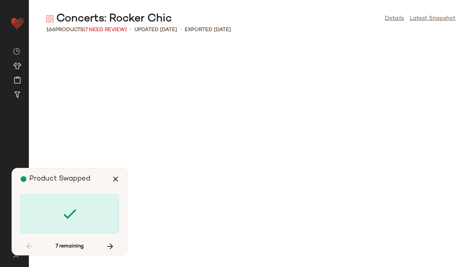
scroll to position [2249, 0]
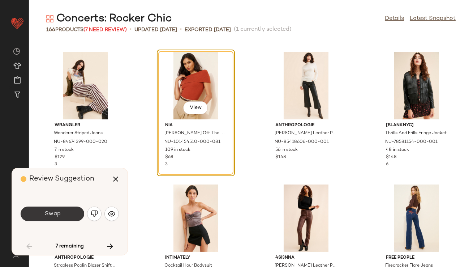
click at [74, 215] on button "Swap" at bounding box center [53, 213] width 64 height 14
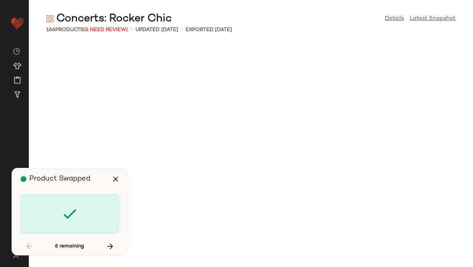
scroll to position [2779, 0]
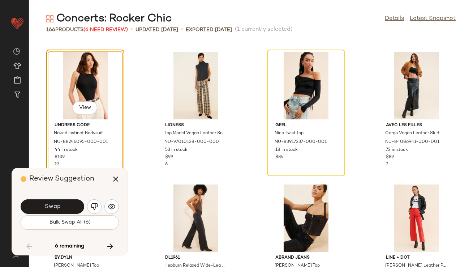
click at [74, 215] on button "Bulk Swap All (6)" at bounding box center [70, 222] width 98 height 14
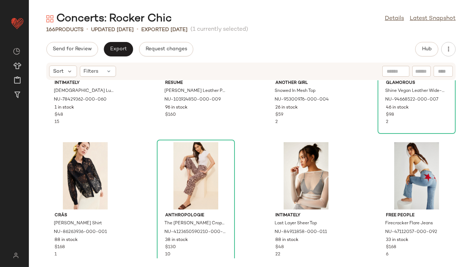
scroll to position [354, 0]
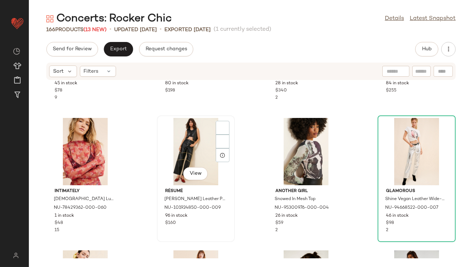
scroll to position [252, 0]
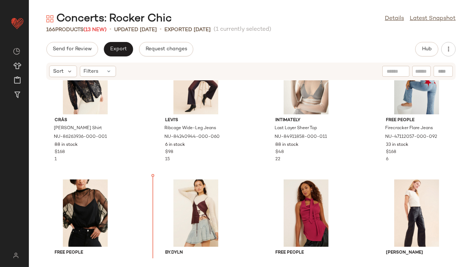
scroll to position [444, 0]
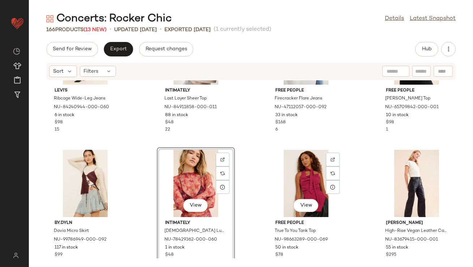
scroll to position [506, 0]
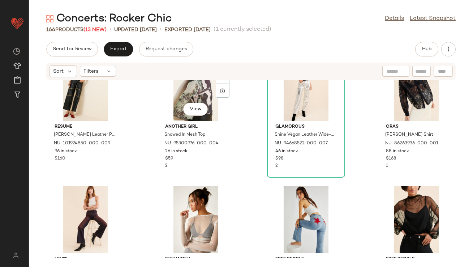
scroll to position [290, 0]
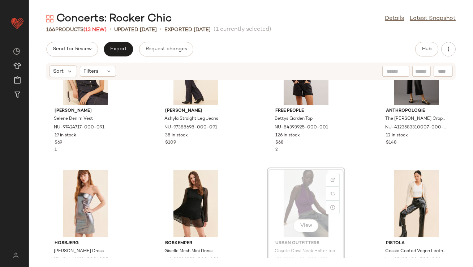
scroll to position [727, 0]
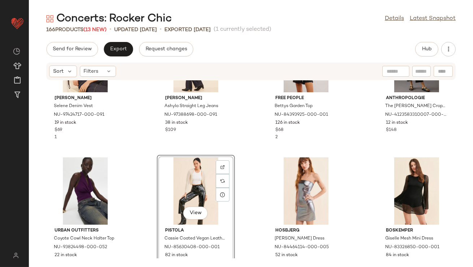
click at [150, 149] on div "SET [PERSON_NAME] [PERSON_NAME] Denim Vest NU-97424717-000-091 19 in stock $69 …" at bounding box center [251, 169] width 444 height 178
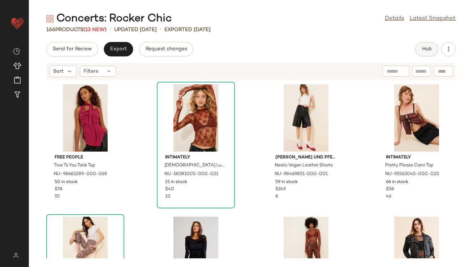
click at [423, 45] on button "Hub" at bounding box center [426, 49] width 23 height 14
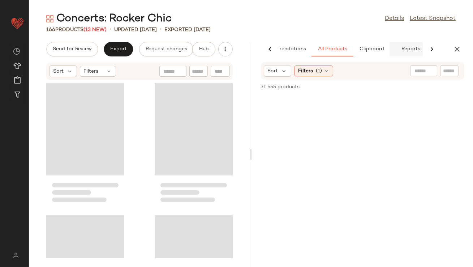
scroll to position [0, 40]
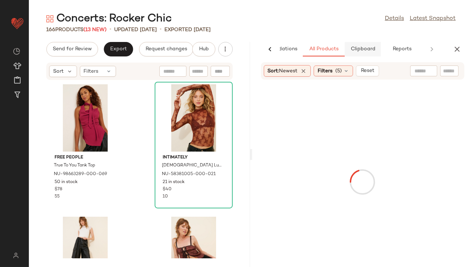
click at [369, 49] on span "Clipboard" at bounding box center [362, 49] width 25 height 6
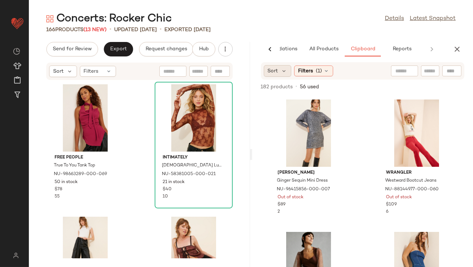
click at [279, 74] on div "Sort" at bounding box center [278, 71] width 28 height 12
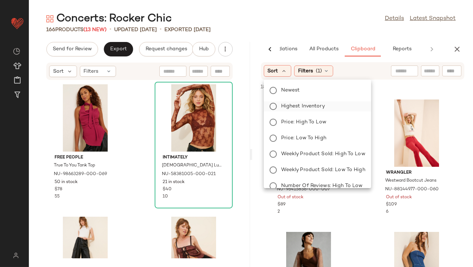
click at [282, 101] on label "Highest Inventory" at bounding box center [321, 106] width 87 height 10
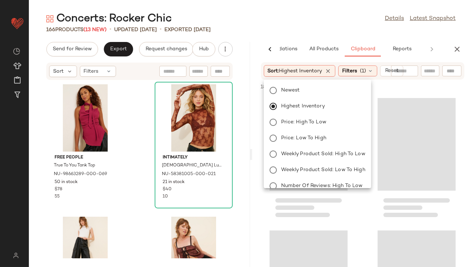
click at [301, 21] on div "Concerts: Rocker Chic Details Latest Snapshot" at bounding box center [251, 19] width 444 height 14
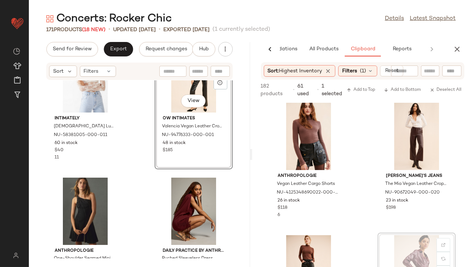
scroll to position [936, 0]
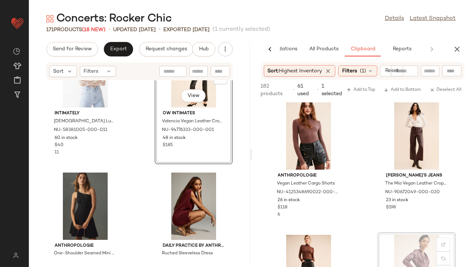
drag, startPoint x: 411, startPoint y: 240, endPoint x: 407, endPoint y: 240, distance: 4.3
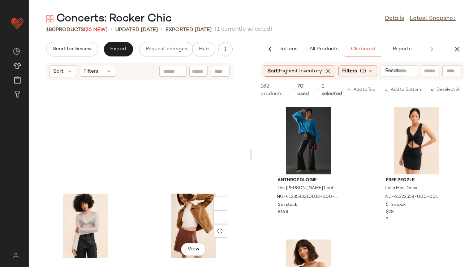
scroll to position [3470, 0]
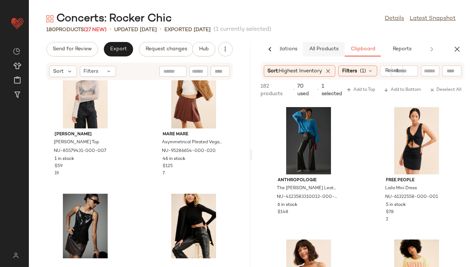
click at [320, 51] on span "All Products" at bounding box center [324, 49] width 30 height 6
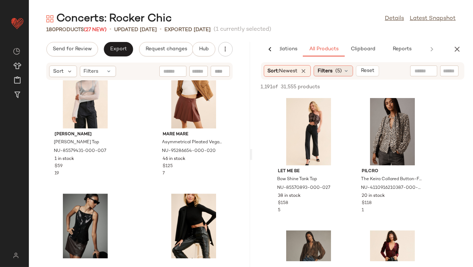
click at [324, 73] on span "Filters" at bounding box center [325, 71] width 15 height 8
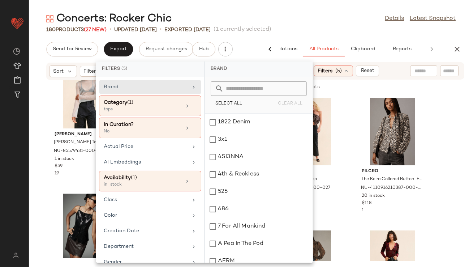
click at [329, 18] on div "Concerts: Rocker Chic Details Latest Snapshot" at bounding box center [251, 19] width 444 height 14
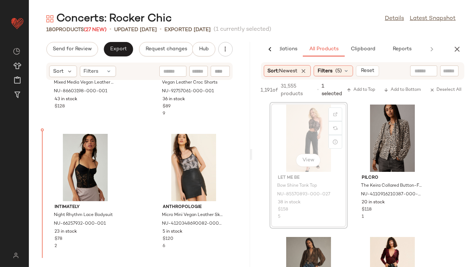
scroll to position [4606, 0]
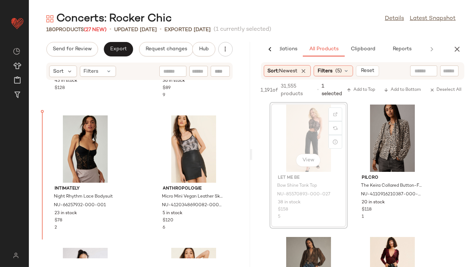
drag, startPoint x: 302, startPoint y: 141, endPoint x: 298, endPoint y: 142, distance: 4.1
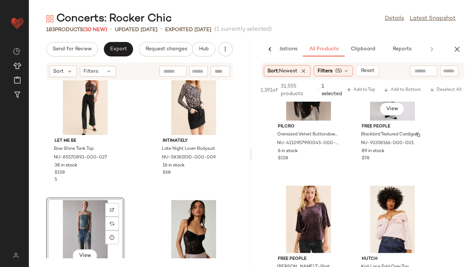
scroll to position [3825, 0]
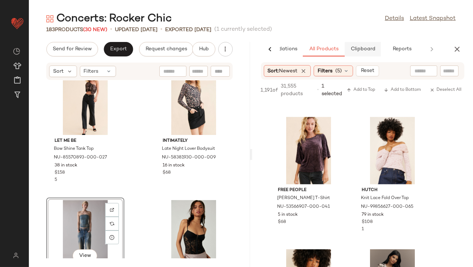
click at [367, 46] on span "Clipboard" at bounding box center [362, 49] width 25 height 6
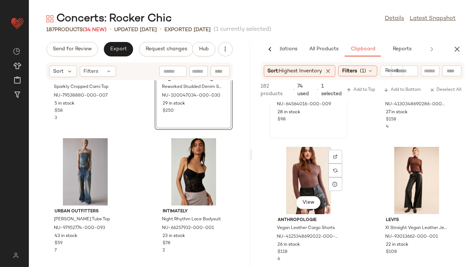
scroll to position [760, 0]
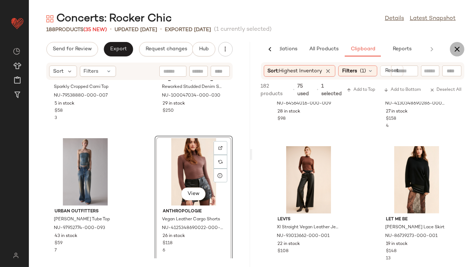
click at [457, 53] on icon "button" at bounding box center [457, 49] width 9 height 9
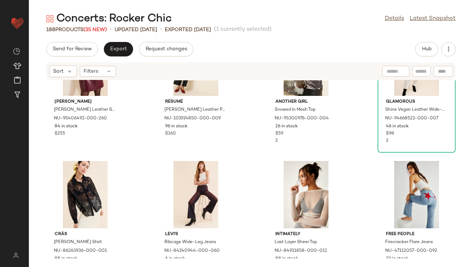
scroll to position [0, 0]
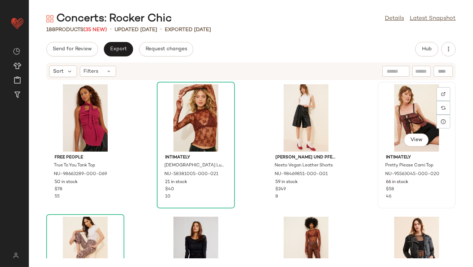
click at [404, 99] on div "View" at bounding box center [416, 117] width 73 height 67
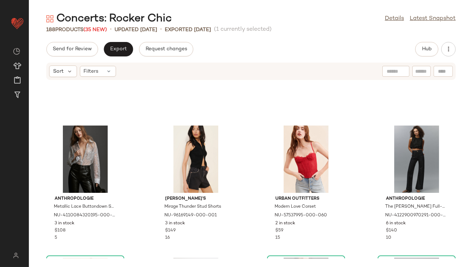
scroll to position [875, 0]
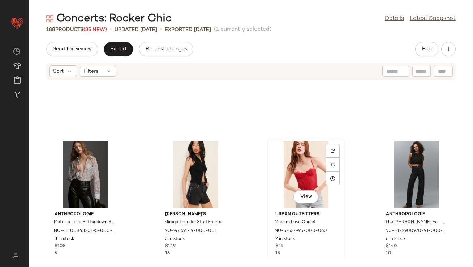
click at [294, 162] on div "View" at bounding box center [306, 174] width 73 height 67
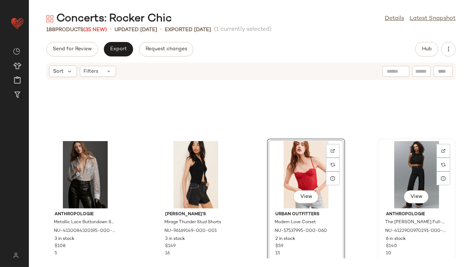
click at [411, 166] on div "View" at bounding box center [416, 174] width 73 height 67
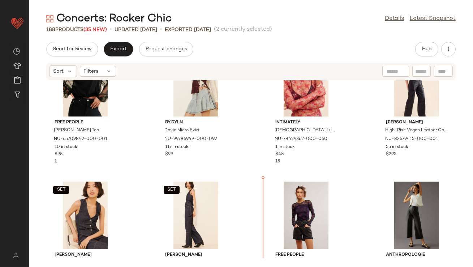
scroll to position [602, 0]
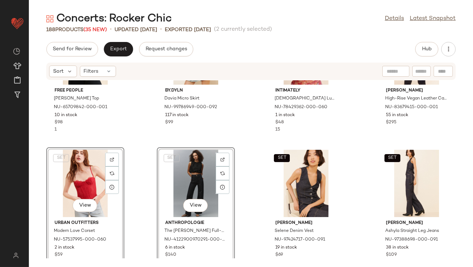
click at [240, 141] on div "Free People [PERSON_NAME] Top NU-65709842-000-001 10 in stock $98 1 by.DYLN Dav…" at bounding box center [251, 169] width 444 height 178
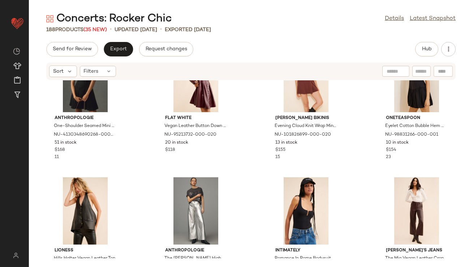
scroll to position [1249, 0]
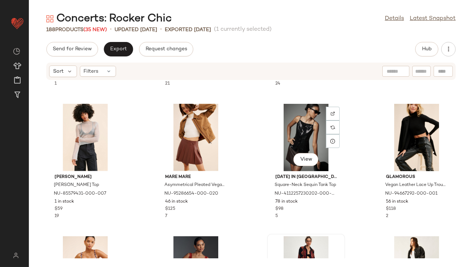
scroll to position [1781, 0]
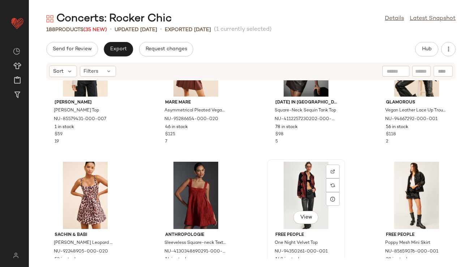
click at [302, 187] on div "View" at bounding box center [306, 195] width 73 height 67
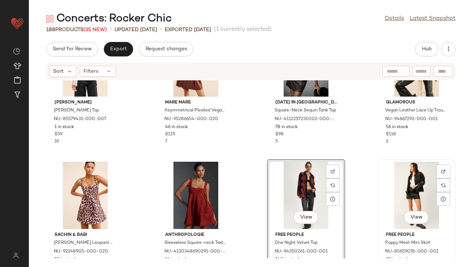
click at [424, 179] on div "View" at bounding box center [416, 195] width 73 height 67
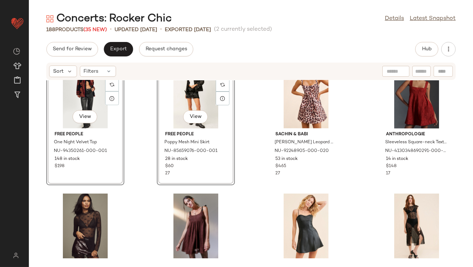
click at [238, 135] on div "[PERSON_NAME] [PERSON_NAME] Mesh Top NU-85579431-000-007 1 in stock $59 19 Mare…" at bounding box center [251, 169] width 444 height 178
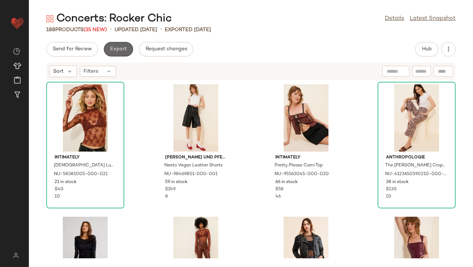
click at [121, 52] on button "Export" at bounding box center [118, 49] width 29 height 14
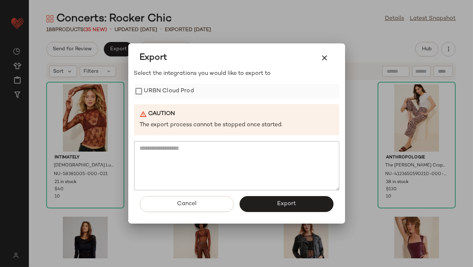
click at [170, 89] on label "URBN Cloud Prod" at bounding box center [169, 91] width 50 height 14
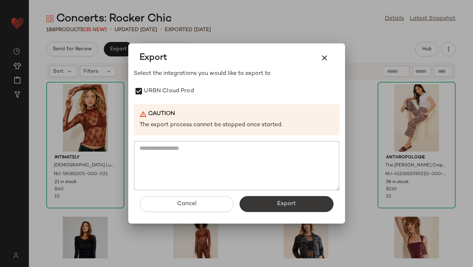
click at [297, 206] on button "Export" at bounding box center [287, 204] width 94 height 16
